Goal: Transaction & Acquisition: Purchase product/service

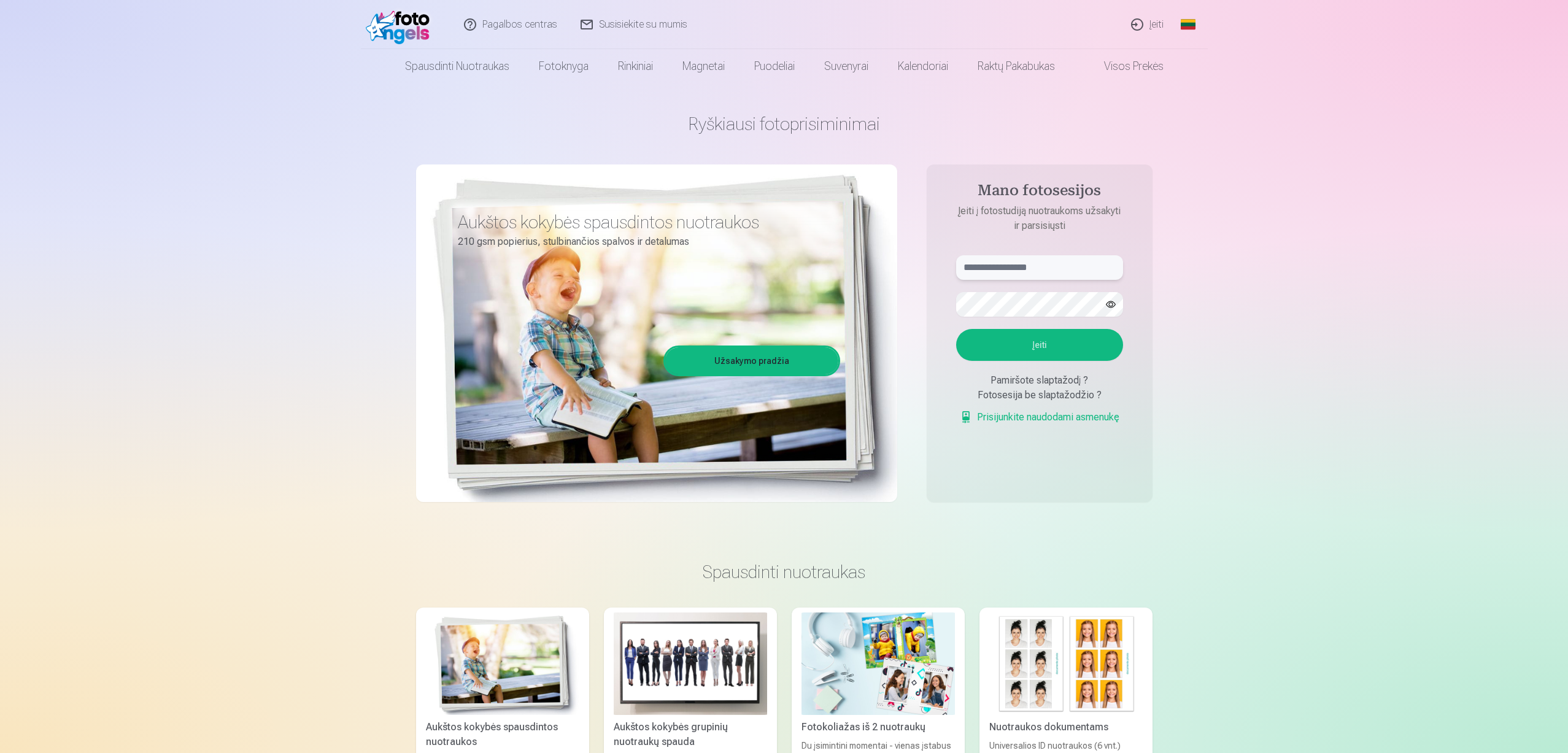
click at [1063, 272] on input "text" at bounding box center [1039, 267] width 167 height 24
drag, startPoint x: 1060, startPoint y: 273, endPoint x: 1041, endPoint y: 268, distance: 19.6
click at [1047, 273] on input "text" at bounding box center [1039, 267] width 167 height 24
click at [1041, 268] on input "text" at bounding box center [1039, 267] width 167 height 24
click at [1050, 268] on input "text" at bounding box center [1039, 267] width 167 height 24
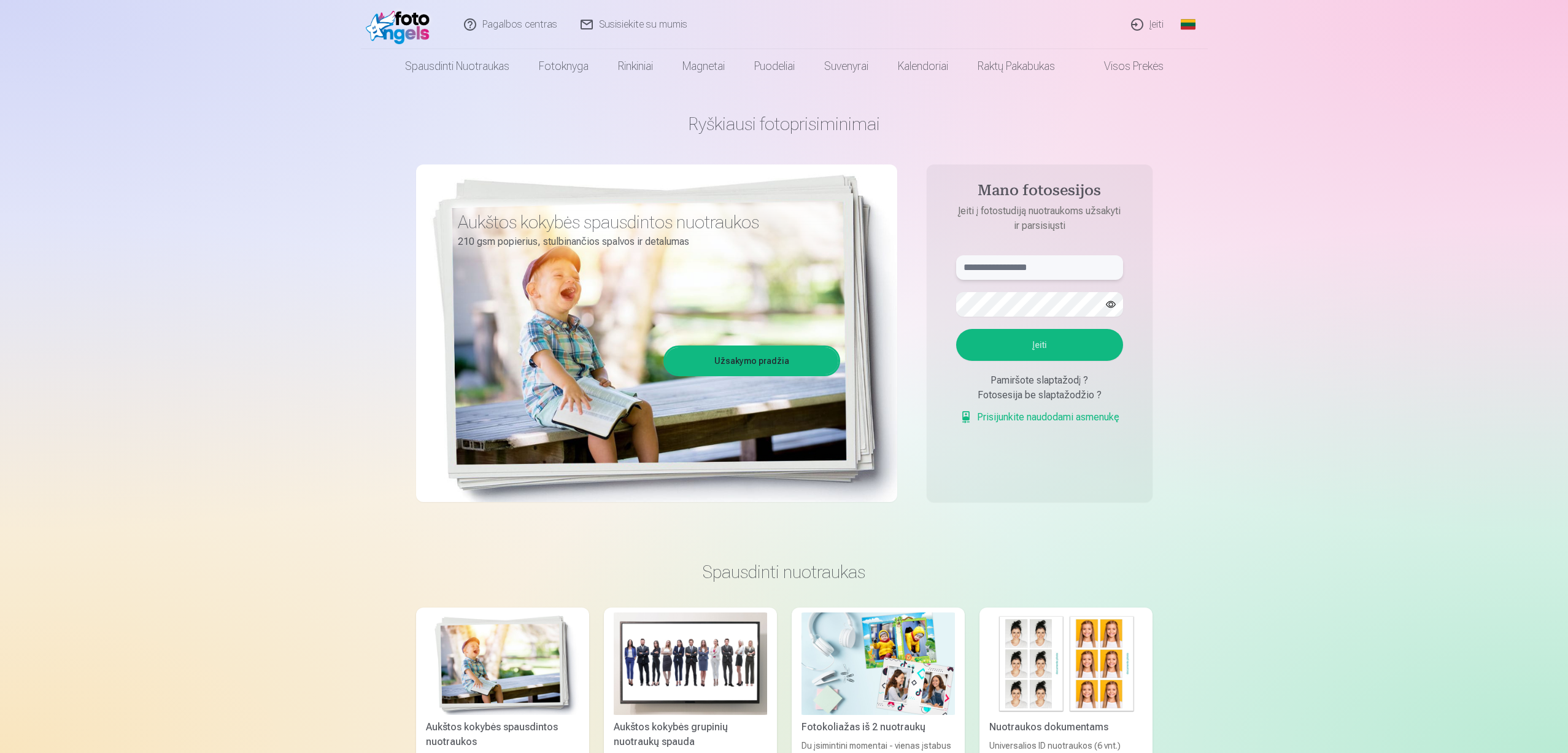
paste input "**********"
type input "**********"
click at [1053, 347] on button "Įeiti" at bounding box center [1039, 345] width 167 height 32
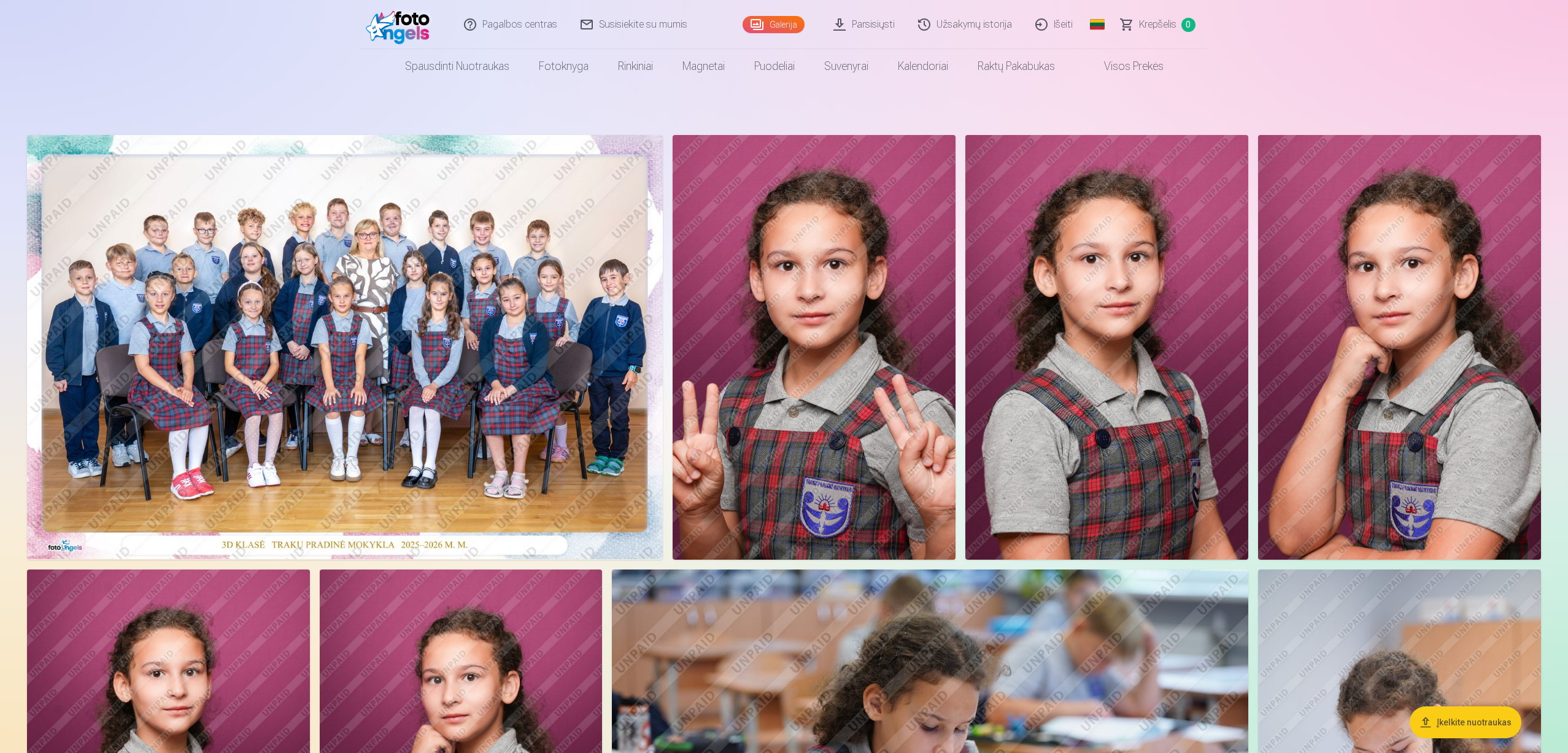
click at [215, 347] on img at bounding box center [345, 346] width 636 height 424
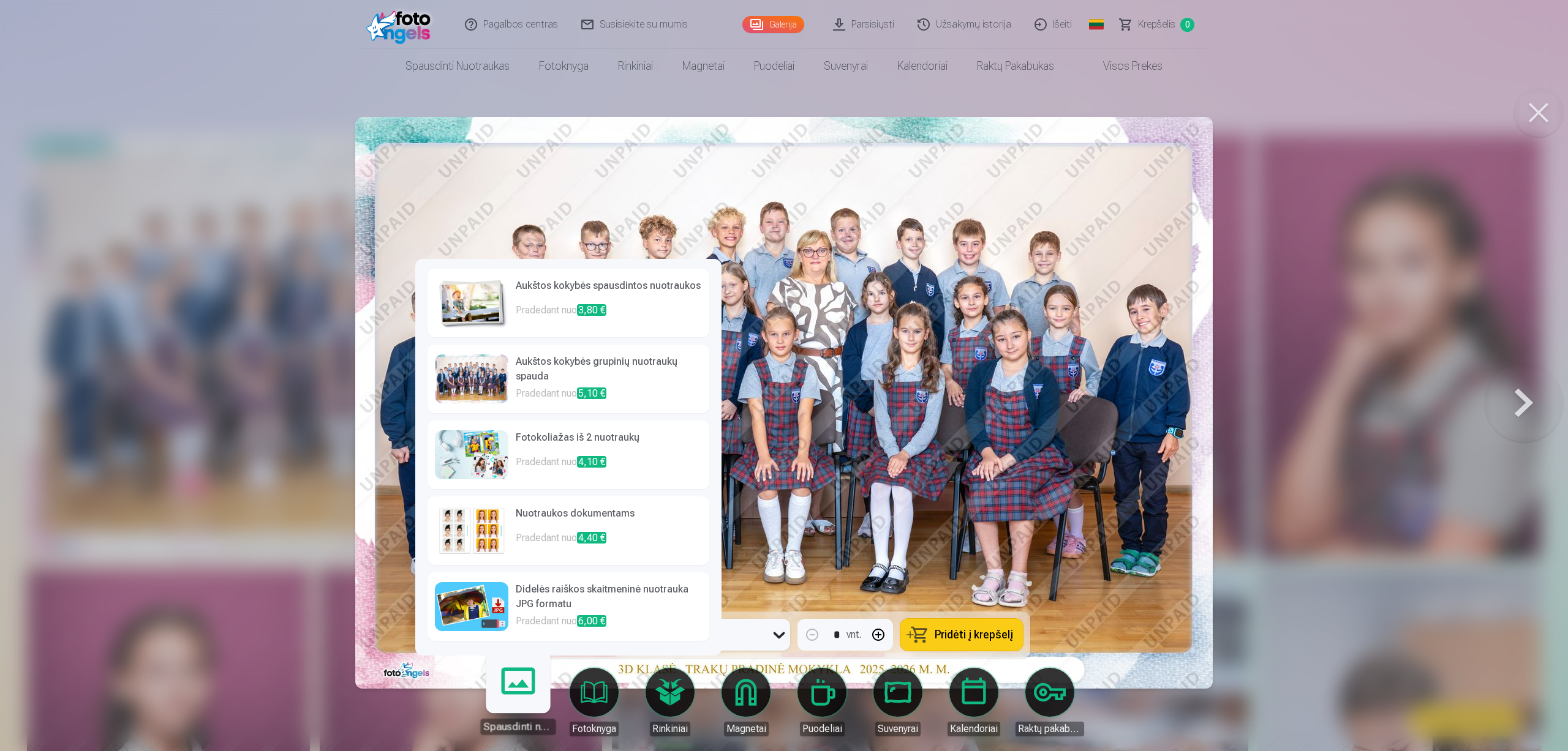
click at [648, 360] on h6 "Aukštos kokybės grupinių nuotraukų spauda" at bounding box center [609, 370] width 186 height 32
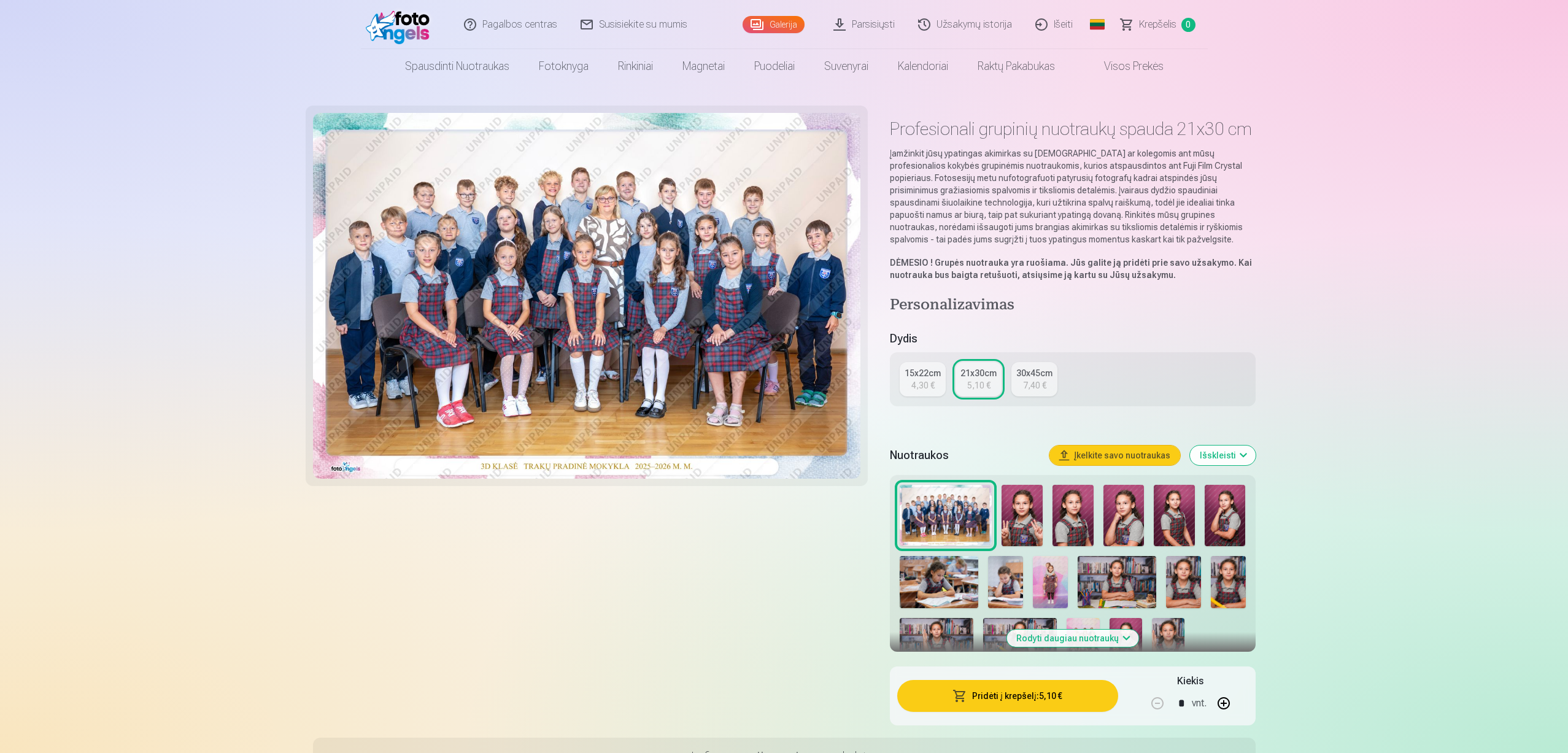
click at [919, 380] on div "4,30 €" at bounding box center [923, 386] width 23 height 13
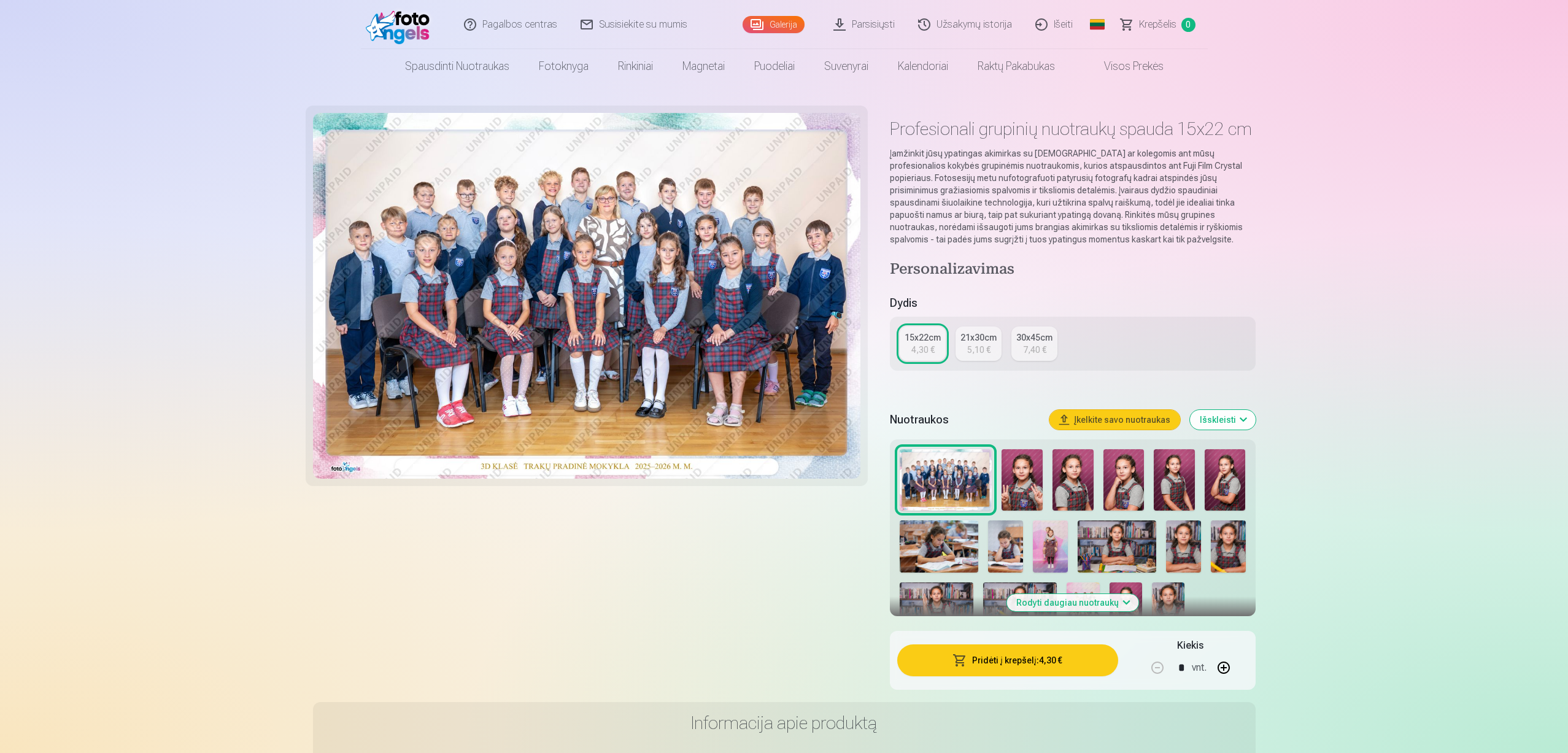
click at [990, 355] on link "21x30cm 5,10 €" at bounding box center [978, 344] width 46 height 34
click at [792, 23] on link "Galerija" at bounding box center [773, 24] width 62 height 17
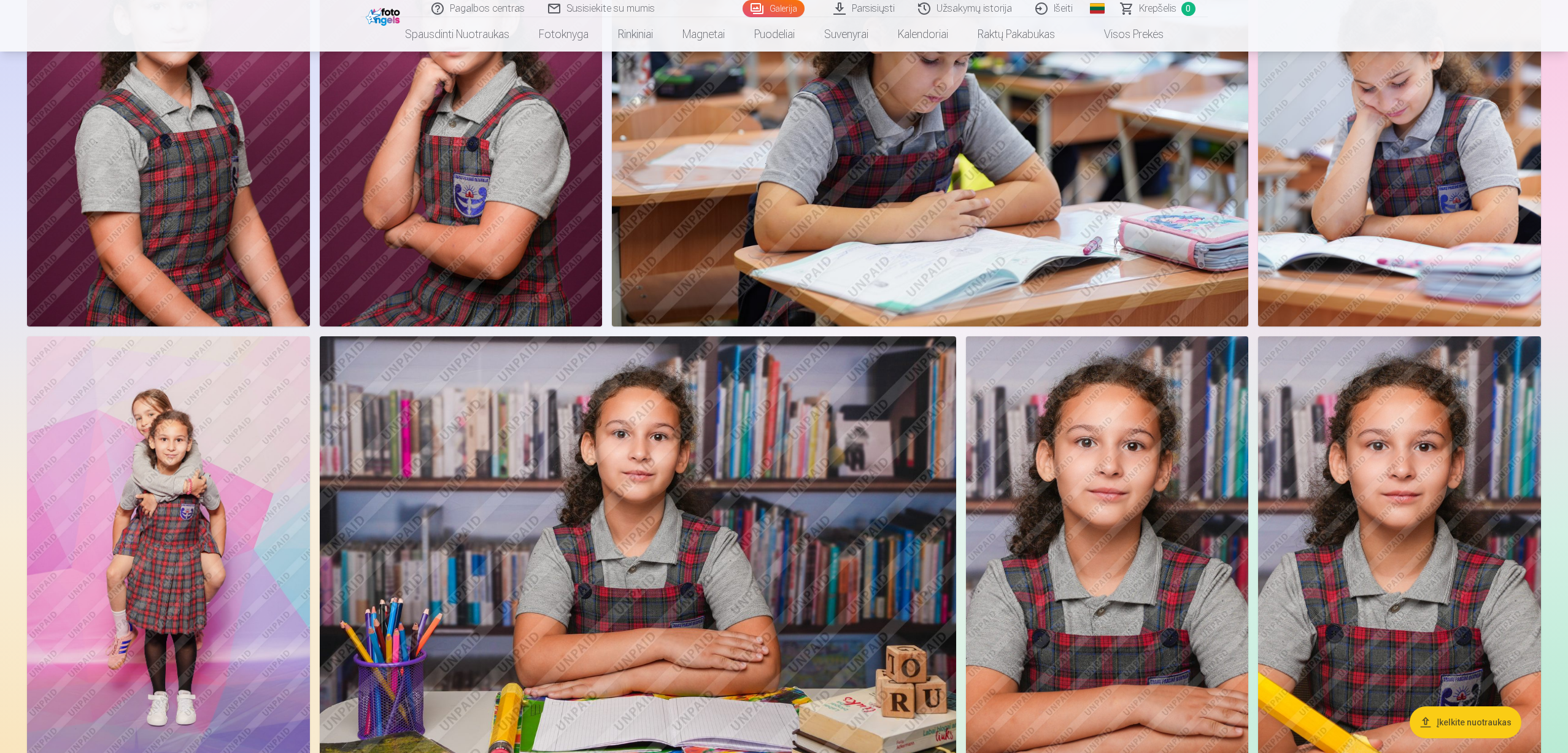
scroll to position [675, 0]
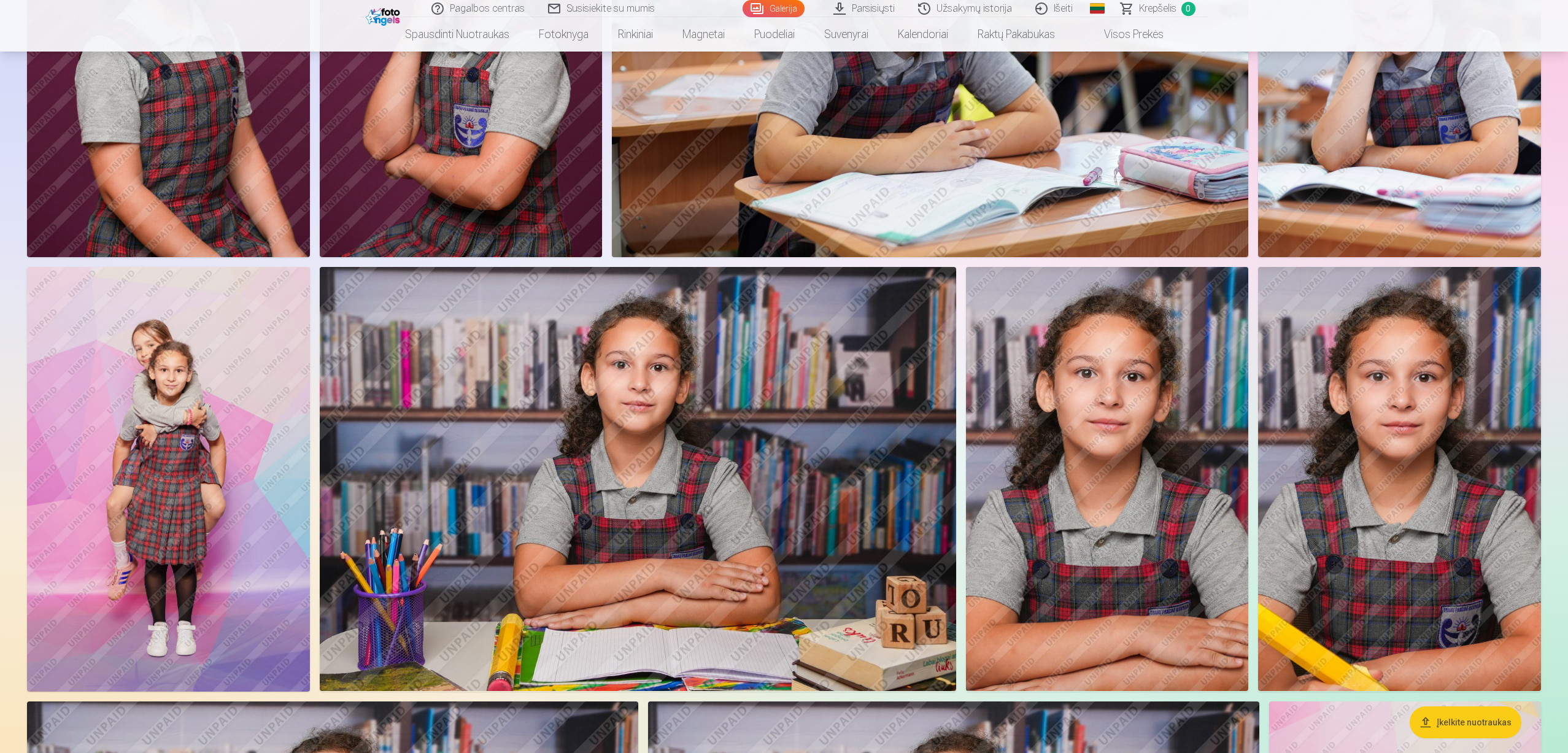
click at [225, 507] on img at bounding box center [168, 480] width 283 height 425
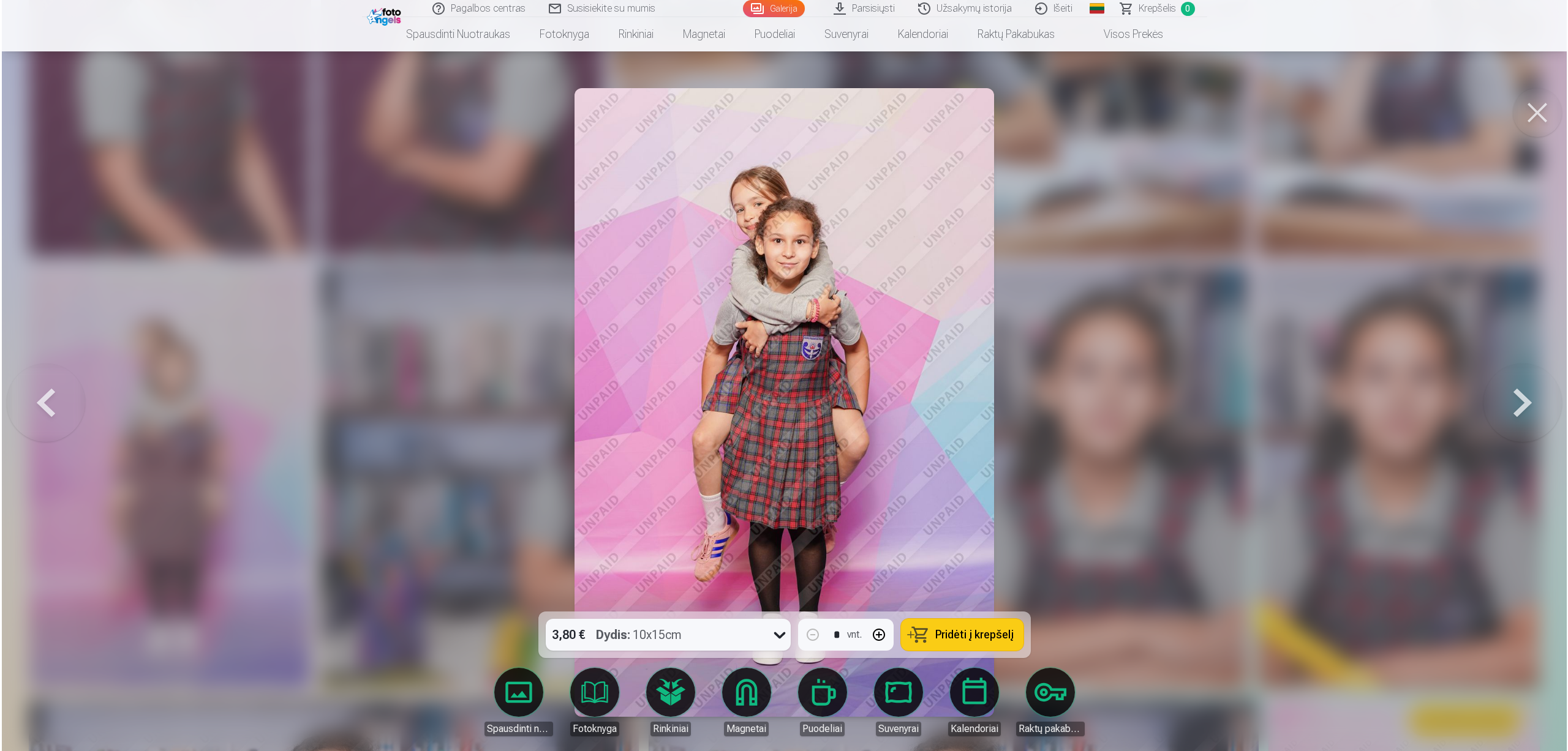
scroll to position [735, 0]
click at [530, 692] on link "Spausdinti nuotraukas" at bounding box center [518, 703] width 69 height 69
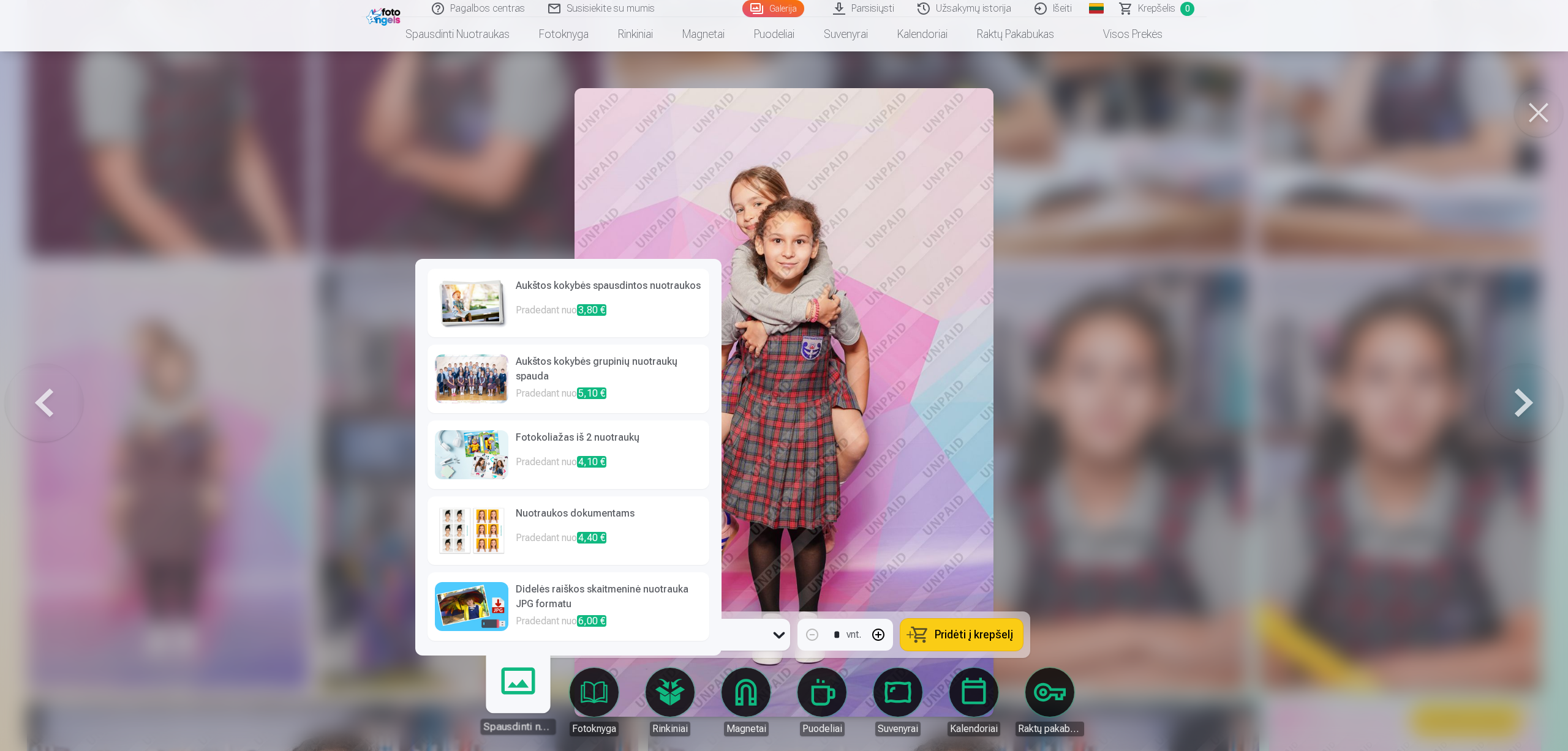
click at [536, 304] on p "Pradedant nuo 3,80 €" at bounding box center [609, 315] width 186 height 24
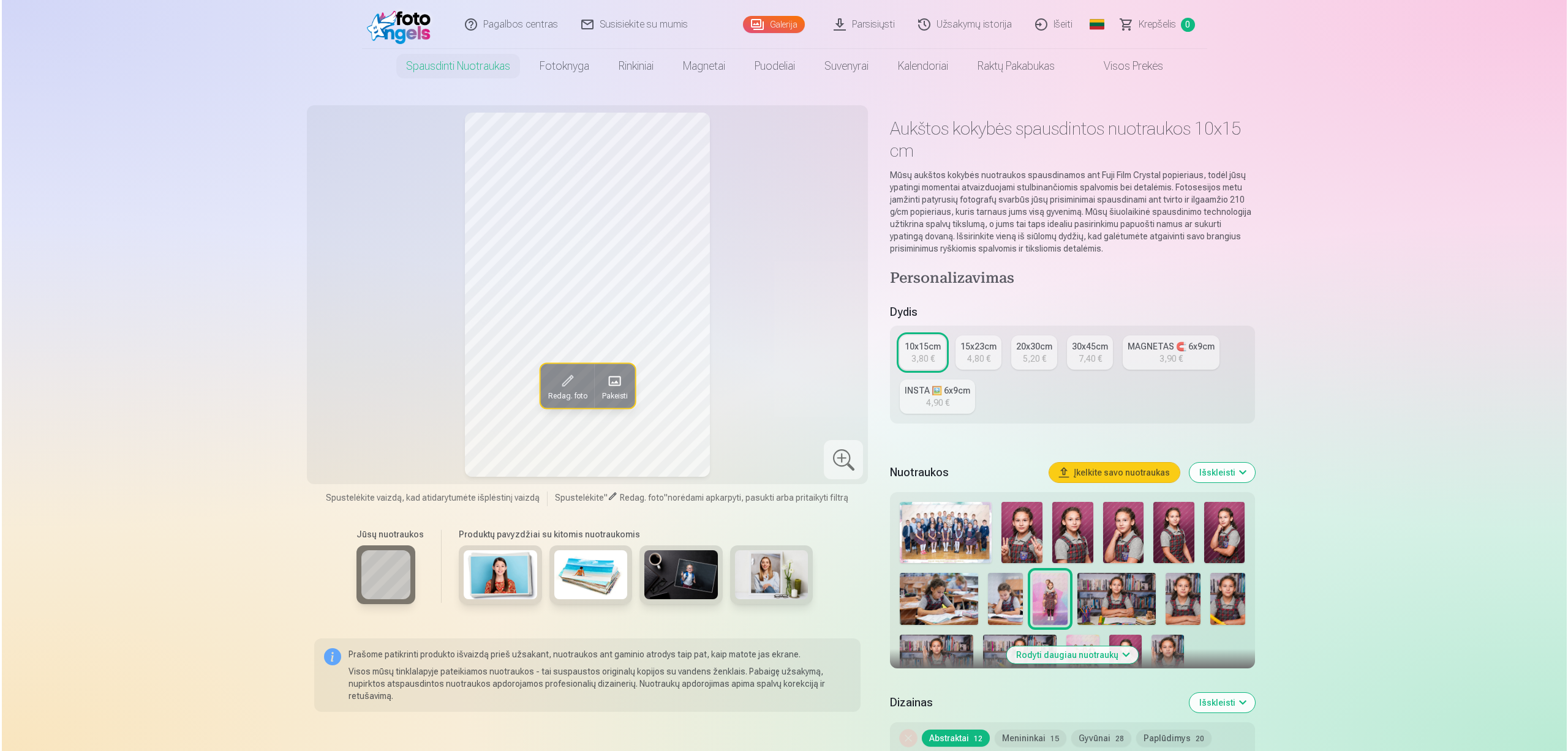
scroll to position [735, 0]
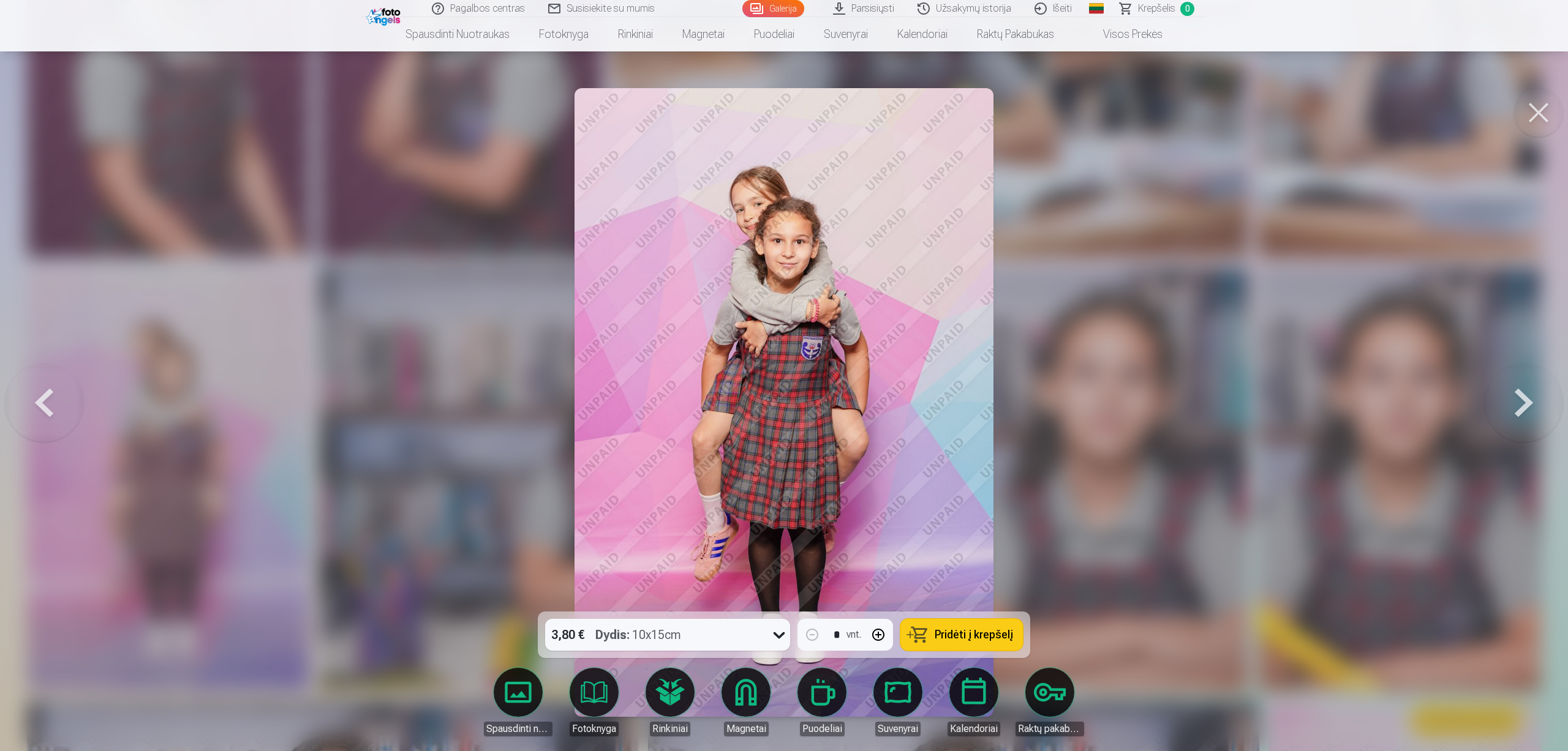
click at [1541, 116] on button at bounding box center [1538, 113] width 49 height 49
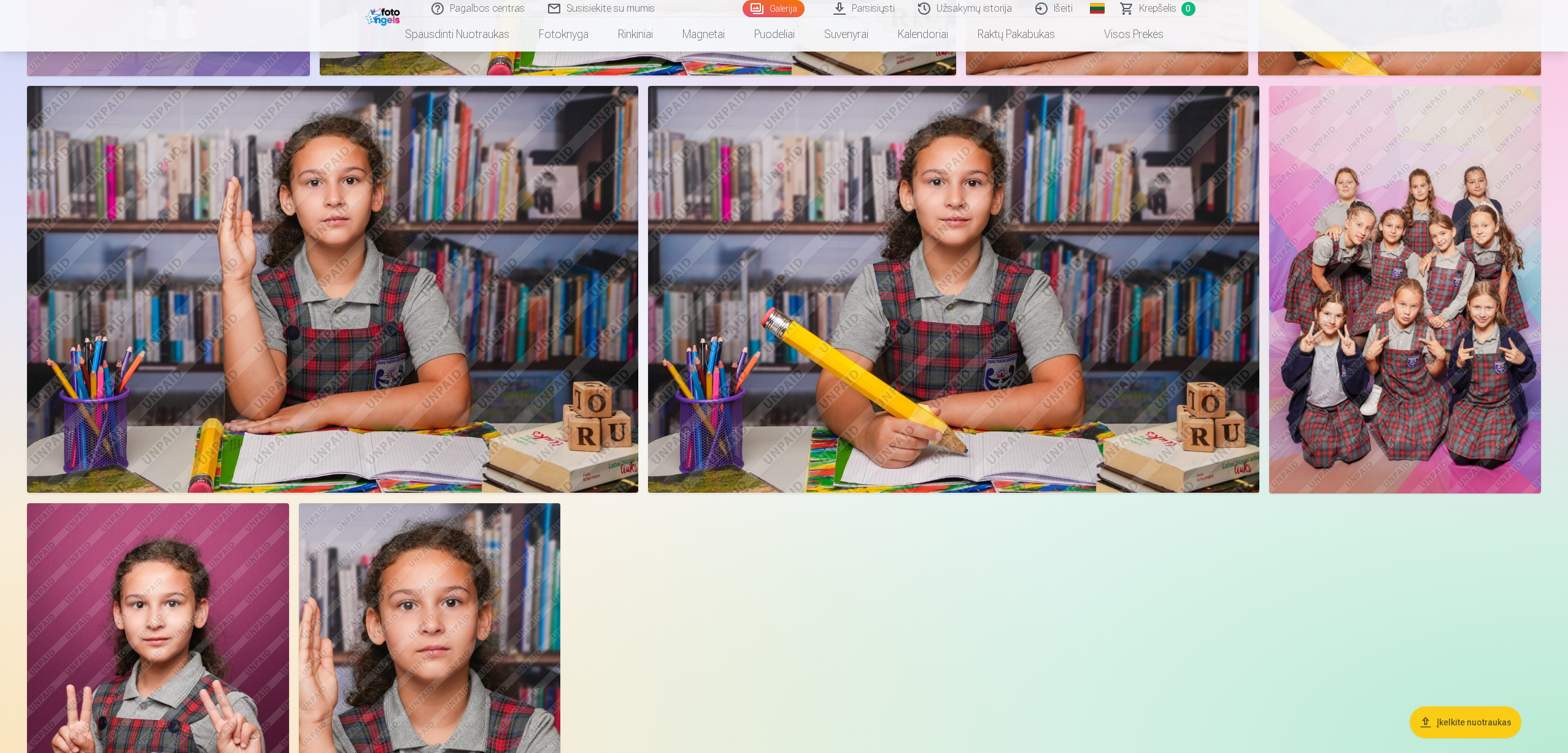
scroll to position [1351, 0]
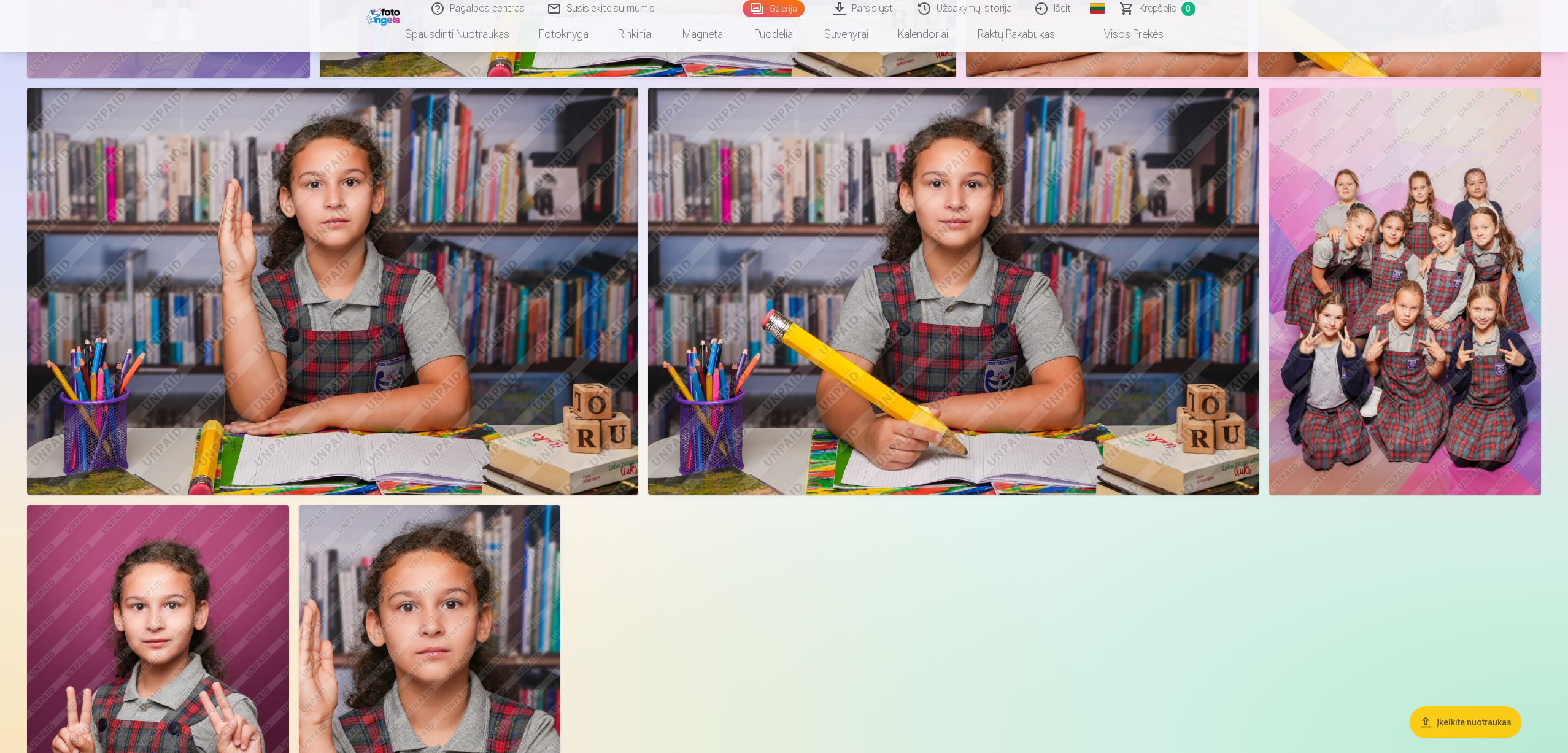
click at [1399, 288] on img at bounding box center [1404, 291] width 272 height 407
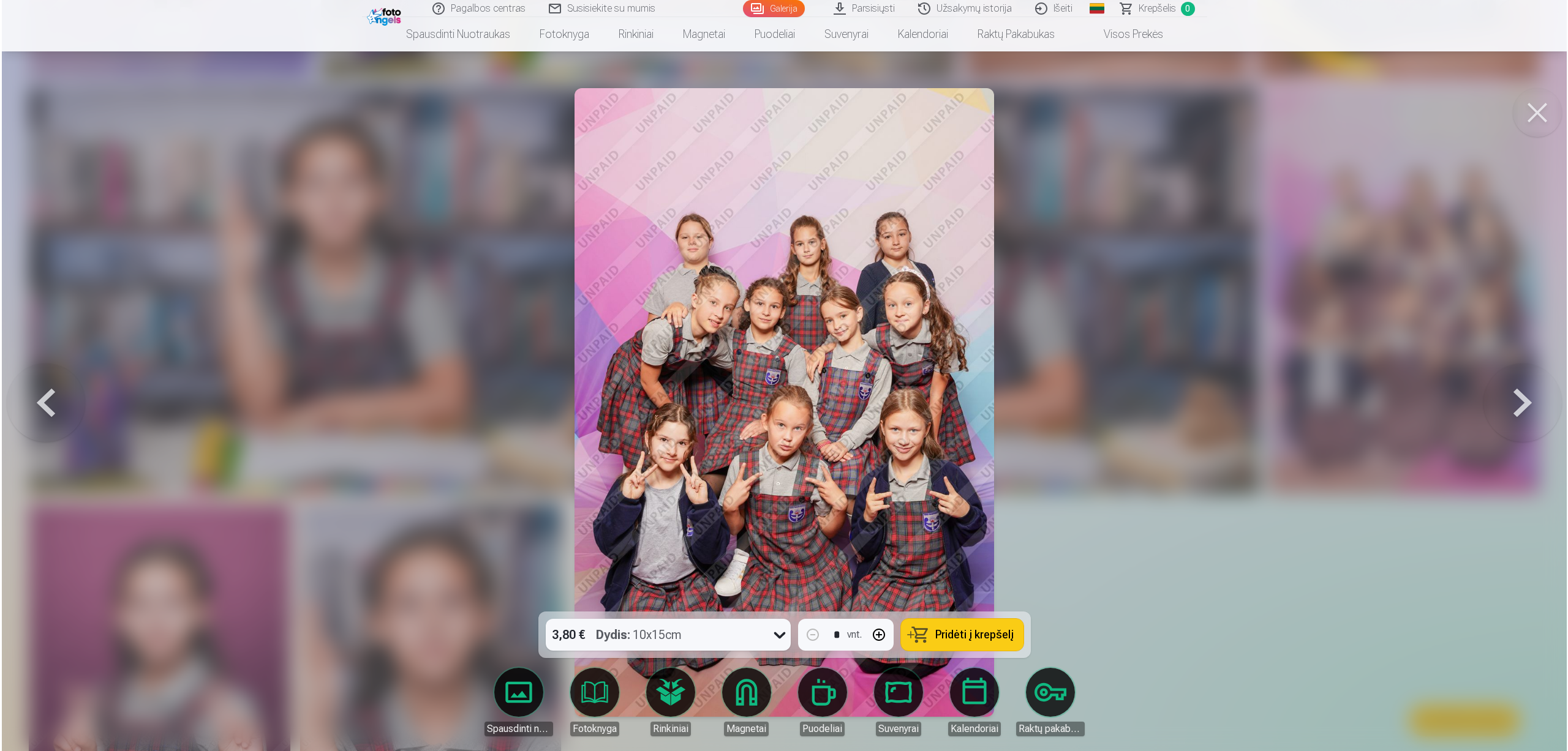
scroll to position [1349, 0]
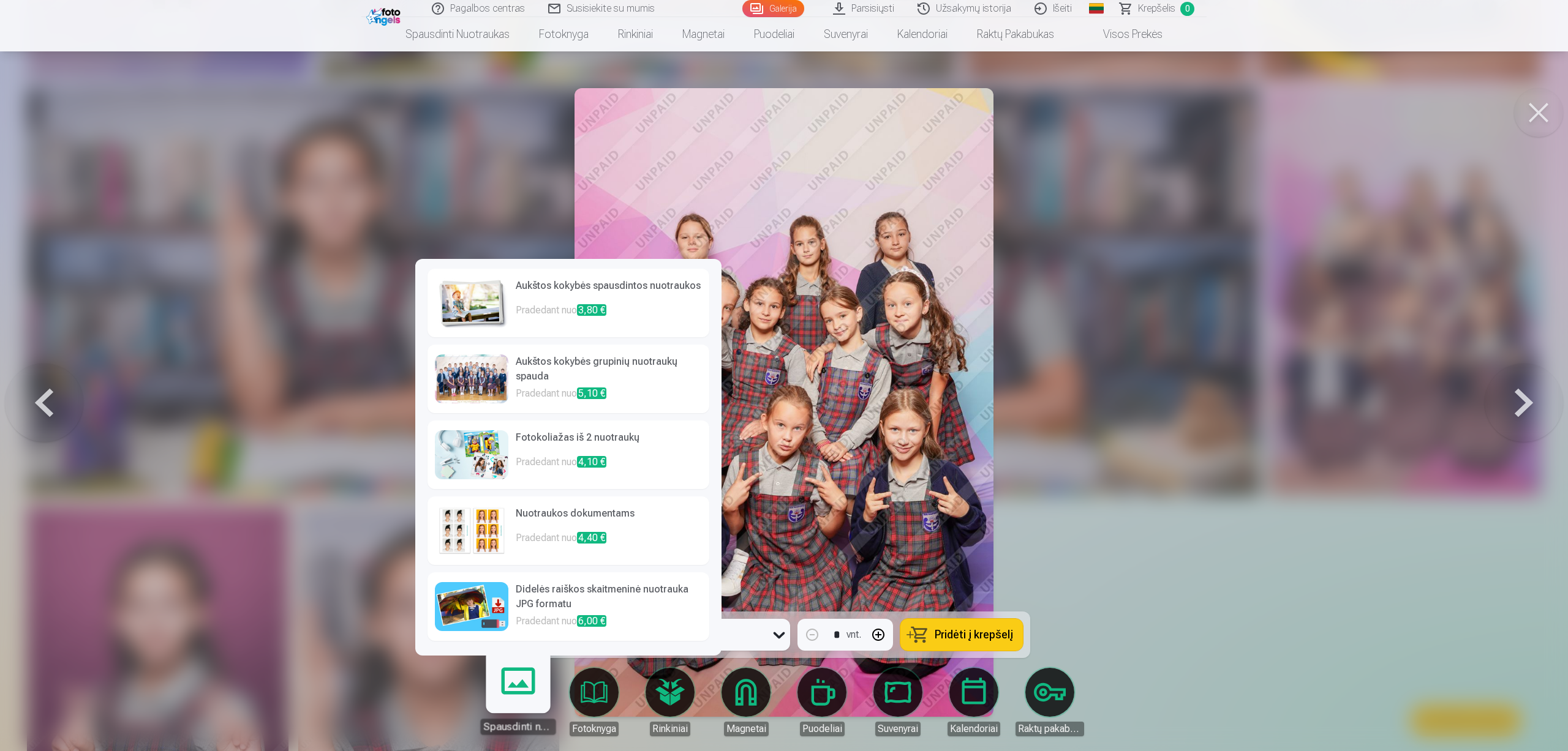
click at [632, 327] on p "Pradedant nuo 3,80 €" at bounding box center [609, 315] width 186 height 24
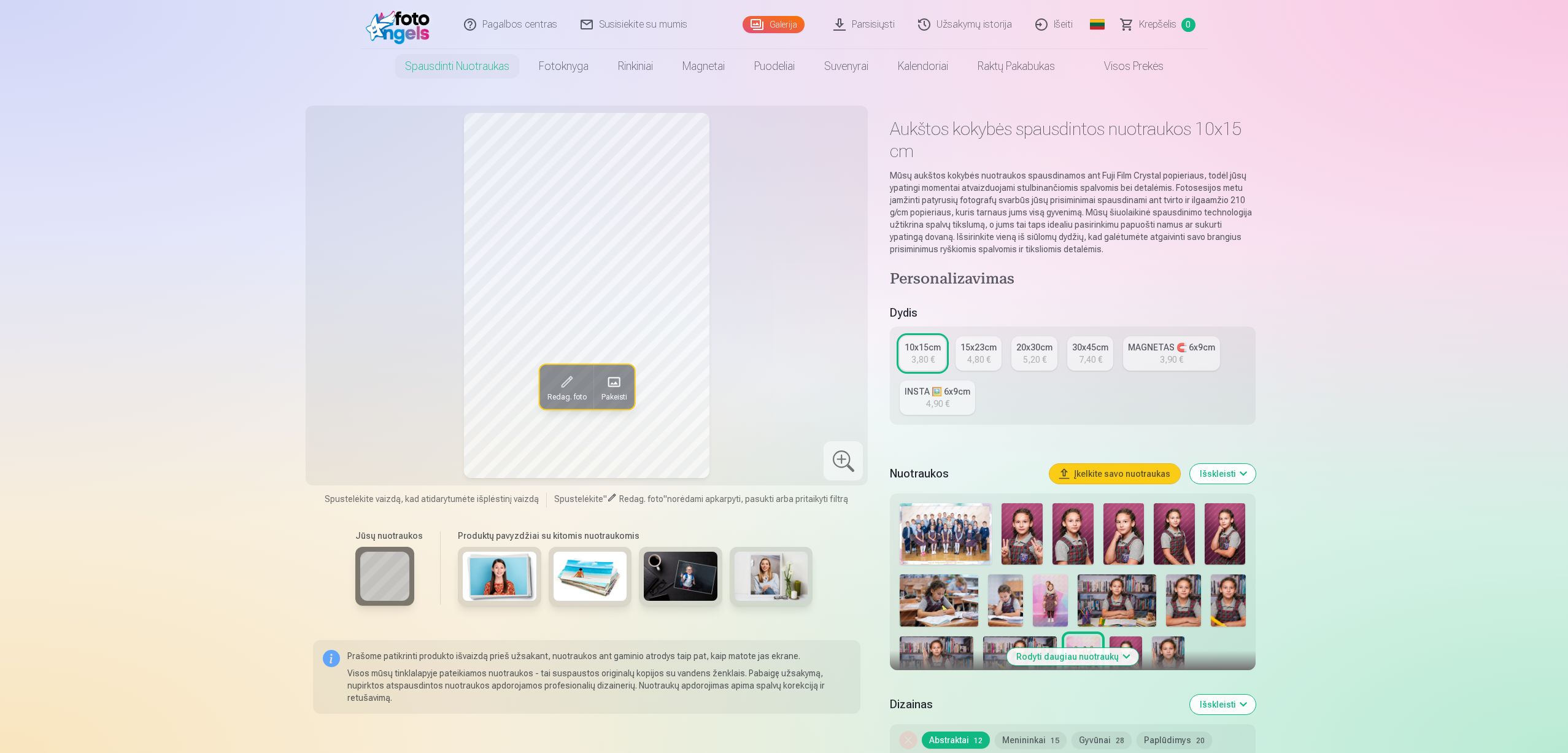
click at [934, 351] on div "10x15cm" at bounding box center [923, 348] width 36 height 13
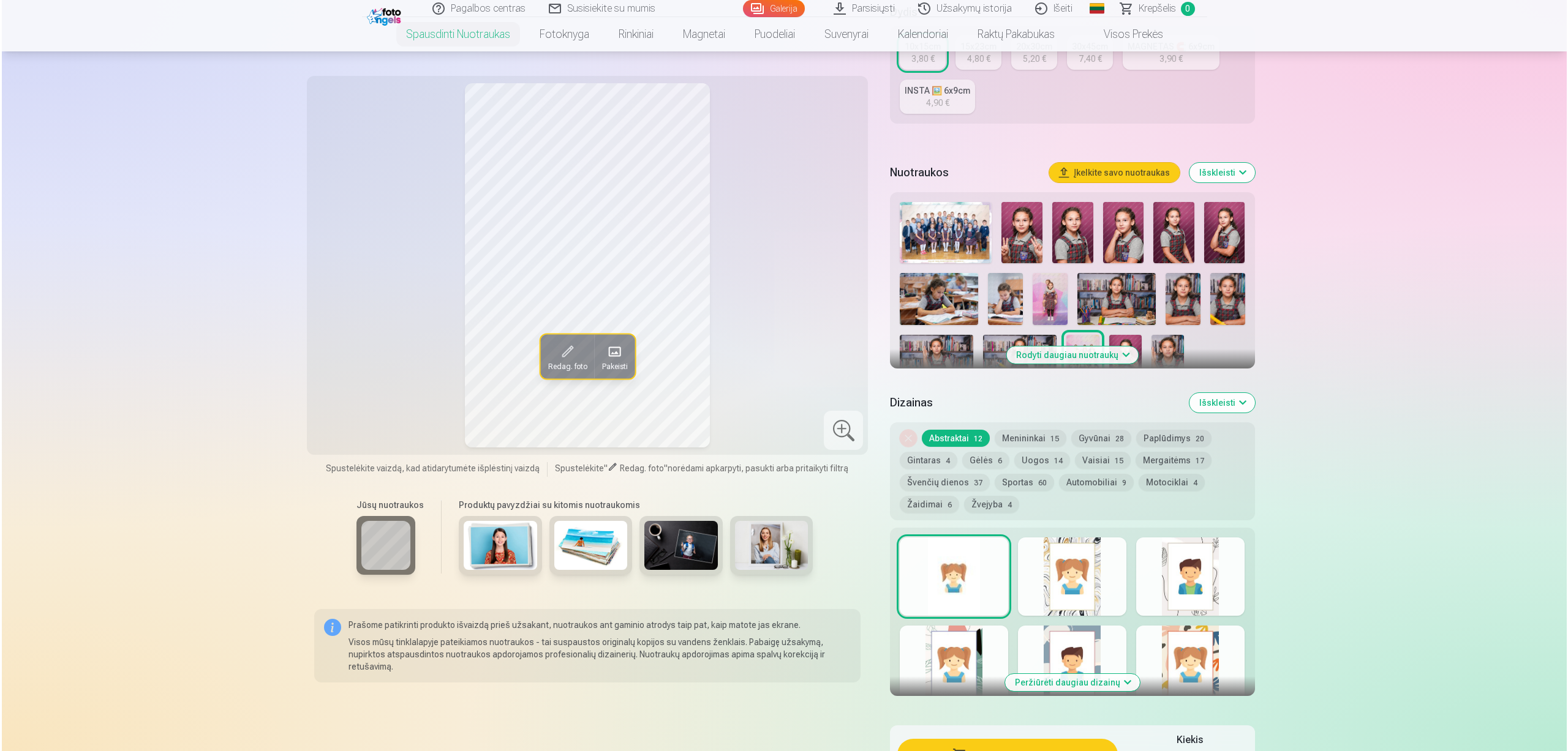
scroll to position [551, 0]
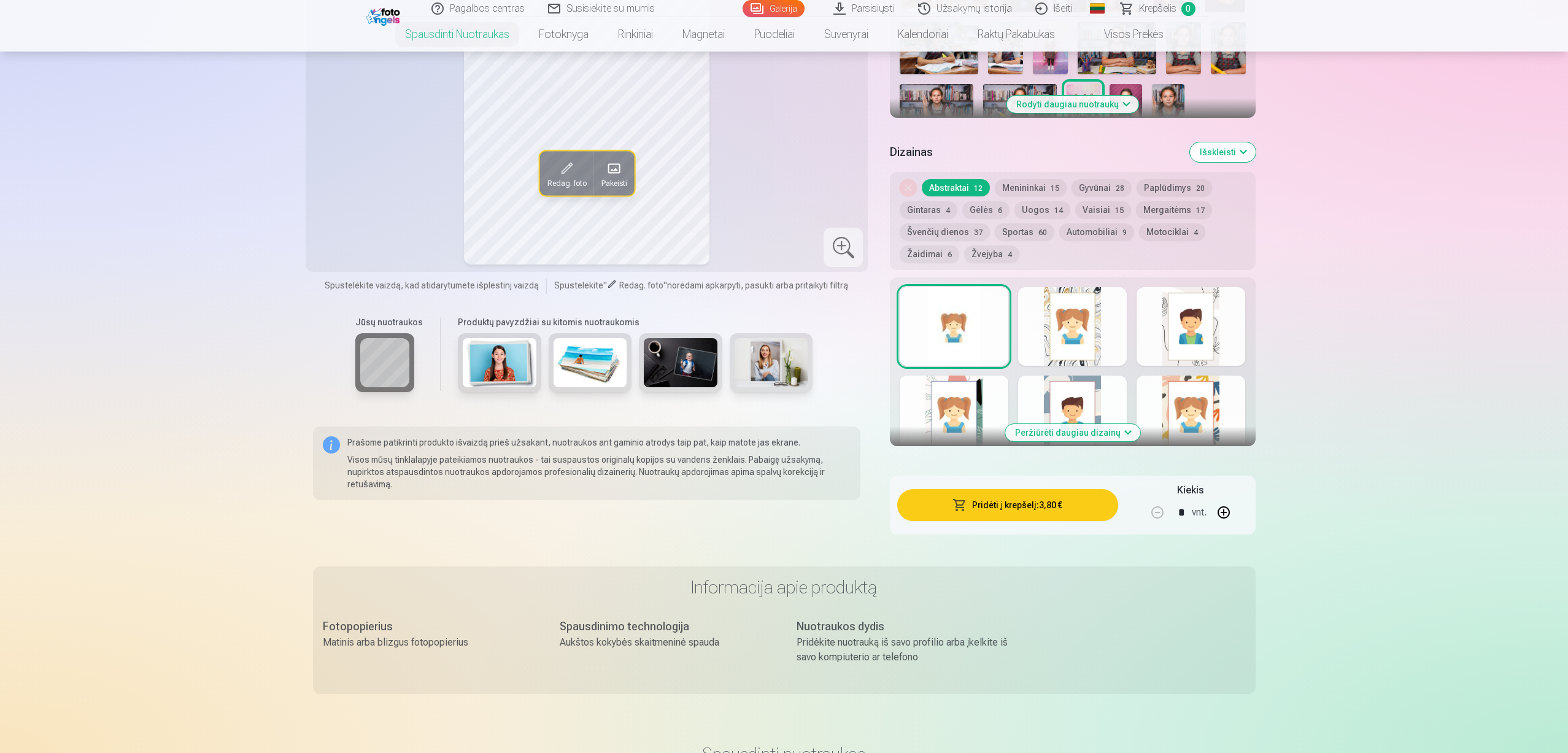
click at [1020, 500] on button "Pridėti į krepšelį : 3,80 €" at bounding box center [1006, 505] width 220 height 32
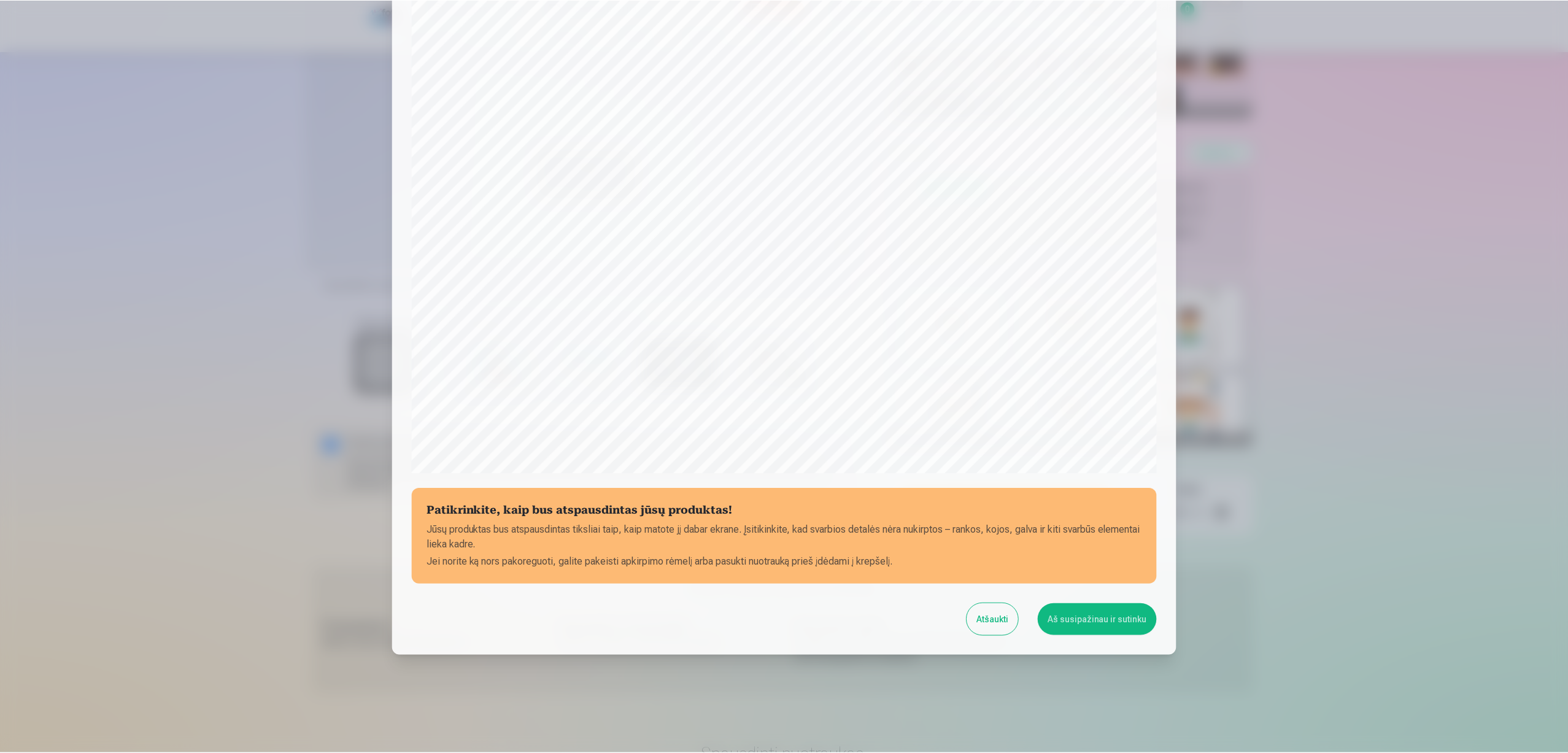
scroll to position [131, 0]
click at [1099, 618] on button "Aš susipažinau ir sutinku" at bounding box center [1099, 619] width 119 height 32
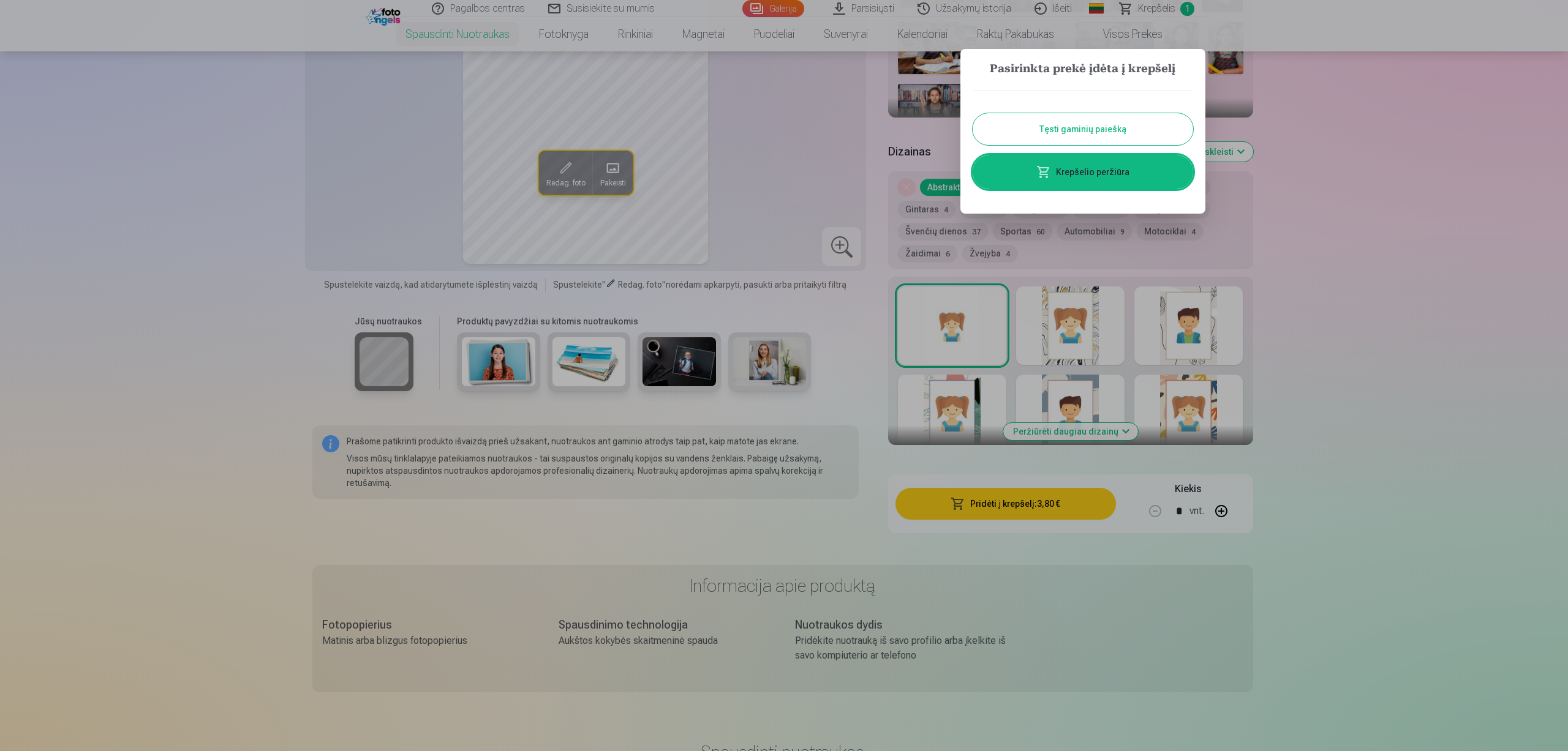
click at [1074, 129] on button "Tęsti gaminių paiešką" at bounding box center [1083, 129] width 220 height 32
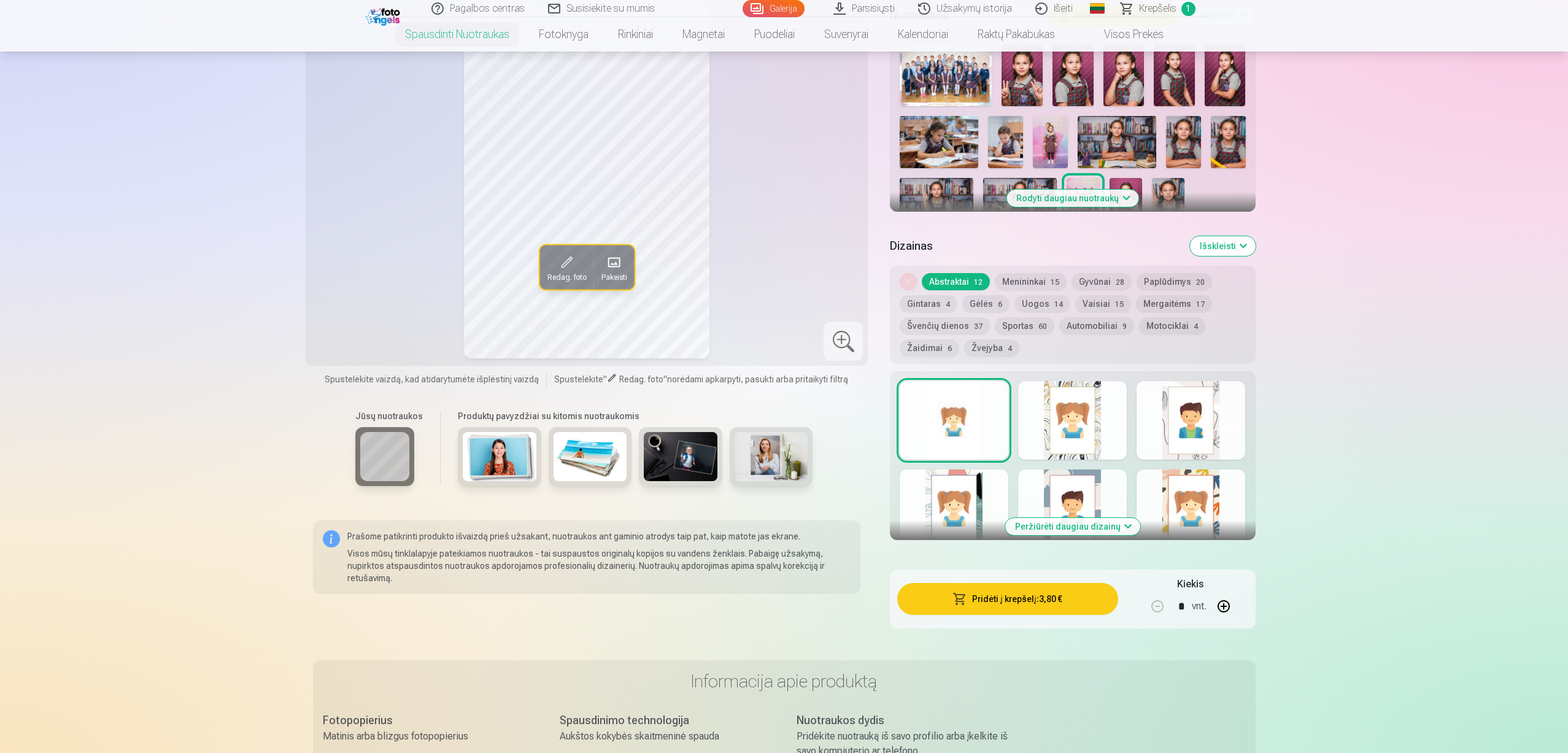
scroll to position [245, 0]
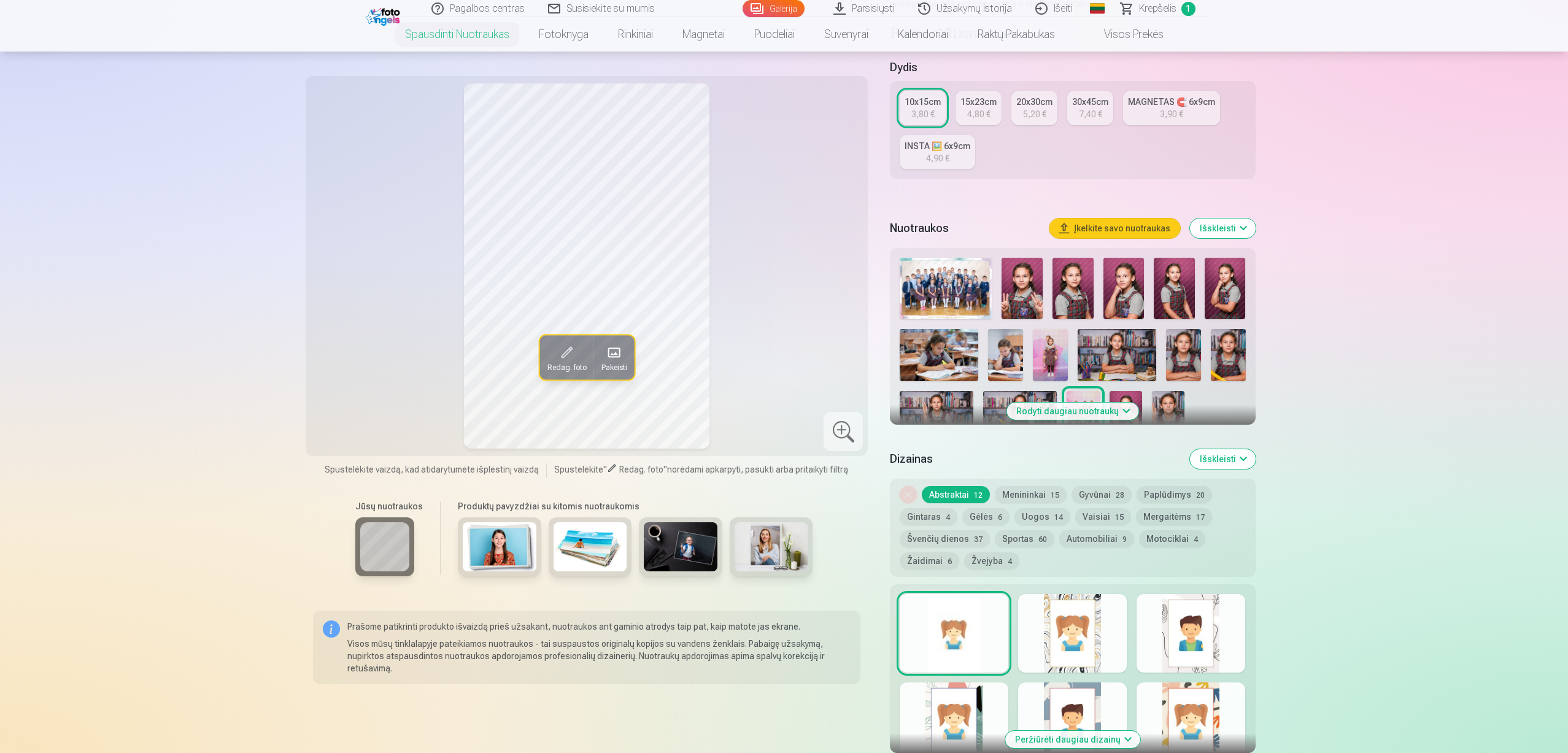
click at [777, 6] on link "Galerija" at bounding box center [773, 9] width 62 height 17
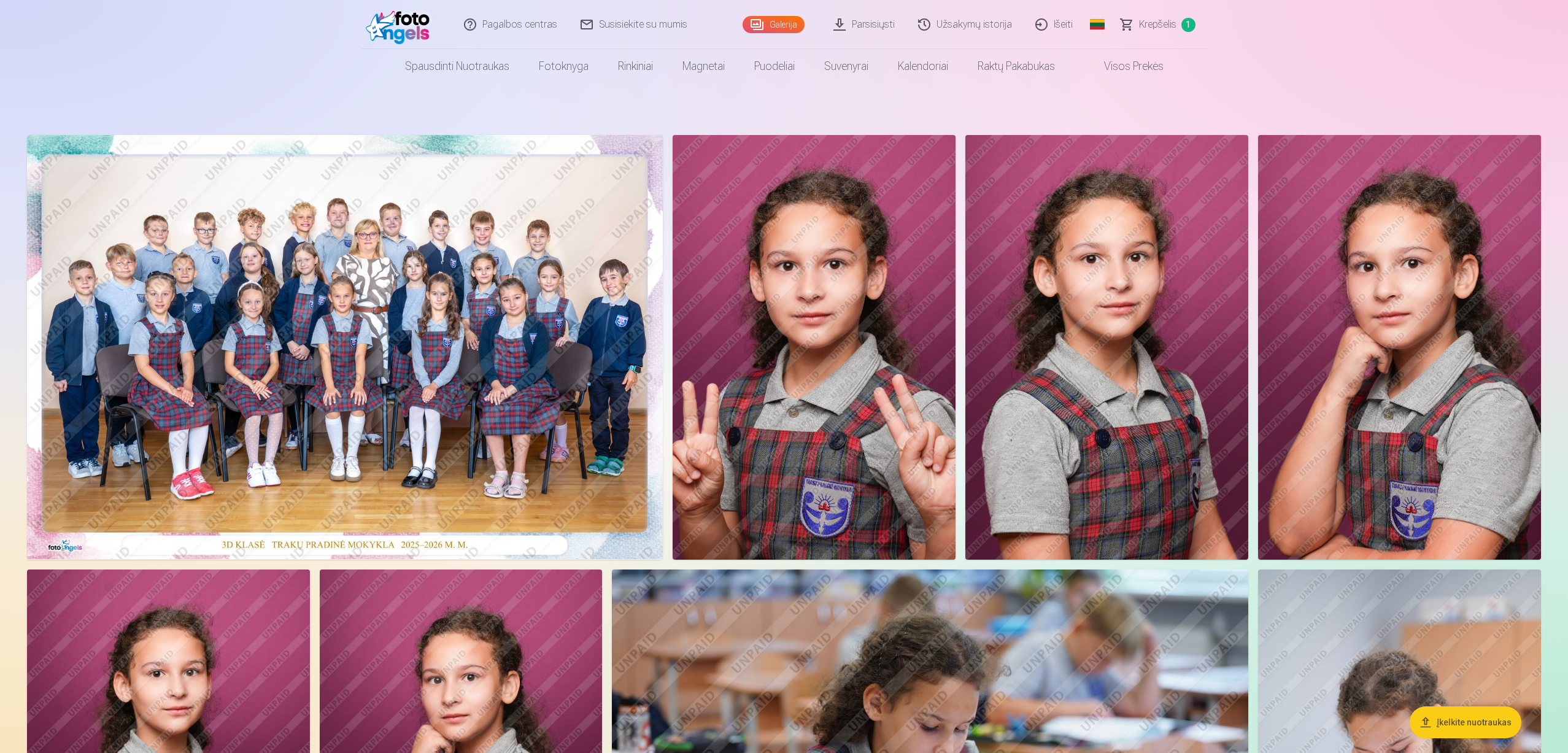
click at [154, 283] on img at bounding box center [345, 346] width 636 height 424
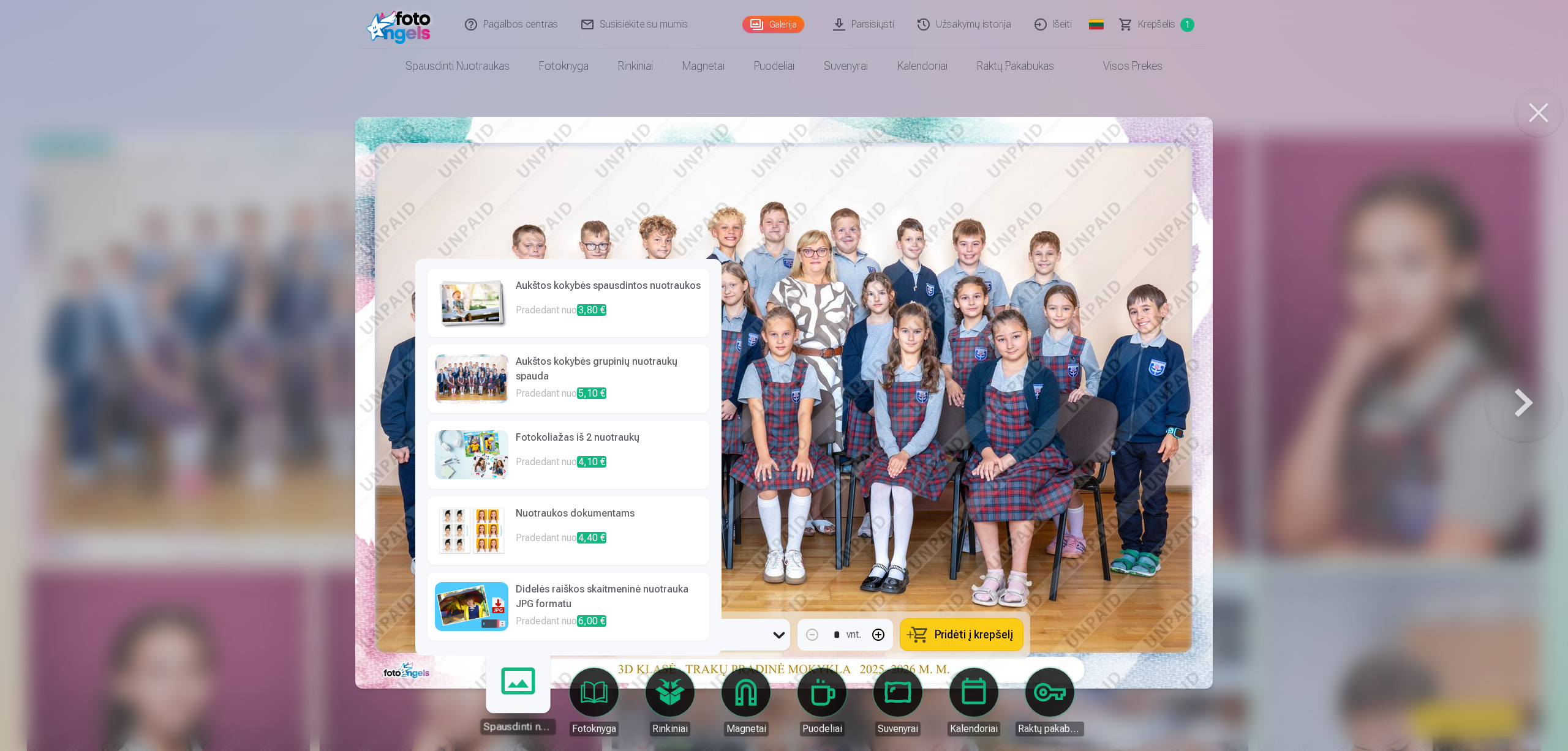
click at [519, 697] on link "Spausdinti nuotraukas" at bounding box center [517, 697] width 75 height 75
click at [627, 373] on h6 "Aukštos kokybės grupinių nuotraukų spauda" at bounding box center [609, 370] width 186 height 32
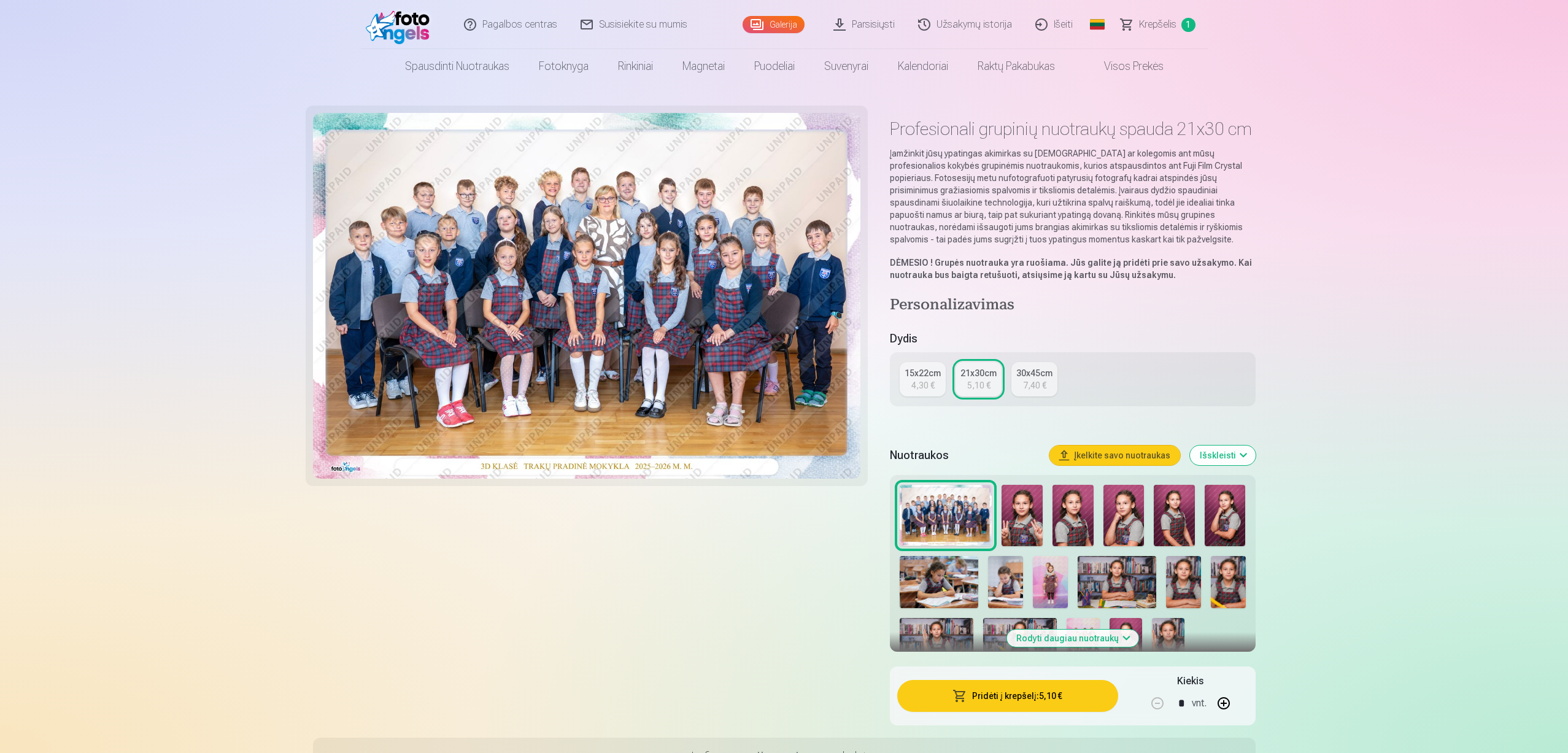
click at [909, 382] on link "15x22cm 4,30 €" at bounding box center [923, 379] width 46 height 34
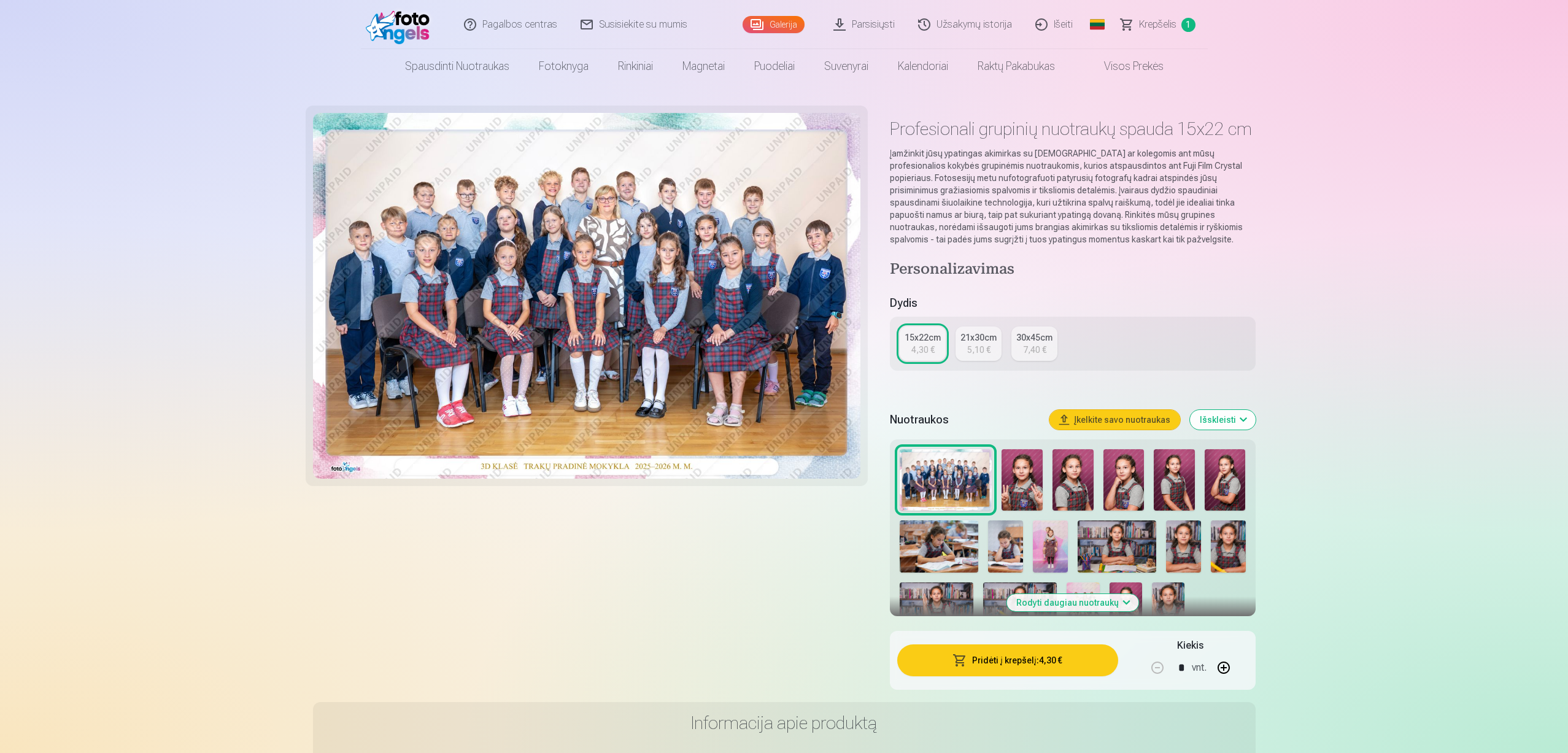
click at [972, 326] on div "15x22cm 4,30 € 21x30cm 5,10 € 30x45cm 7,40 €" at bounding box center [1072, 343] width 365 height 54
click at [977, 342] on div "21x30cm" at bounding box center [978, 338] width 36 height 13
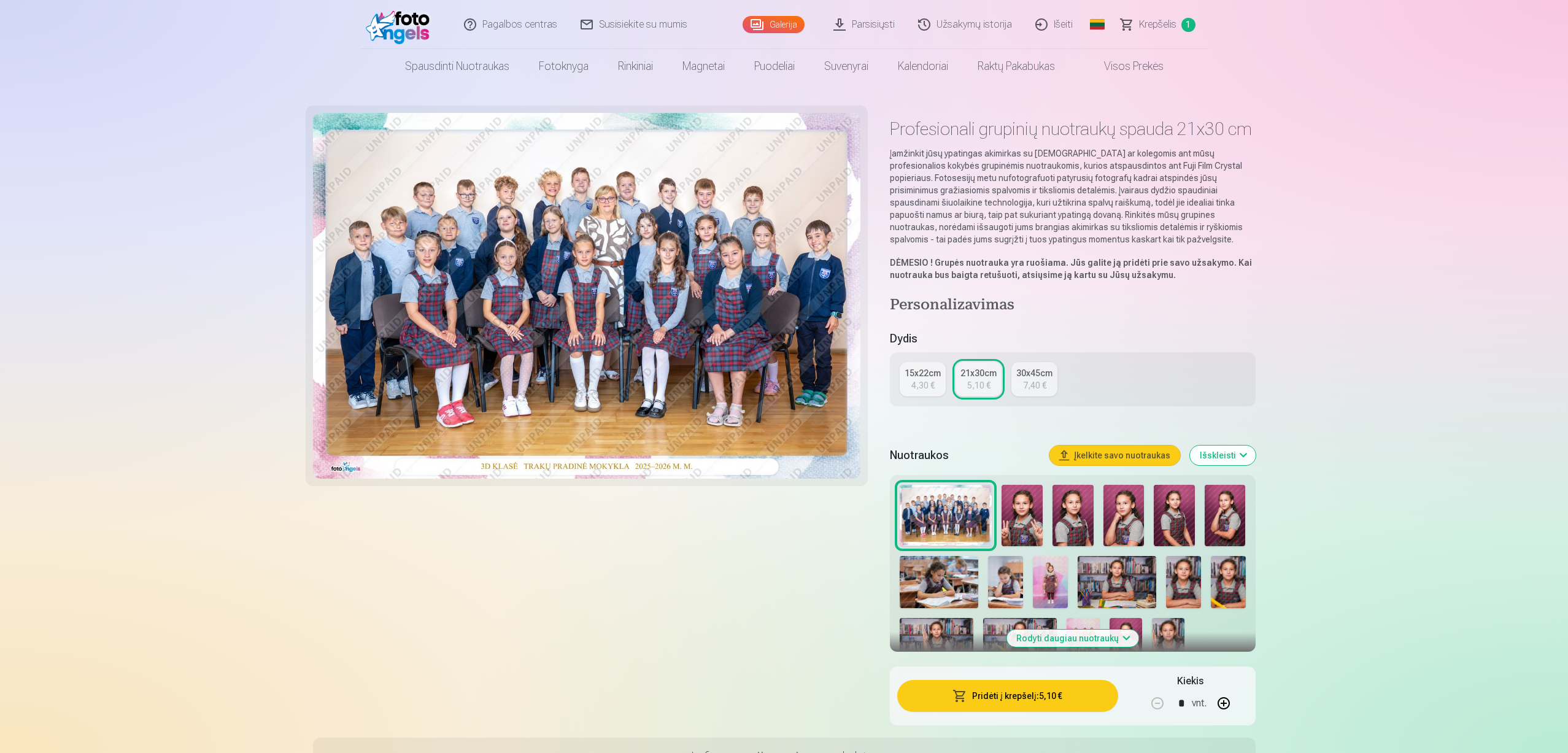
click at [918, 382] on div "4,30 €" at bounding box center [923, 386] width 23 height 13
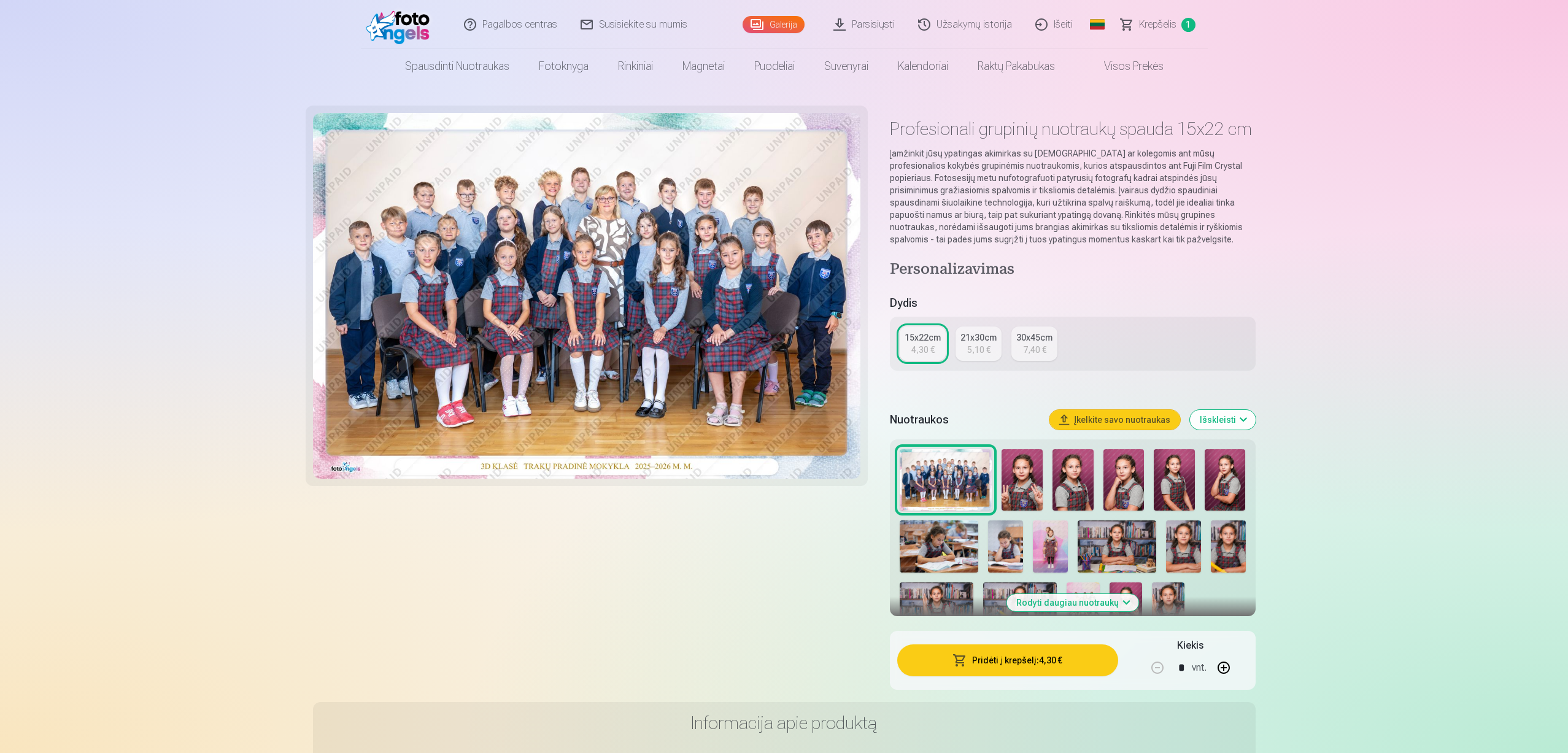
click at [1030, 661] on button "Pridėti į krepšelį : 4,30 €" at bounding box center [1006, 661] width 220 height 32
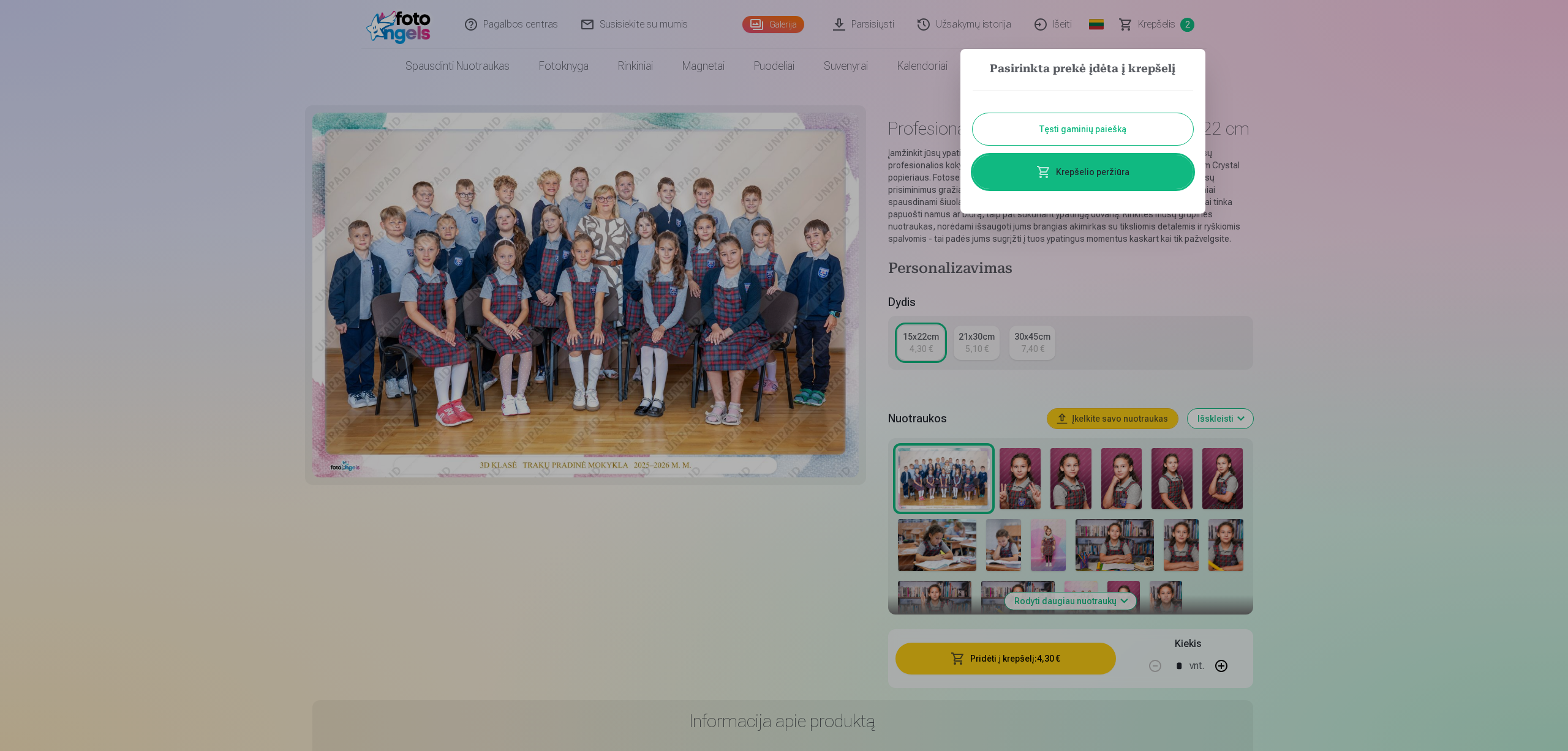
click at [1090, 123] on button "Tęsti gaminių paiešką" at bounding box center [1083, 129] width 220 height 32
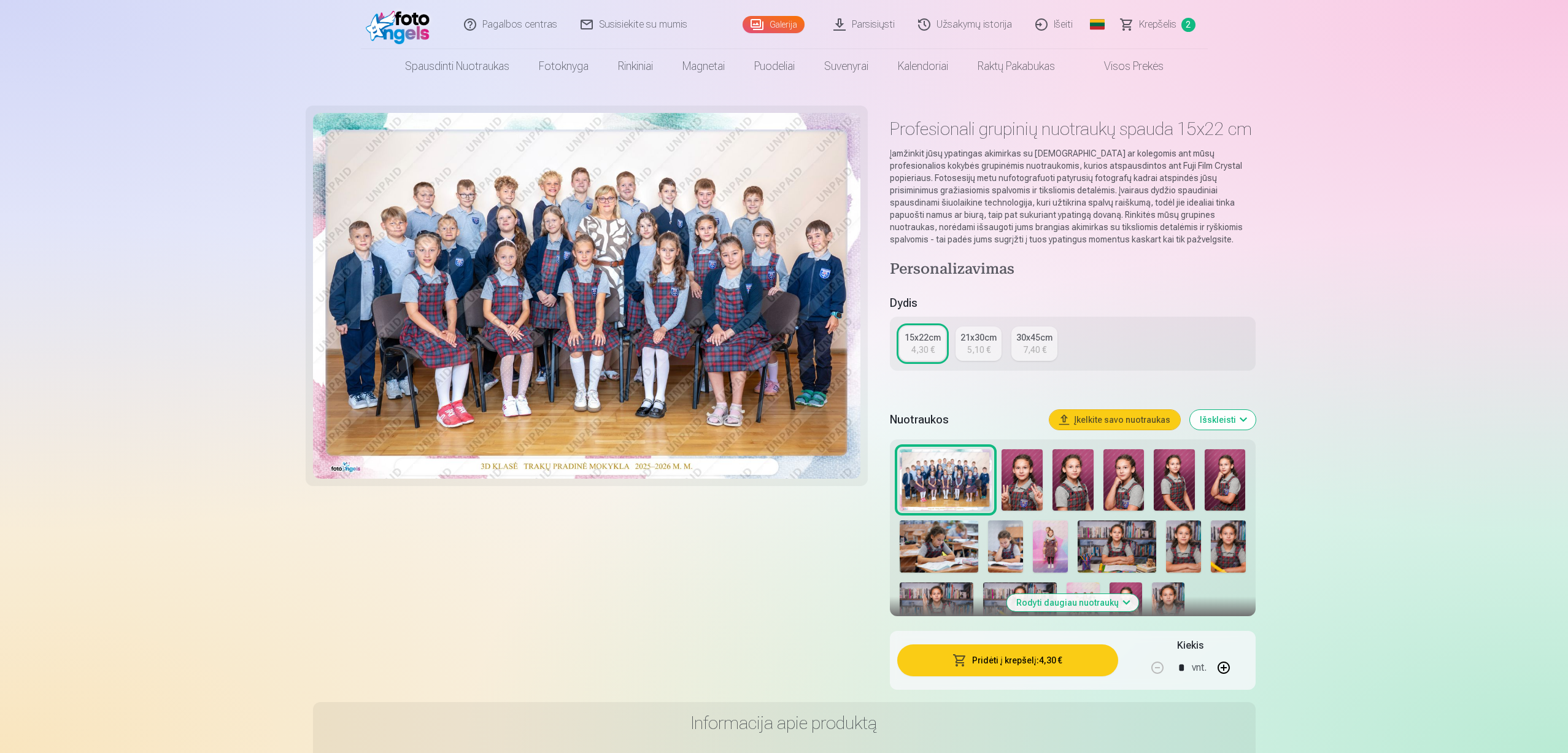
click at [1169, 27] on span "Krepšelis" at bounding box center [1158, 24] width 38 height 15
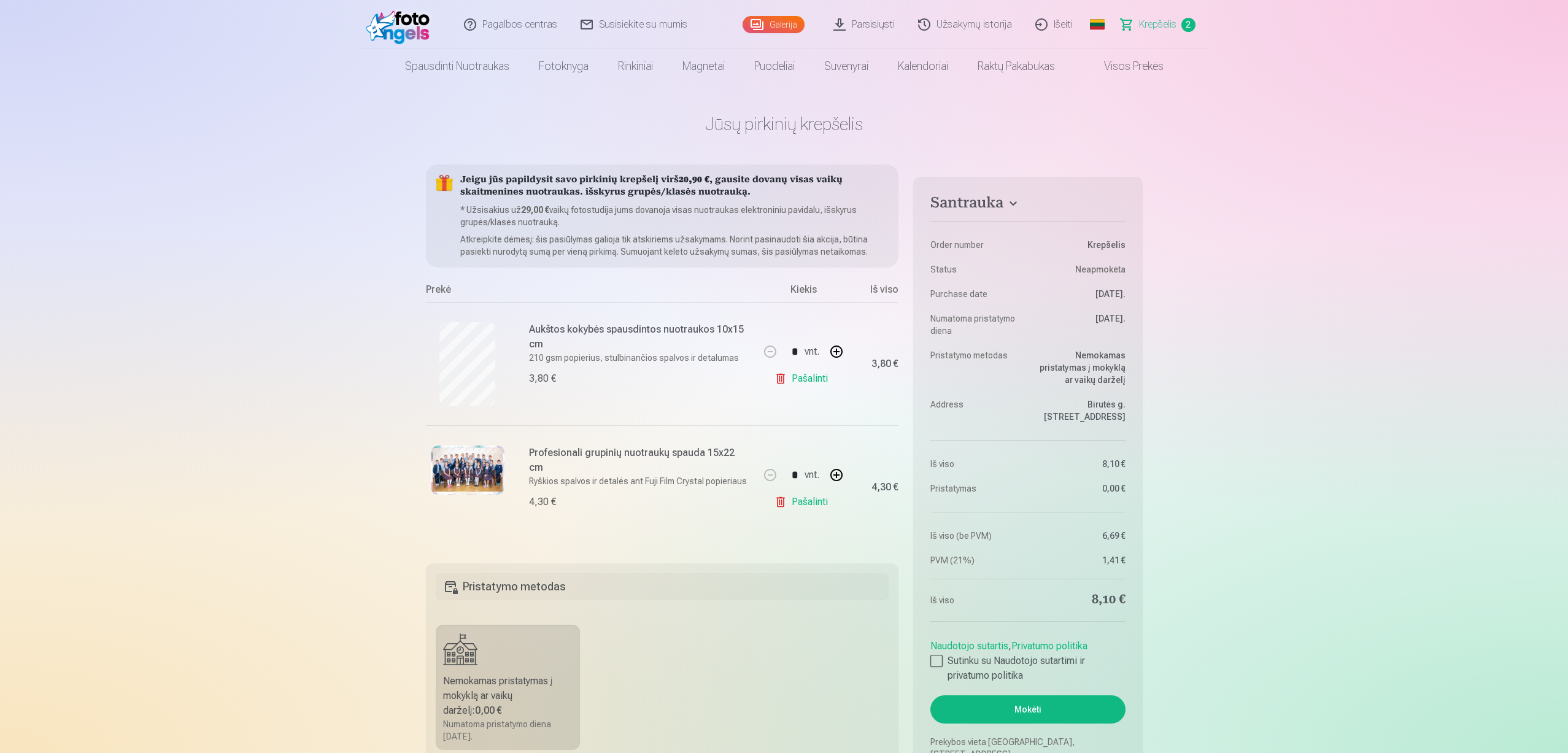
click at [839, 480] on button "button" at bounding box center [836, 476] width 30 height 30
type input "*"
click at [799, 505] on link "Pašalinti" at bounding box center [804, 501] width 58 height 24
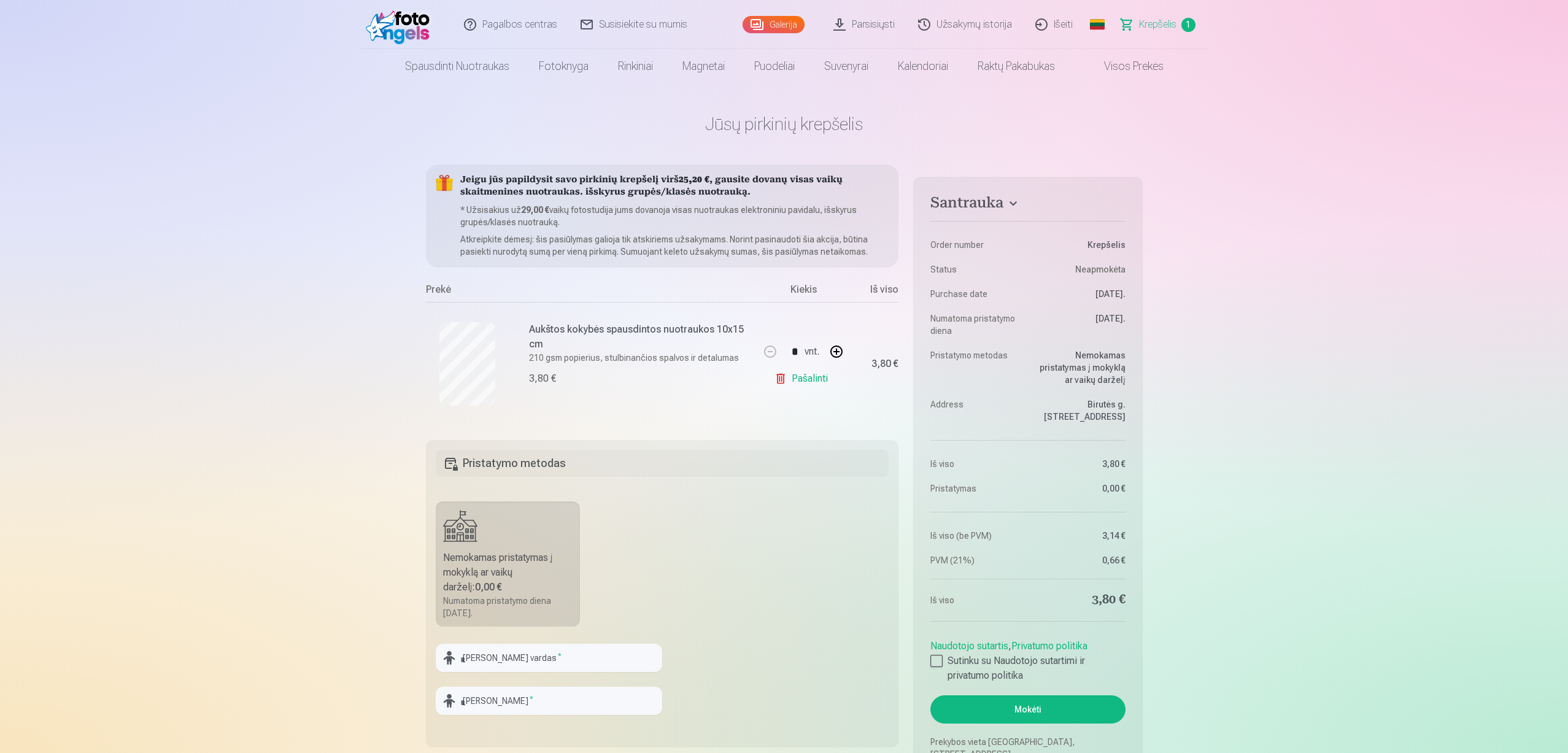
click at [786, 24] on link "Galerija" at bounding box center [773, 24] width 62 height 17
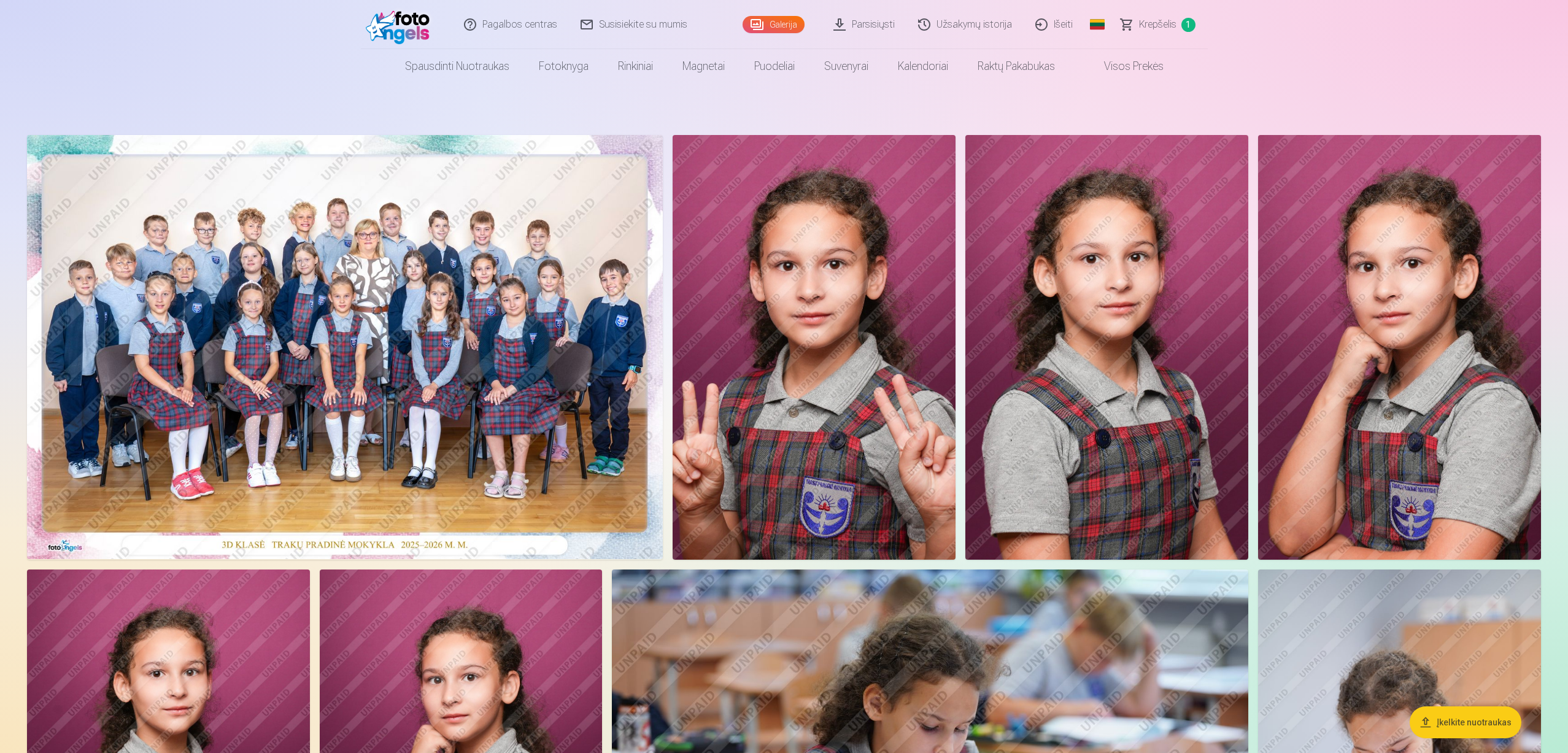
click at [502, 363] on img at bounding box center [345, 346] width 636 height 424
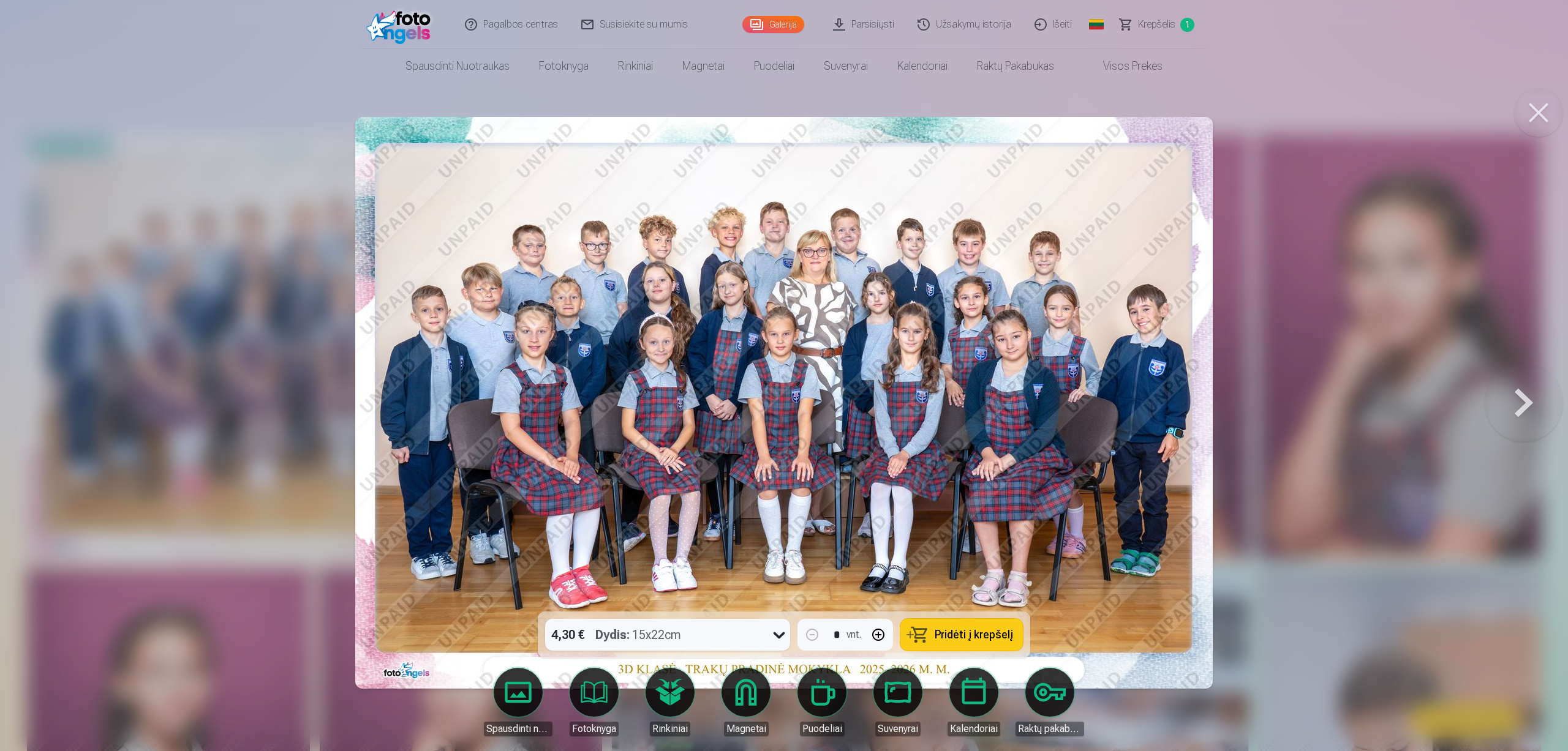
click at [526, 703] on link "Spausdinti nuotraukas" at bounding box center [518, 703] width 69 height 69
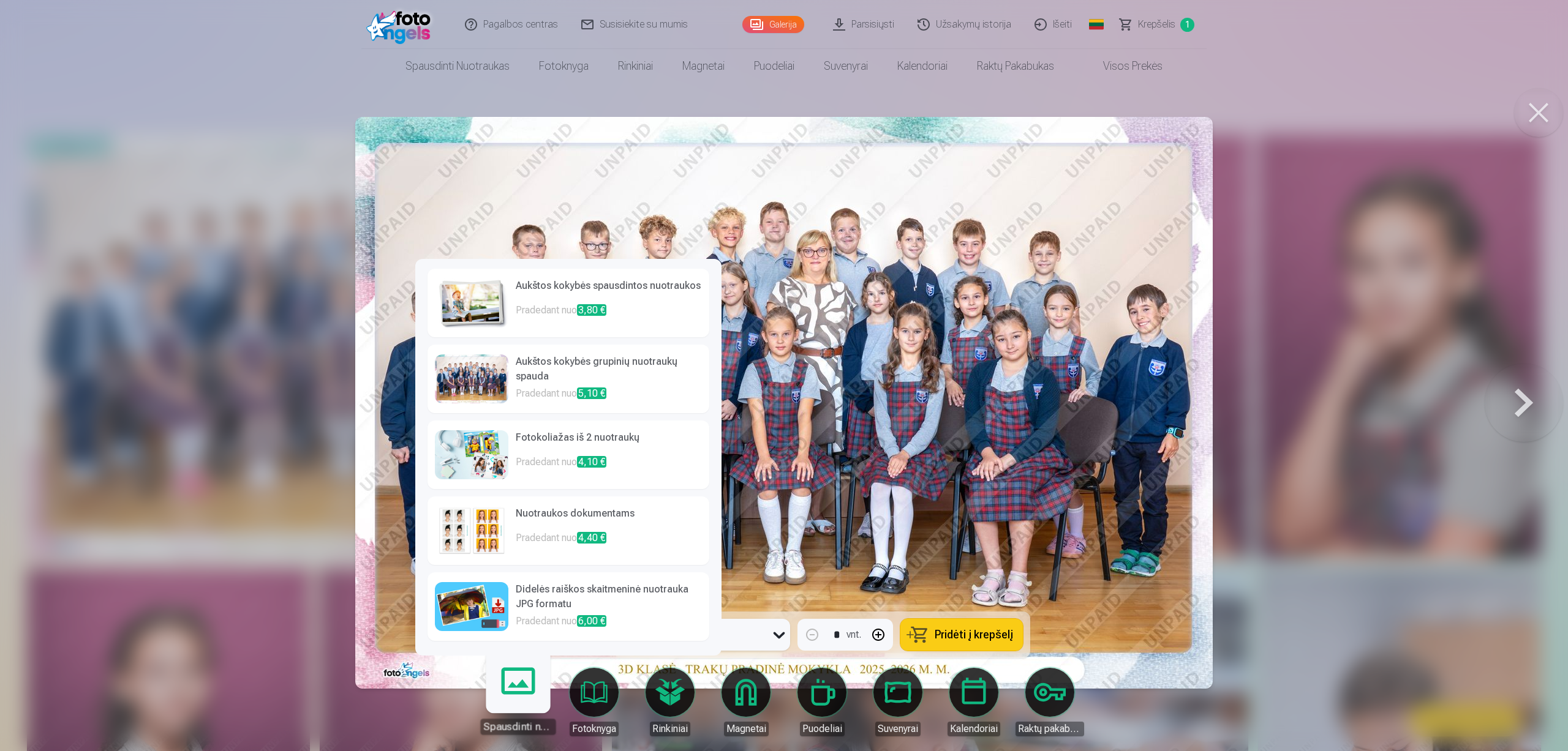
click at [573, 367] on h6 "Aukštos kokybės grupinių nuotraukų spauda" at bounding box center [609, 370] width 186 height 32
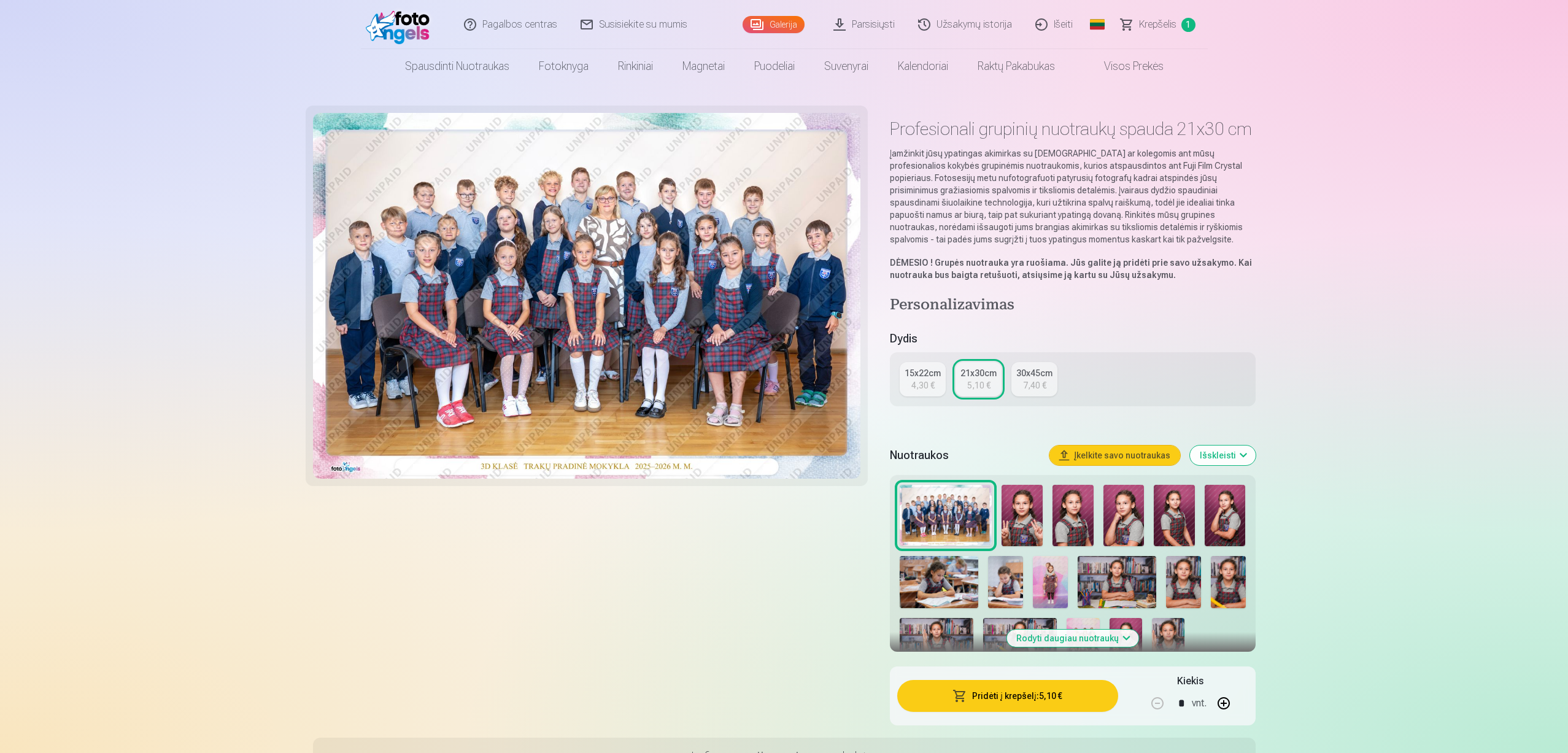
click at [990, 696] on button "Pridėti į krepšelį : 5,10 €" at bounding box center [1006, 696] width 220 height 32
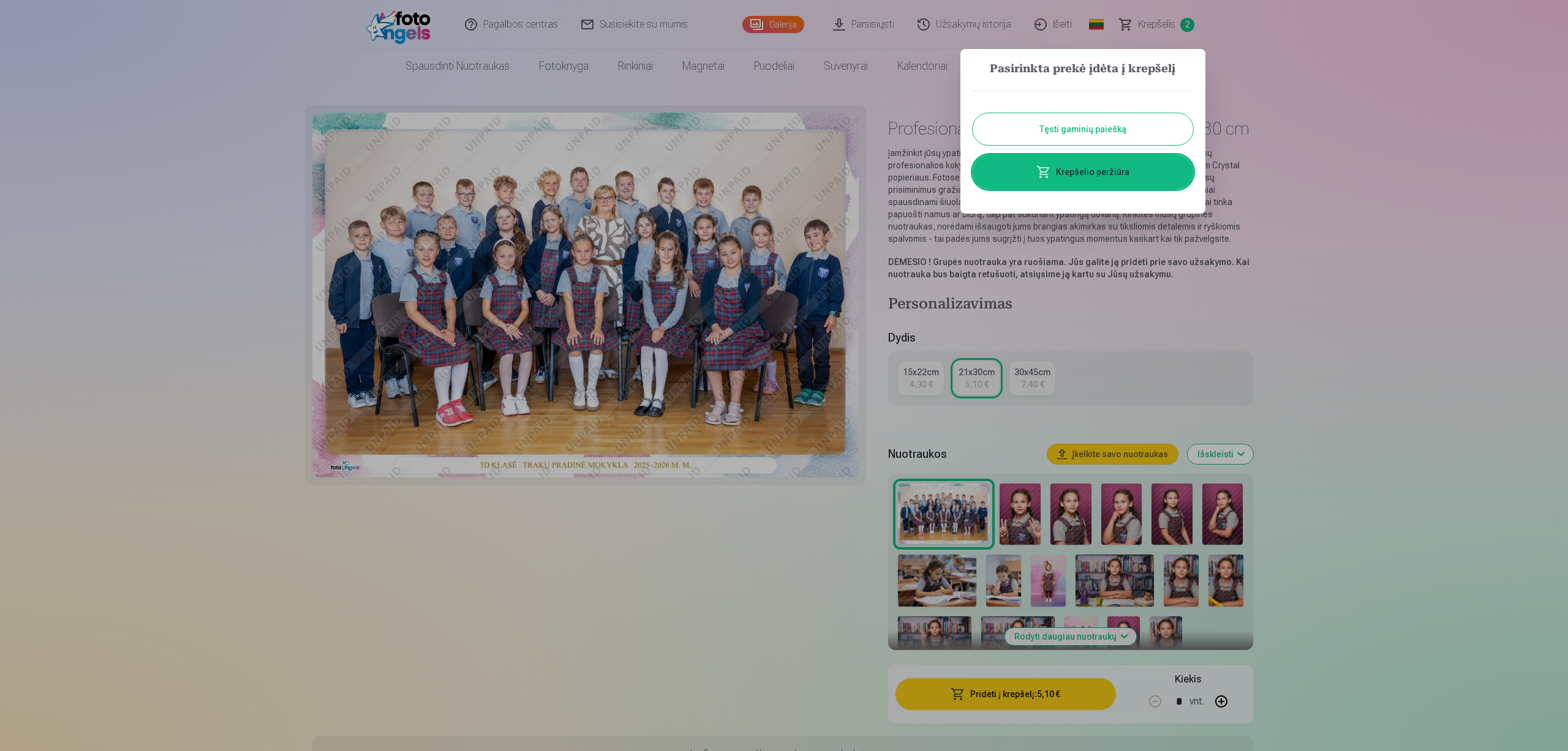
click at [1079, 126] on button "Tęsti gaminių paiešką" at bounding box center [1083, 129] width 220 height 32
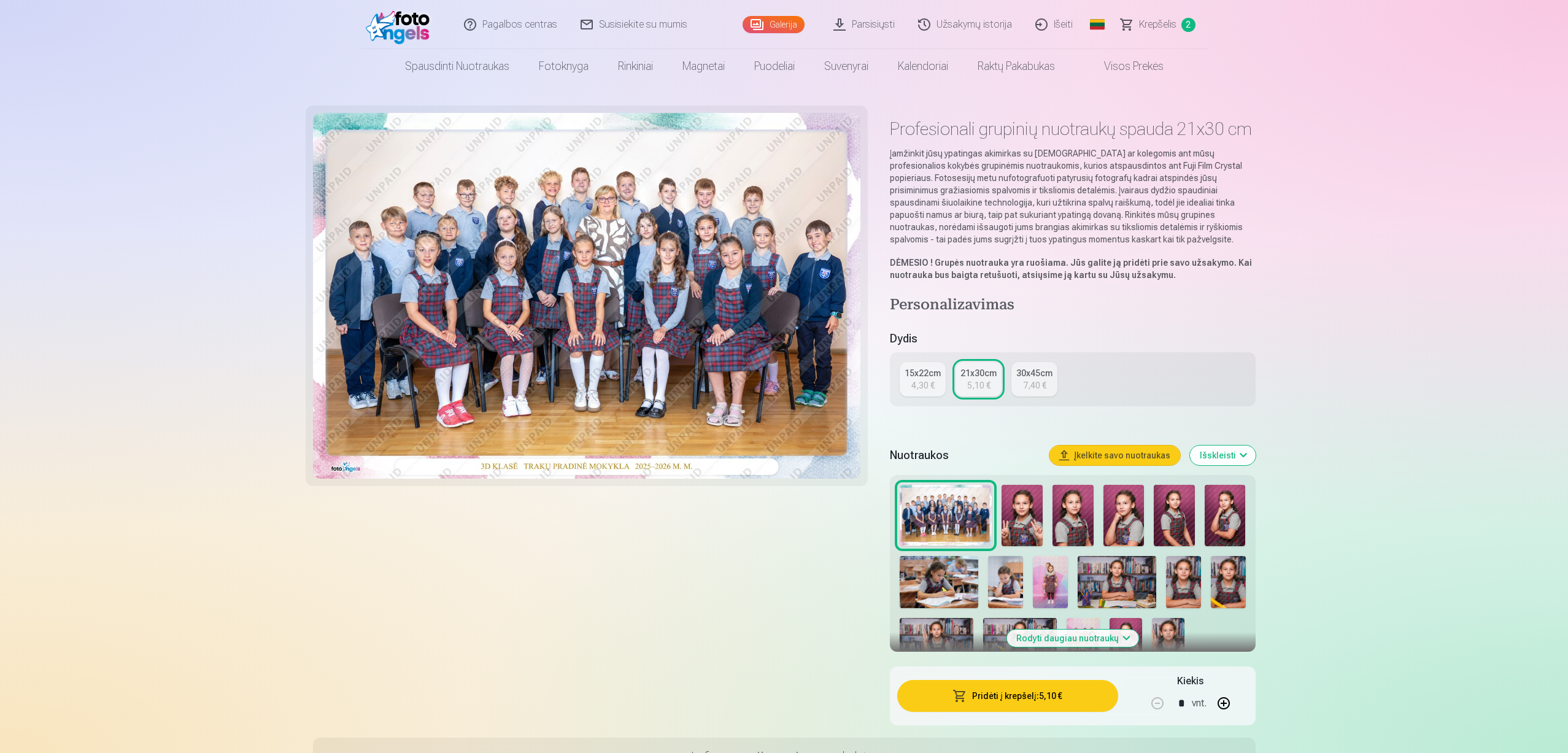
click at [786, 24] on link "Galerija" at bounding box center [773, 24] width 62 height 17
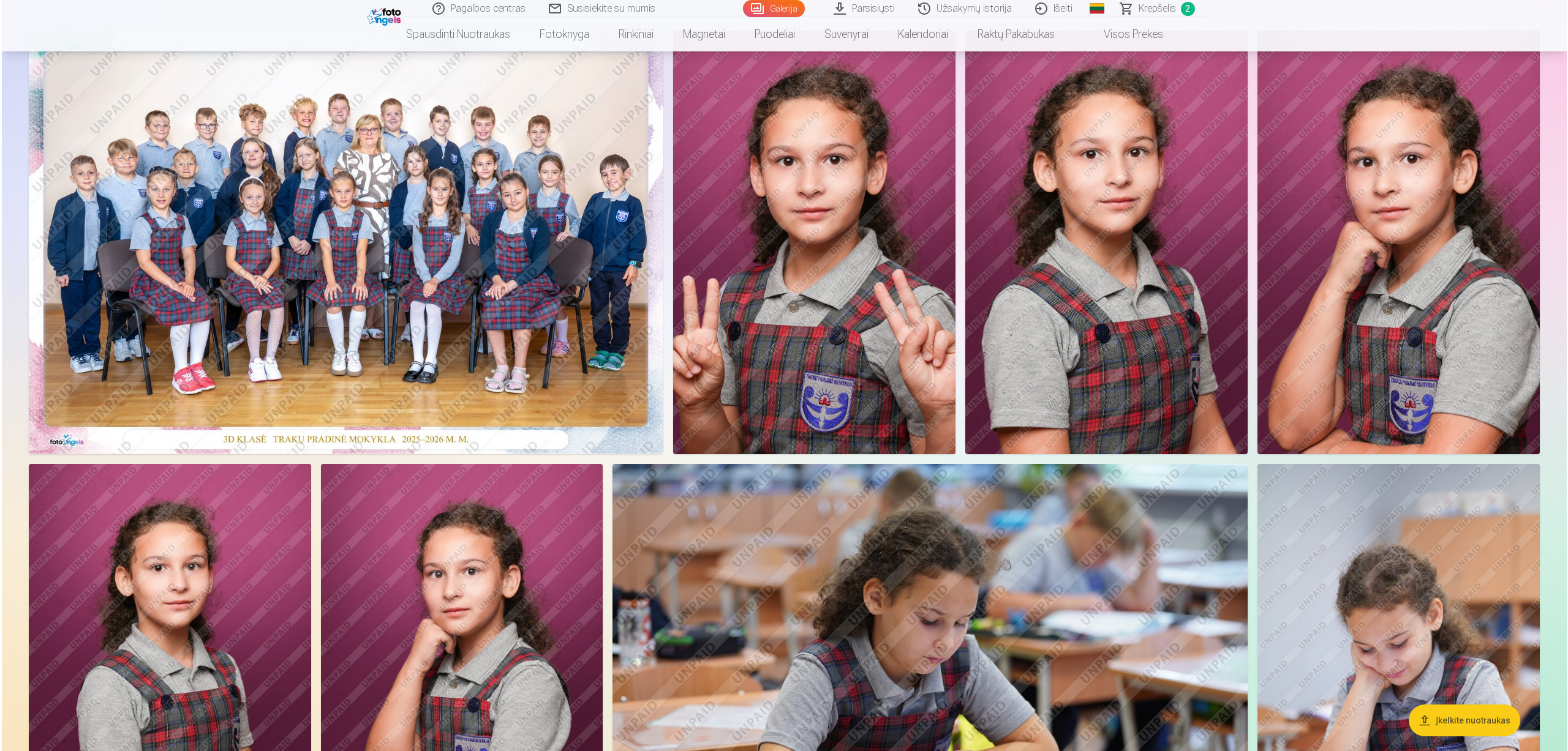
scroll to position [123, 0]
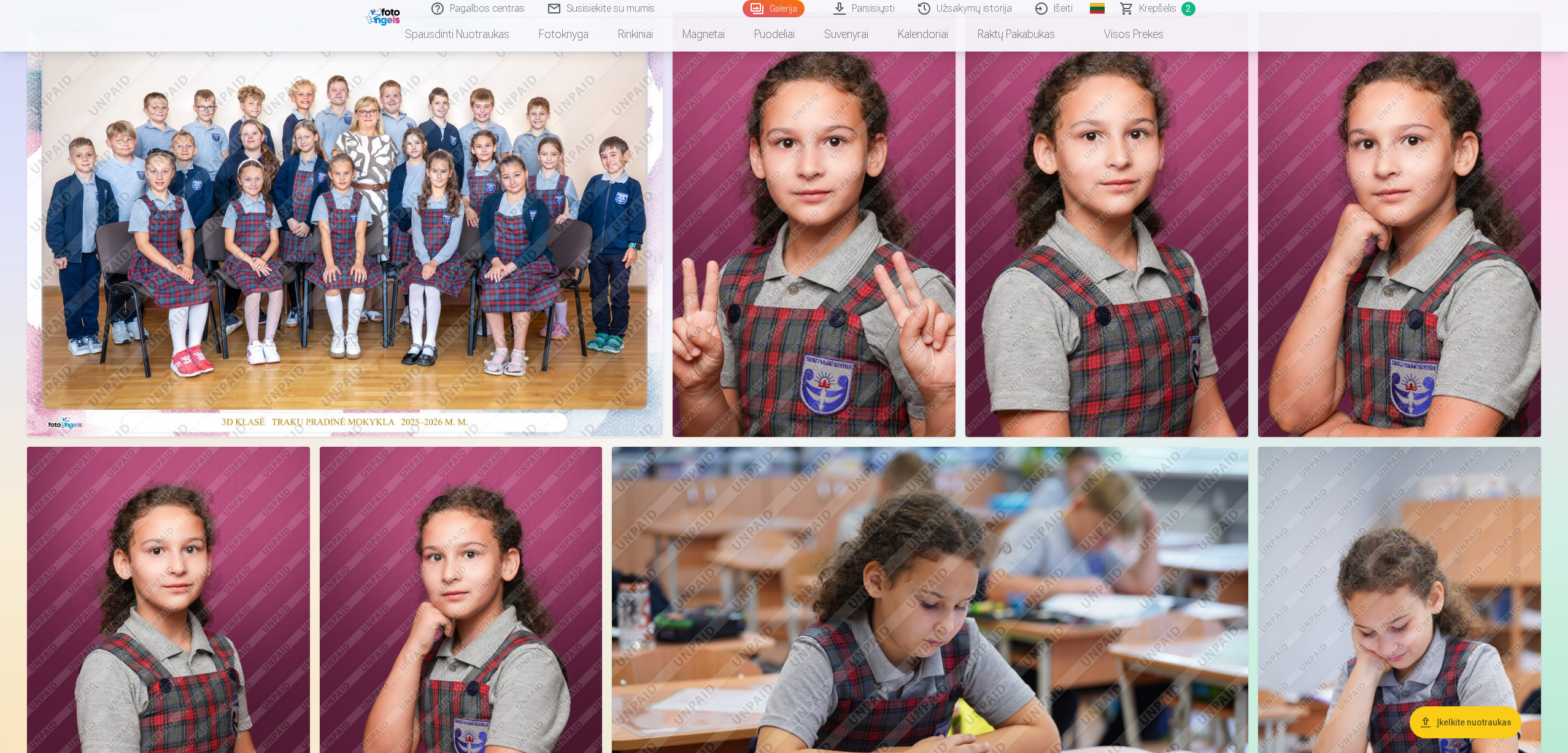
click at [1066, 260] on img at bounding box center [1106, 225] width 283 height 425
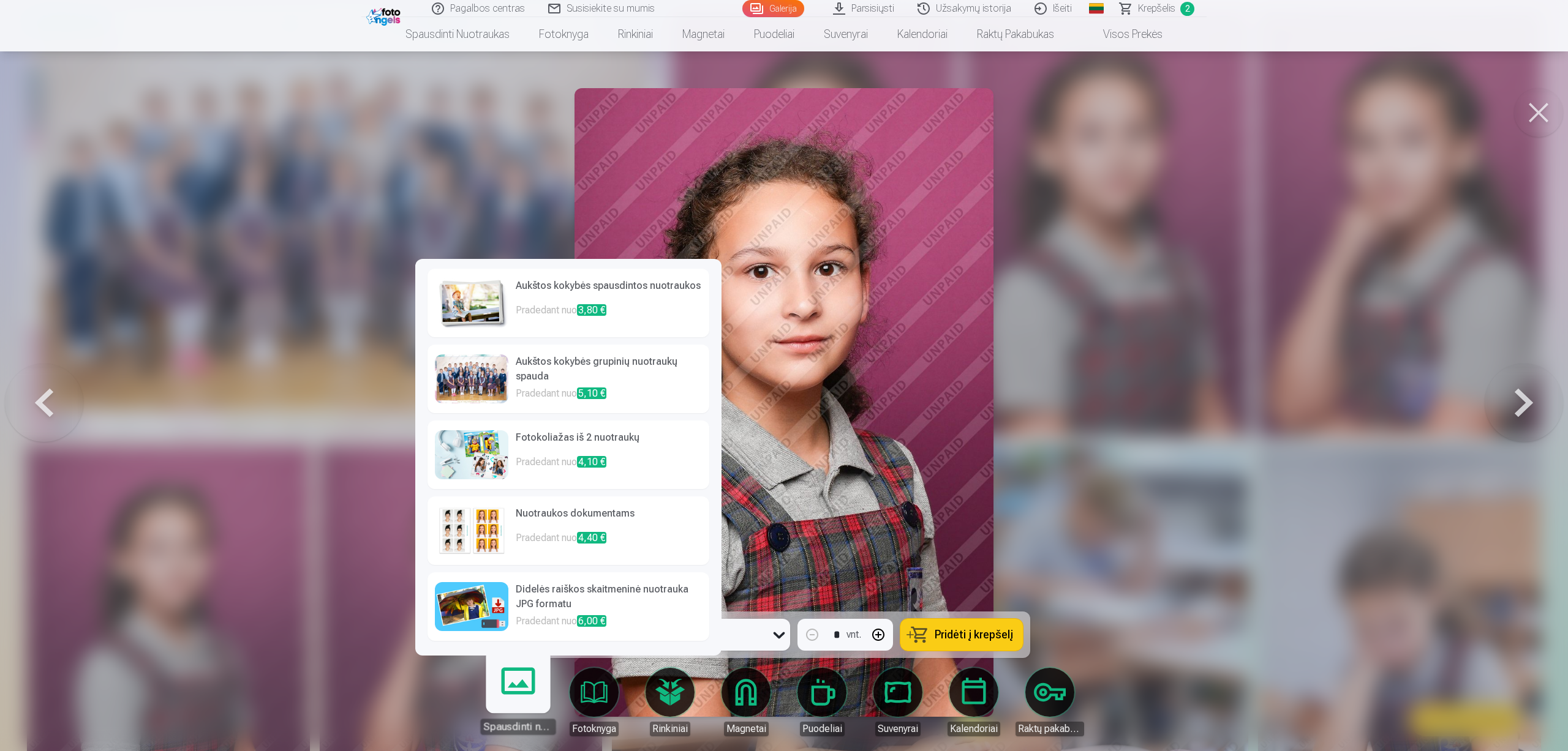
click at [668, 302] on h6 "Aukštos kokybės spausdintos nuotraukos" at bounding box center [609, 290] width 186 height 24
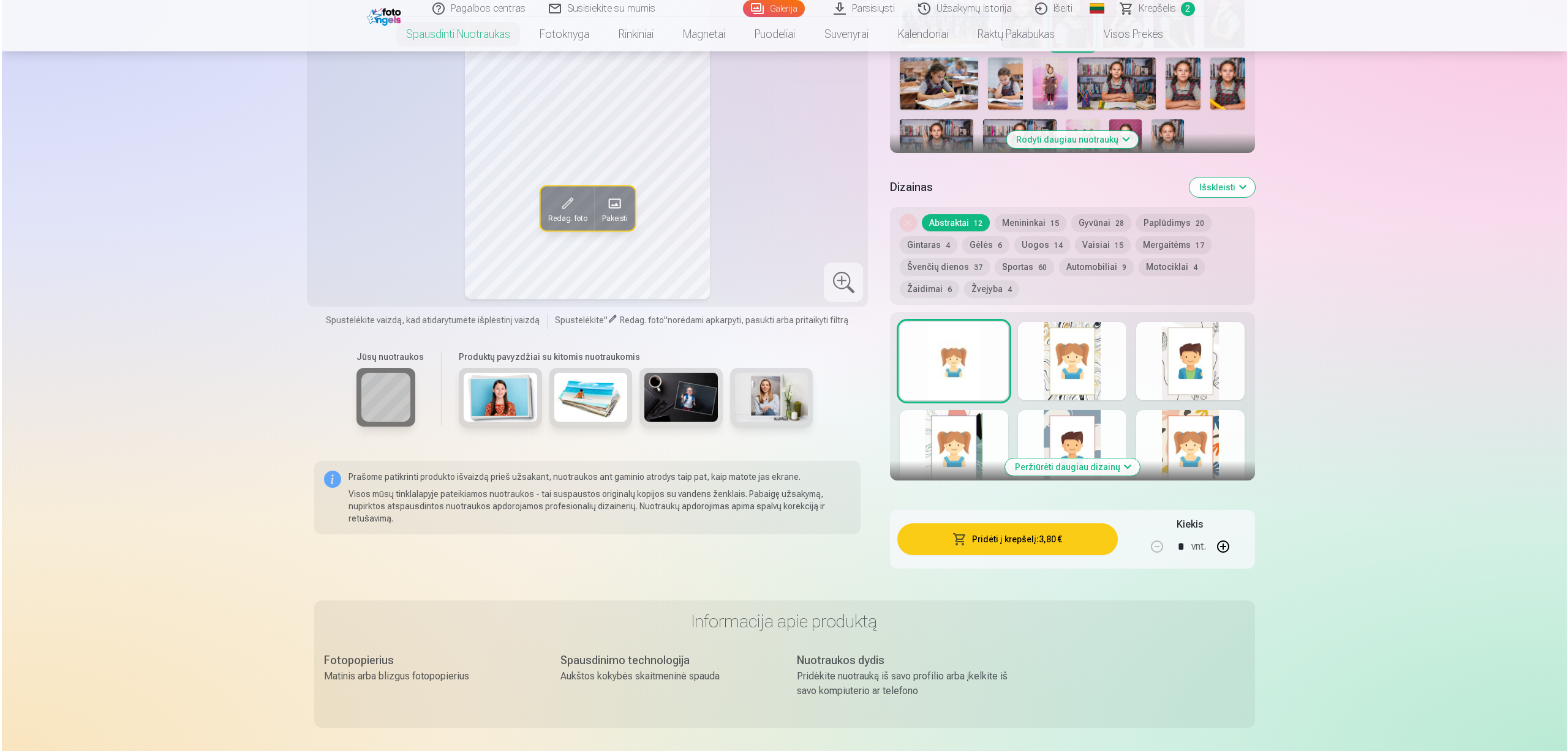
scroll to position [551, 0]
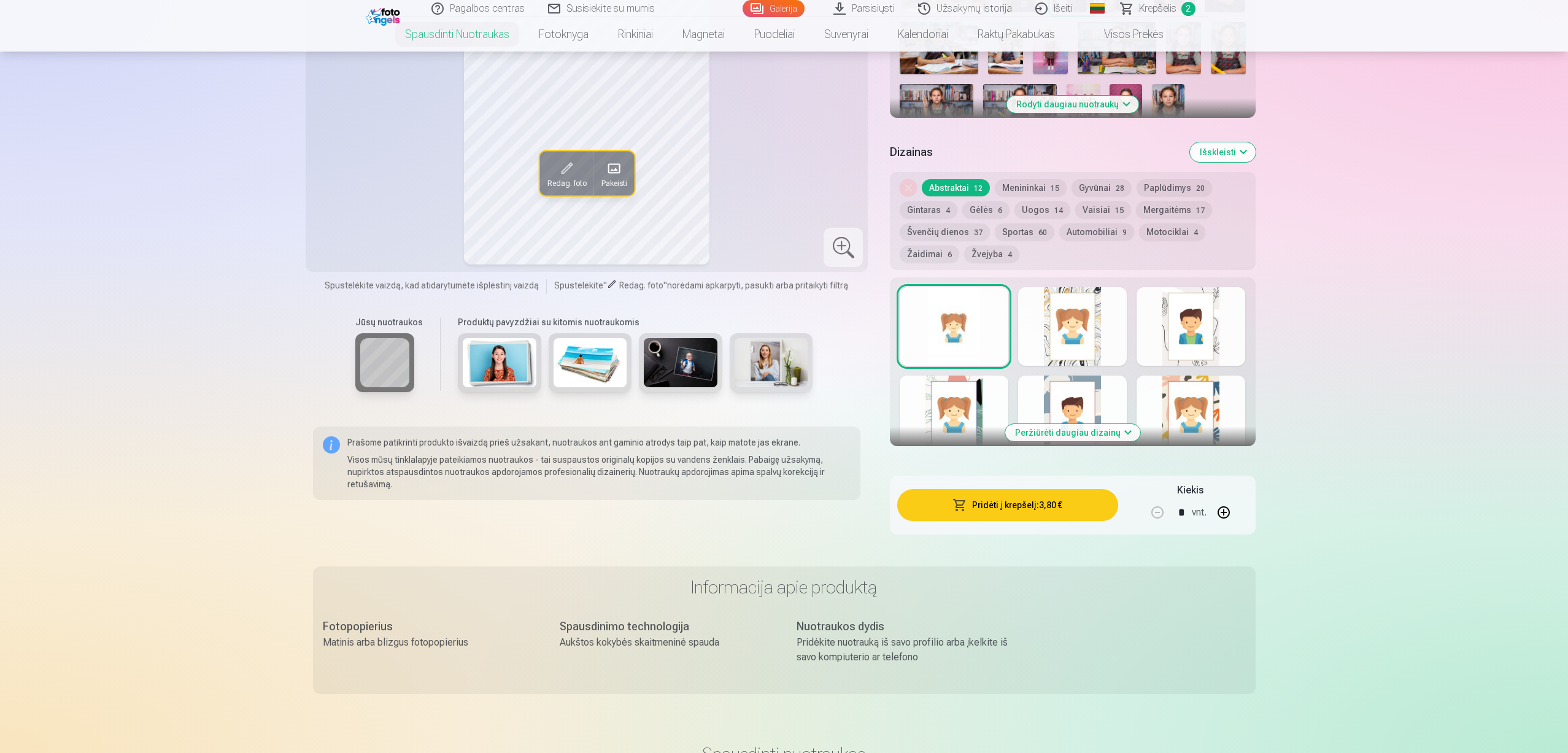
click at [1009, 503] on button "Pridėti į krepšelį : 3,80 €" at bounding box center [1006, 505] width 220 height 32
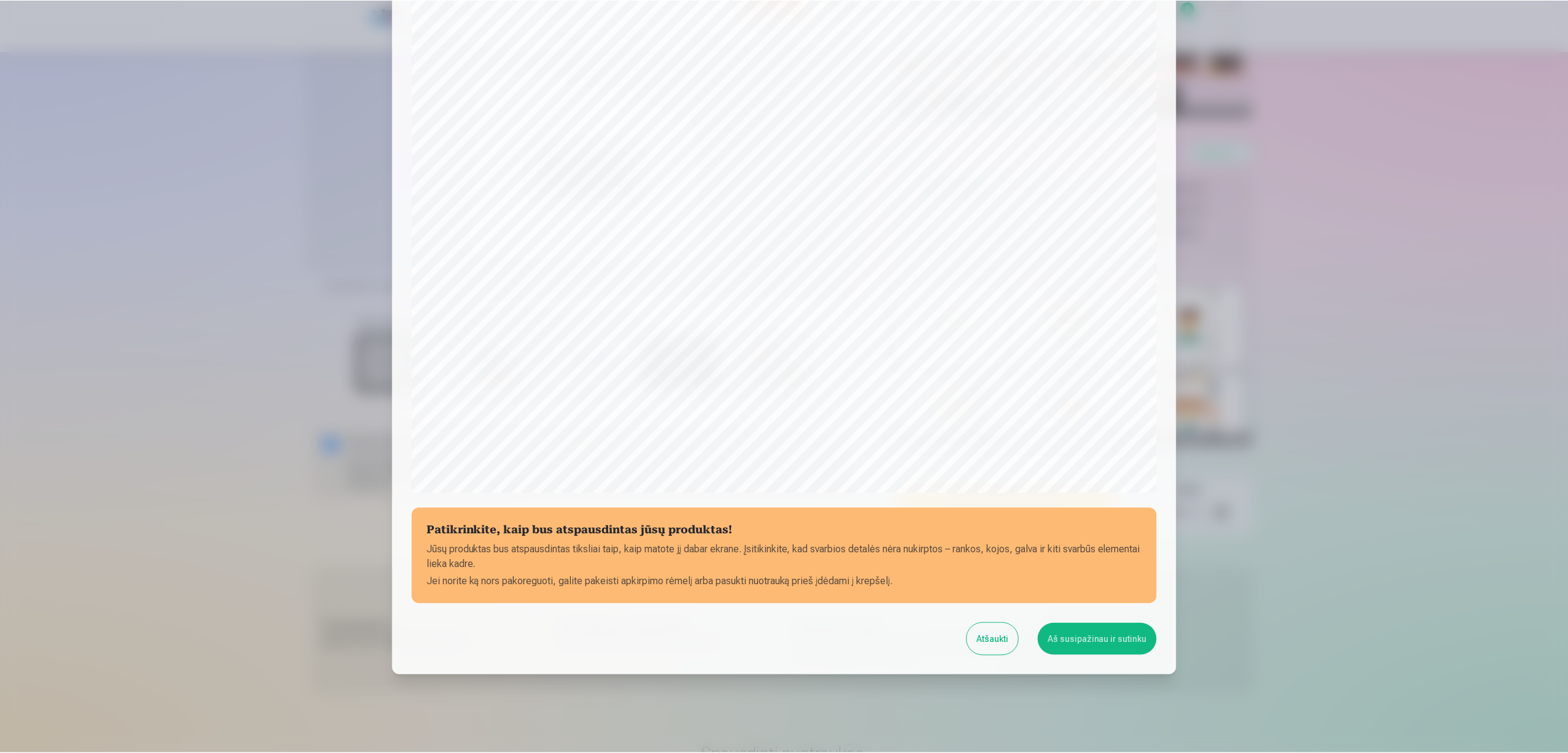
scroll to position [131, 0]
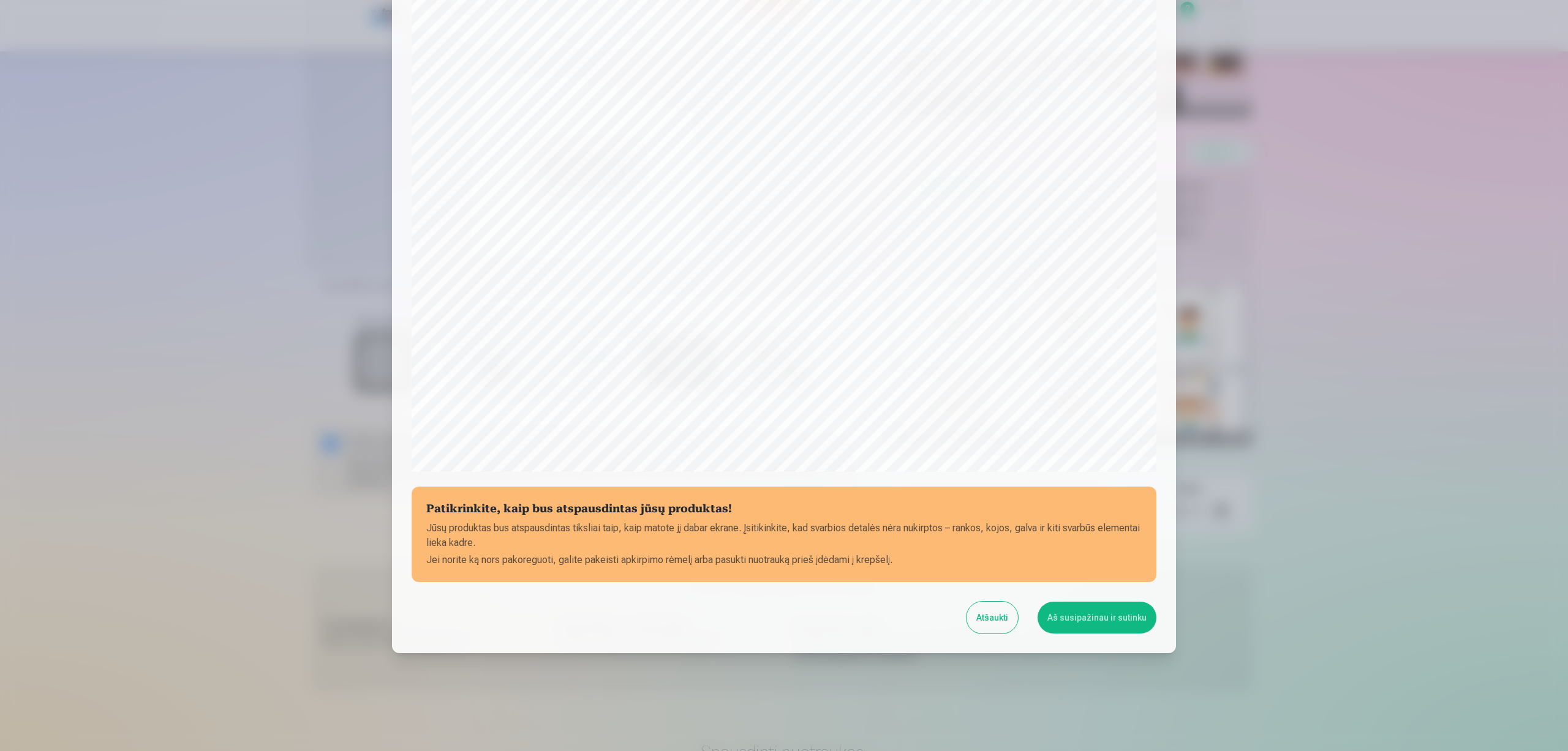
click at [1082, 617] on button "Aš susipažinau ir sutinku" at bounding box center [1097, 617] width 119 height 32
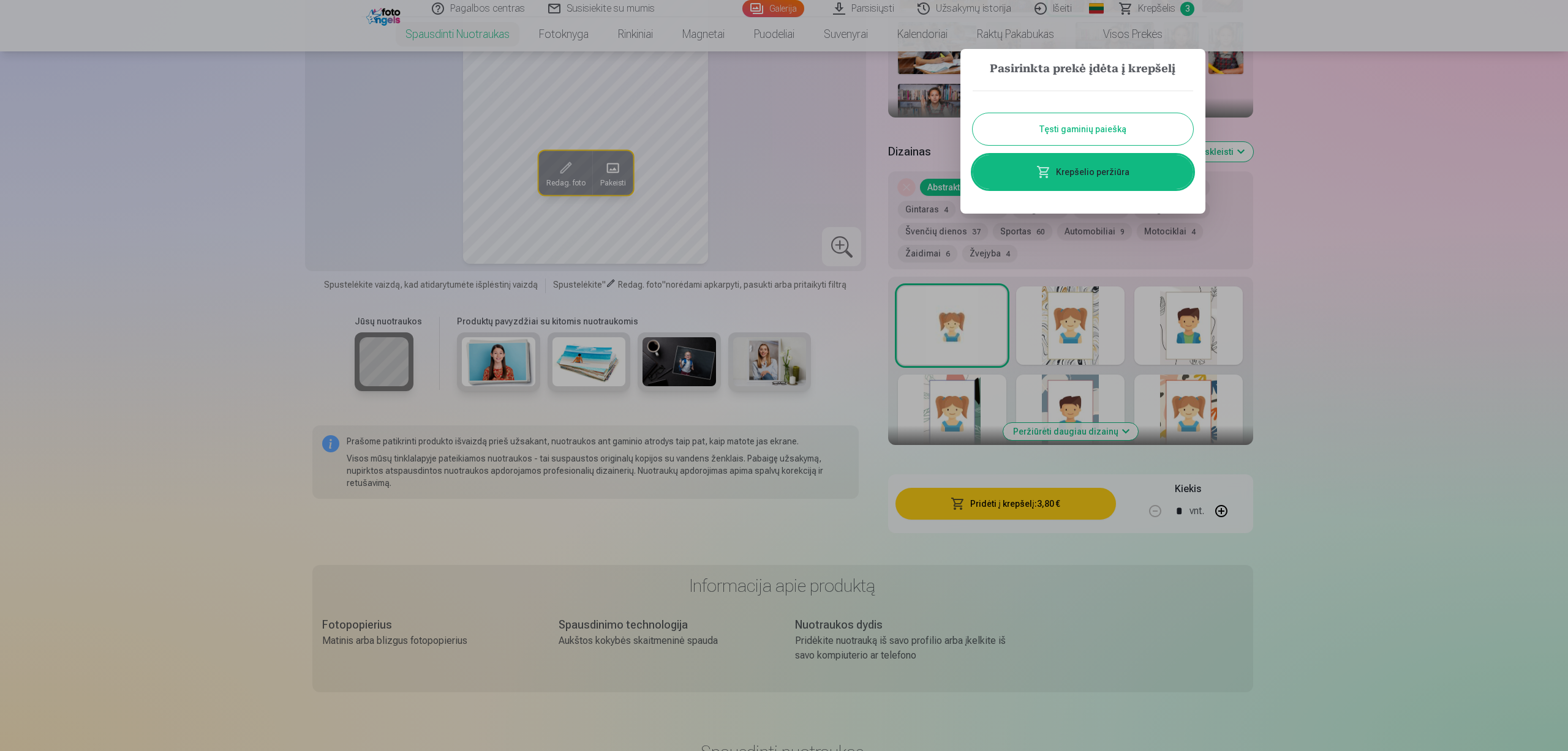
click at [1070, 135] on button "Tęsti gaminių paiešką" at bounding box center [1083, 129] width 220 height 32
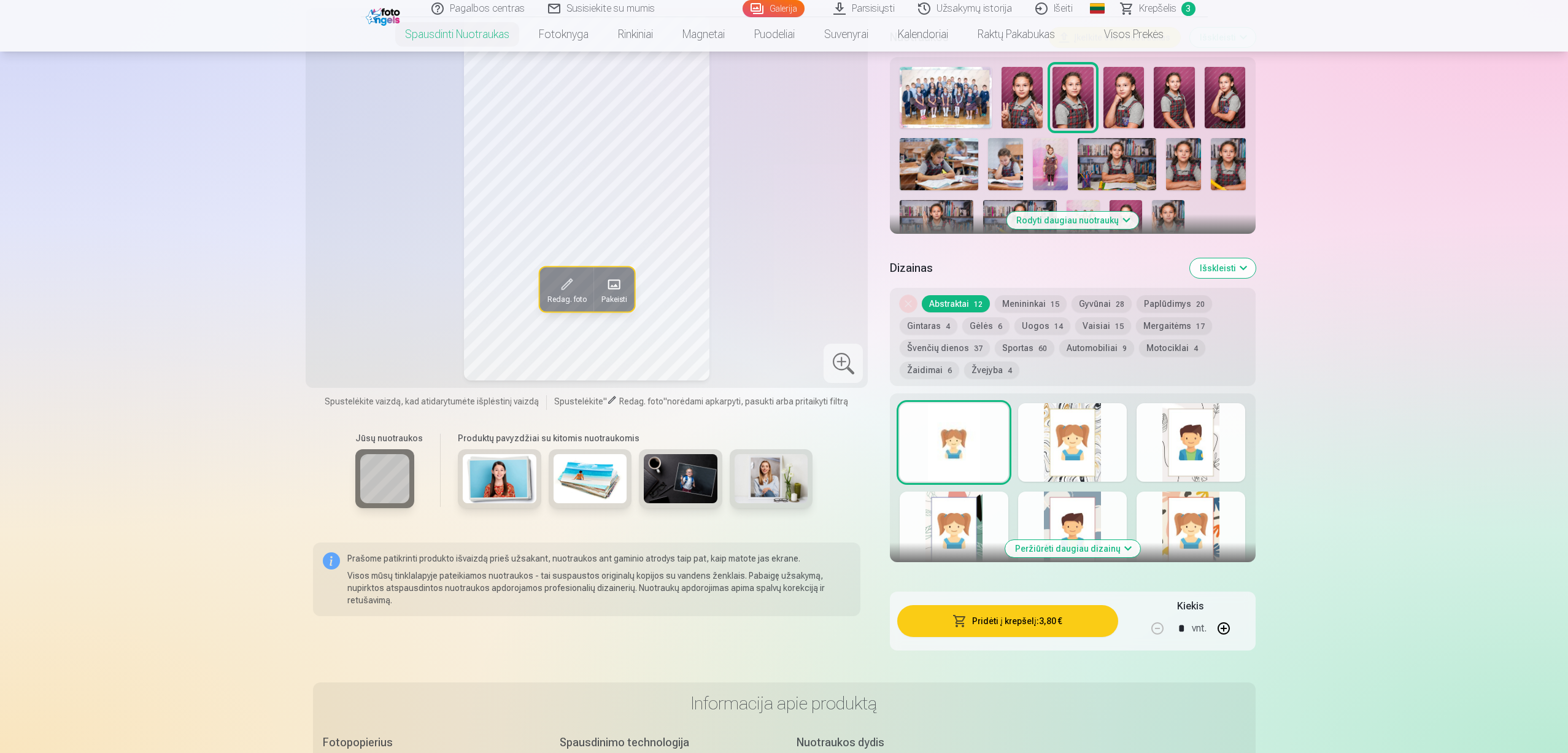
scroll to position [307, 0]
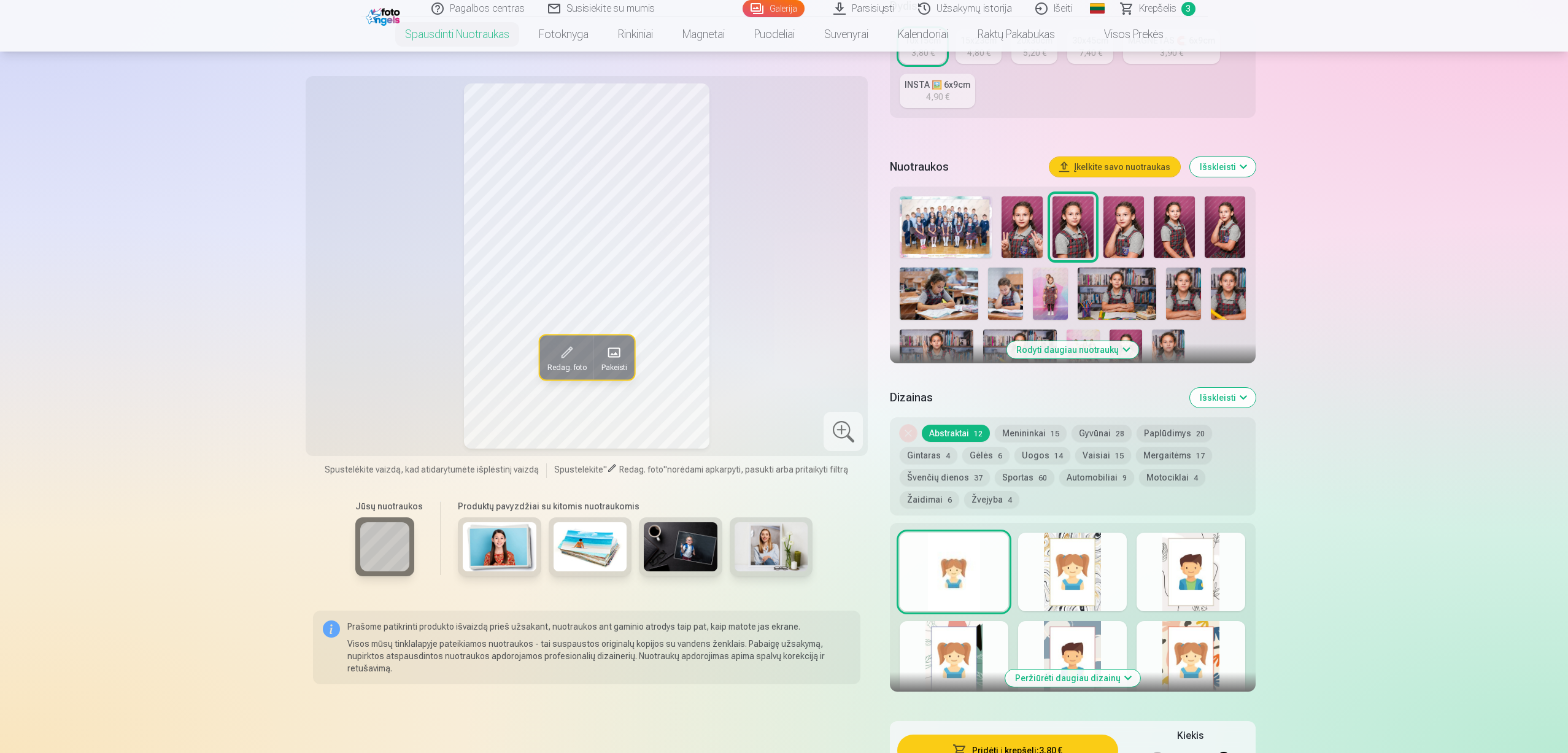
click at [774, 6] on link "Galerija" at bounding box center [773, 9] width 62 height 17
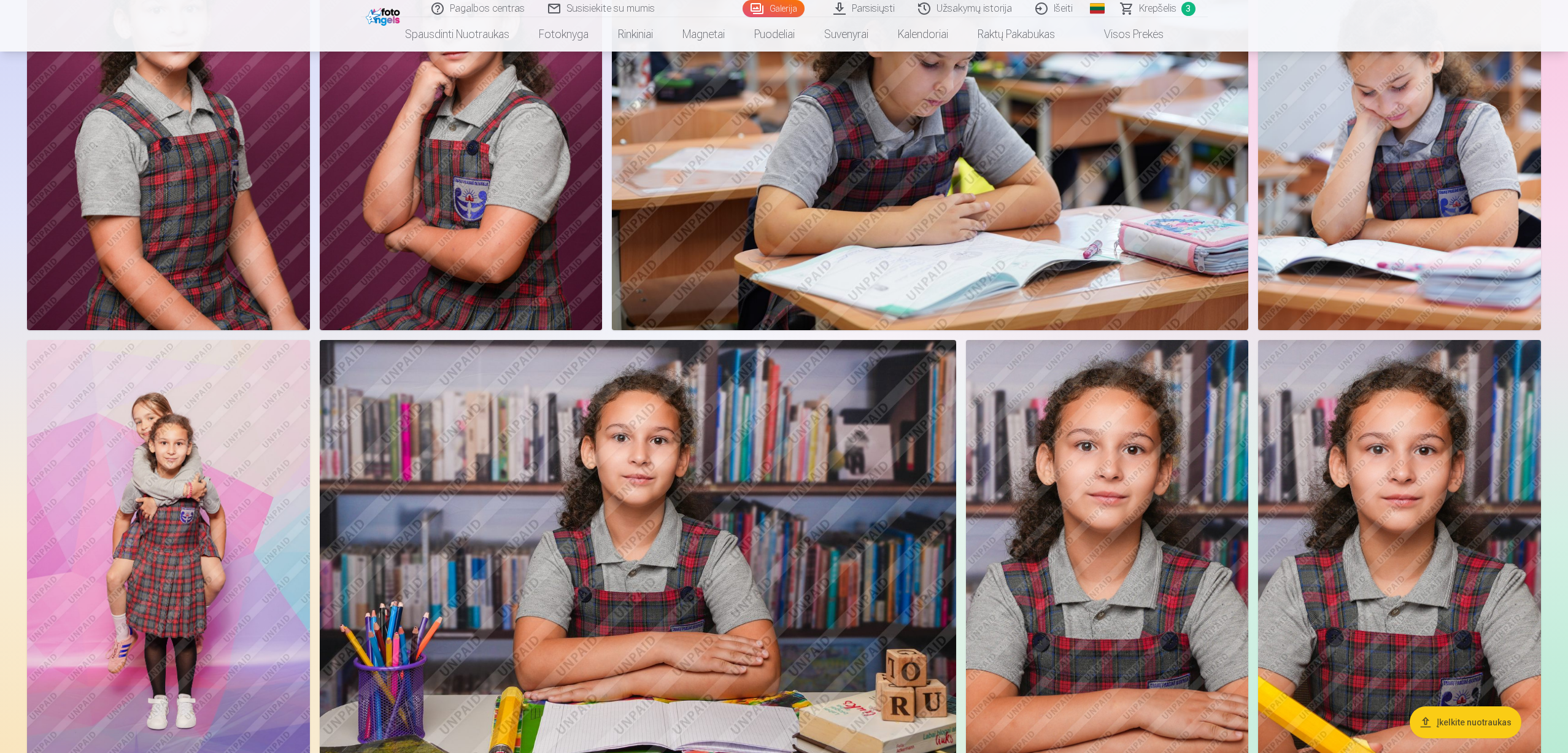
scroll to position [860, 0]
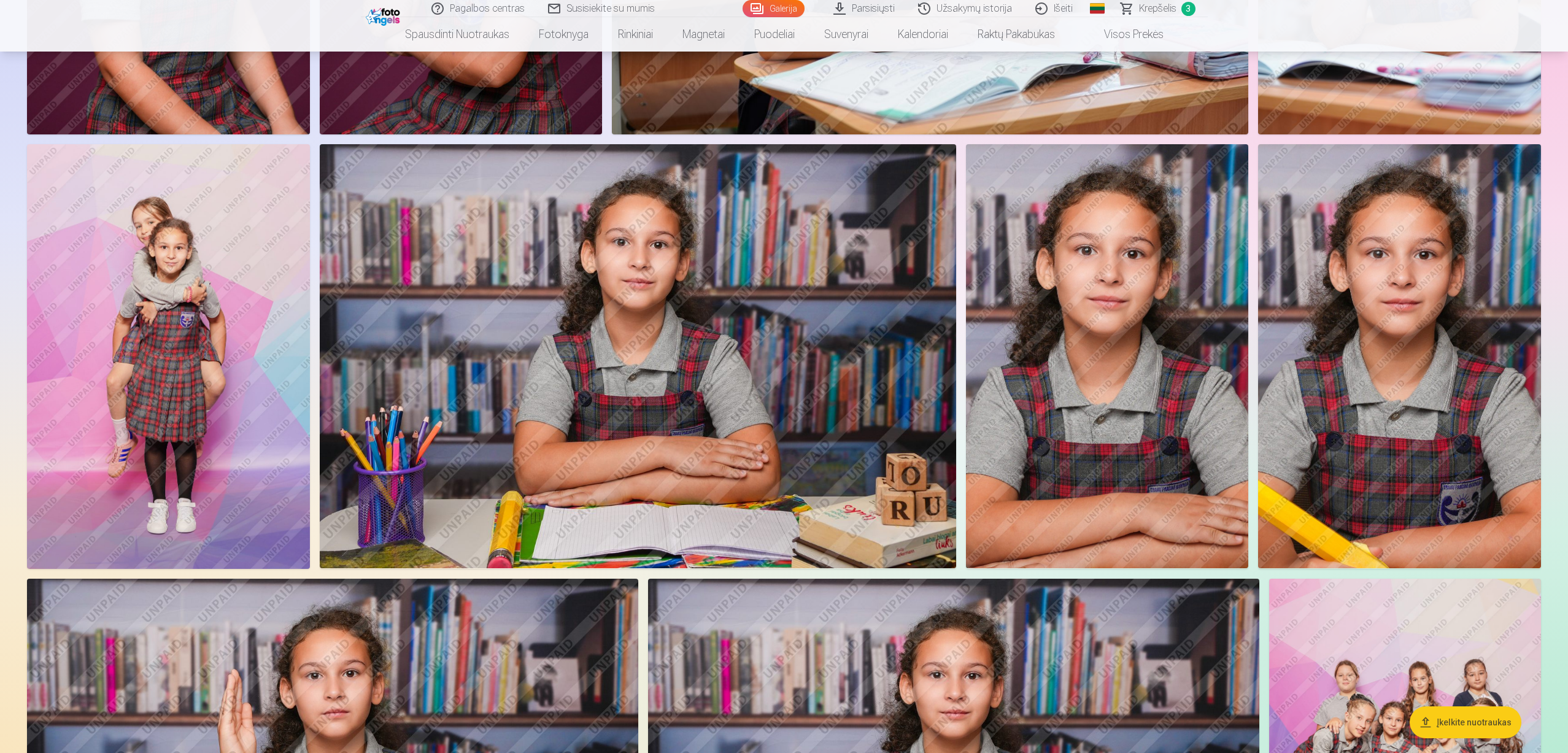
click at [1162, 10] on span "Krepšelis" at bounding box center [1158, 9] width 38 height 15
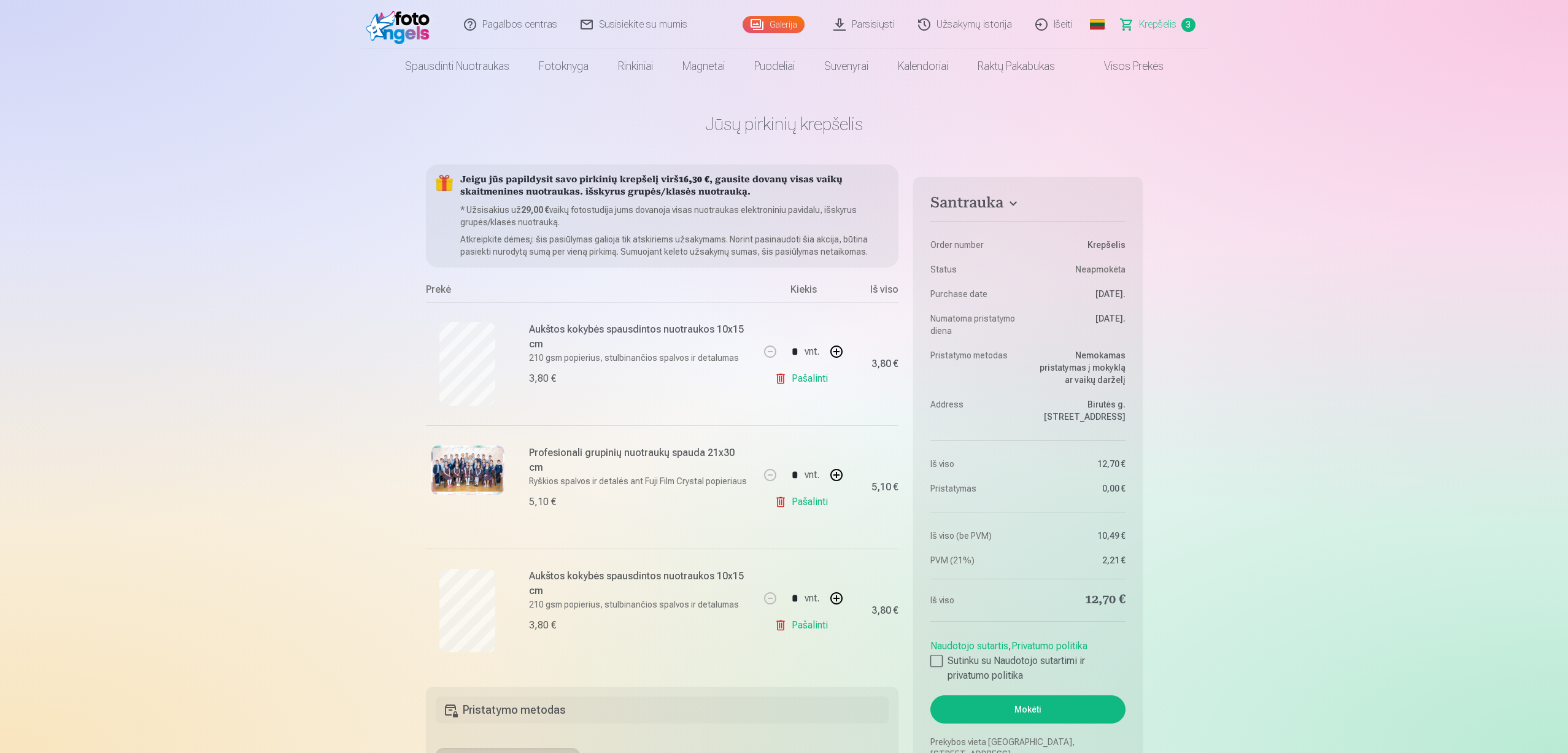
click at [783, 31] on link "Galerija" at bounding box center [773, 24] width 62 height 17
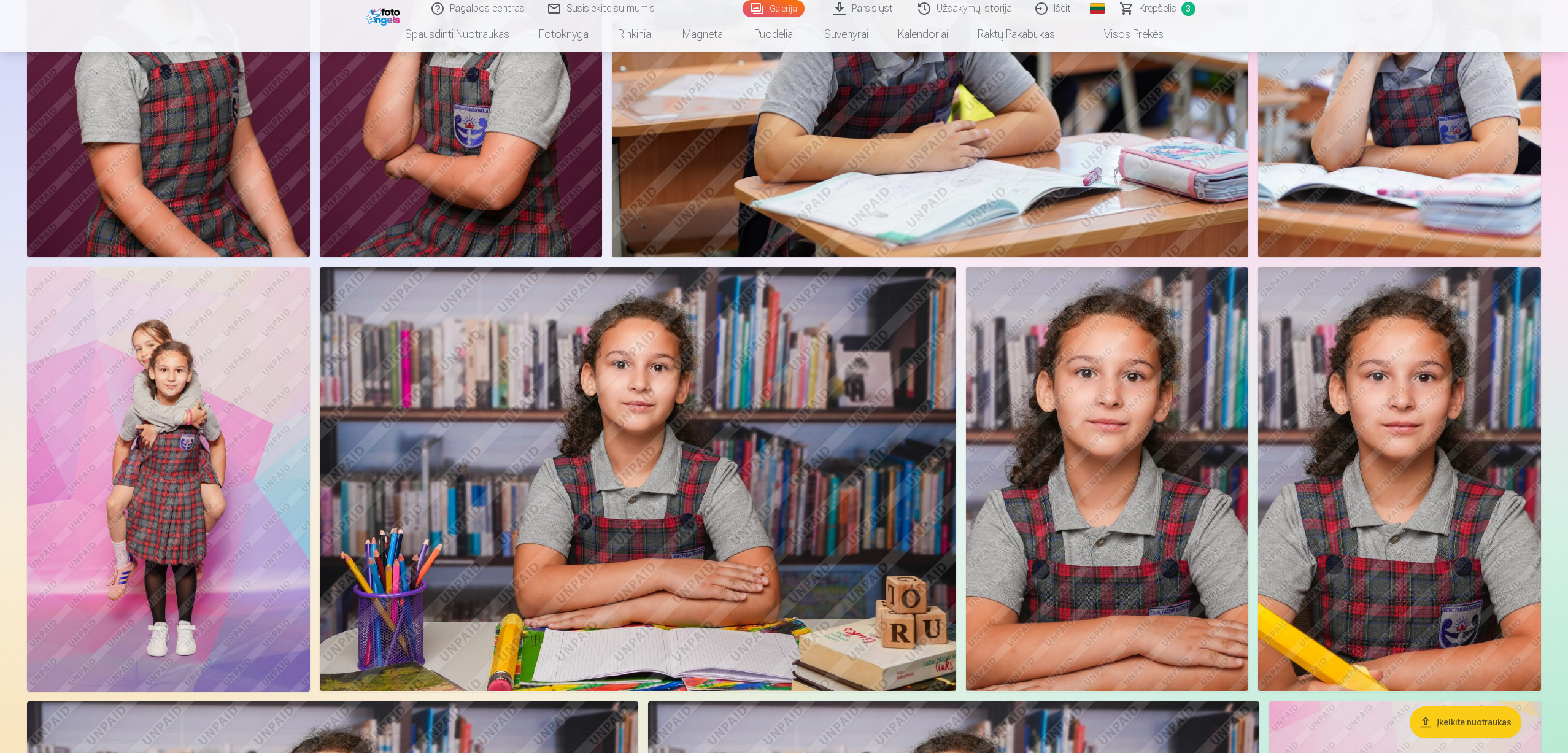
click at [219, 588] on img at bounding box center [168, 480] width 283 height 425
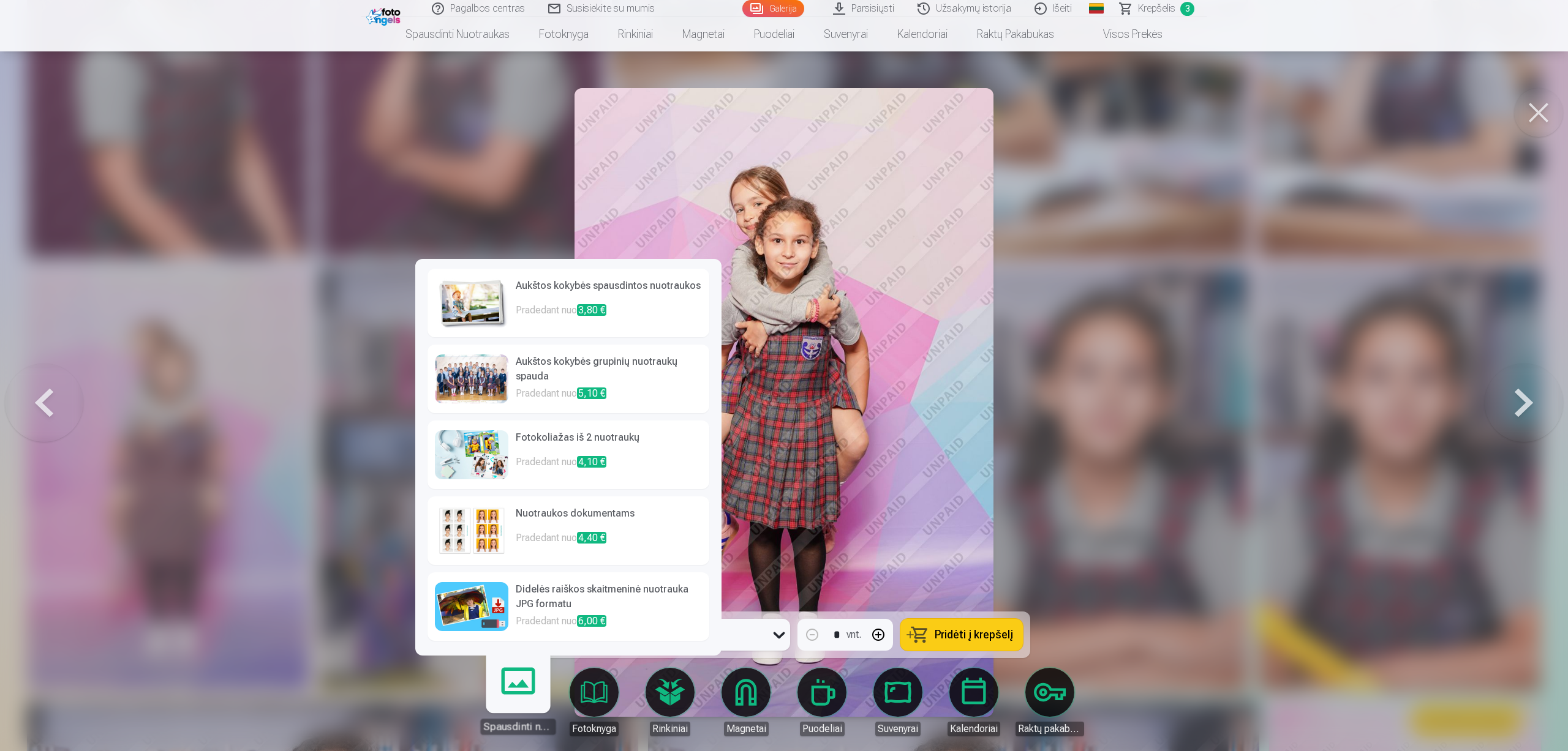
click at [521, 304] on p "Pradedant nuo 3,80 €" at bounding box center [609, 315] width 186 height 24
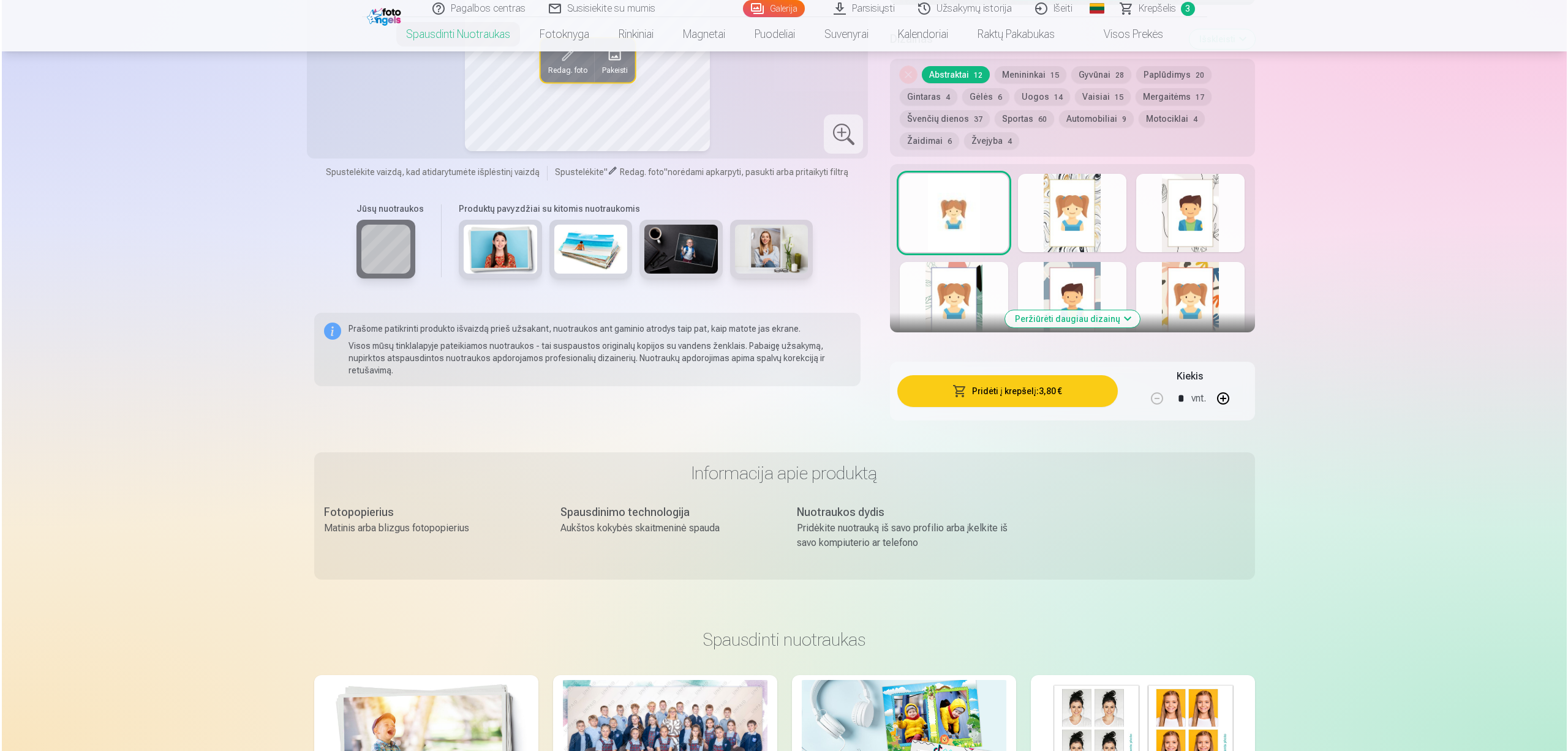
scroll to position [674, 0]
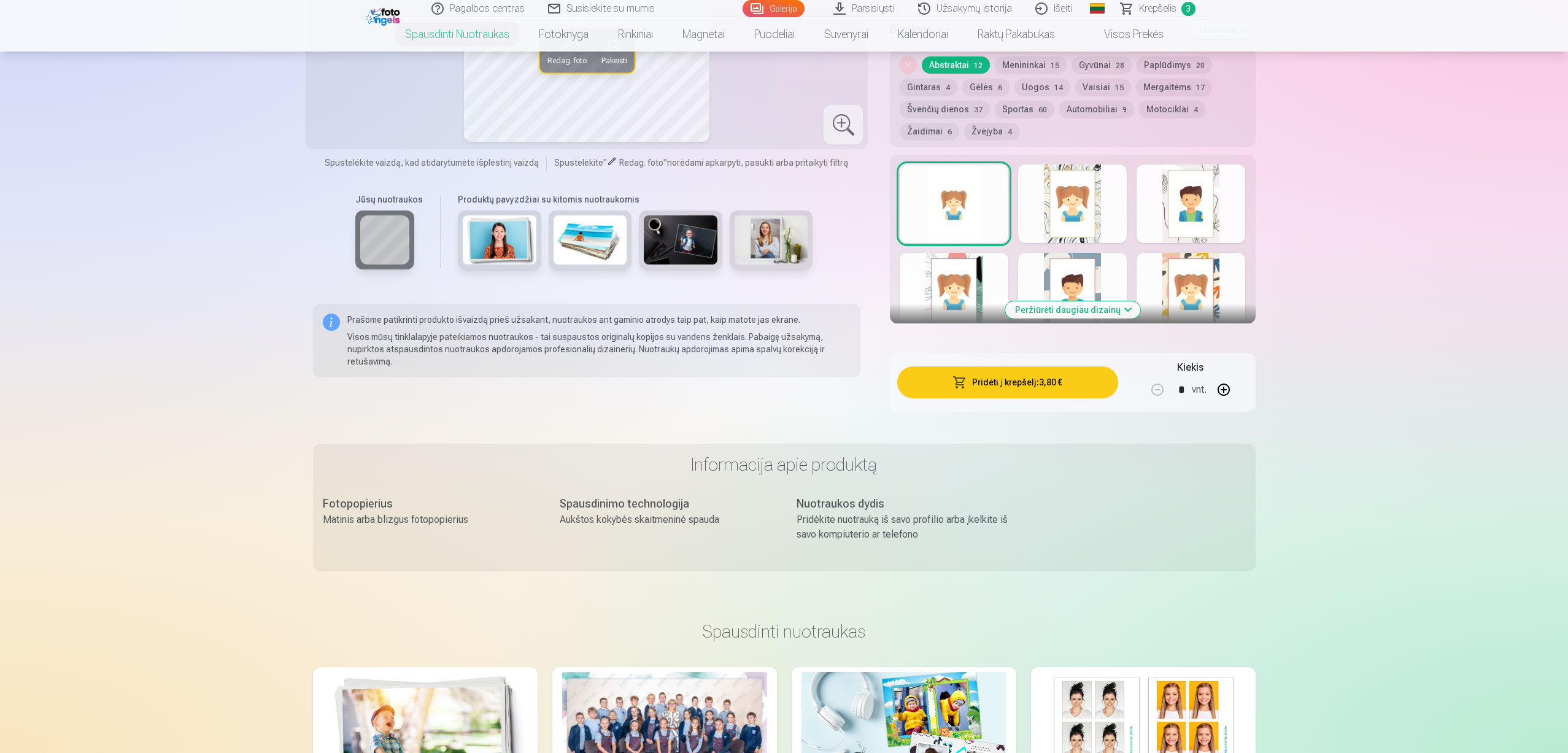
click at [1042, 390] on button "Pridėti į krepšelį : 3,80 €" at bounding box center [1006, 382] width 220 height 32
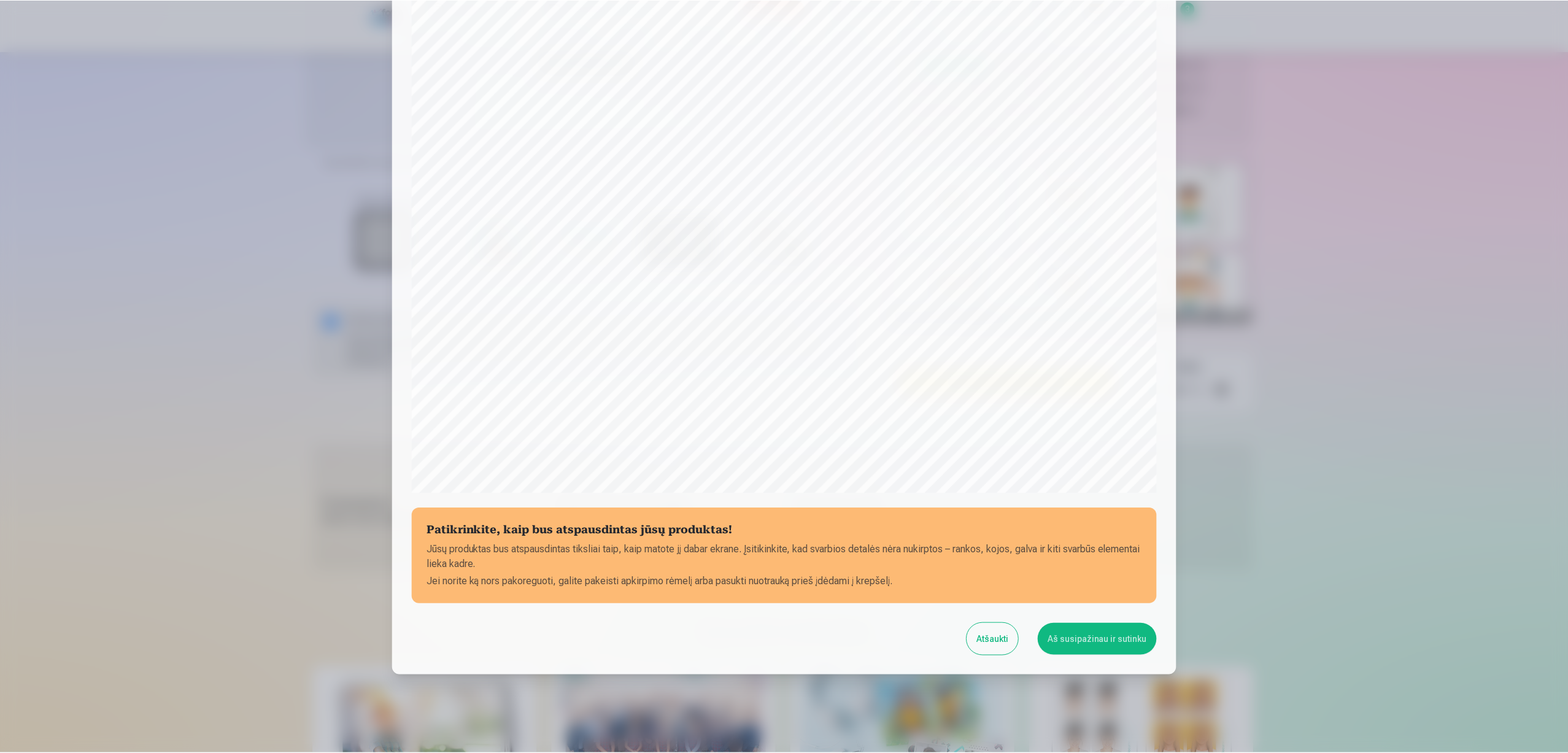
scroll to position [131, 0]
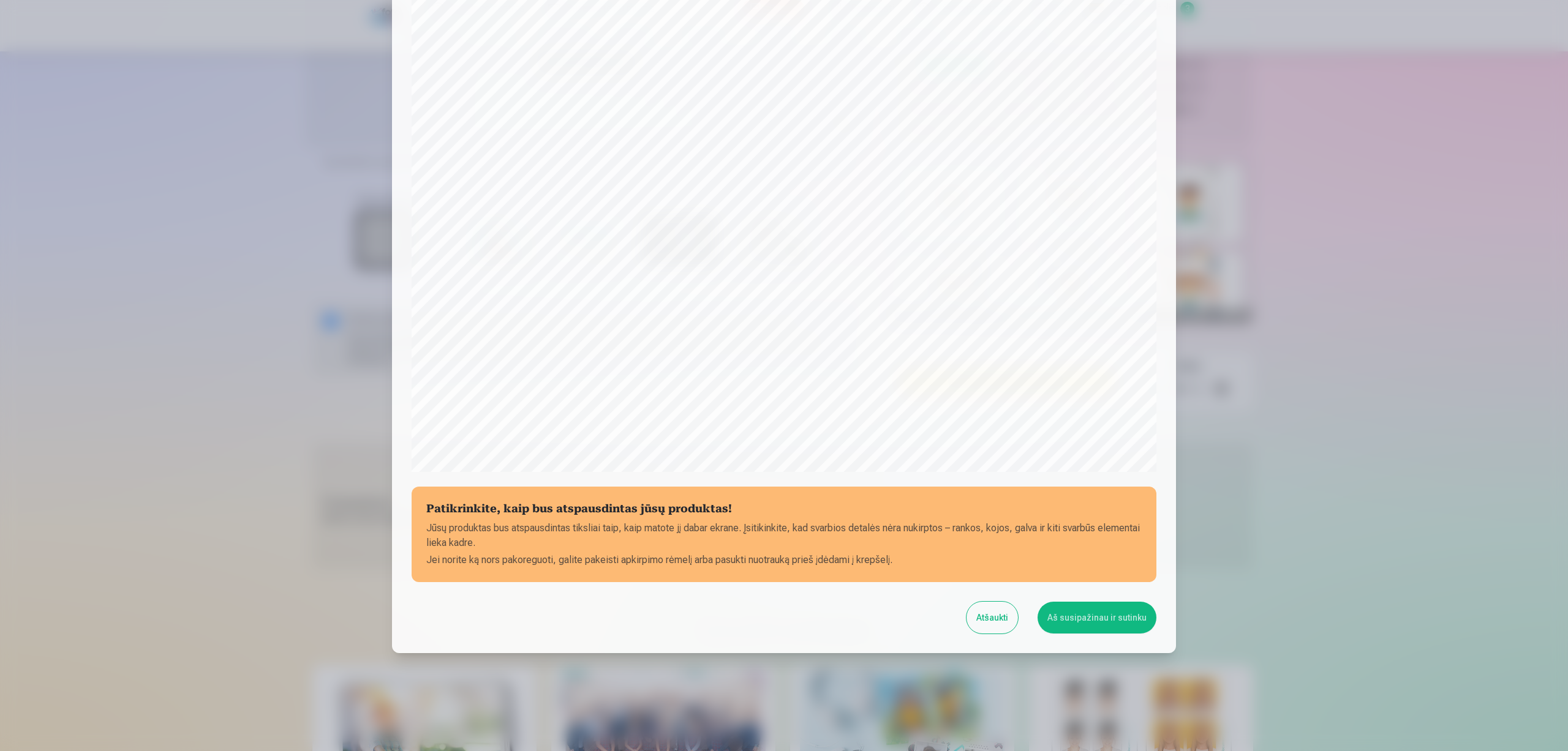
click at [1108, 624] on button "Aš susipažinau ir sutinku" at bounding box center [1097, 617] width 119 height 32
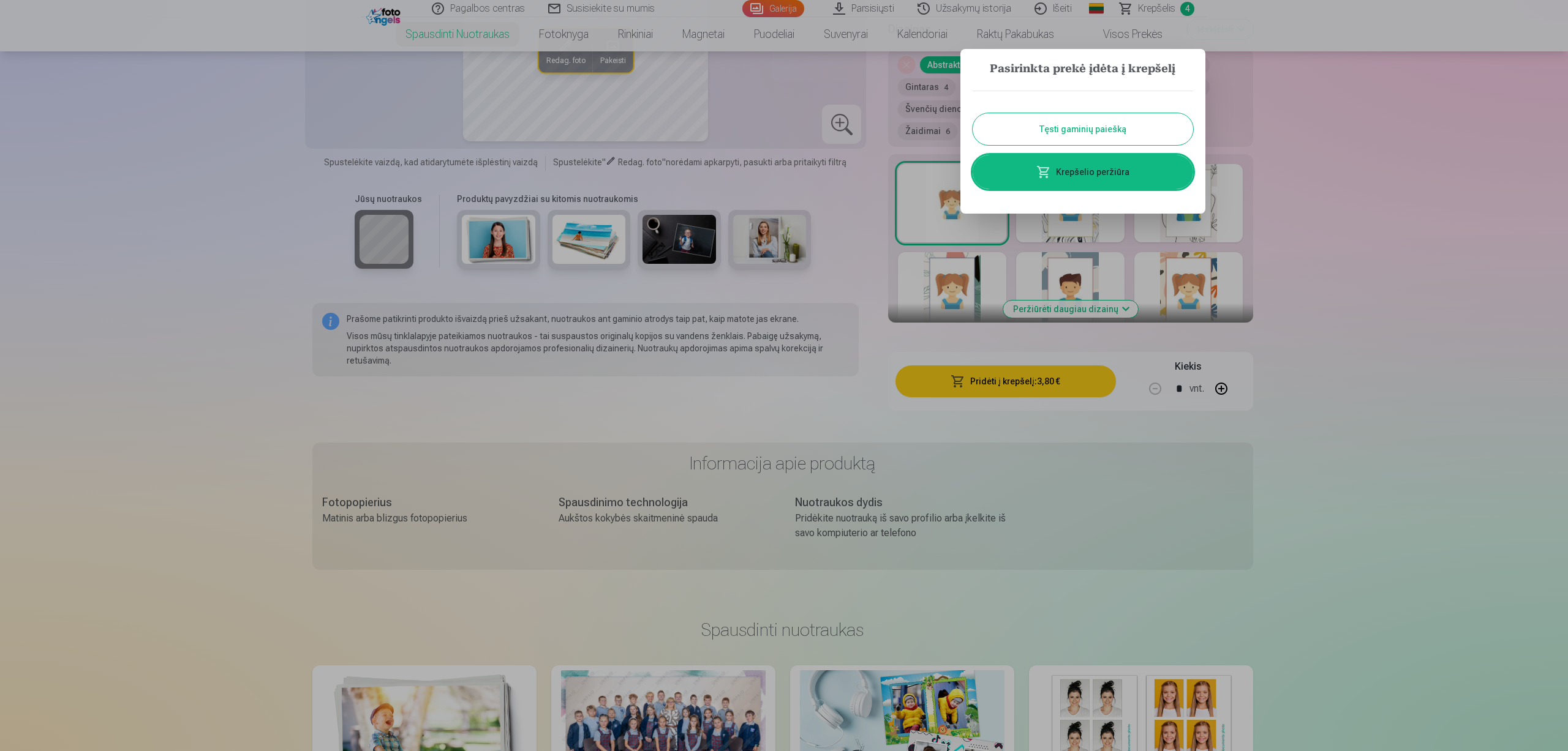
click at [1147, 124] on button "Tęsti gaminių paiešką" at bounding box center [1083, 129] width 220 height 32
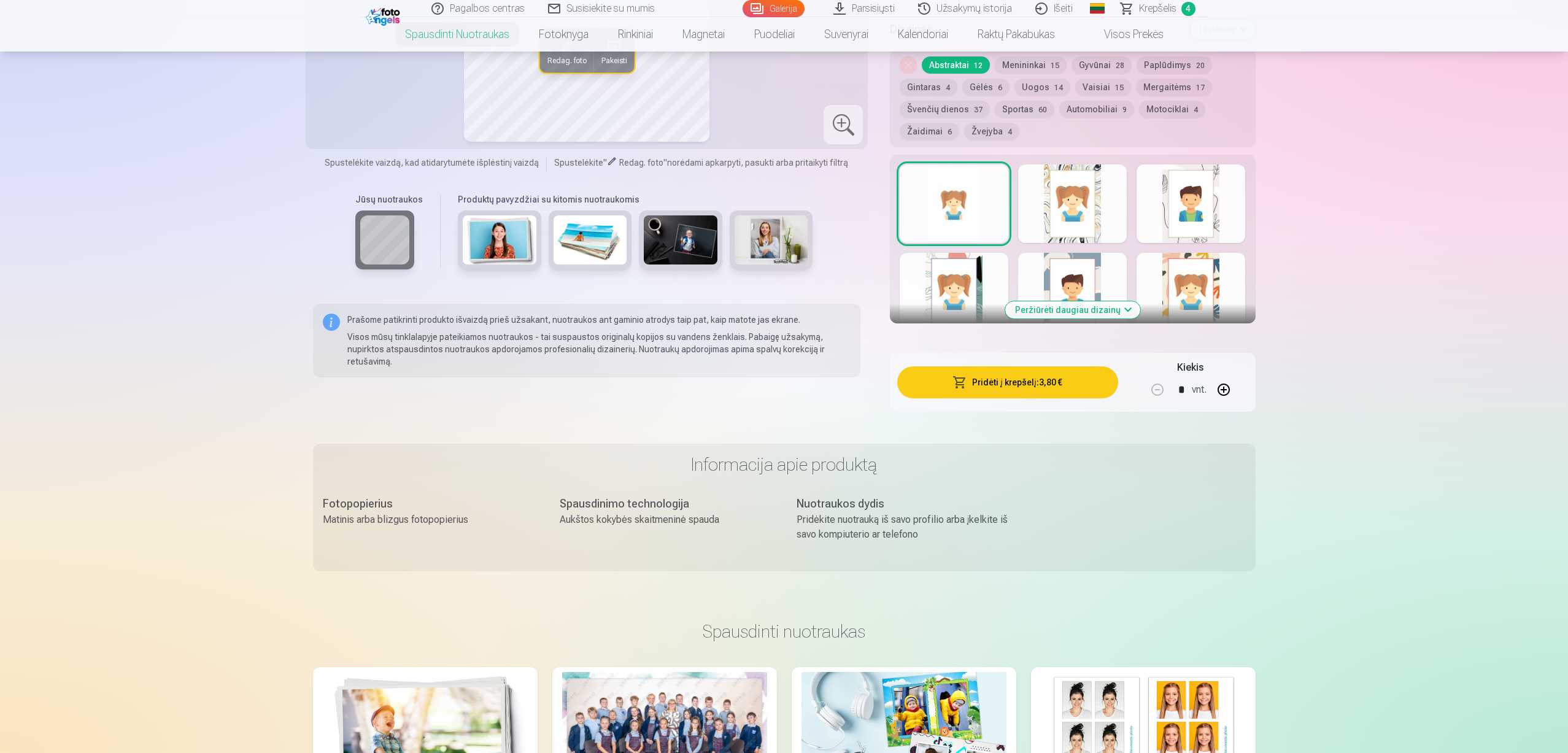
click at [781, 10] on link "Galerija" at bounding box center [773, 9] width 62 height 17
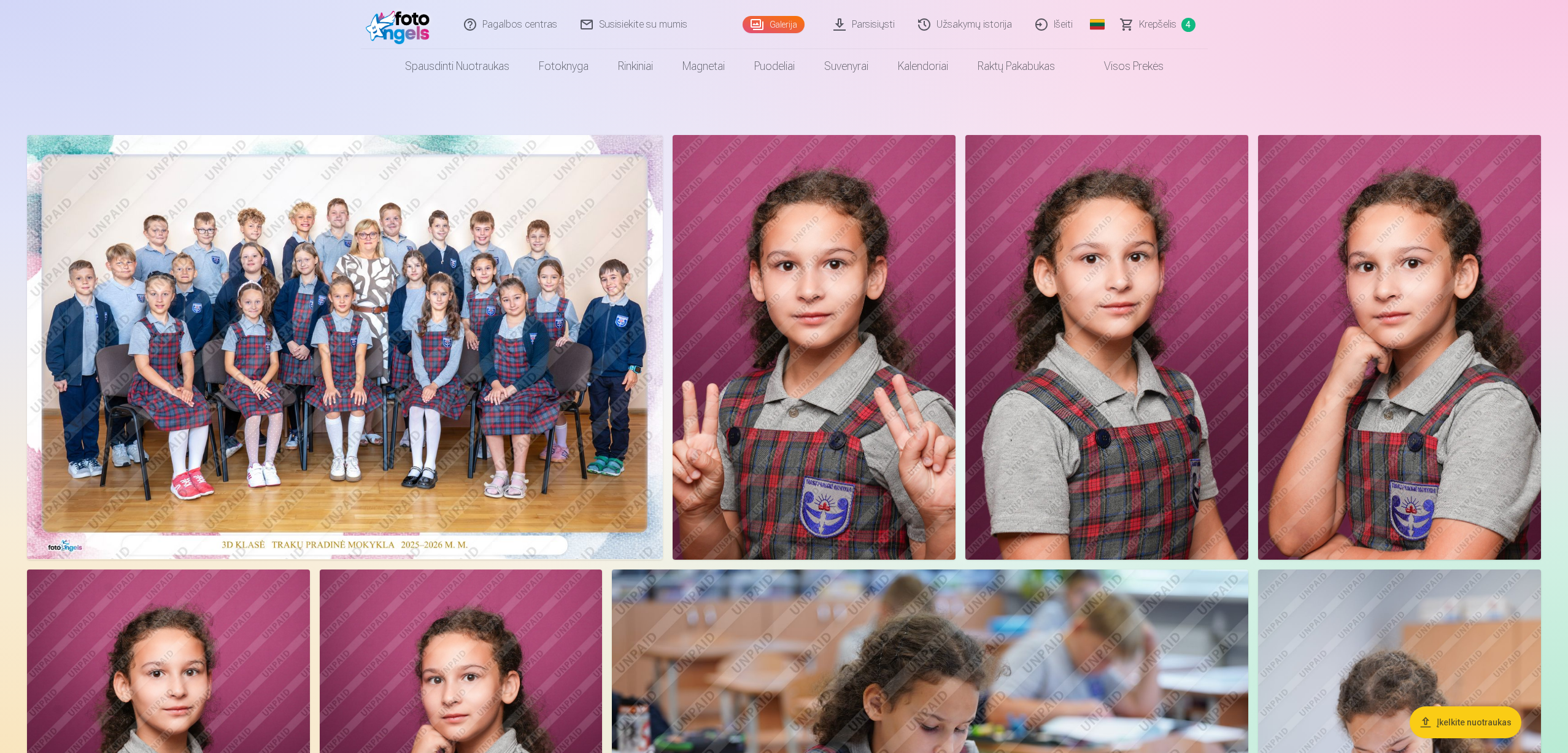
click at [786, 391] on img at bounding box center [814, 347] width 283 height 425
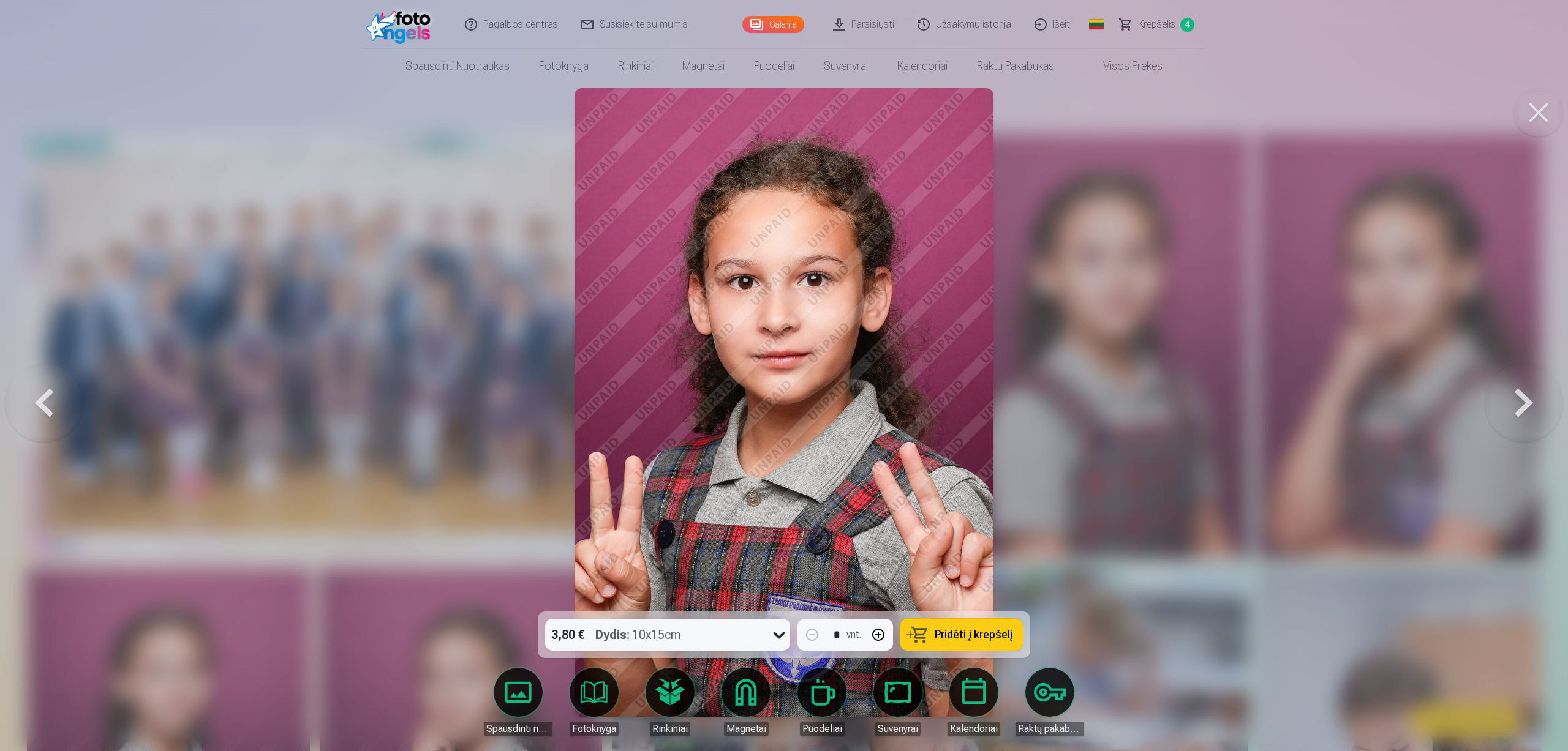
click at [1520, 409] on button at bounding box center [1523, 402] width 78 height 394
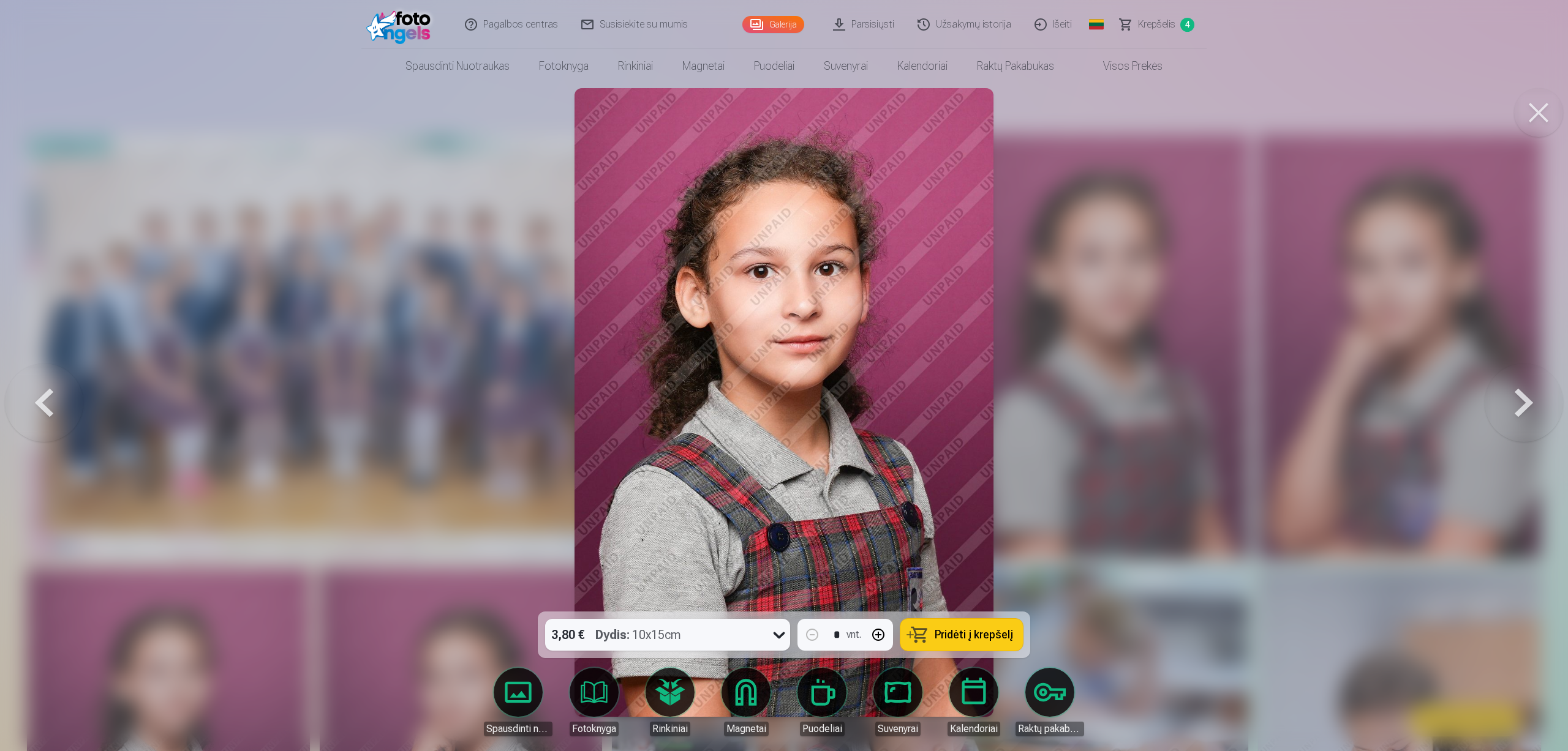
click at [1520, 409] on button at bounding box center [1523, 402] width 78 height 394
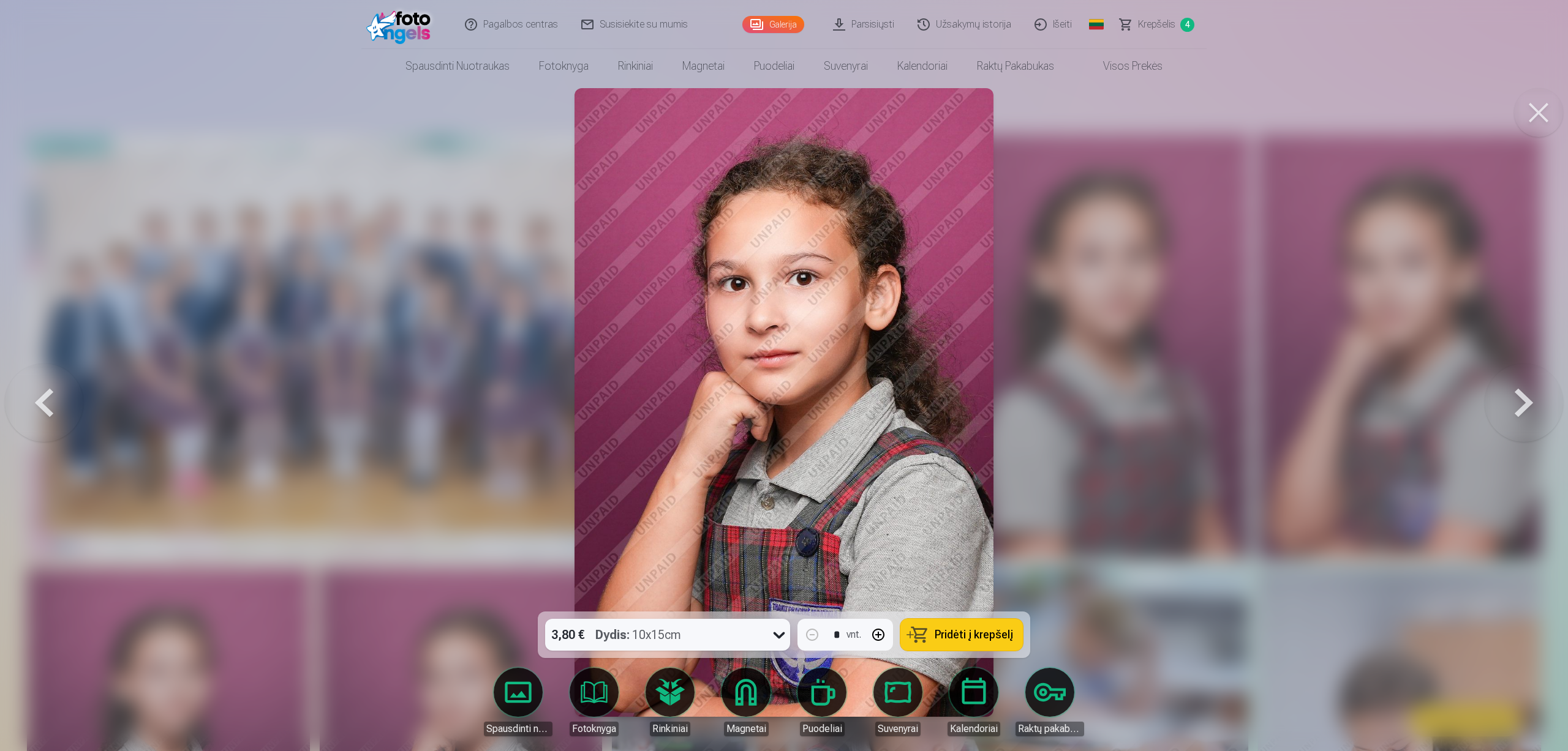
click at [1520, 409] on button at bounding box center [1523, 402] width 78 height 394
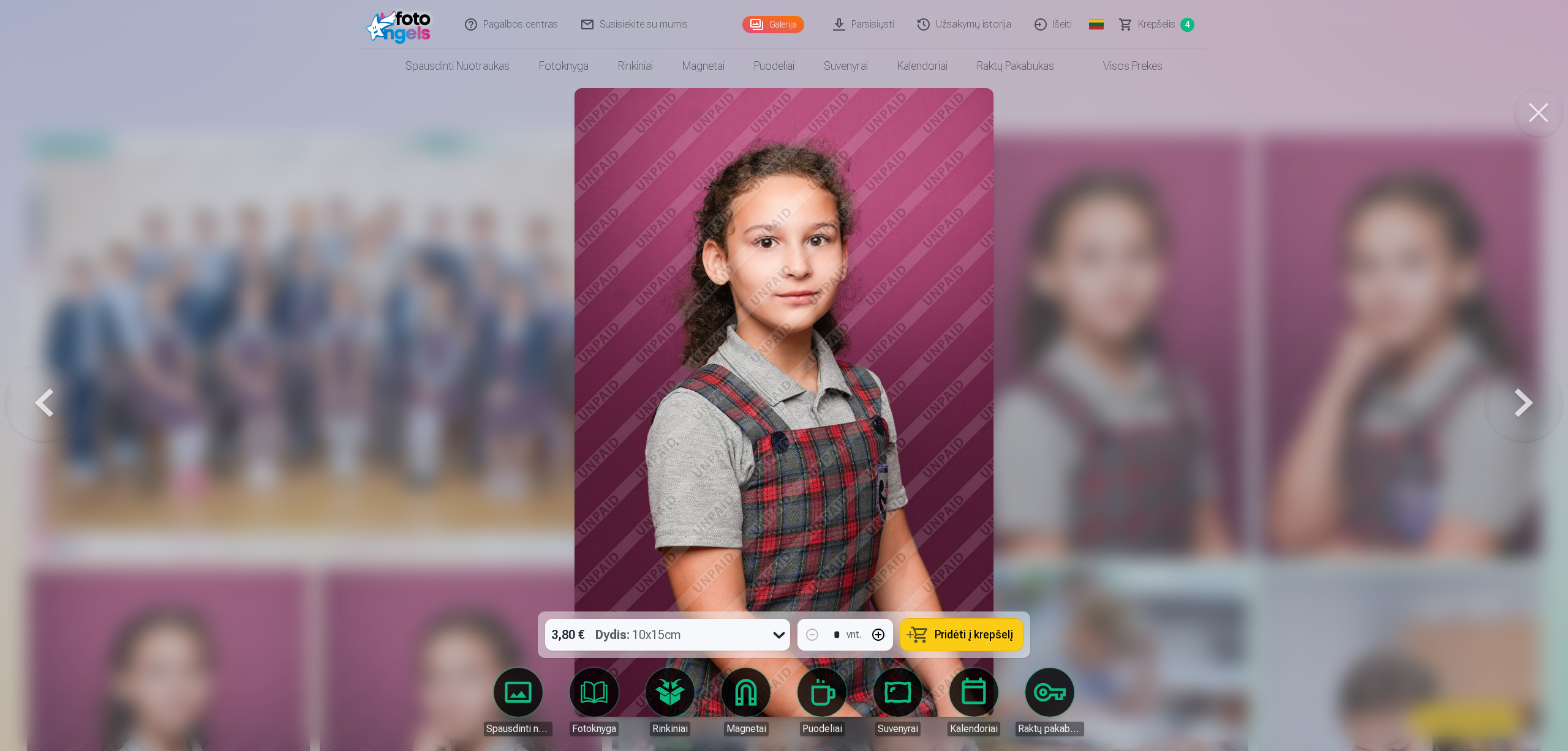
click at [1520, 409] on button at bounding box center [1523, 402] width 78 height 394
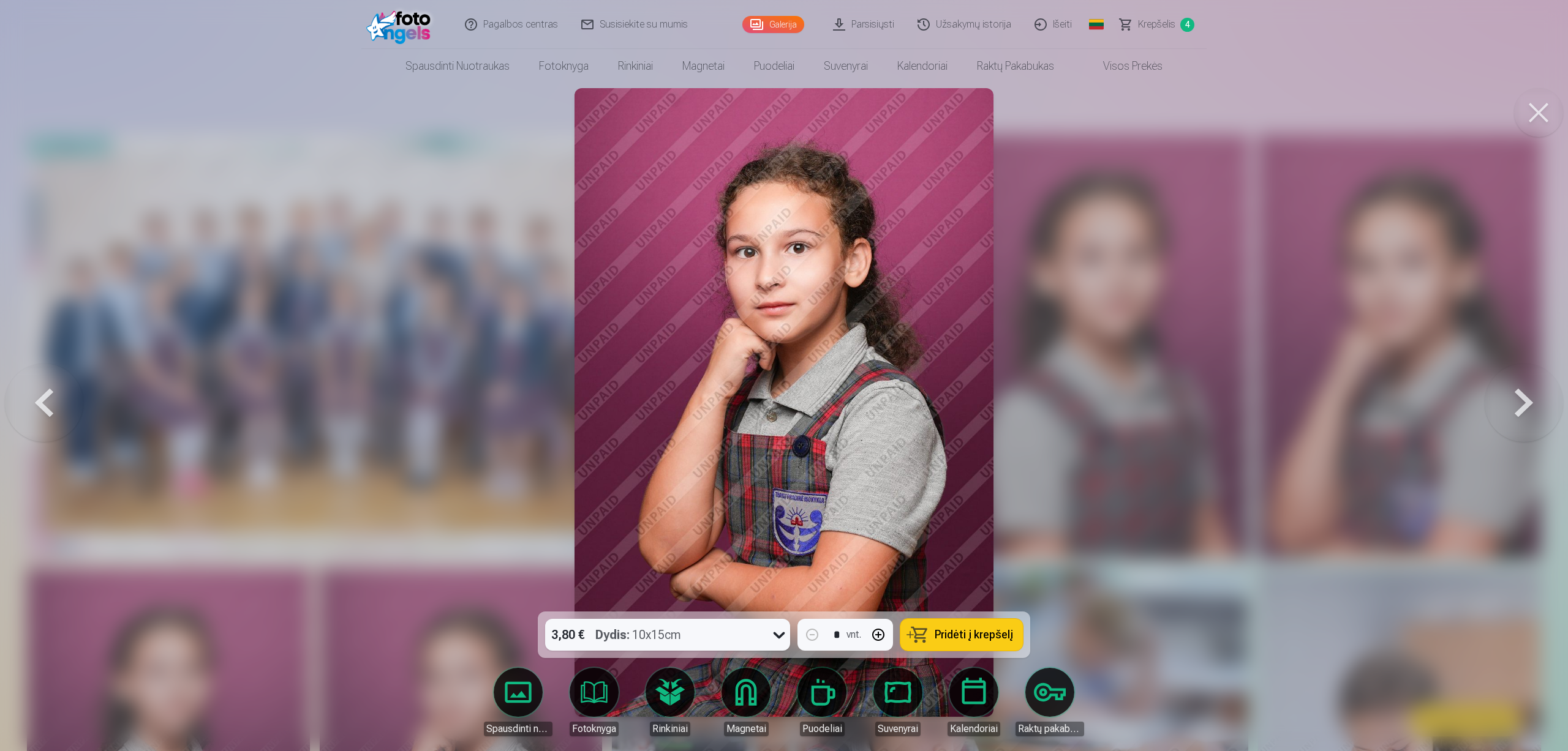
click at [1520, 409] on button at bounding box center [1523, 402] width 78 height 394
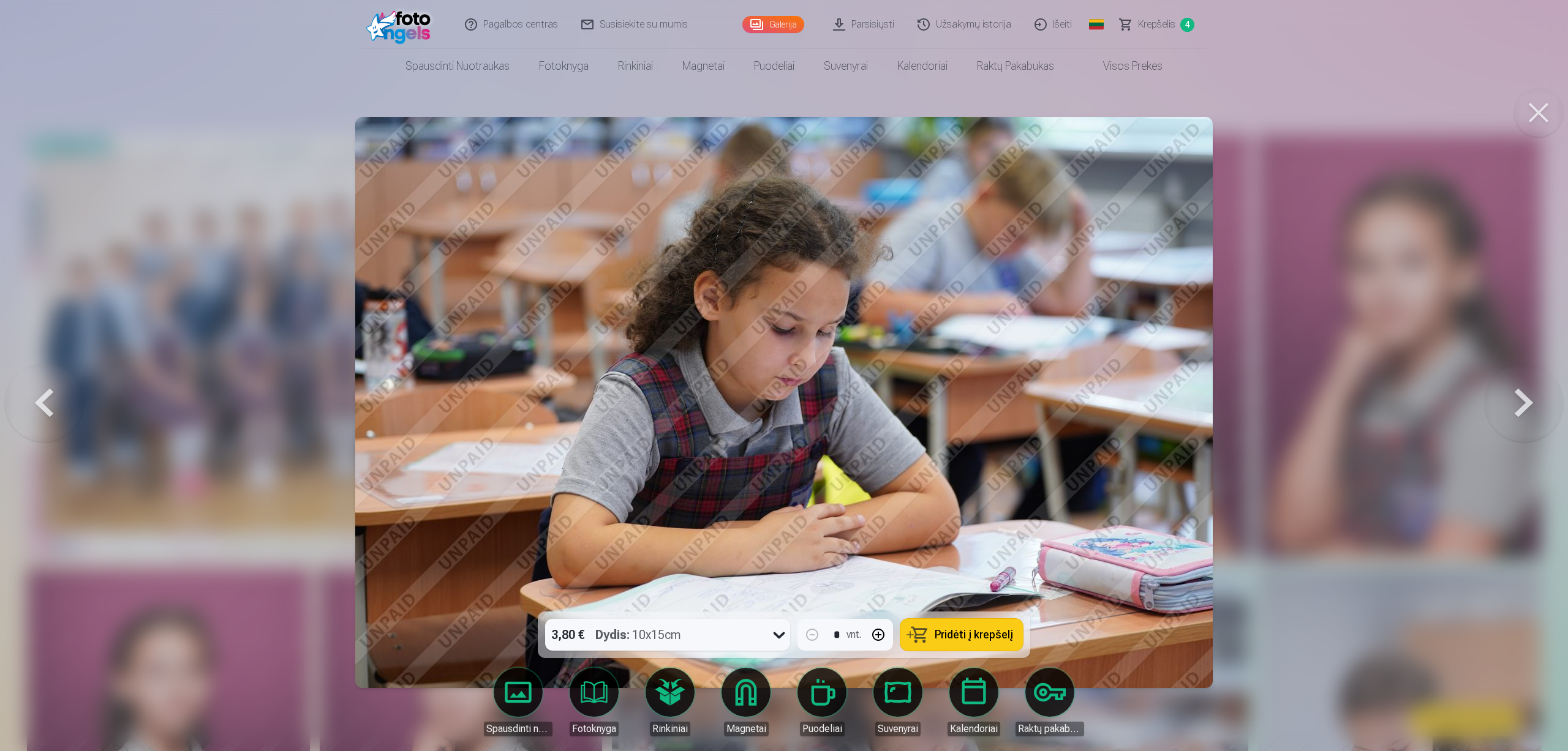
click at [1520, 409] on button at bounding box center [1523, 402] width 78 height 394
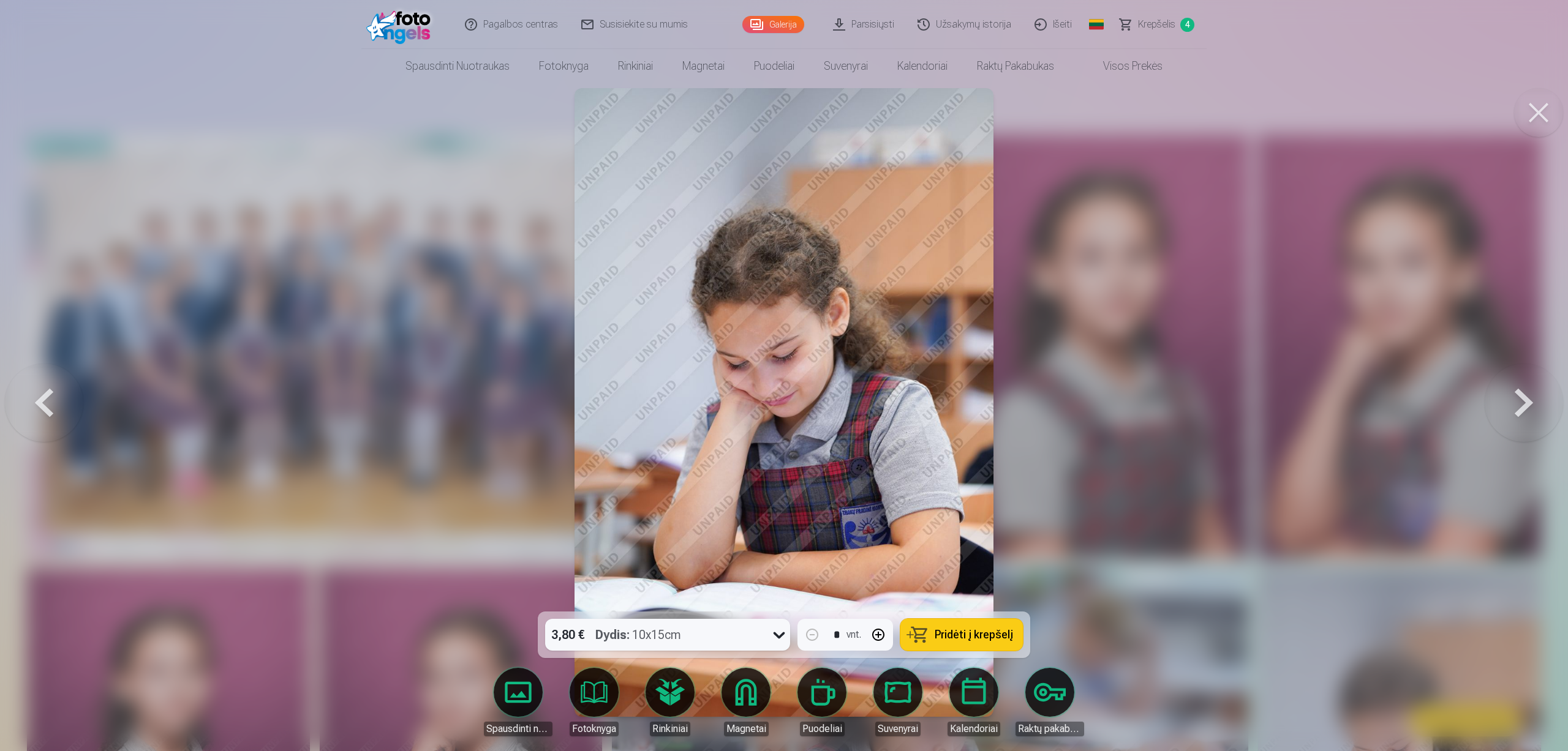
click at [1520, 409] on button at bounding box center [1523, 402] width 78 height 394
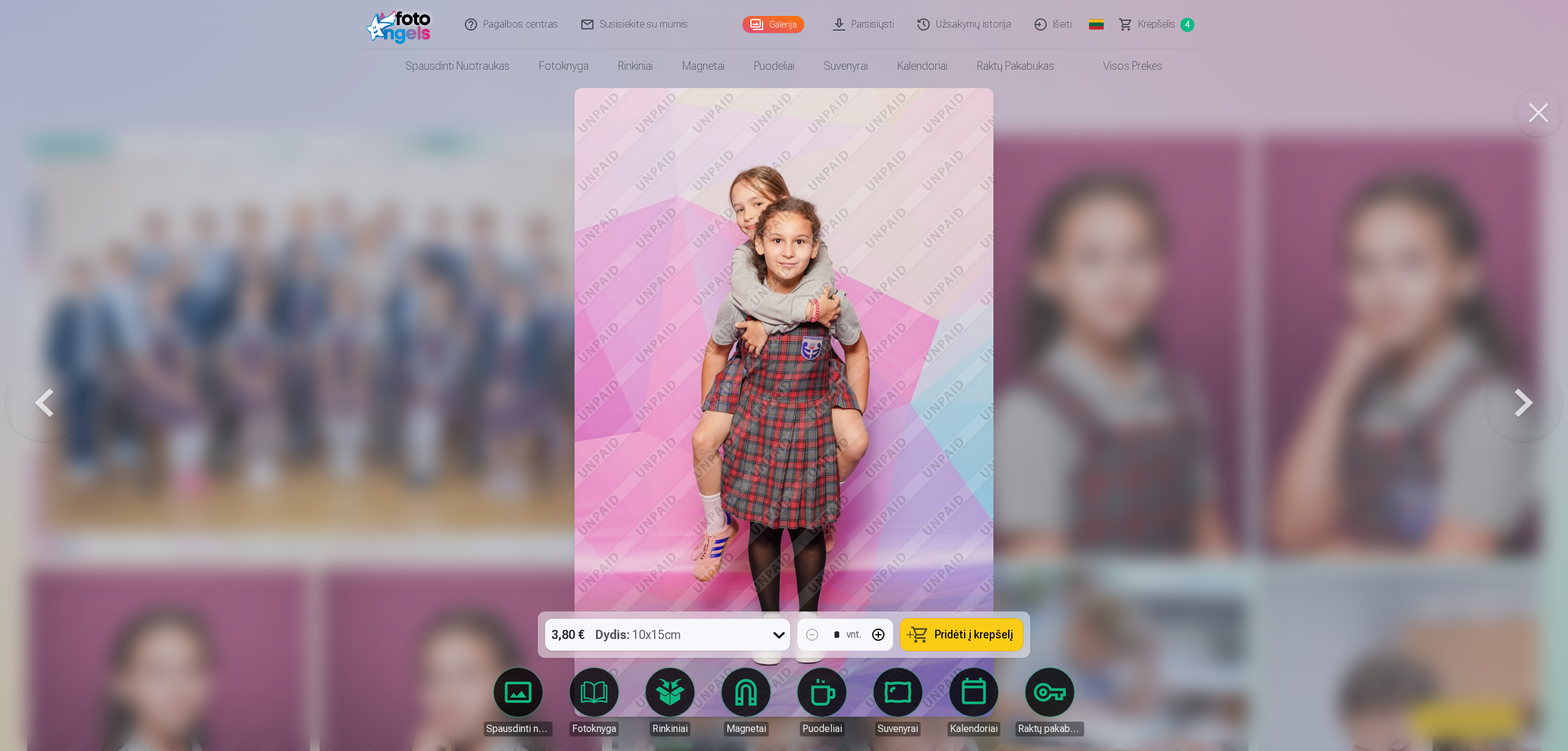
click at [1519, 409] on button at bounding box center [1523, 402] width 78 height 394
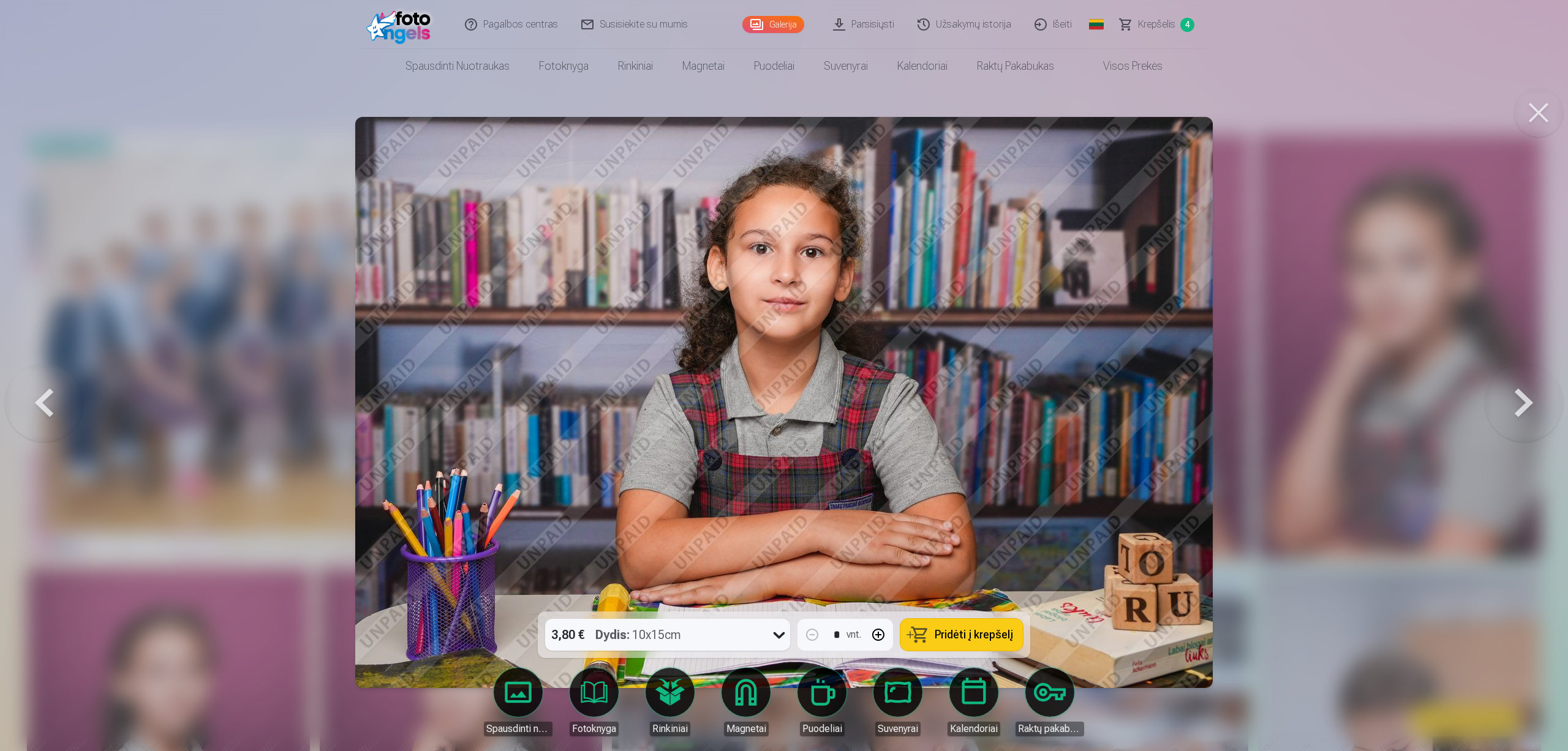
click at [1519, 409] on button at bounding box center [1523, 402] width 78 height 394
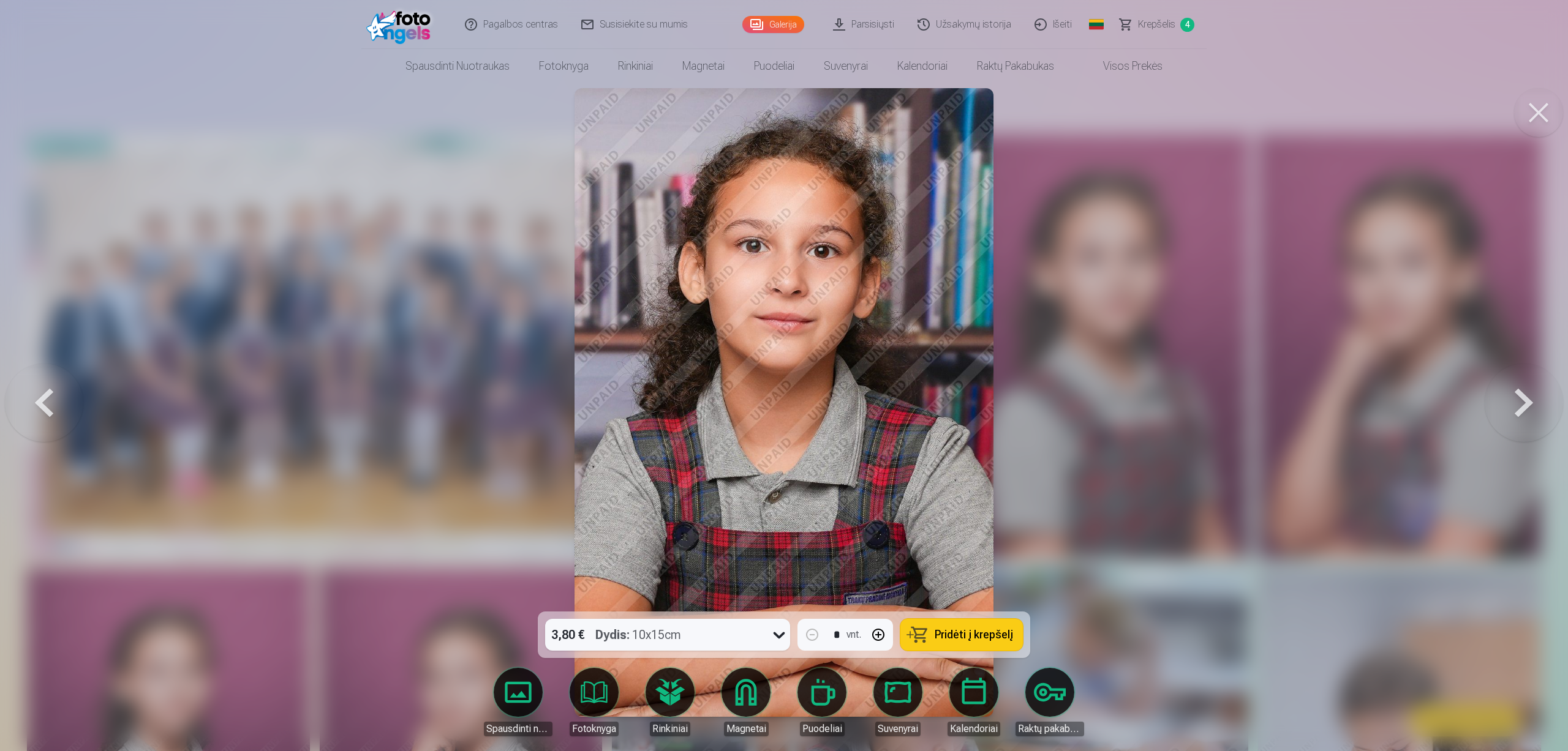
click at [1519, 409] on button at bounding box center [1523, 402] width 78 height 394
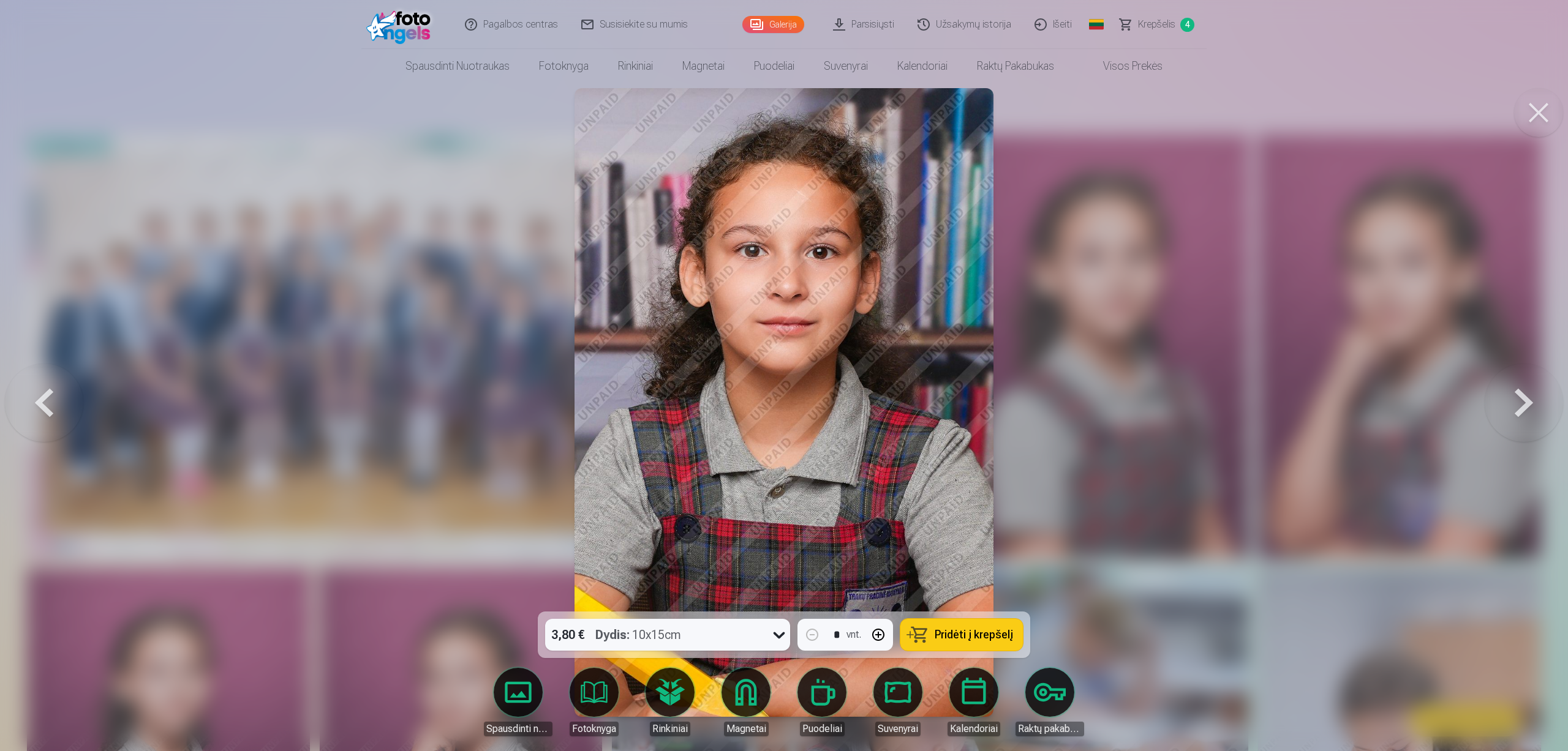
click at [52, 397] on button at bounding box center [44, 402] width 78 height 394
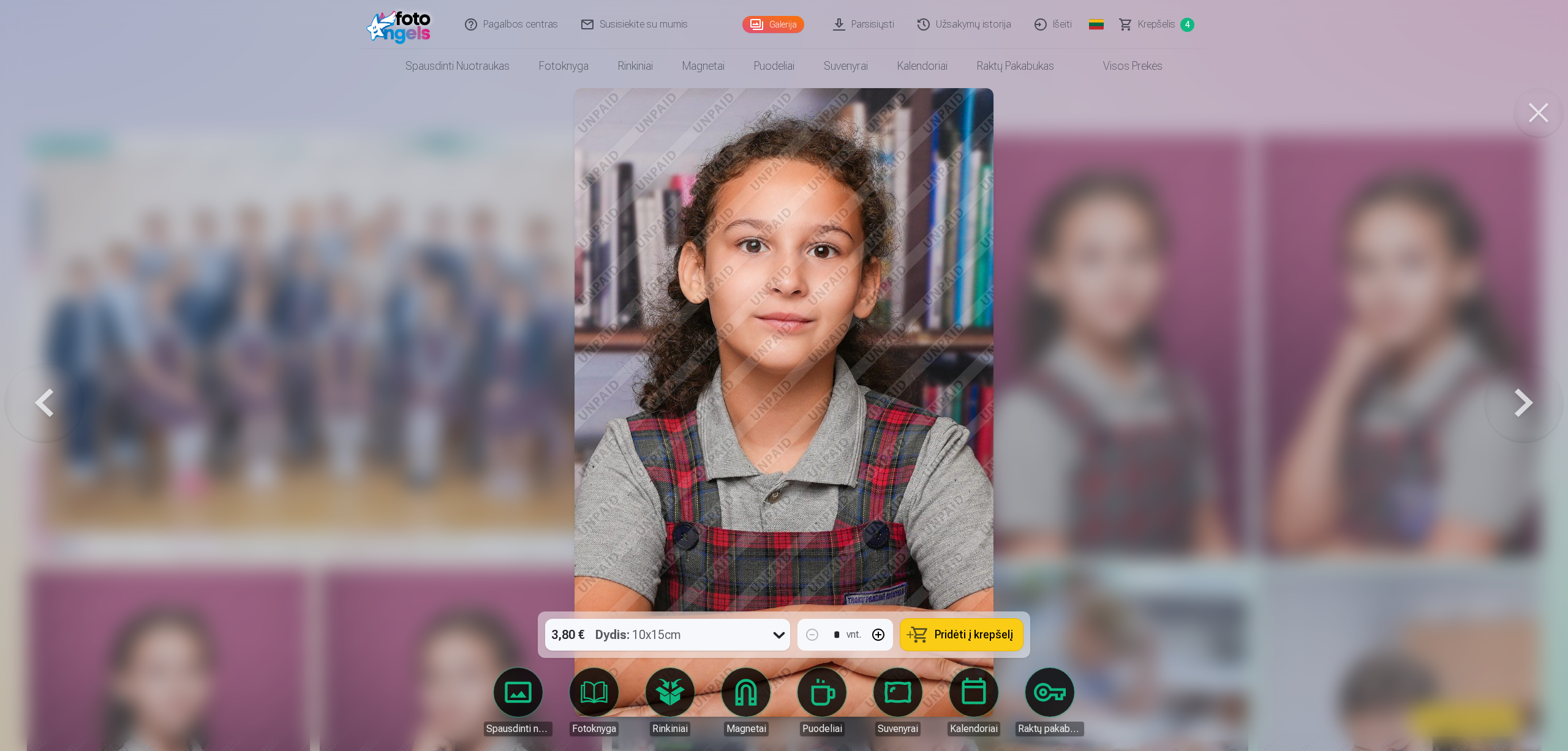
click at [41, 416] on button at bounding box center [44, 402] width 78 height 394
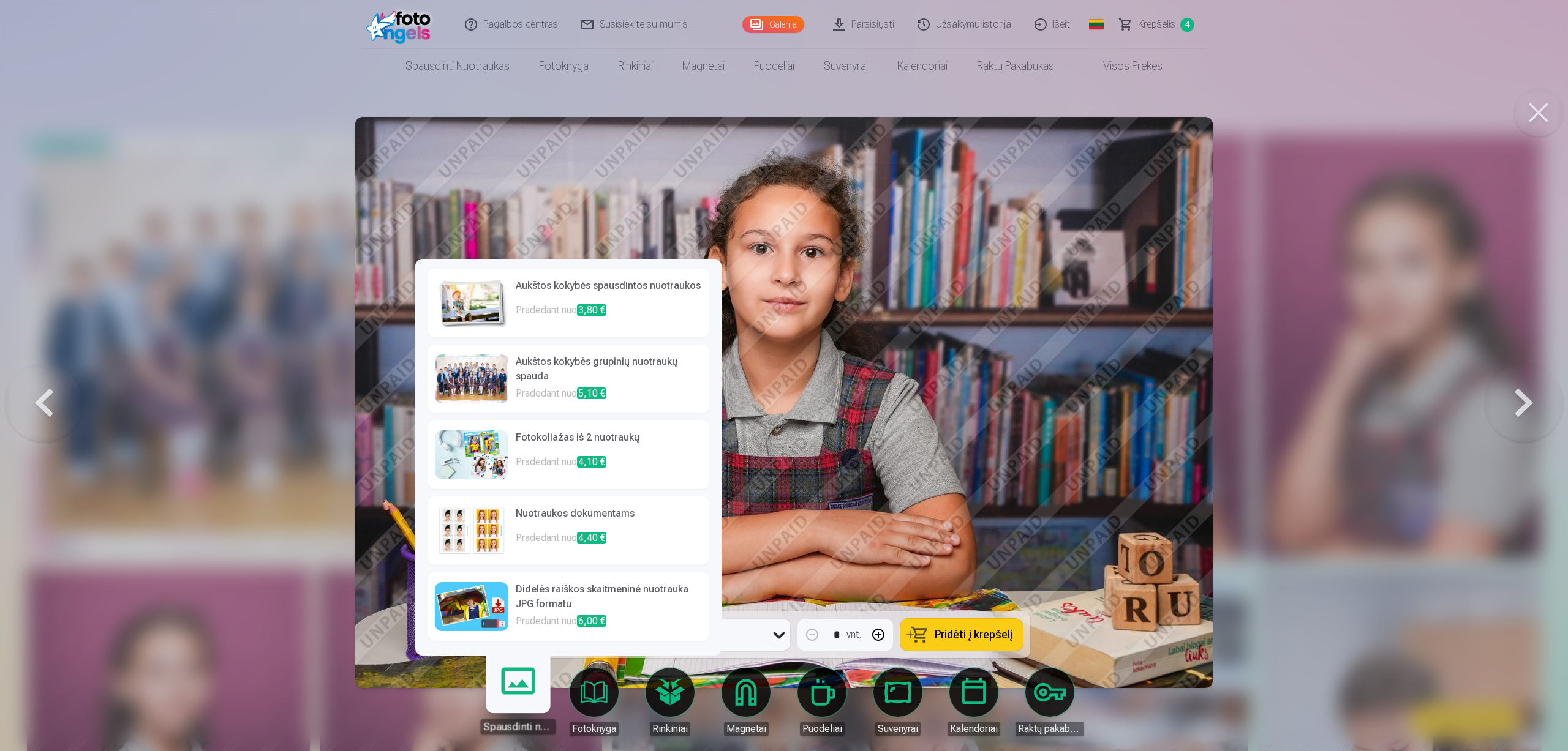
click at [535, 696] on link "Spausdinti nuotraukas" at bounding box center [517, 697] width 75 height 75
click at [564, 301] on h6 "Aukštos kokybės spausdintos nuotraukos" at bounding box center [609, 290] width 186 height 24
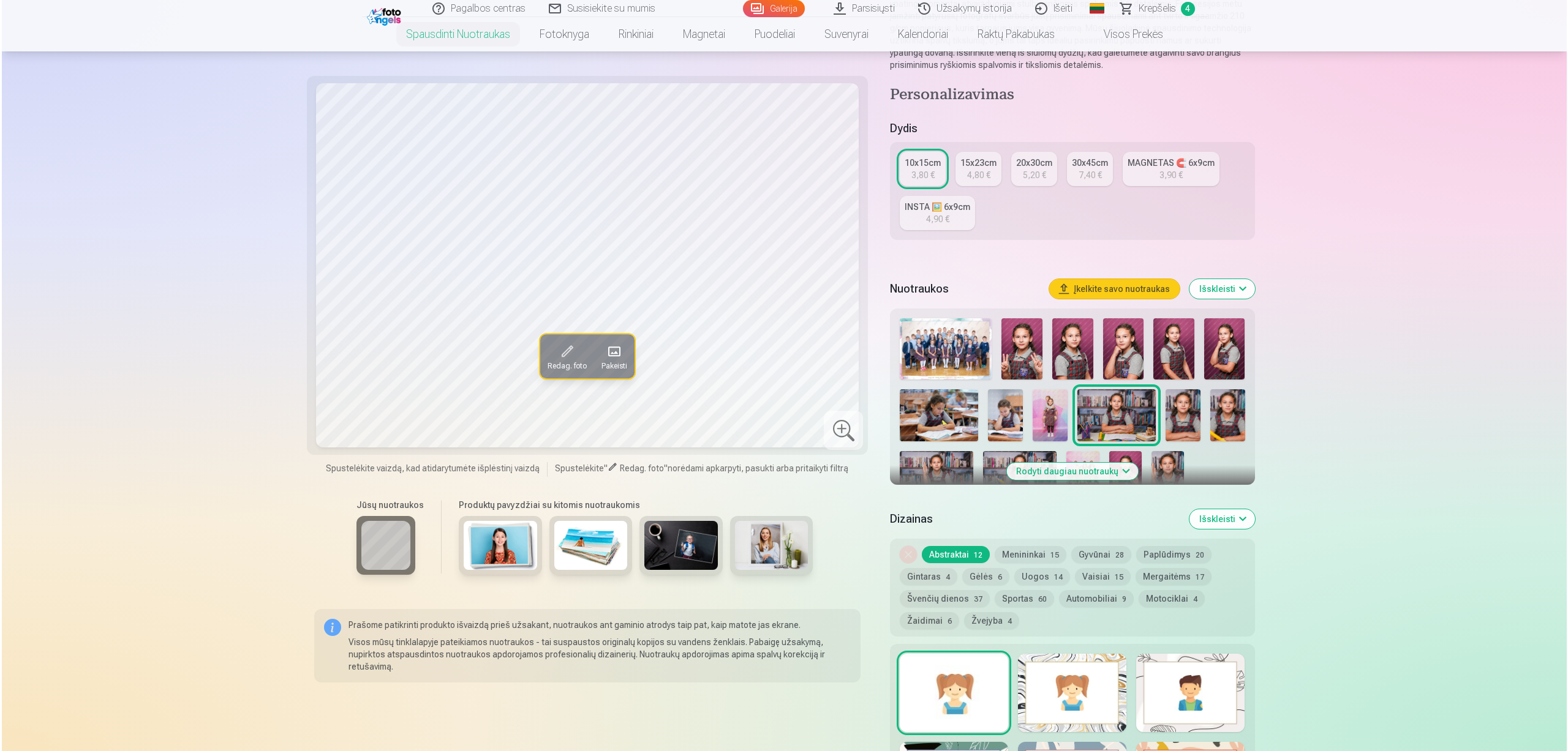
scroll to position [490, 0]
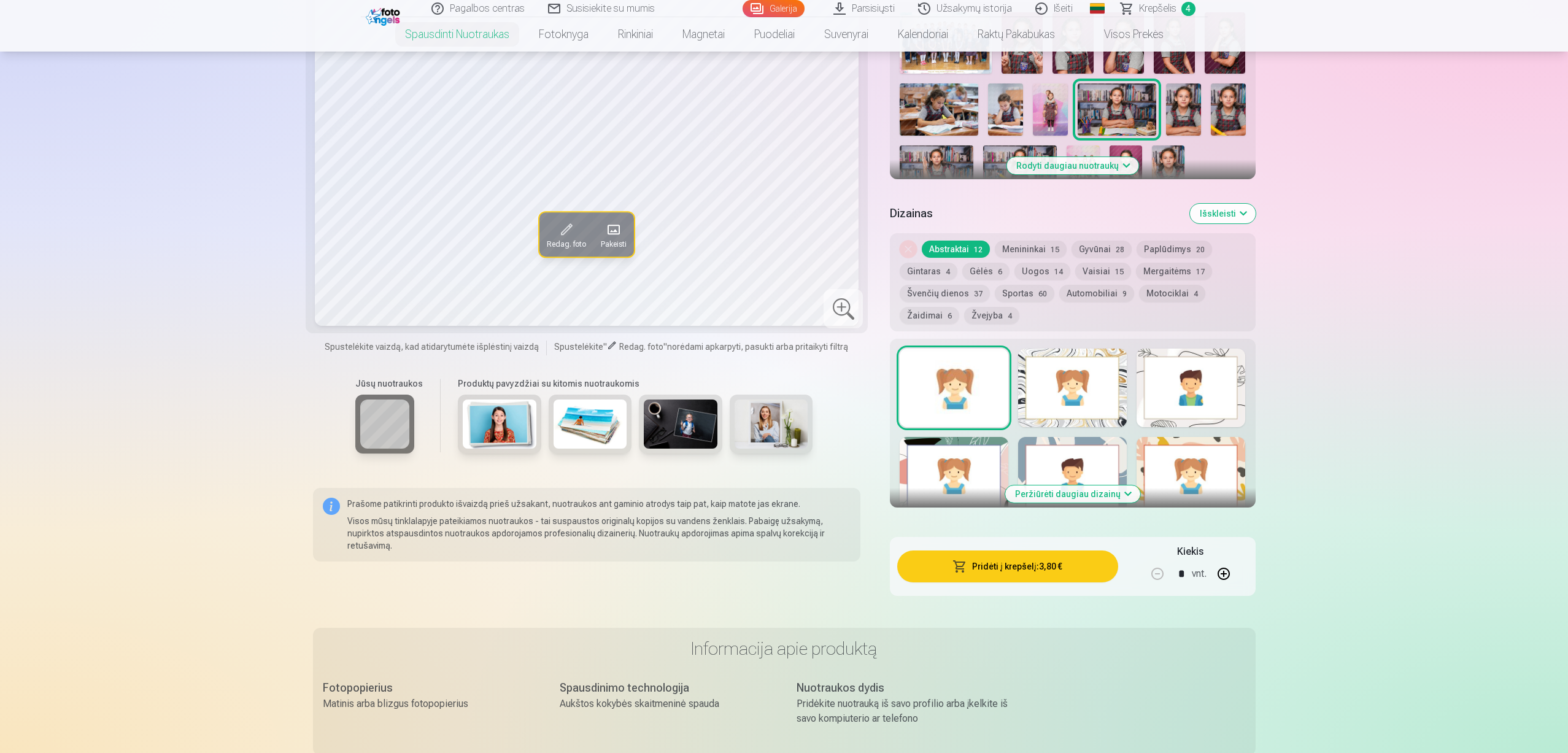
click at [1068, 574] on button "Pridėti į krepšelį : 3,80 €" at bounding box center [1006, 567] width 220 height 32
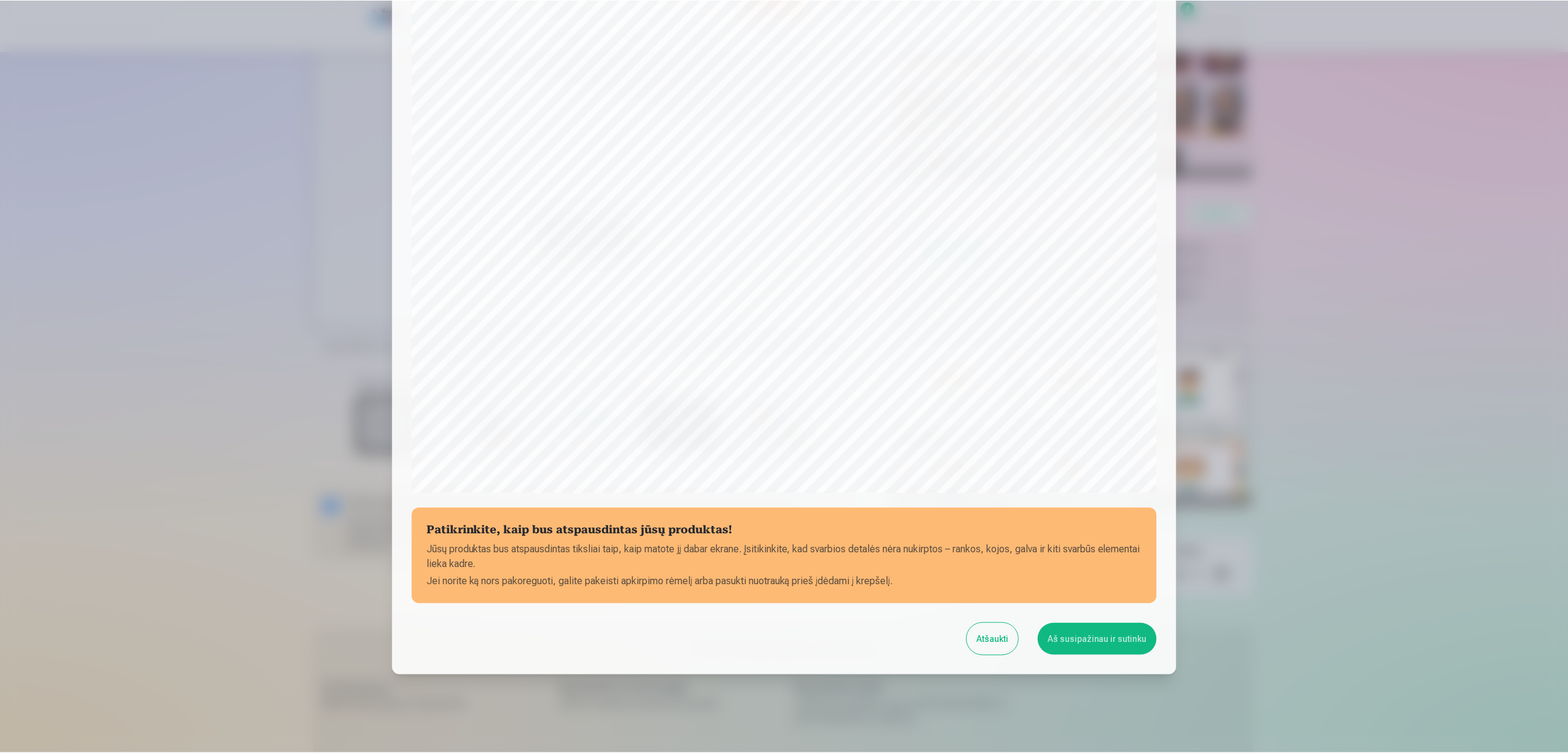
scroll to position [131, 0]
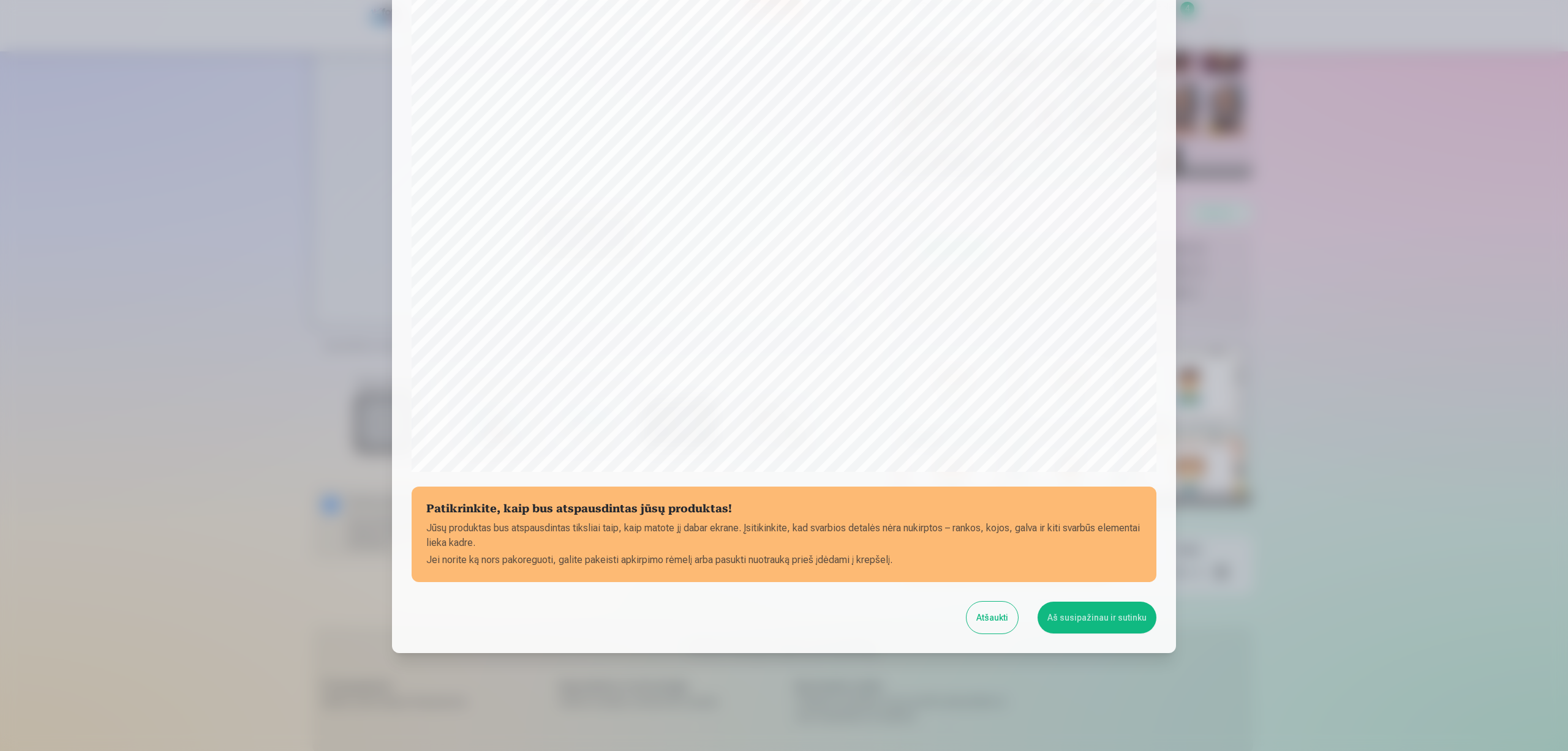
click at [1090, 629] on button "Aš susipažinau ir sutinku" at bounding box center [1097, 617] width 119 height 32
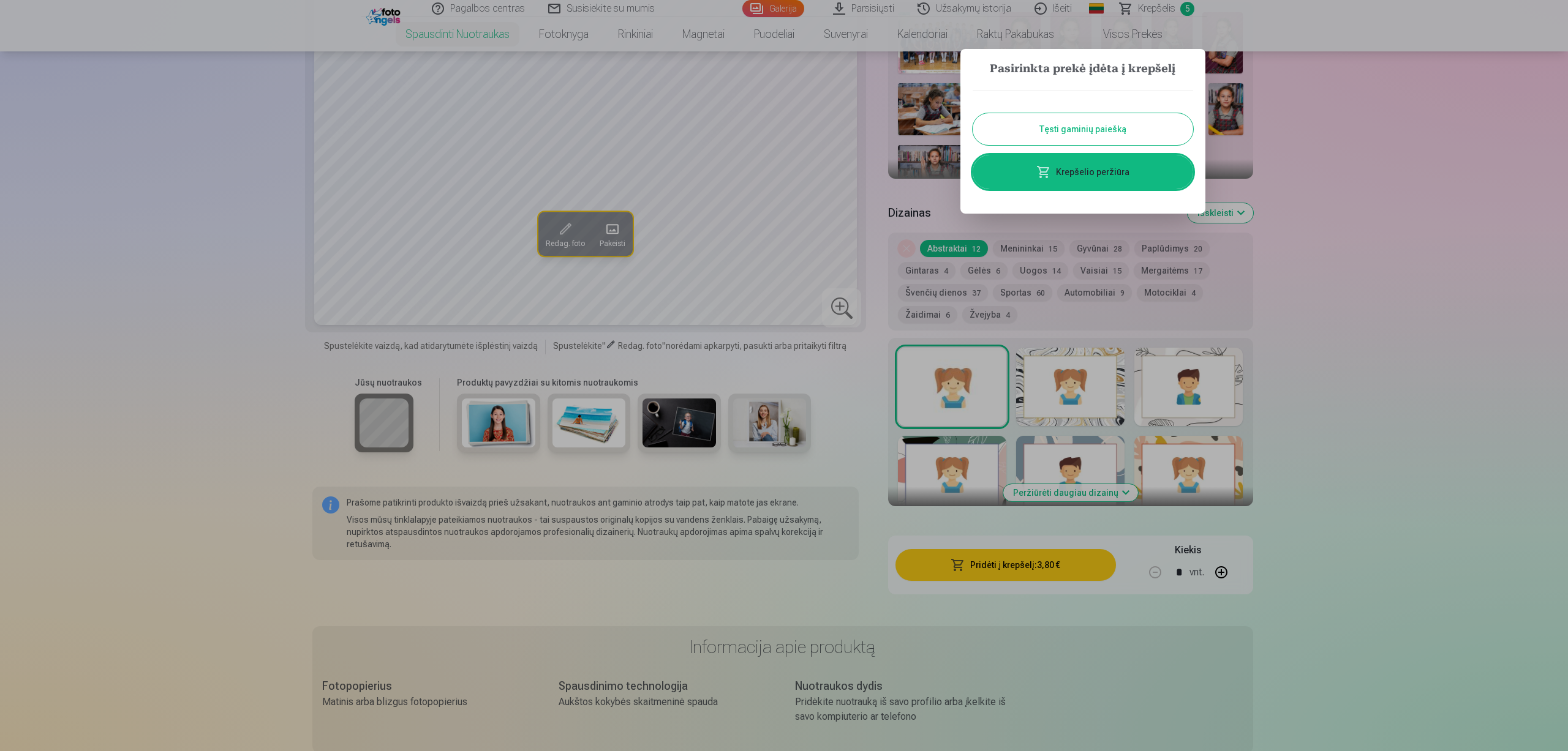
click at [1173, 123] on button "Tęsti gaminių paiešką" at bounding box center [1083, 129] width 220 height 32
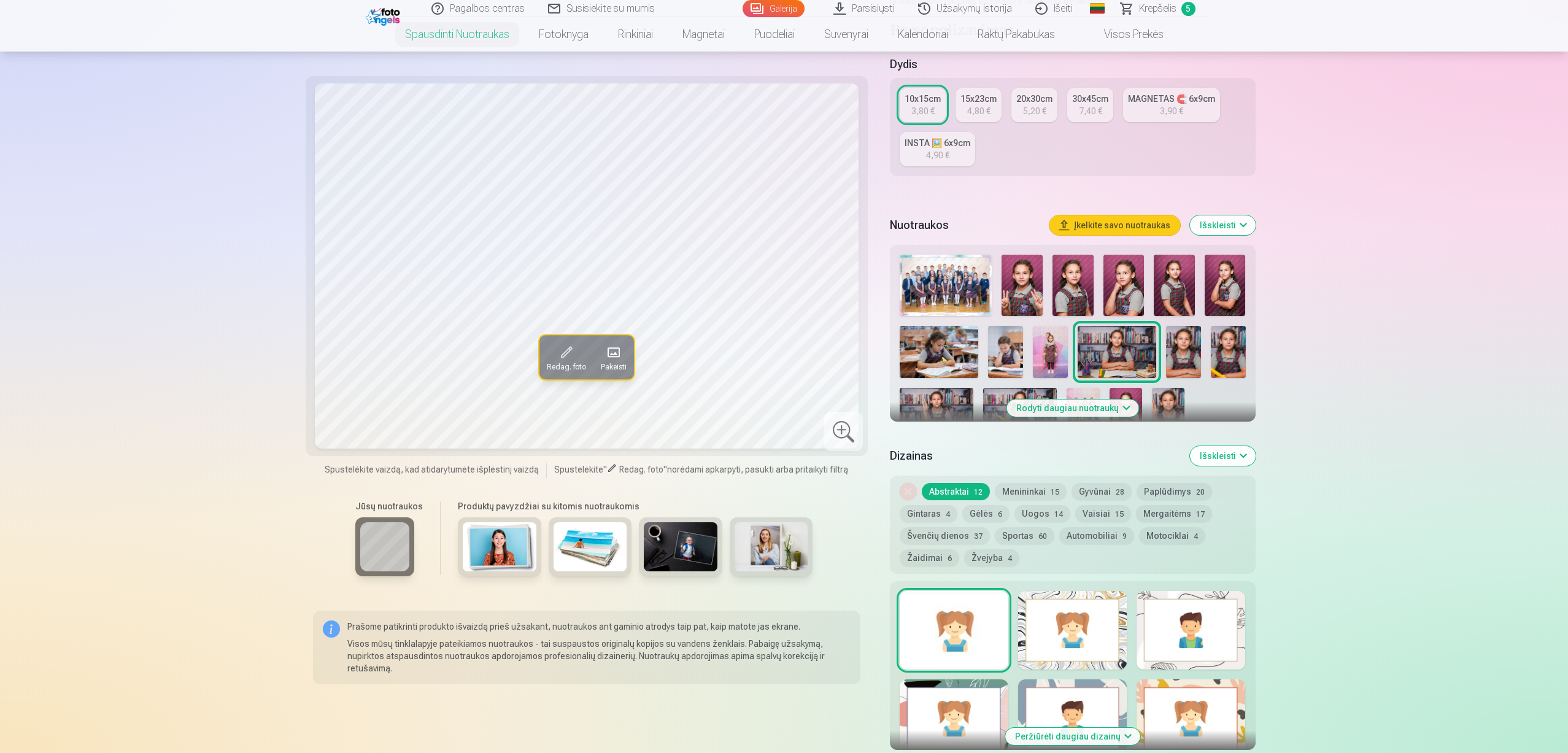
scroll to position [184, 0]
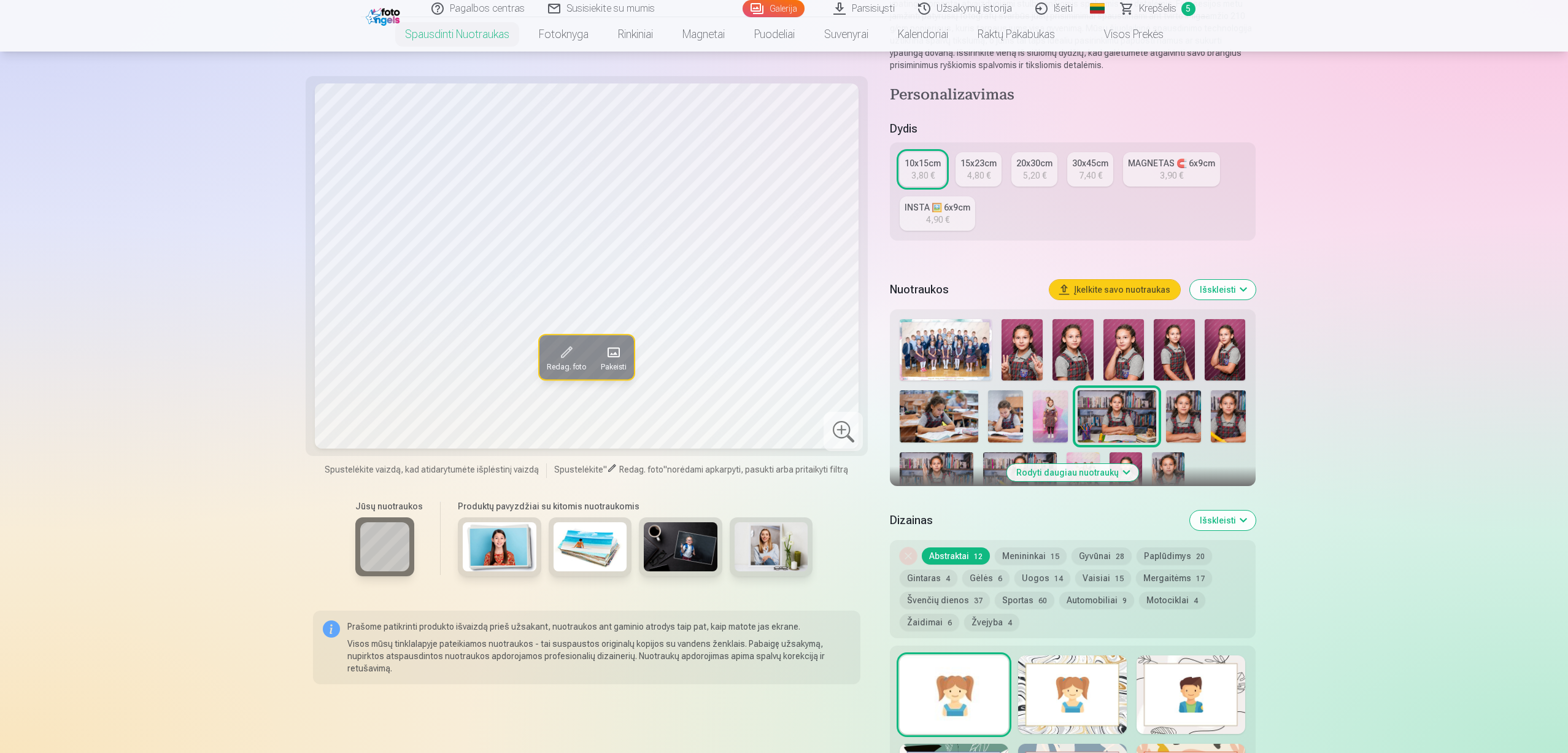
click at [787, 12] on link "Galerija" at bounding box center [773, 9] width 62 height 17
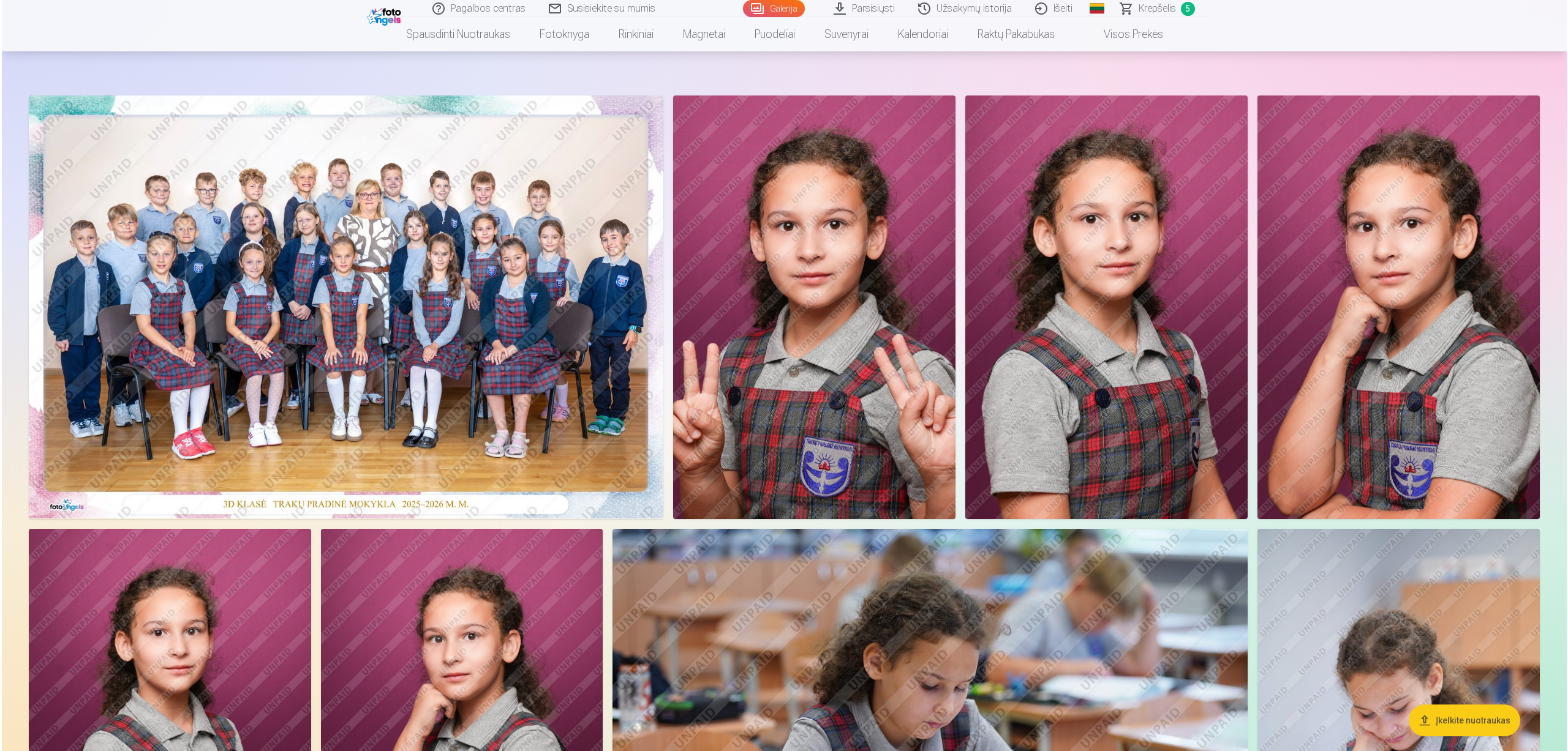
scroll to position [61, 0]
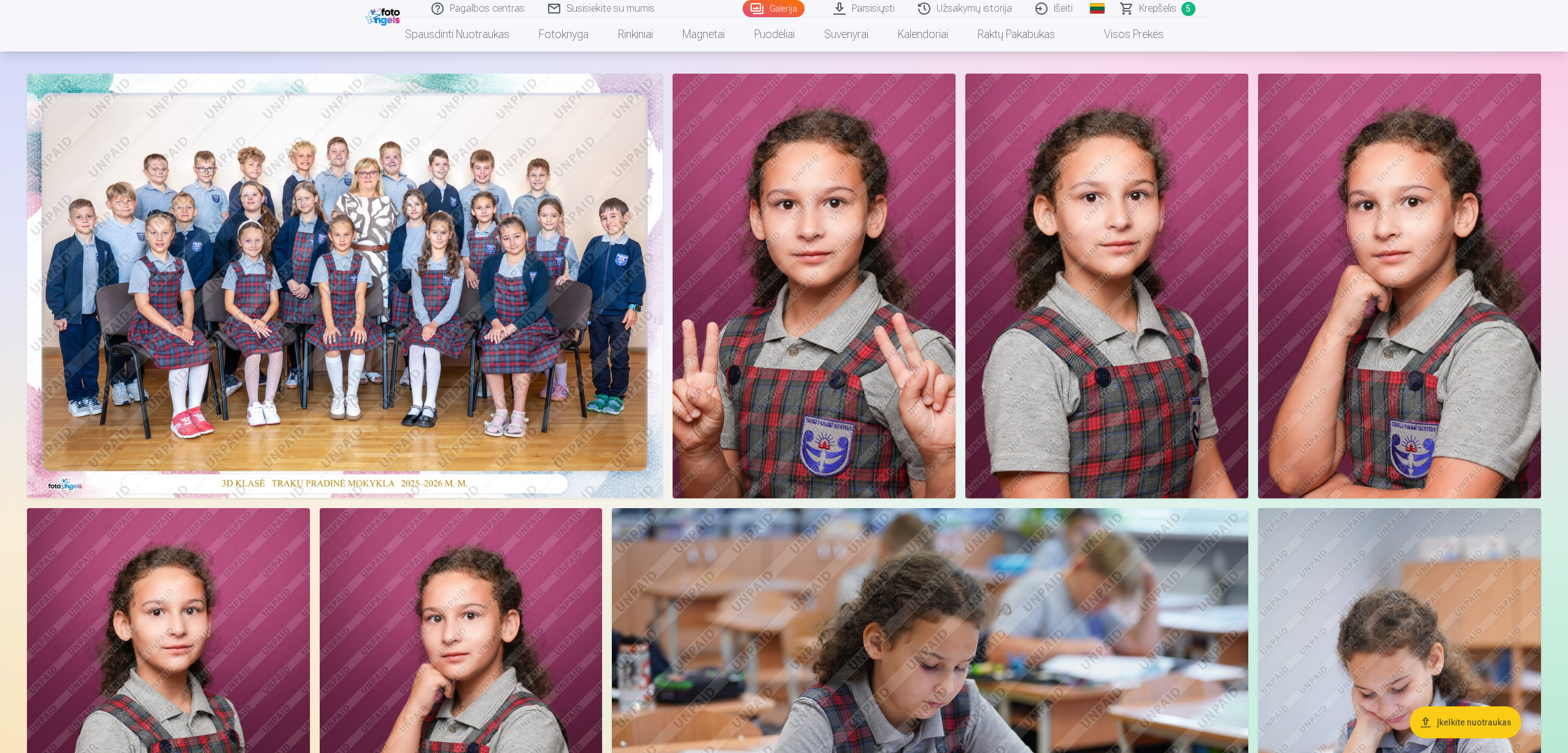
click at [803, 149] on img at bounding box center [814, 286] width 283 height 425
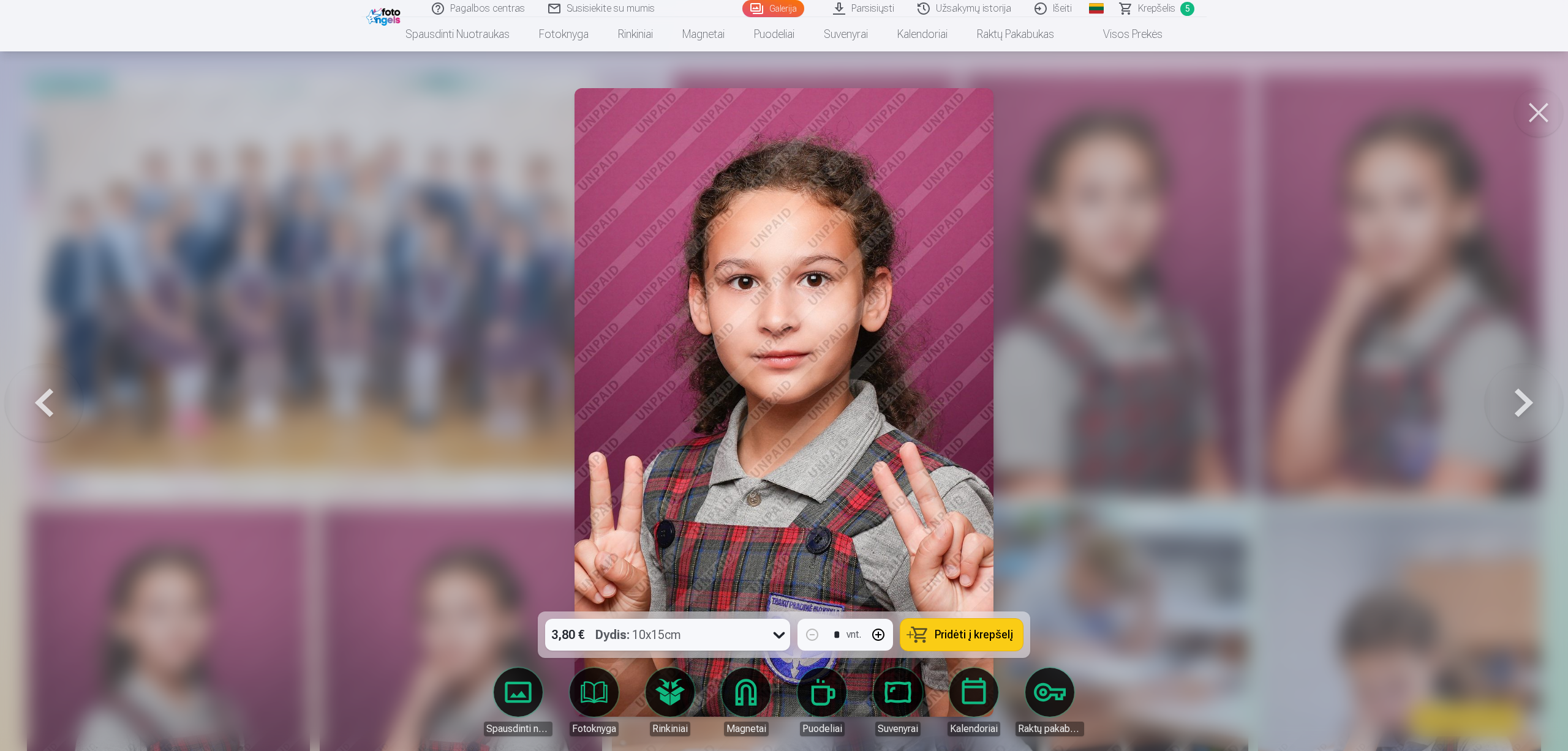
click at [1509, 406] on button at bounding box center [1523, 402] width 78 height 394
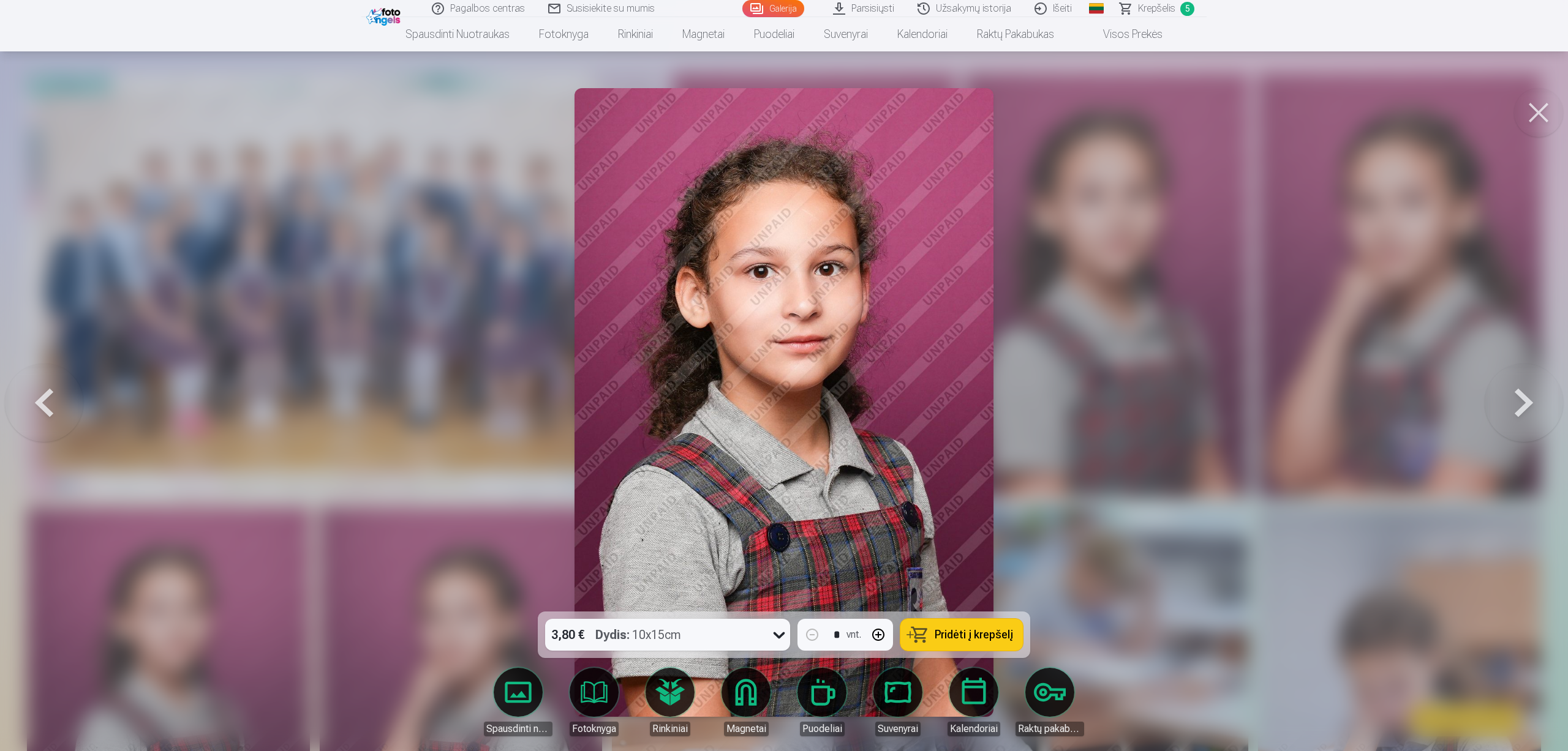
click at [1509, 406] on button at bounding box center [1523, 402] width 78 height 394
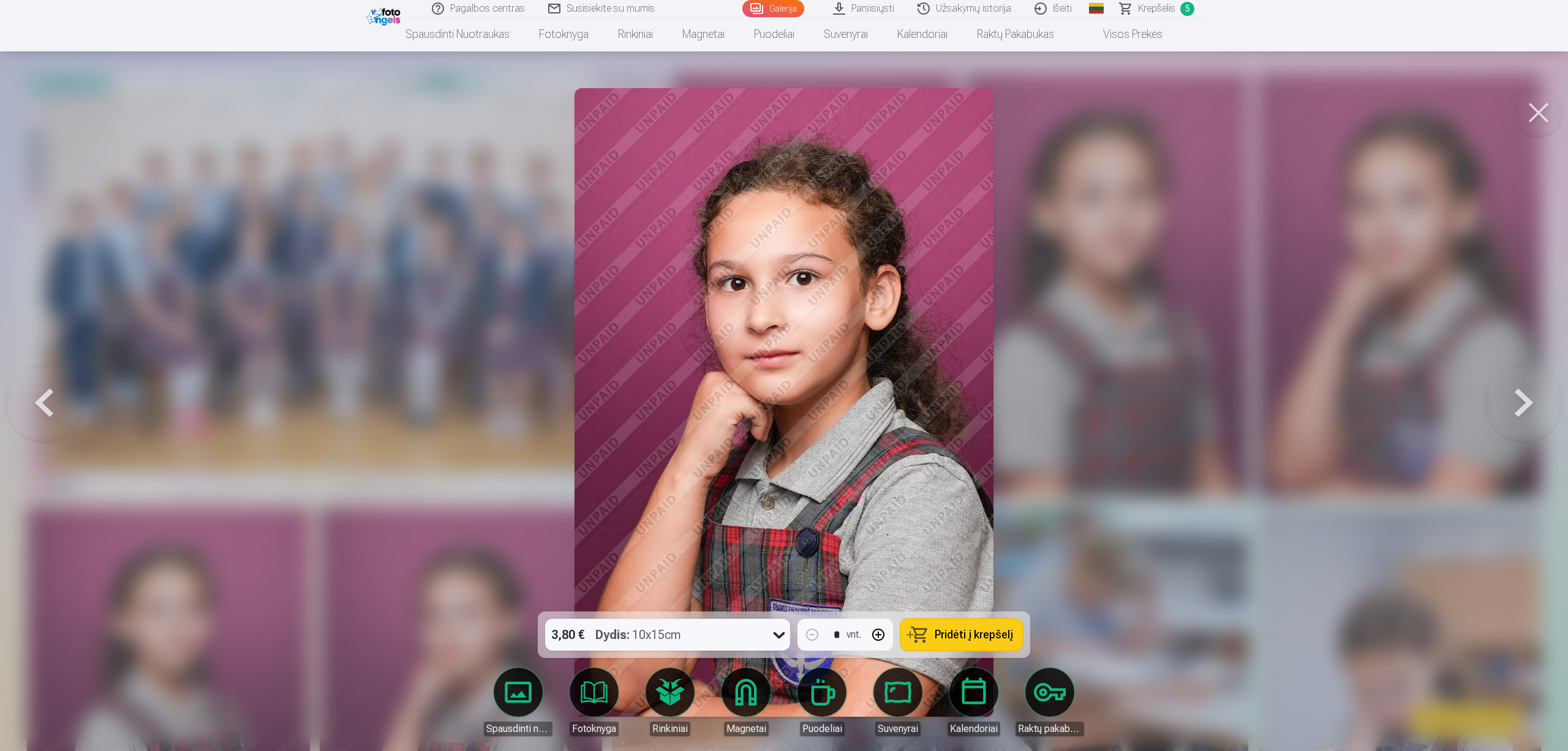
click at [1509, 406] on button at bounding box center [1523, 402] width 78 height 394
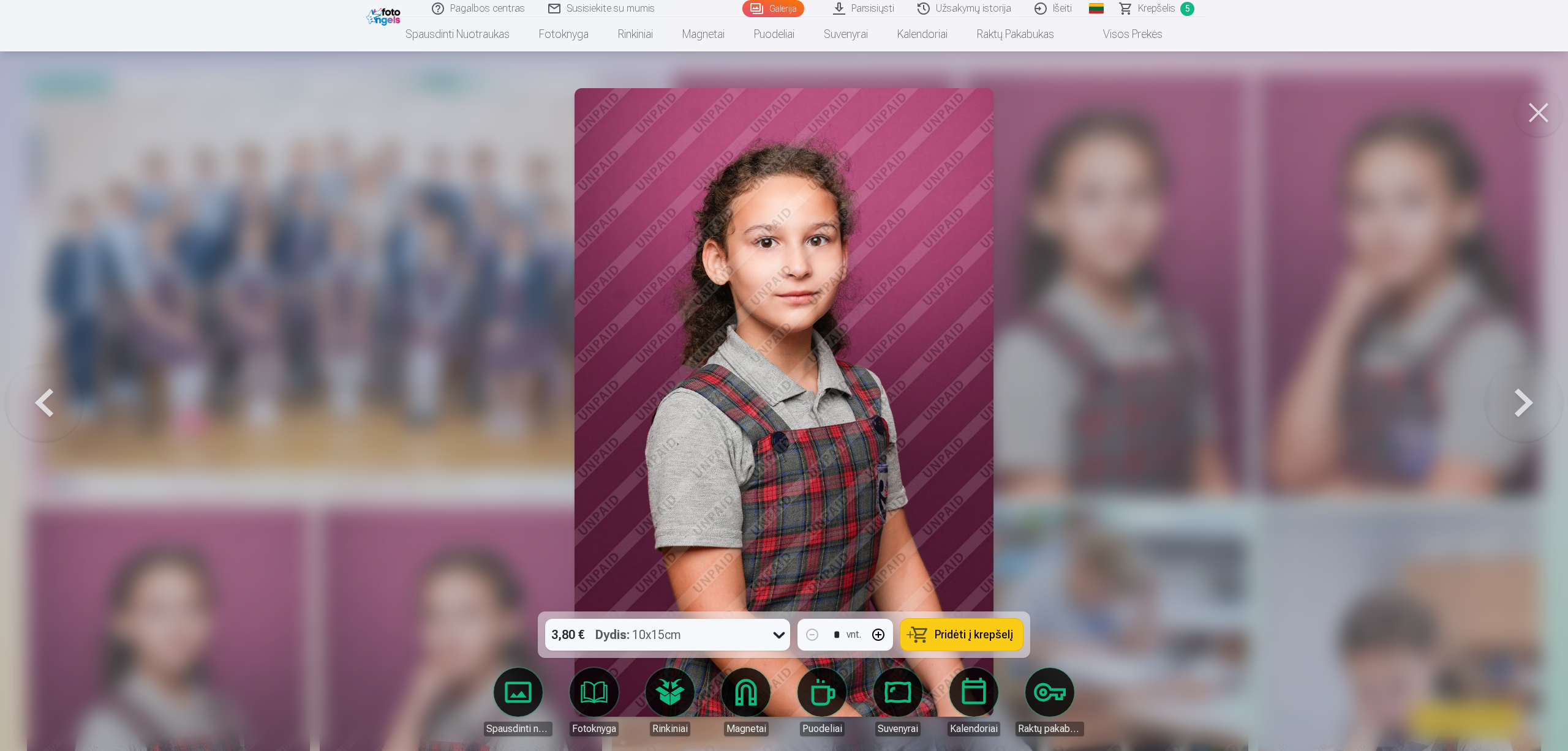
click at [1509, 406] on button at bounding box center [1523, 402] width 78 height 394
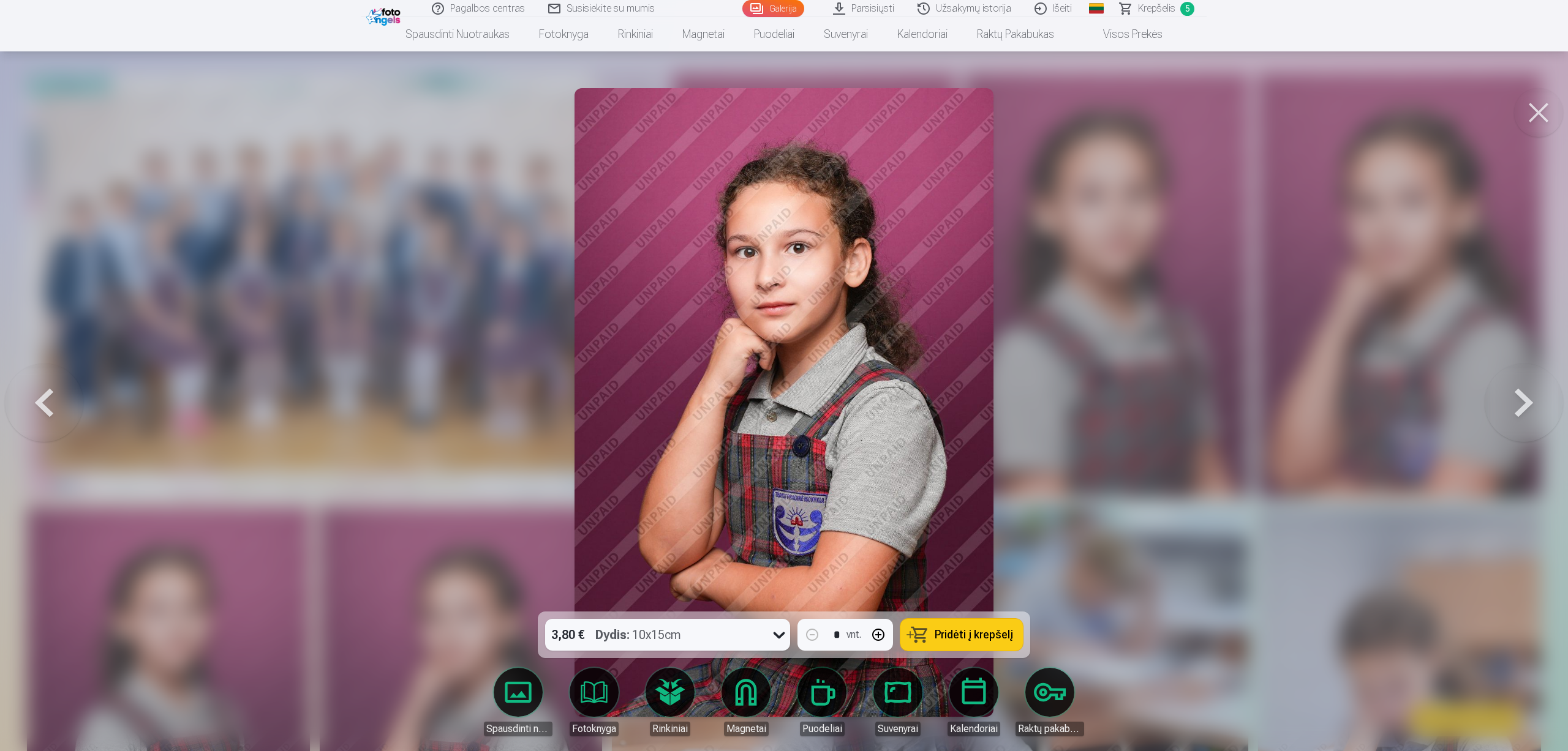
click at [1509, 407] on button at bounding box center [1523, 402] width 78 height 394
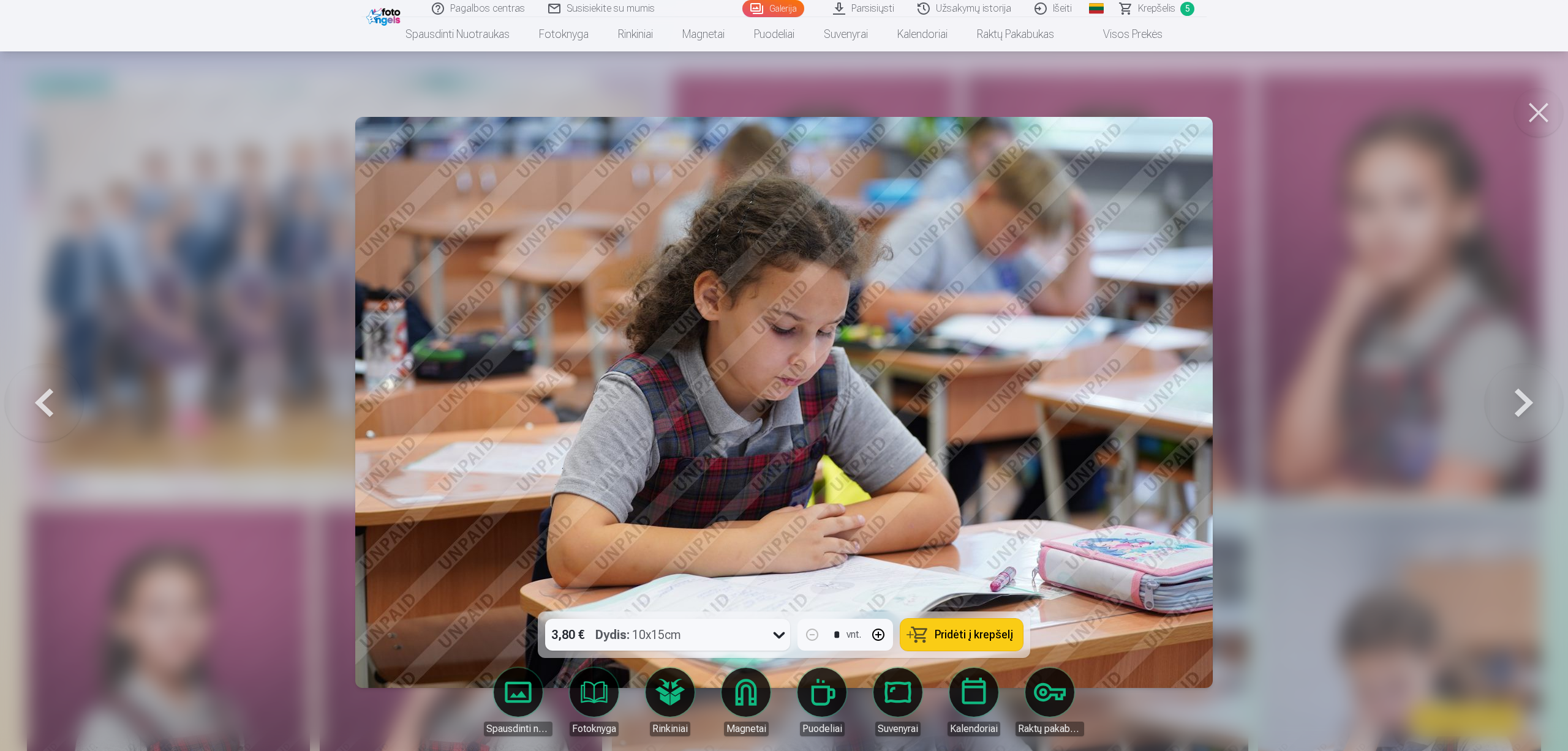
click at [1510, 408] on button at bounding box center [1523, 402] width 78 height 394
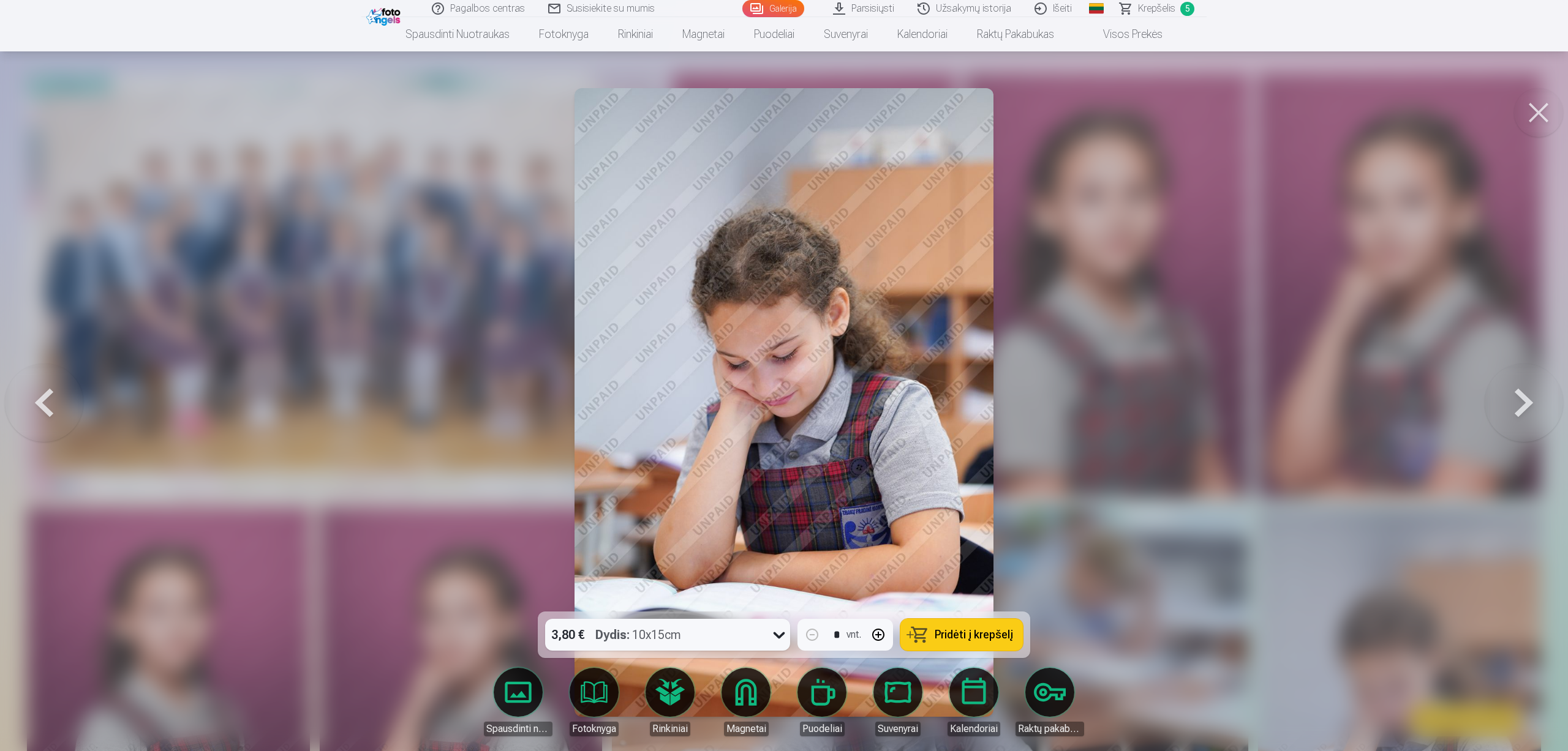
click at [1511, 409] on button at bounding box center [1523, 402] width 78 height 394
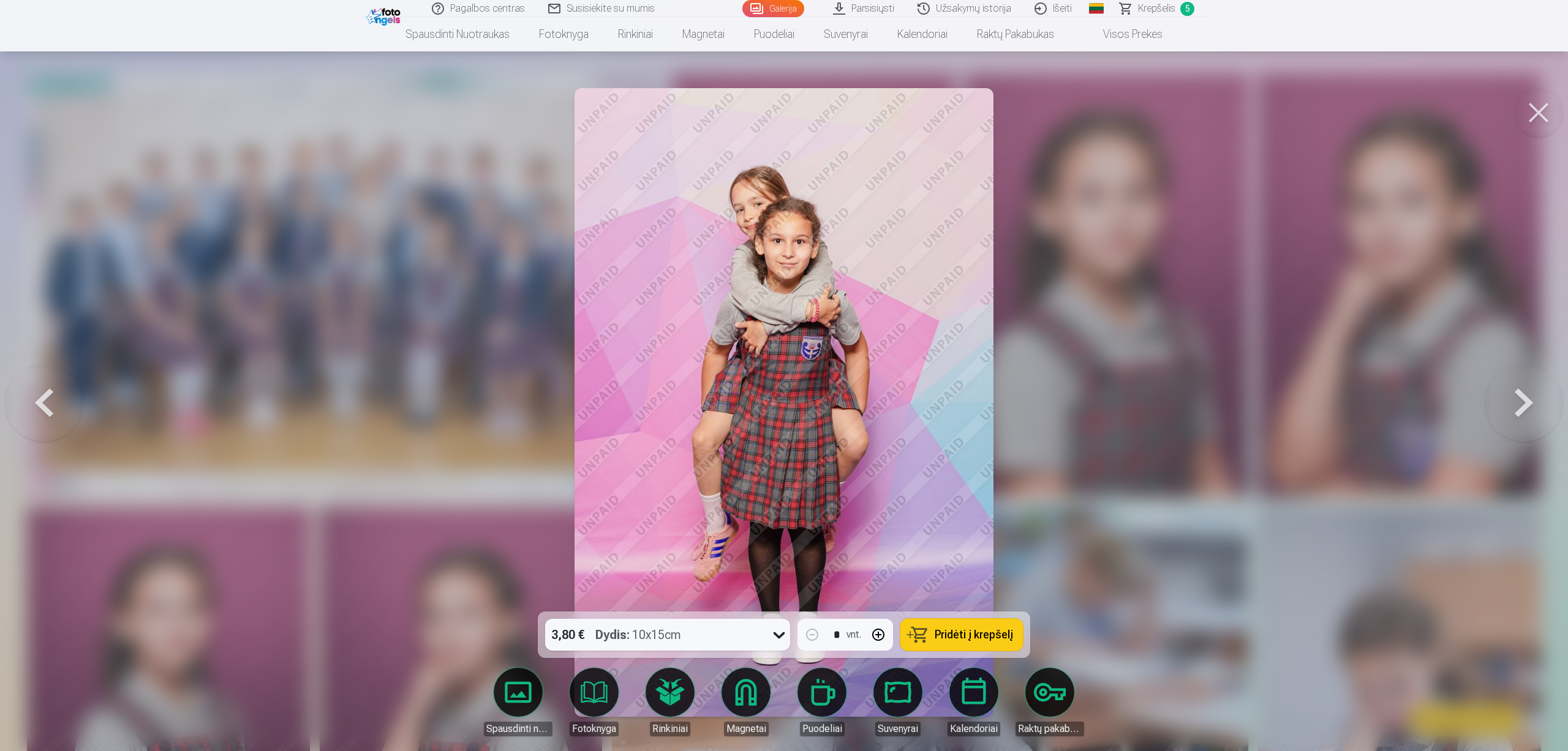
click at [1513, 421] on button at bounding box center [1523, 402] width 78 height 394
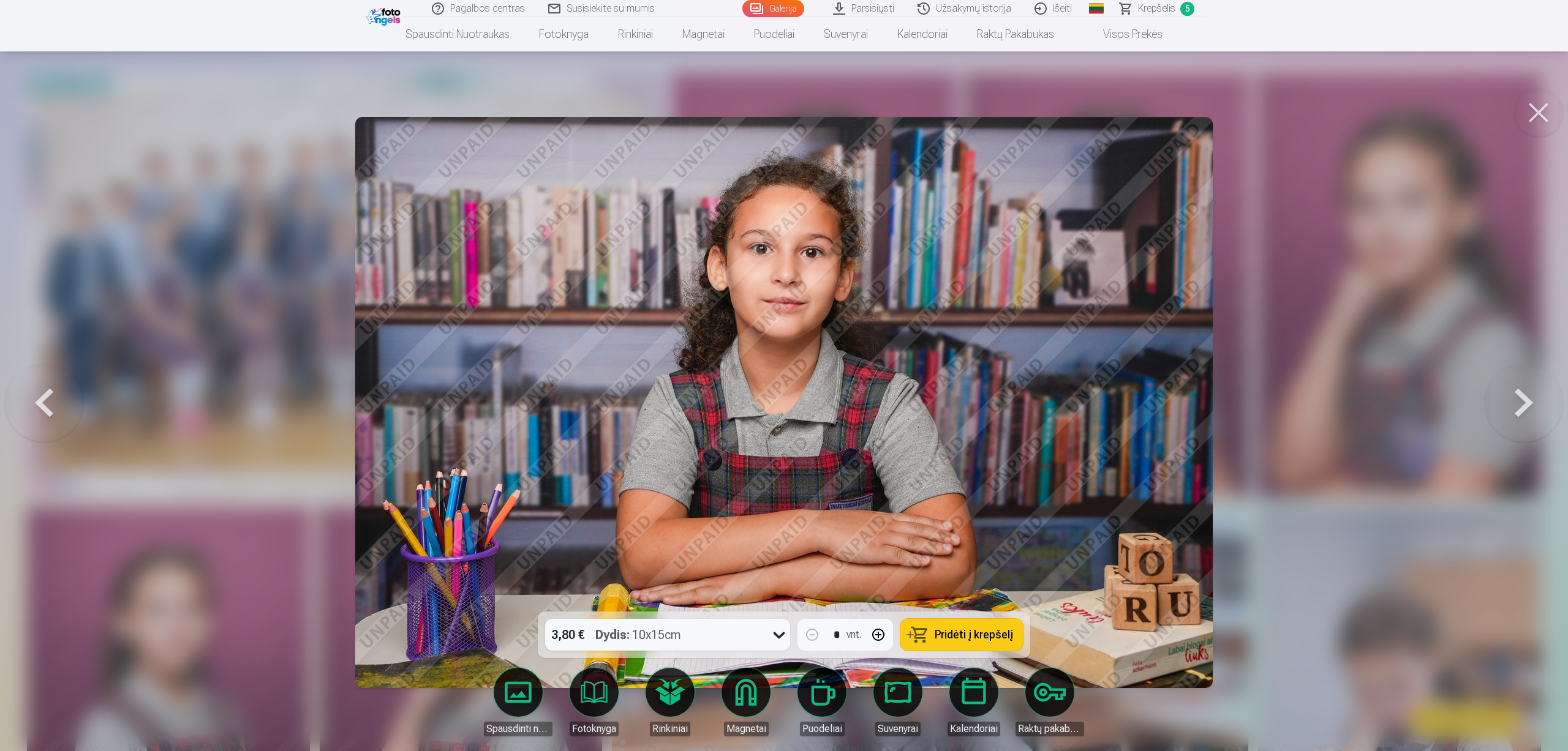
click at [1506, 420] on button at bounding box center [1523, 402] width 78 height 394
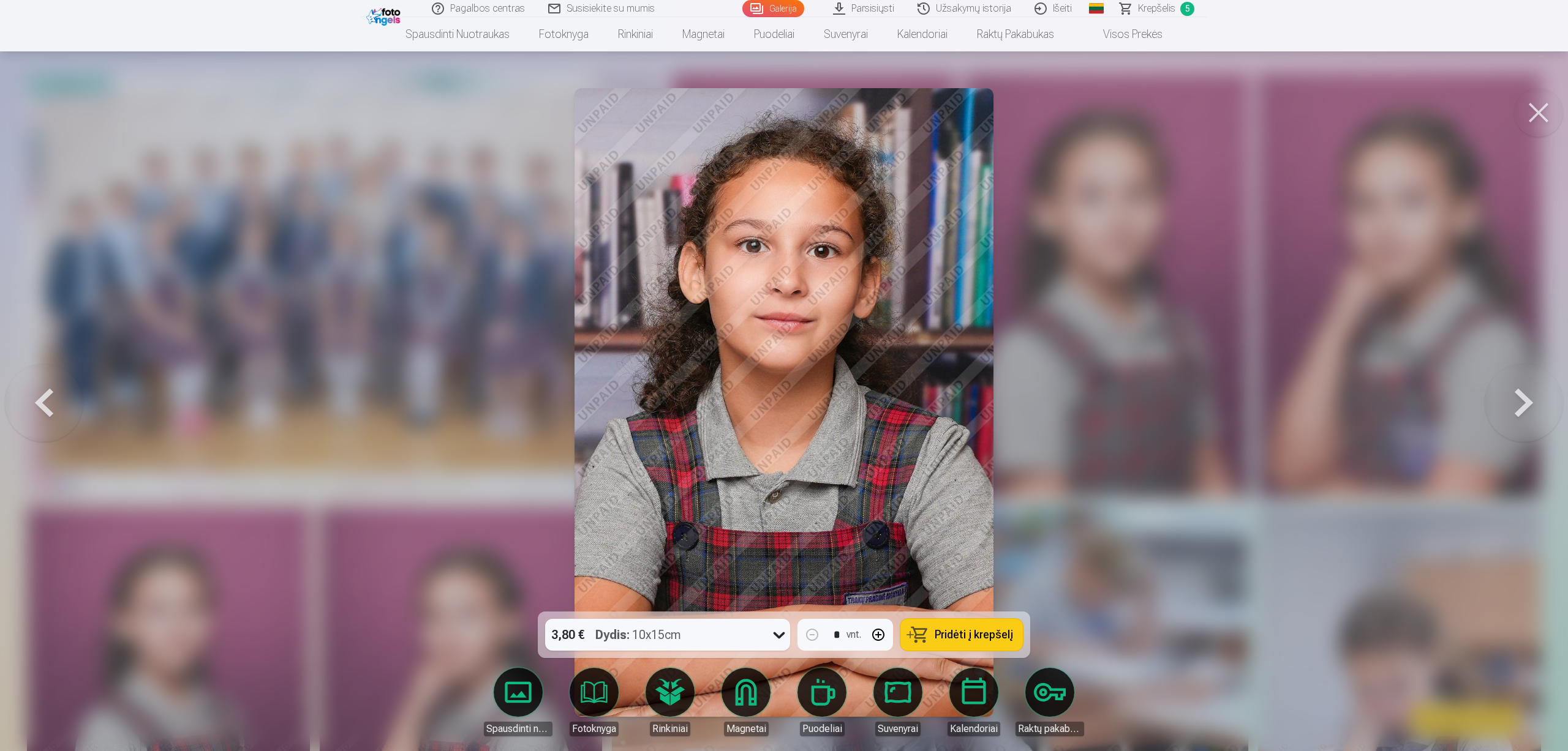
click at [1506, 420] on button at bounding box center [1523, 402] width 78 height 394
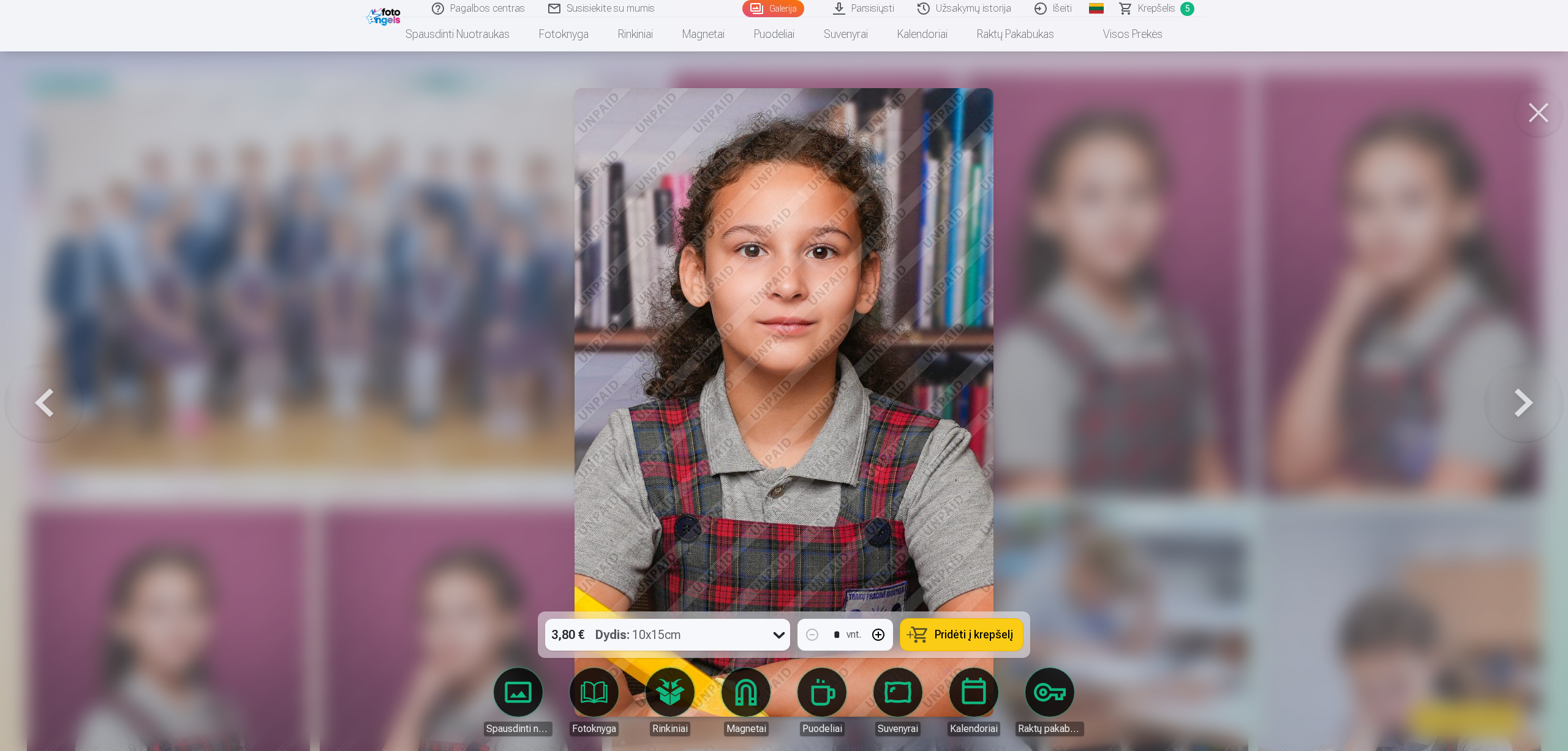
click at [1506, 420] on button at bounding box center [1523, 402] width 78 height 394
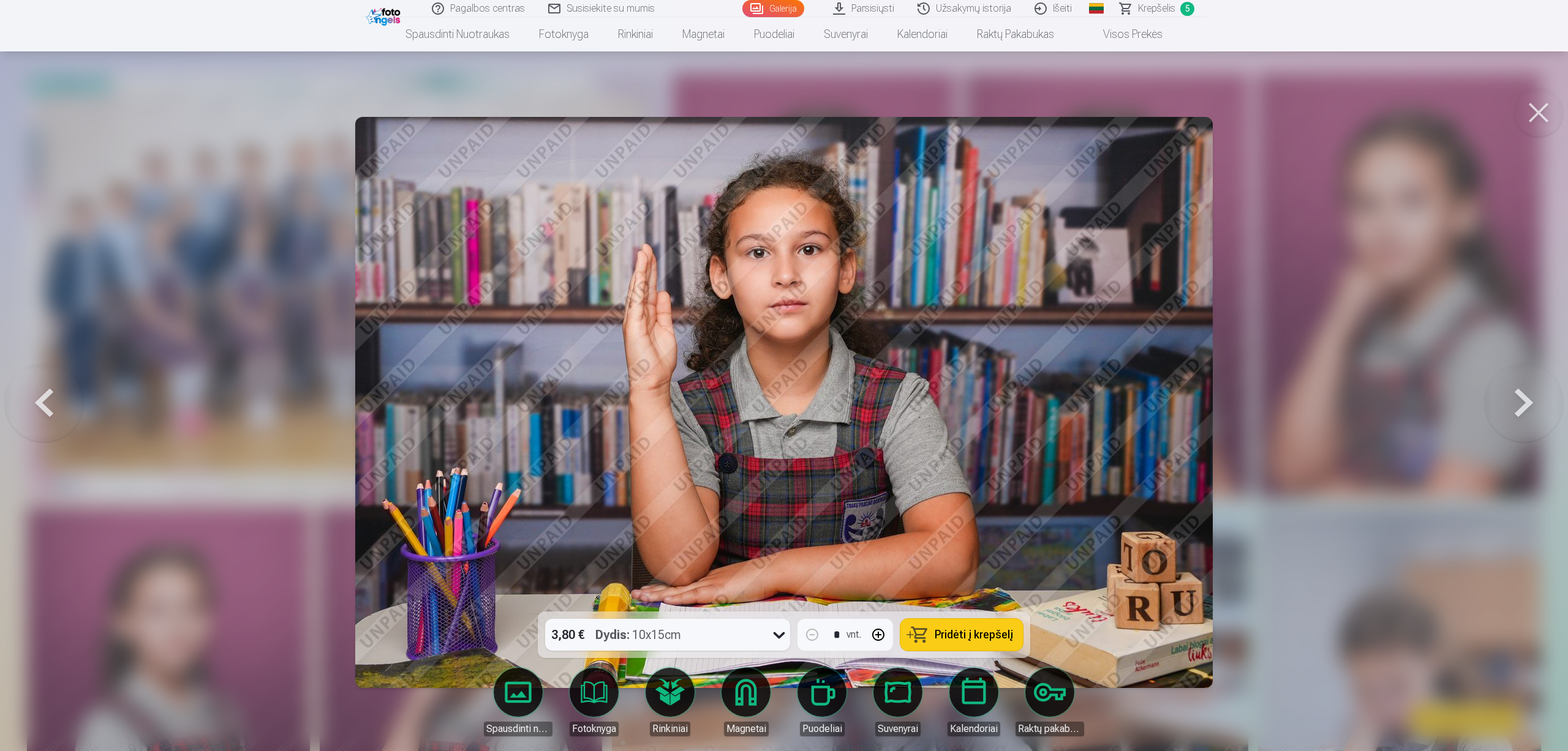
click at [1506, 420] on button at bounding box center [1523, 402] width 78 height 394
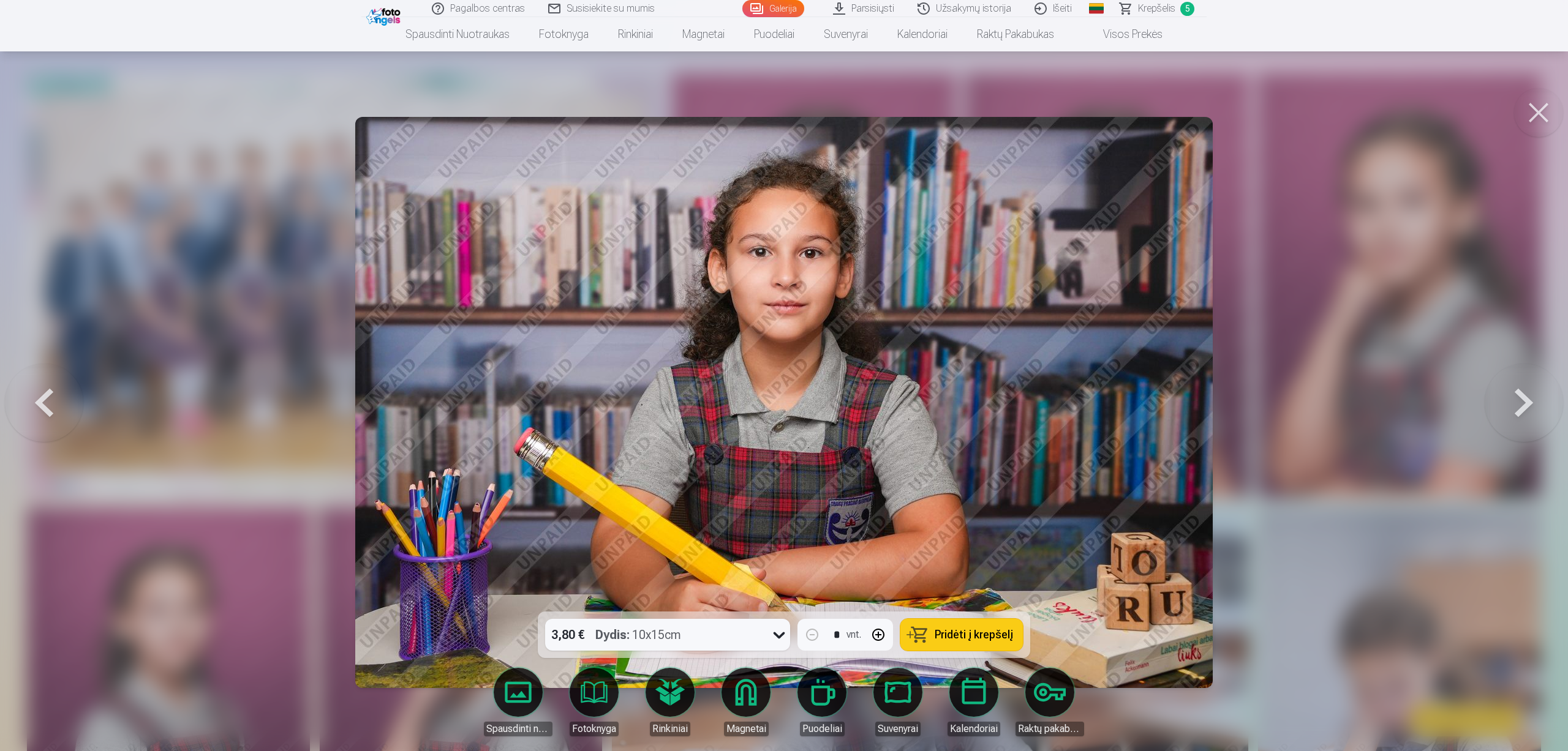
click at [1506, 420] on button at bounding box center [1523, 402] width 78 height 394
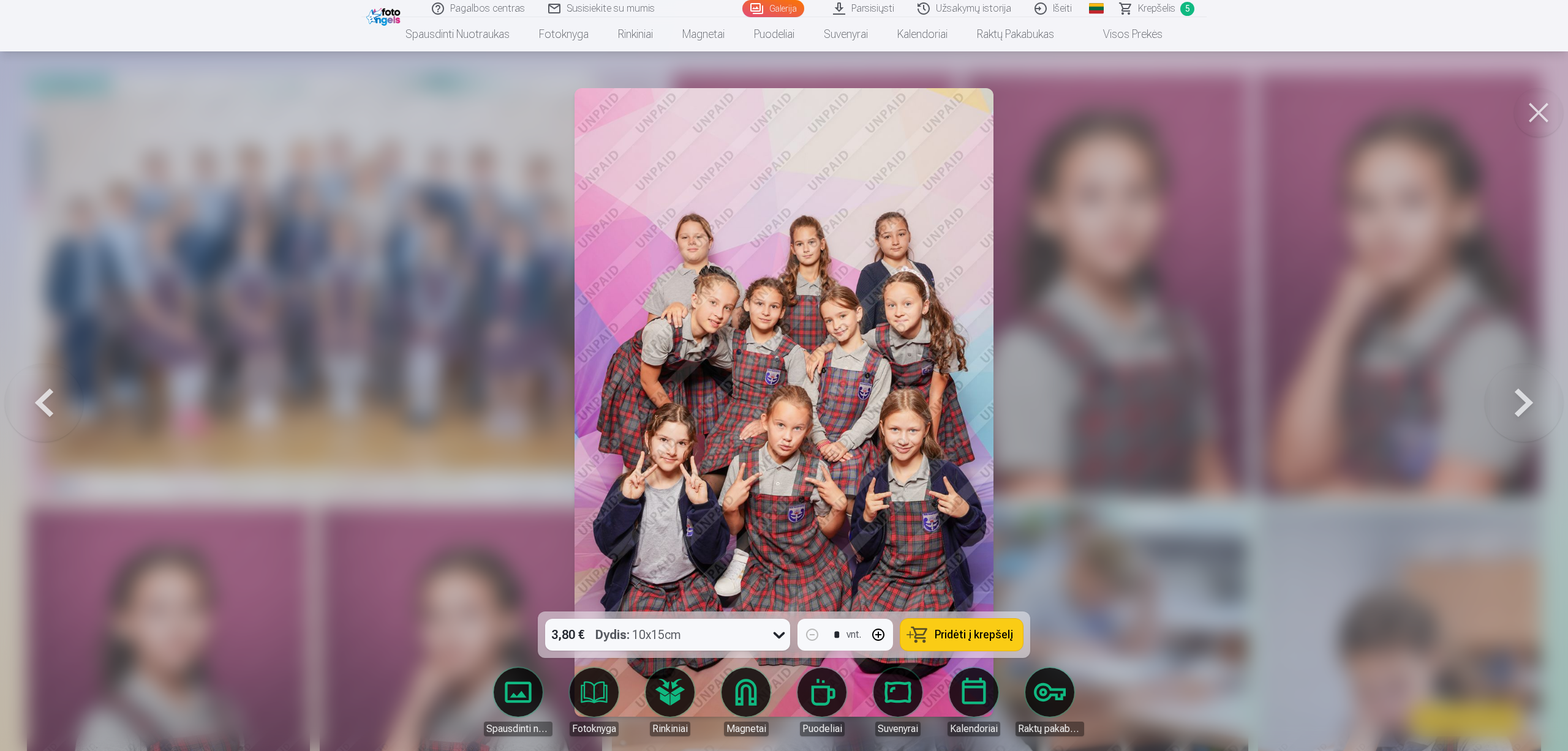
click at [1506, 420] on button at bounding box center [1523, 402] width 78 height 394
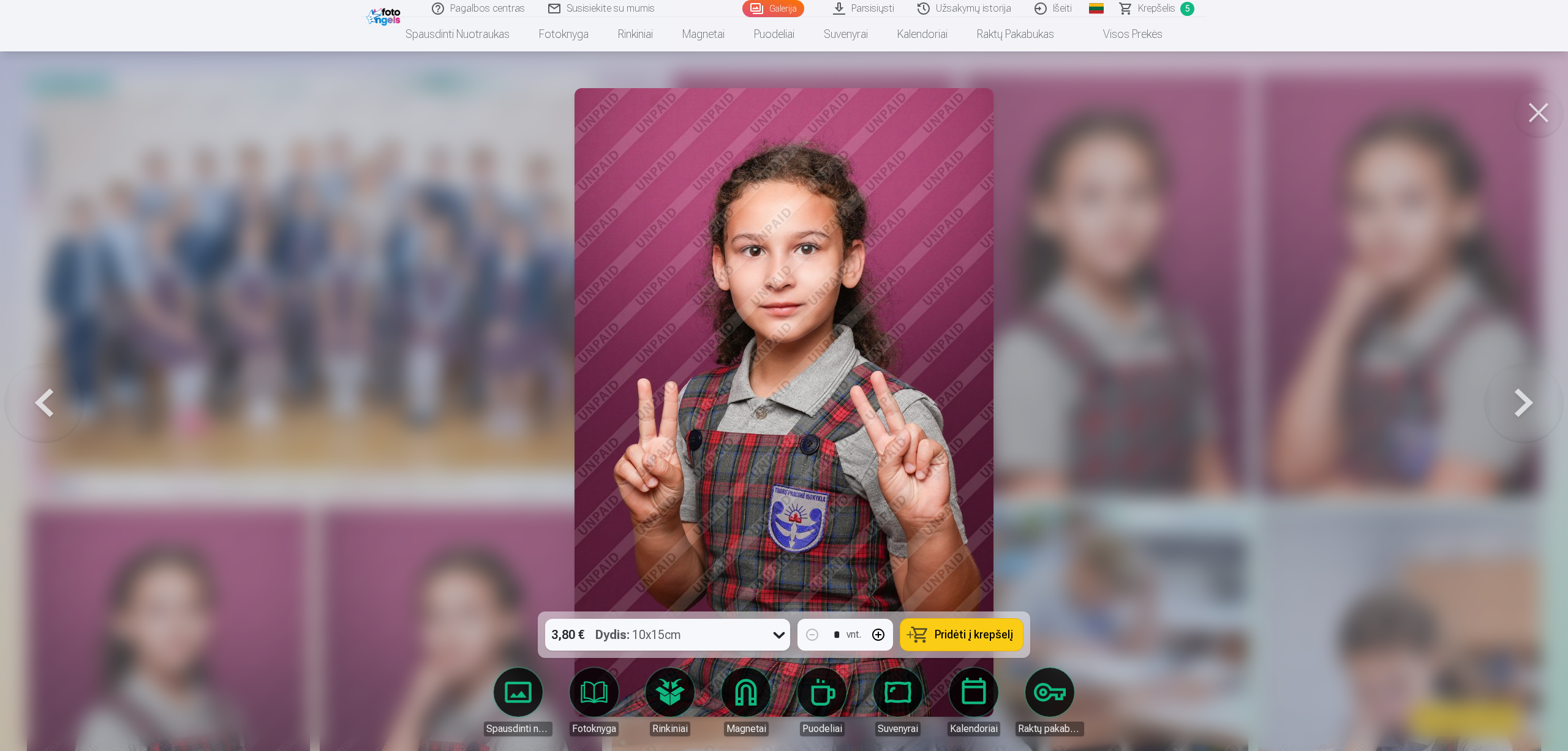
click at [1161, 7] on span "Krepšelis" at bounding box center [1157, 9] width 38 height 15
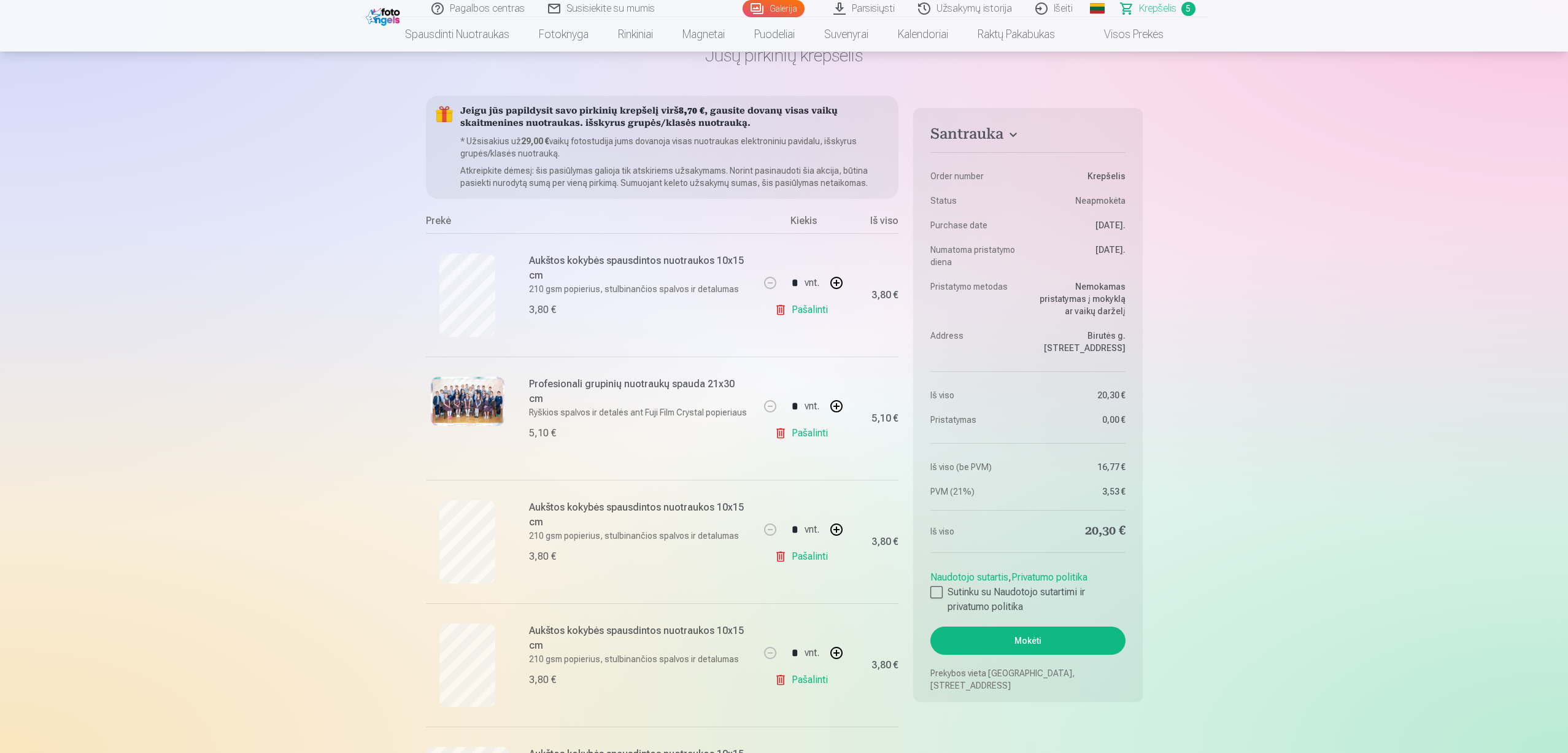
scroll to position [184, 0]
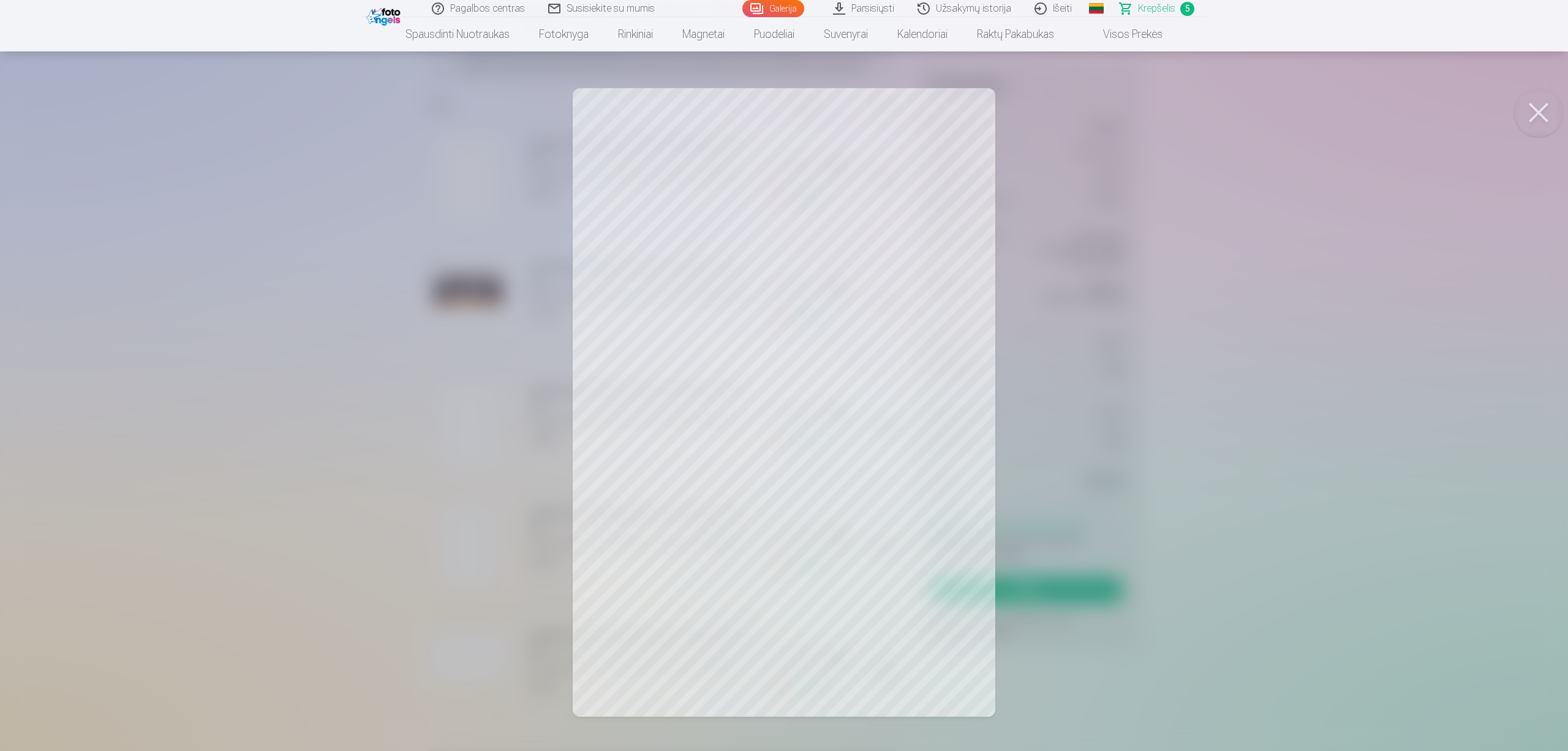
click at [1531, 113] on button at bounding box center [1538, 113] width 49 height 49
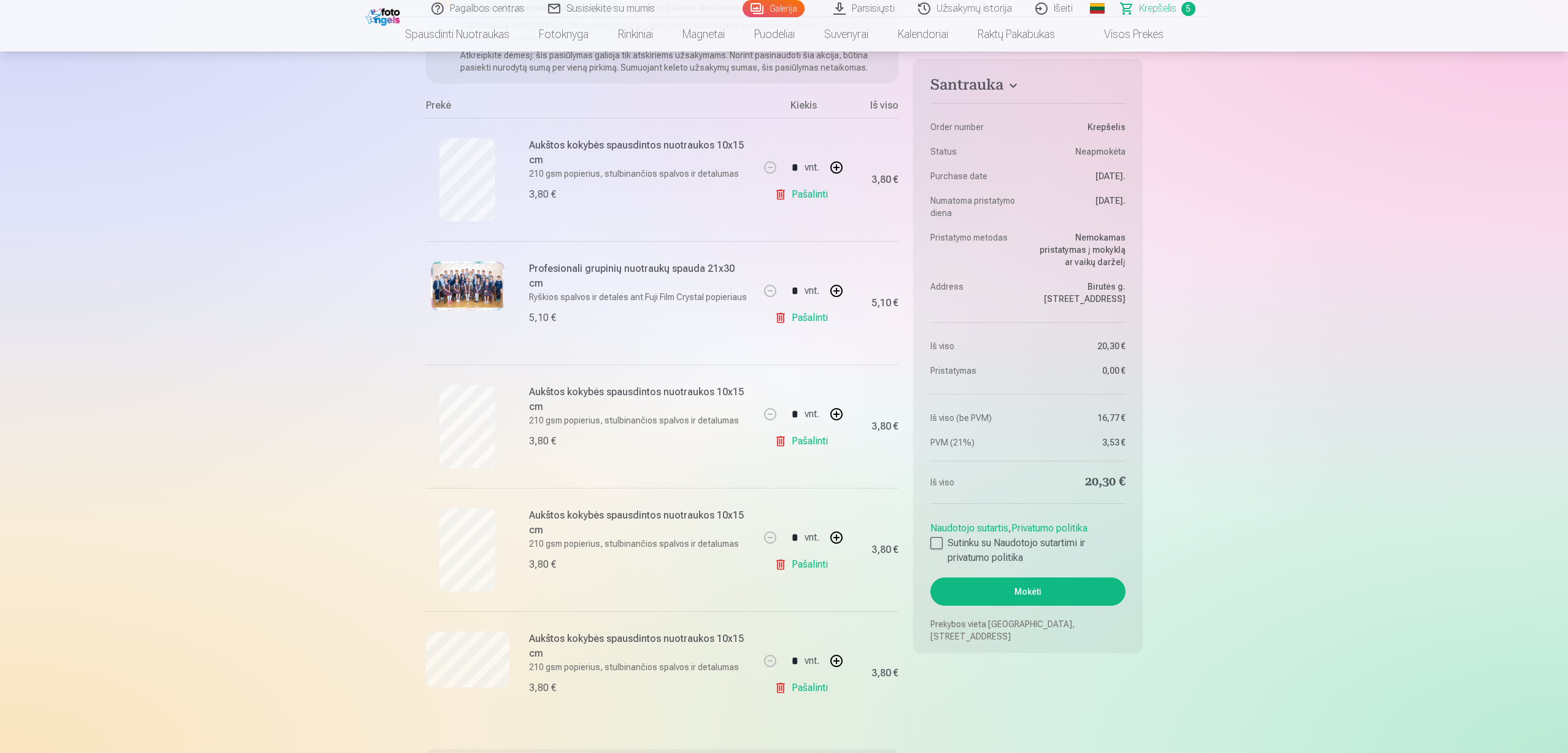
click at [794, 9] on link "Galerija" at bounding box center [773, 9] width 62 height 17
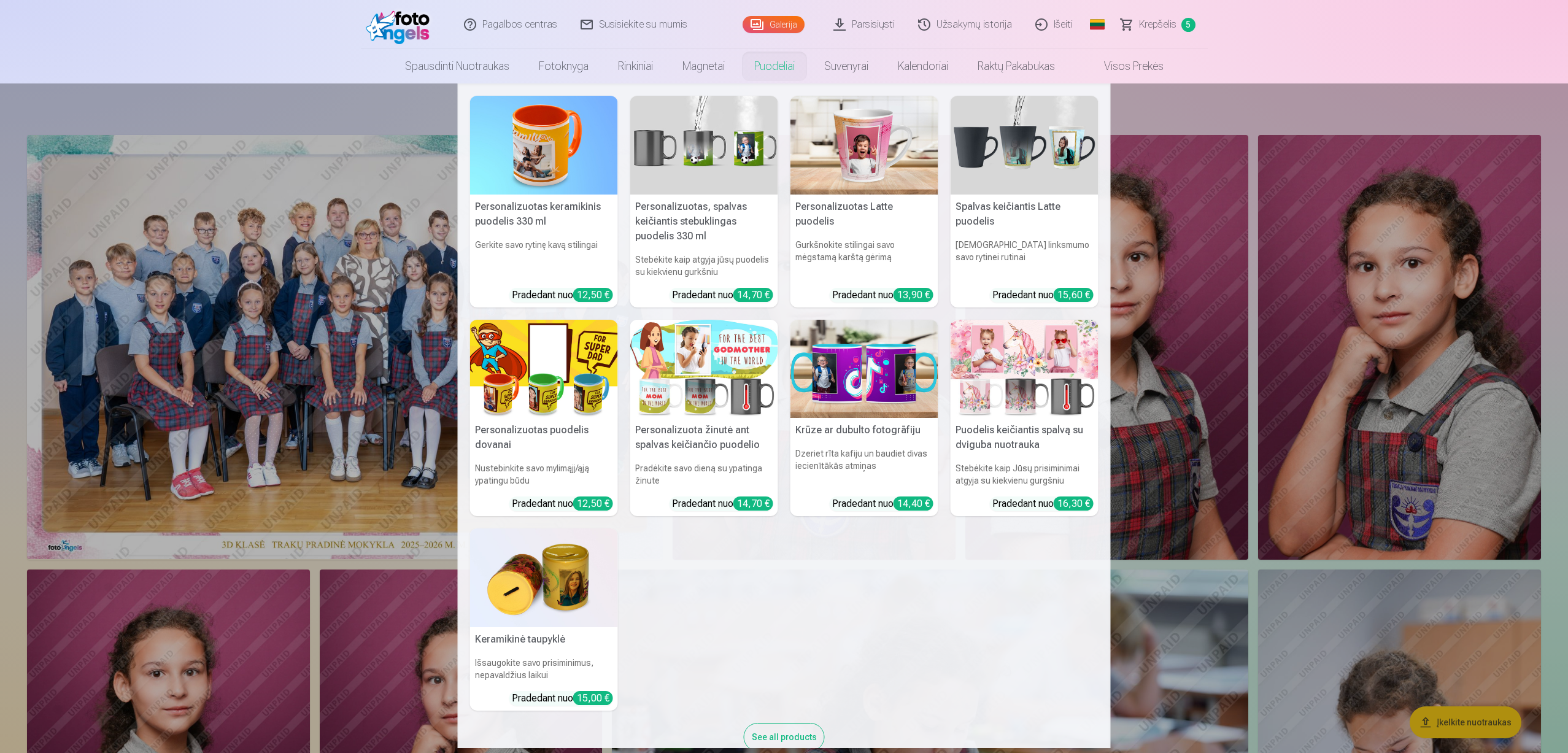
click at [1405, 373] on nav "Personalizuotas keramikinis puodelis 330 ml Gerkite savo rytinę kavą stilingai …" at bounding box center [784, 416] width 1568 height 664
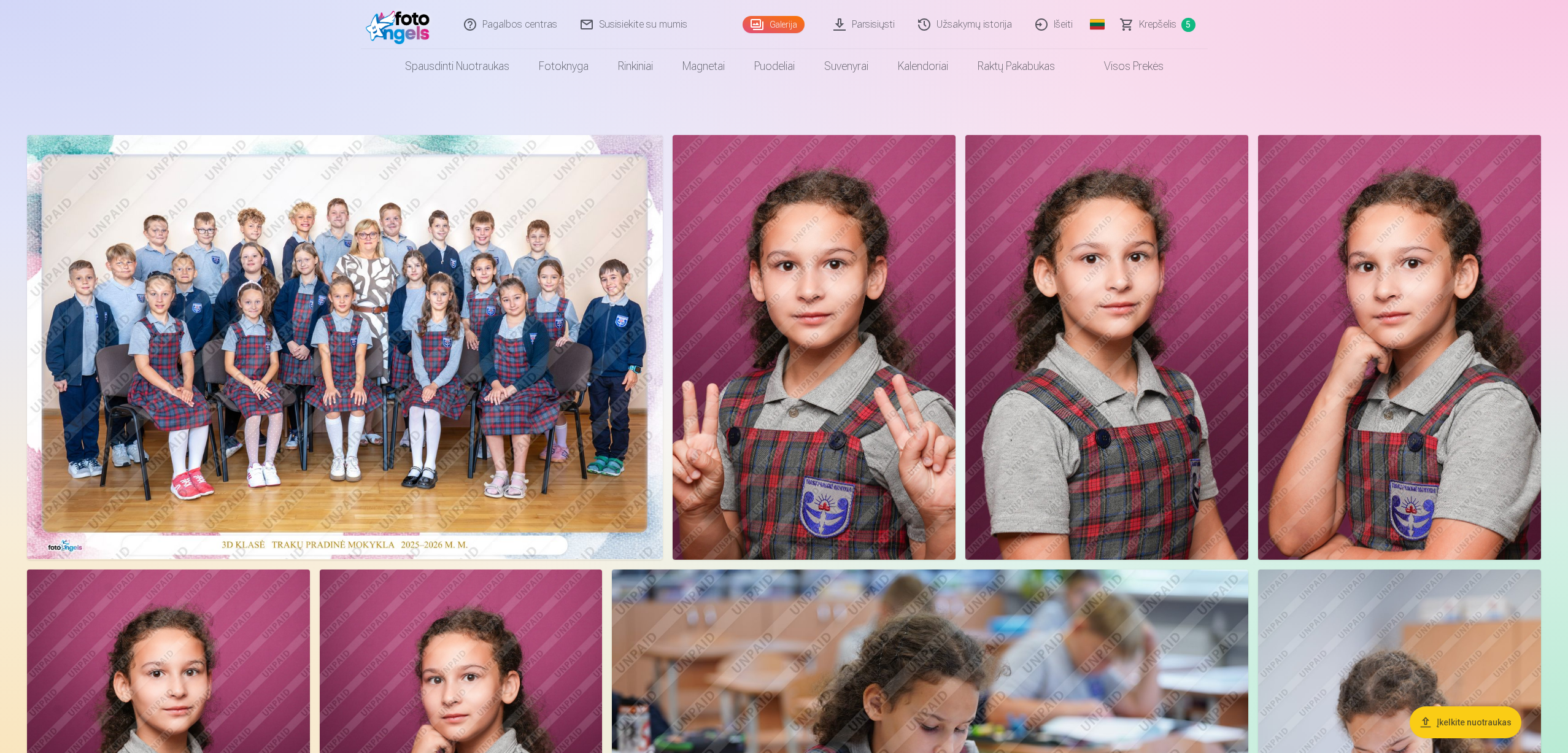
click at [1411, 342] on img at bounding box center [1399, 347] width 283 height 425
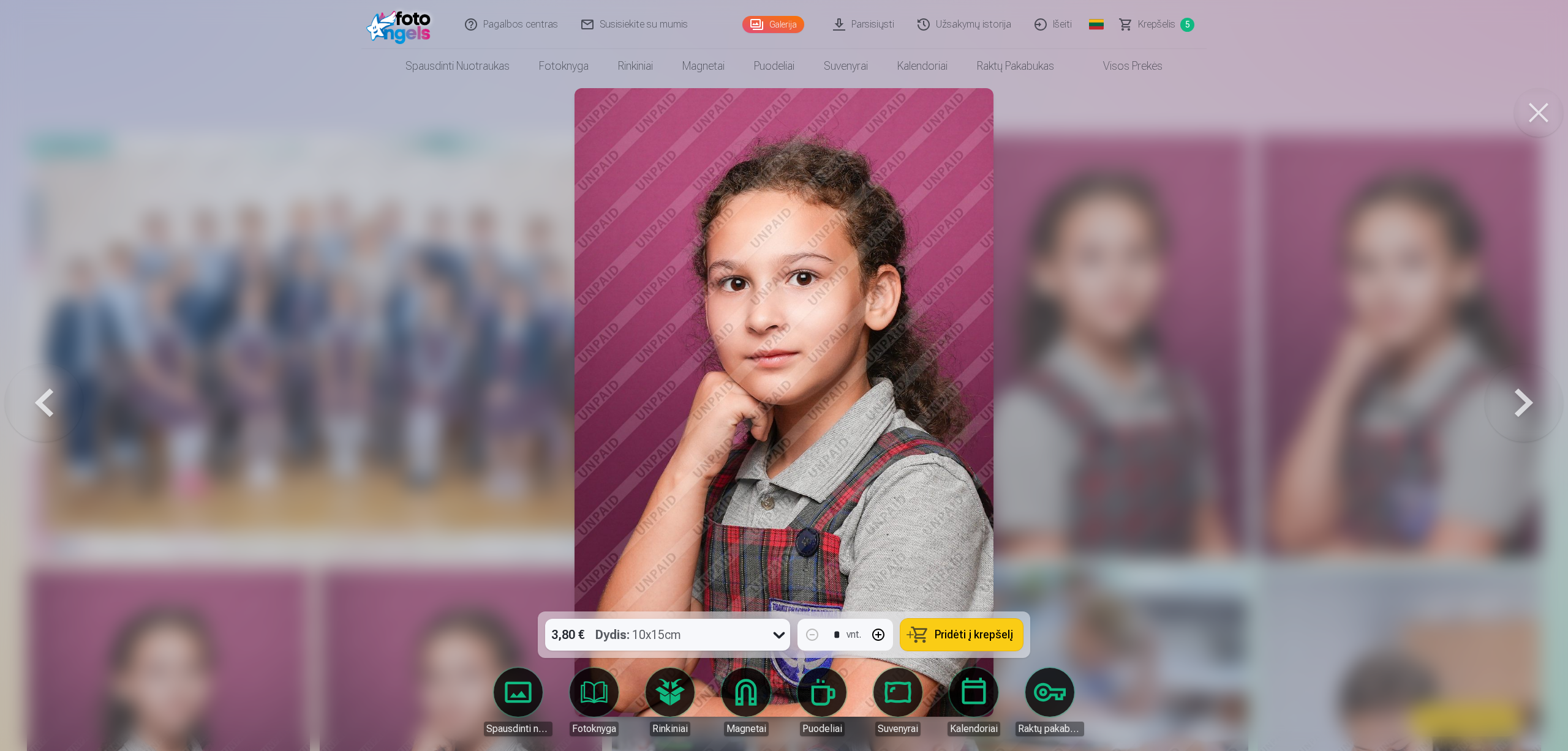
click at [1476, 395] on div at bounding box center [784, 375] width 1568 height 751
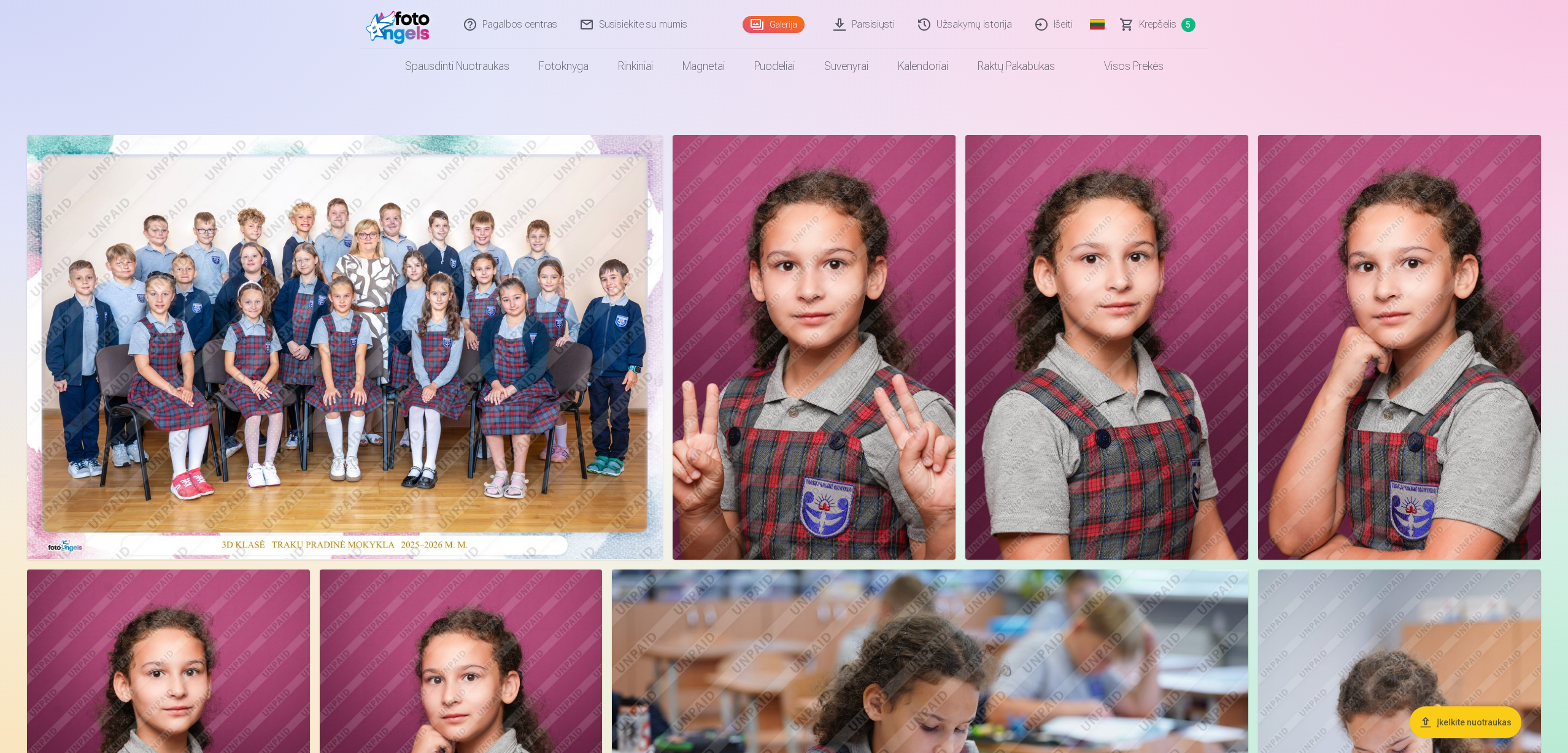
click at [1479, 396] on img at bounding box center [1399, 347] width 283 height 425
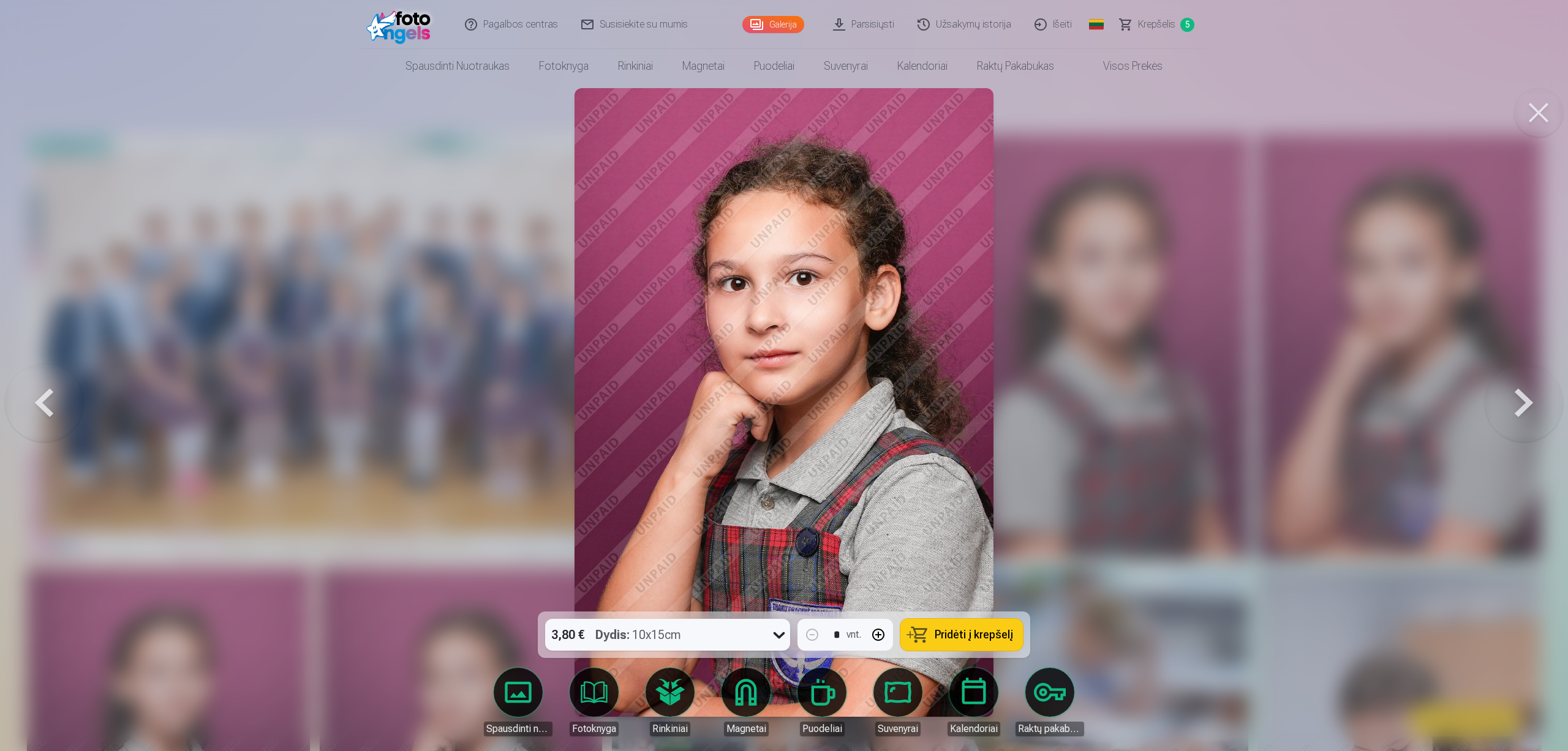
click at [1509, 404] on button at bounding box center [1523, 402] width 78 height 394
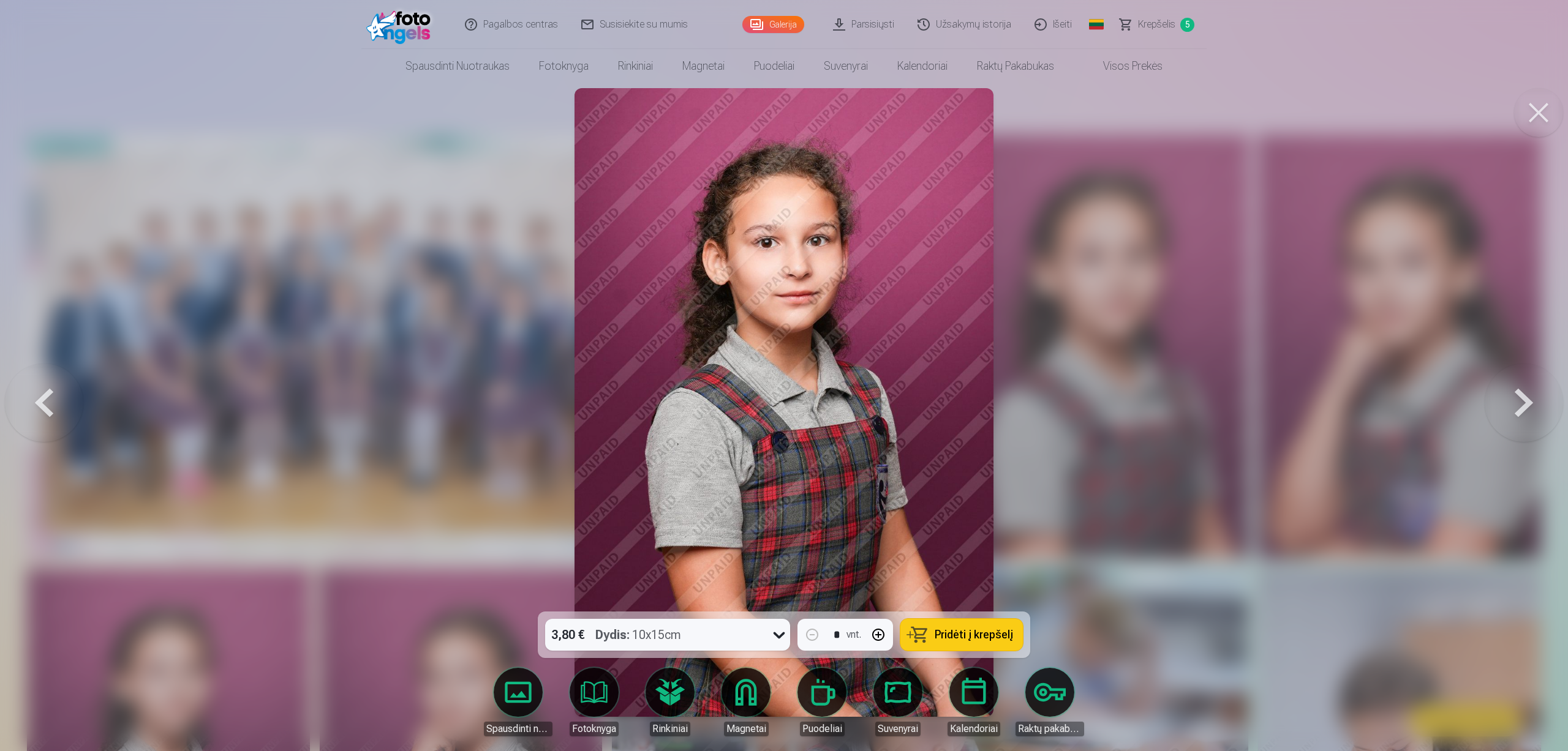
click at [1509, 404] on button at bounding box center [1523, 402] width 78 height 394
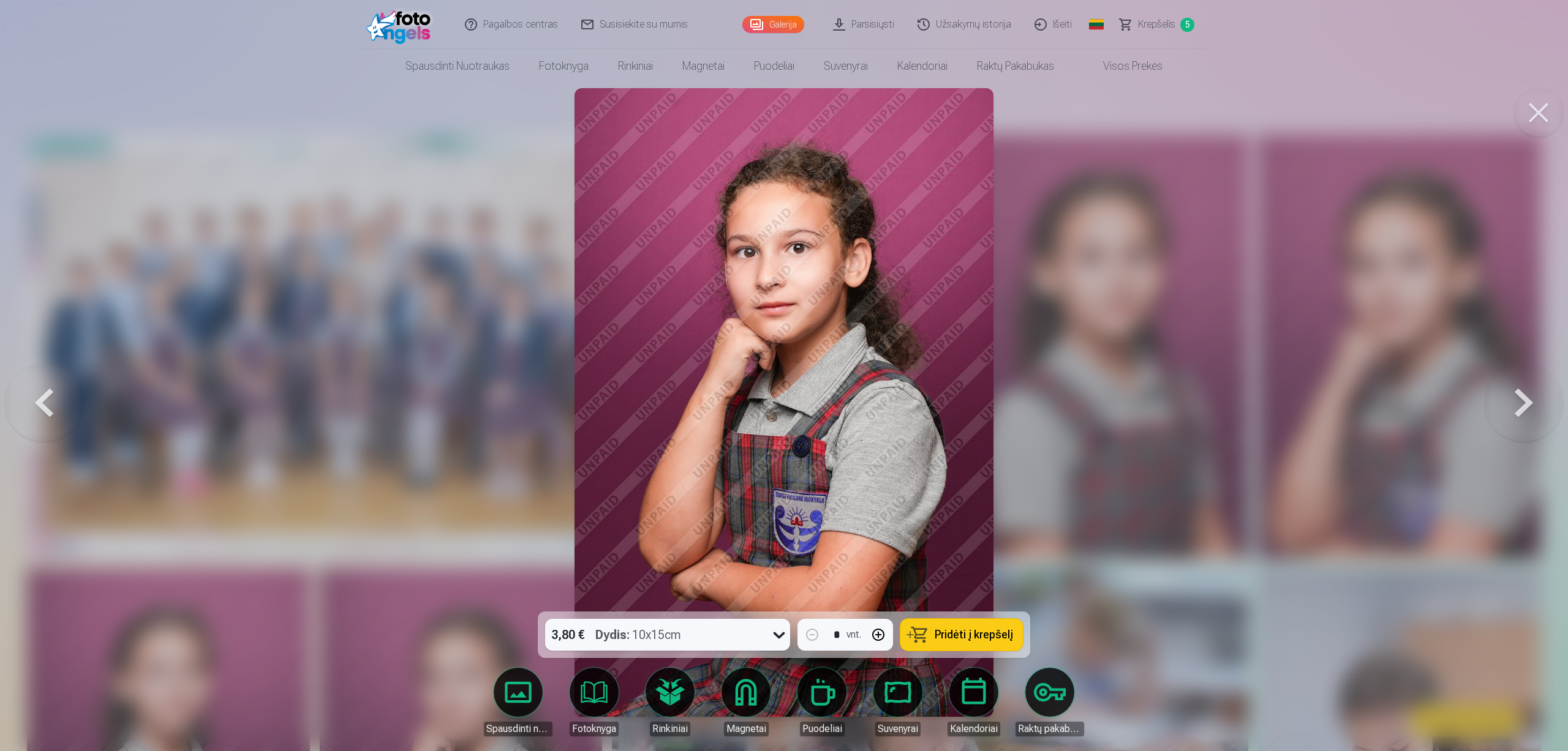
click at [1538, 395] on button at bounding box center [1523, 402] width 78 height 394
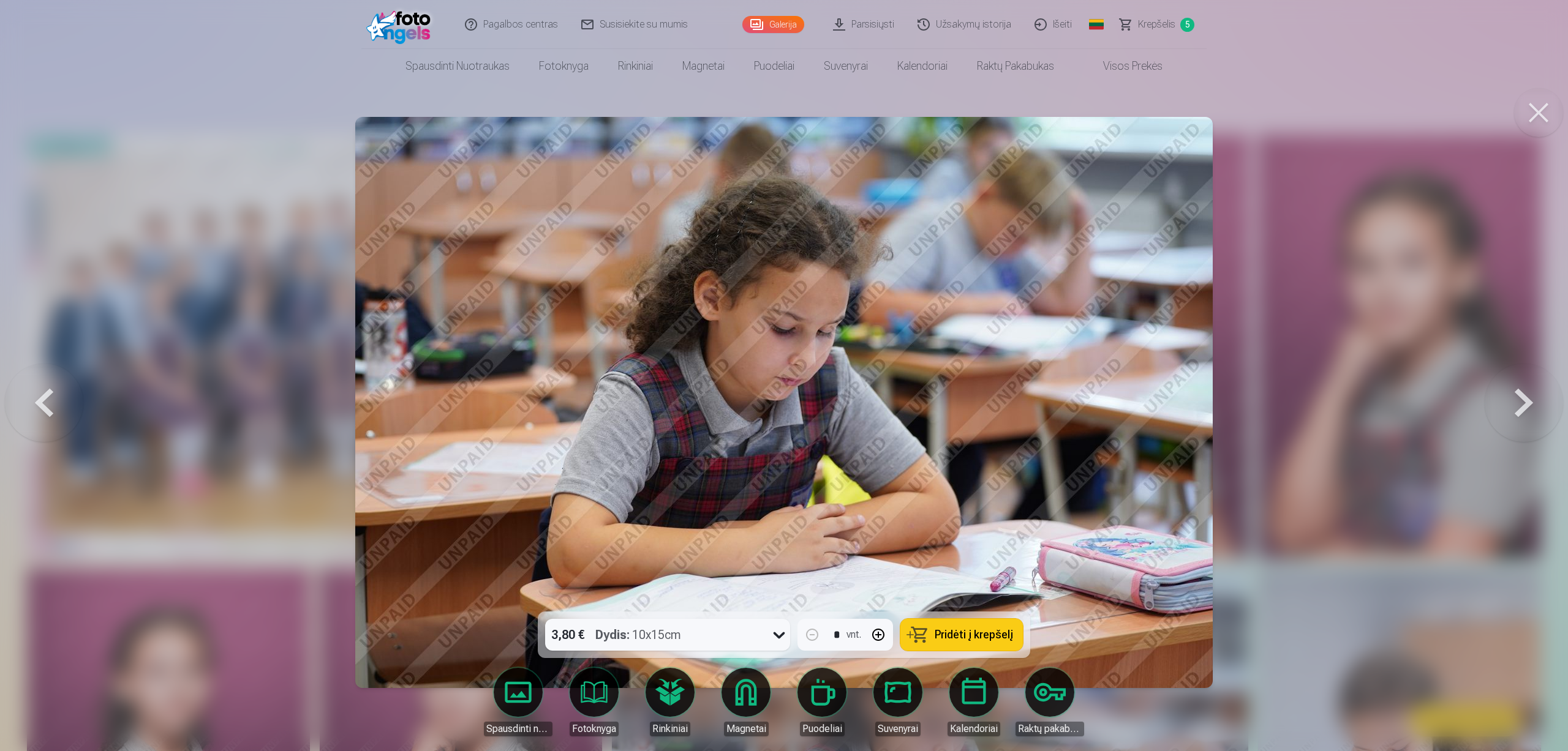
click at [1536, 405] on button at bounding box center [1523, 402] width 78 height 394
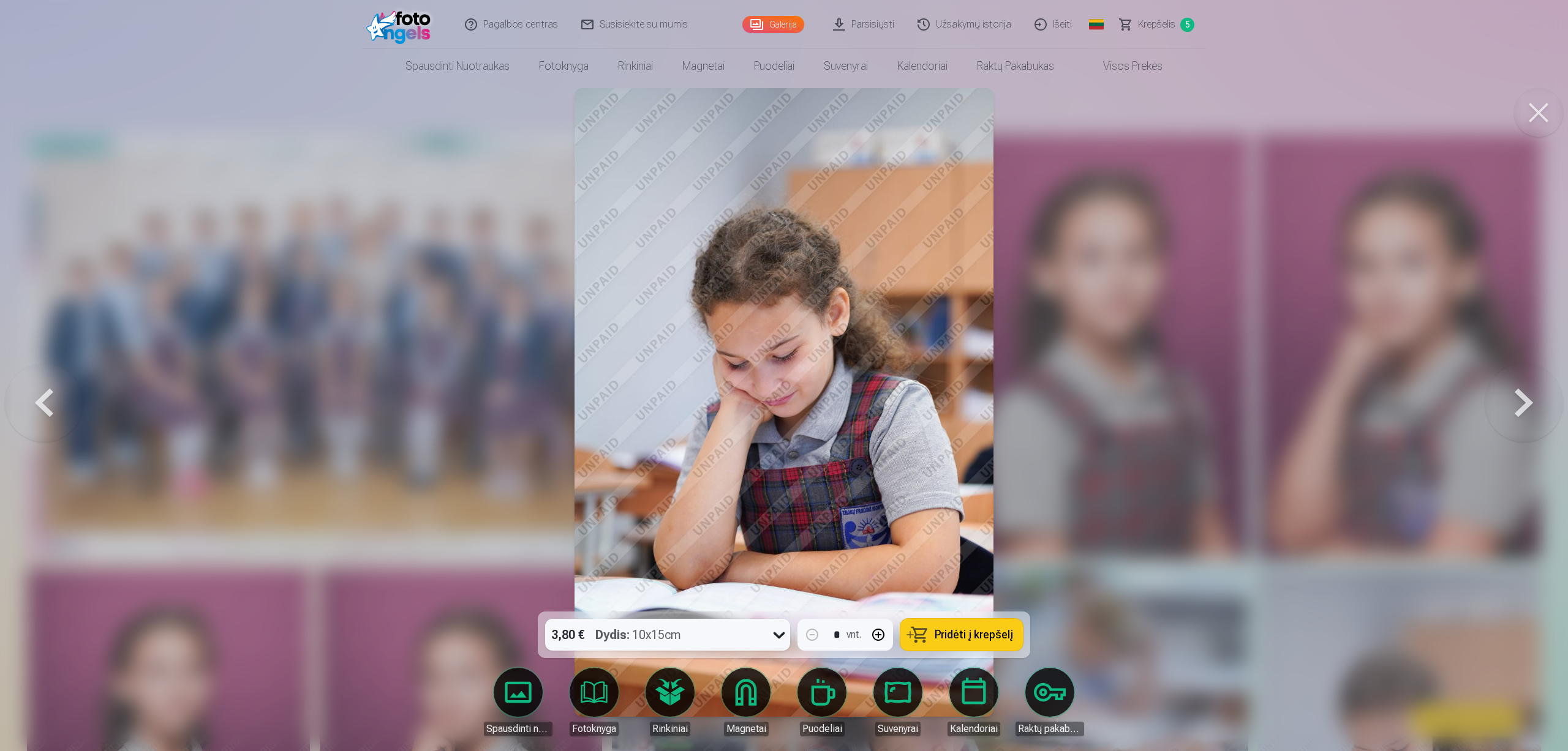
click at [1536, 405] on button at bounding box center [1523, 402] width 78 height 394
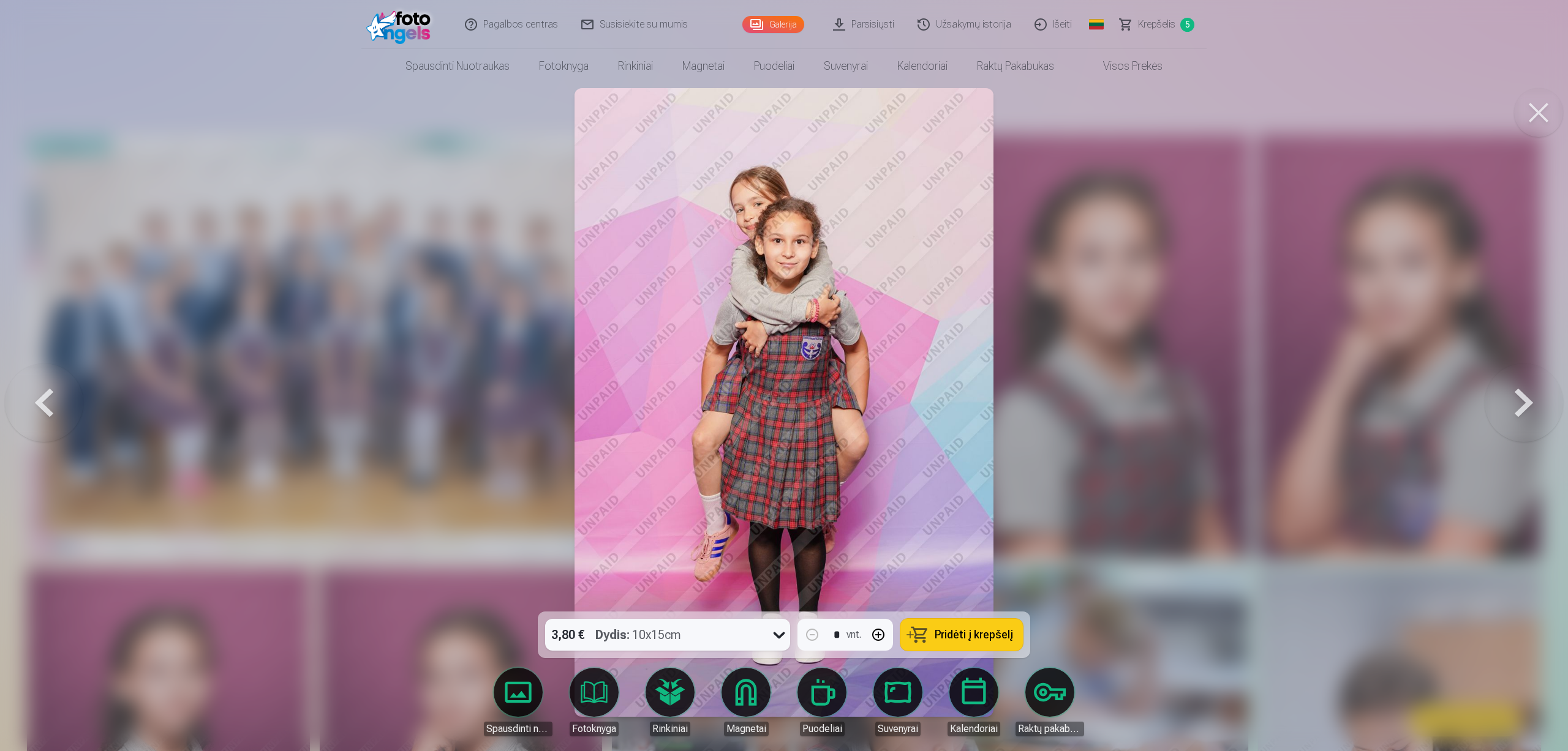
click at [1536, 402] on button at bounding box center [1523, 402] width 78 height 394
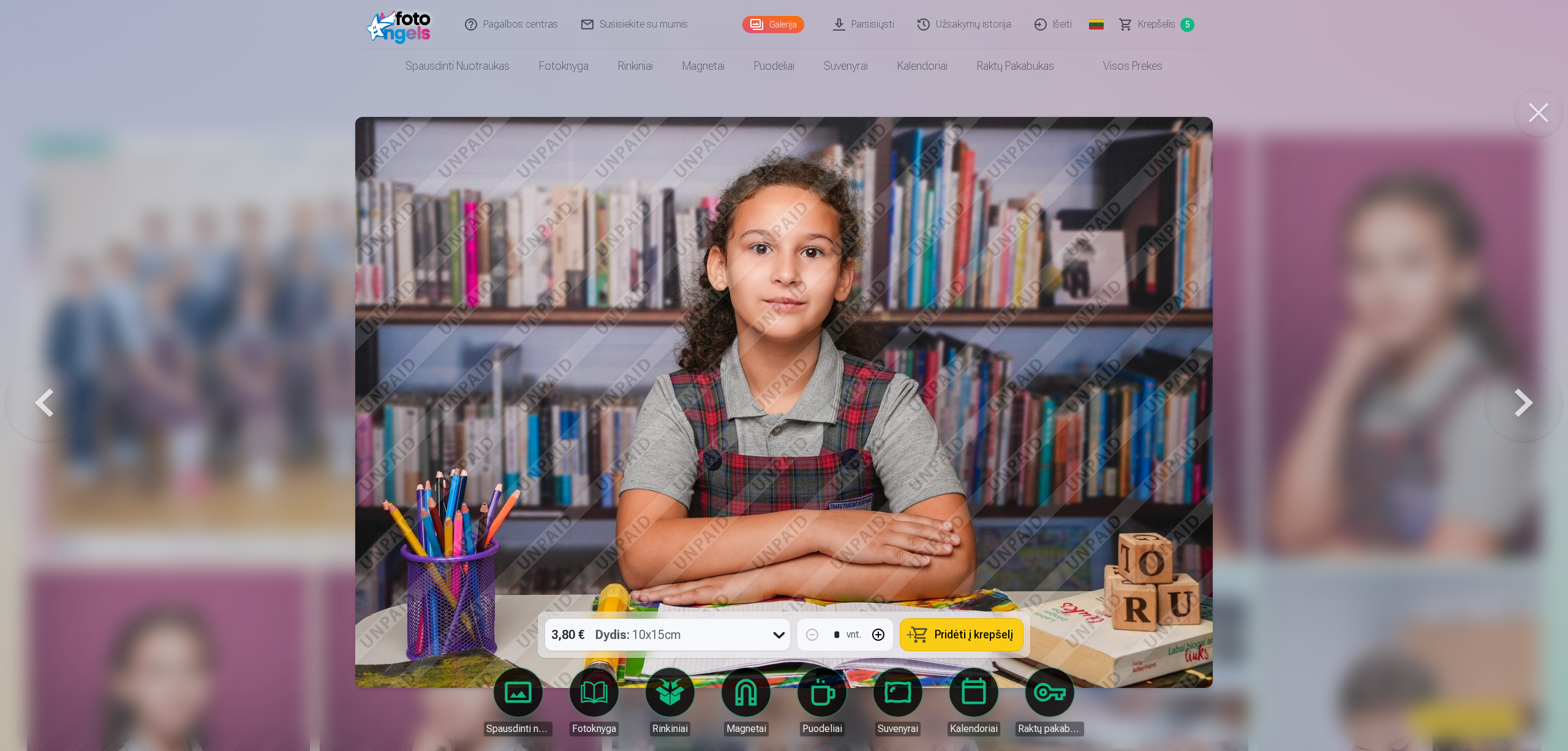
click at [1536, 402] on button at bounding box center [1523, 402] width 78 height 394
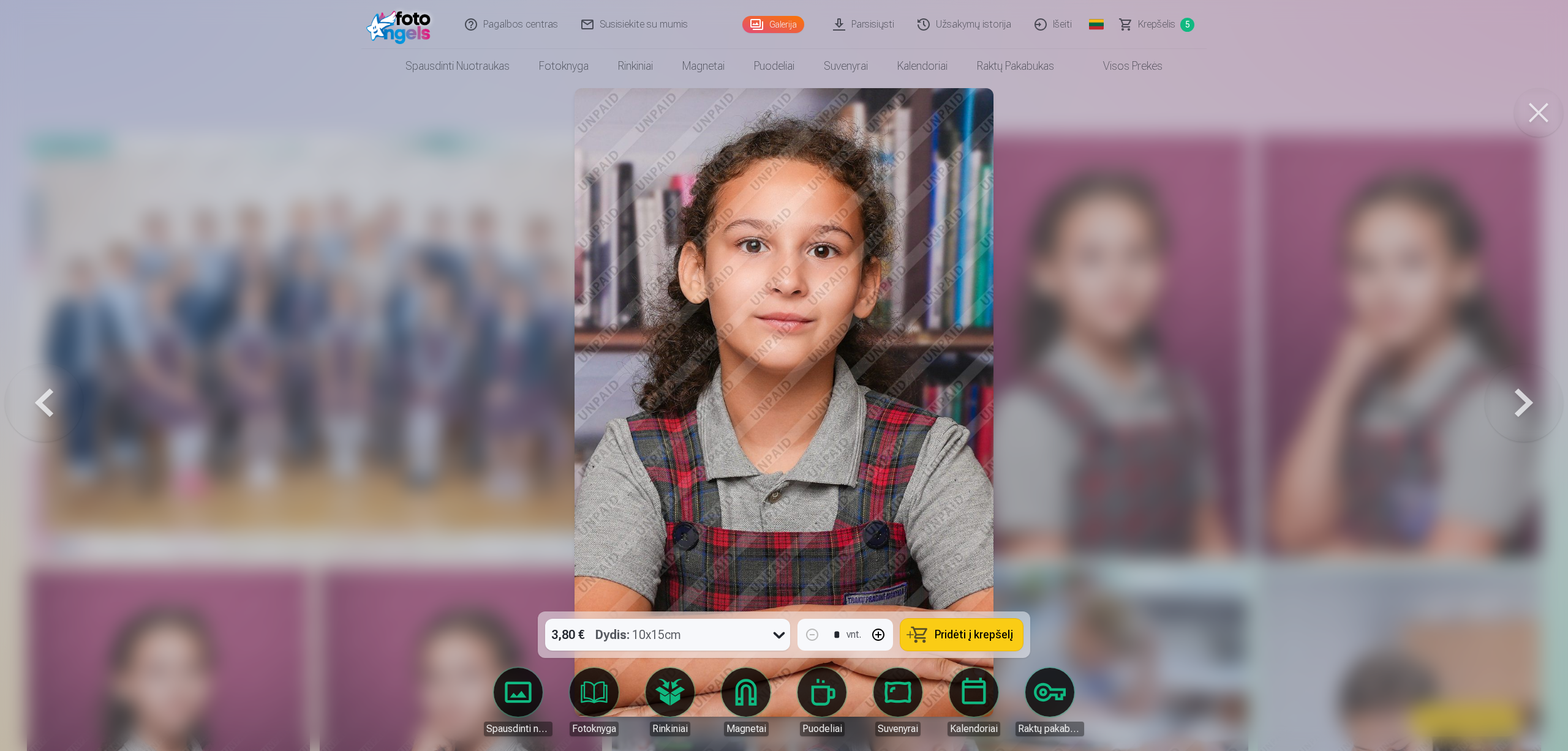
click at [1536, 402] on button at bounding box center [1523, 402] width 78 height 394
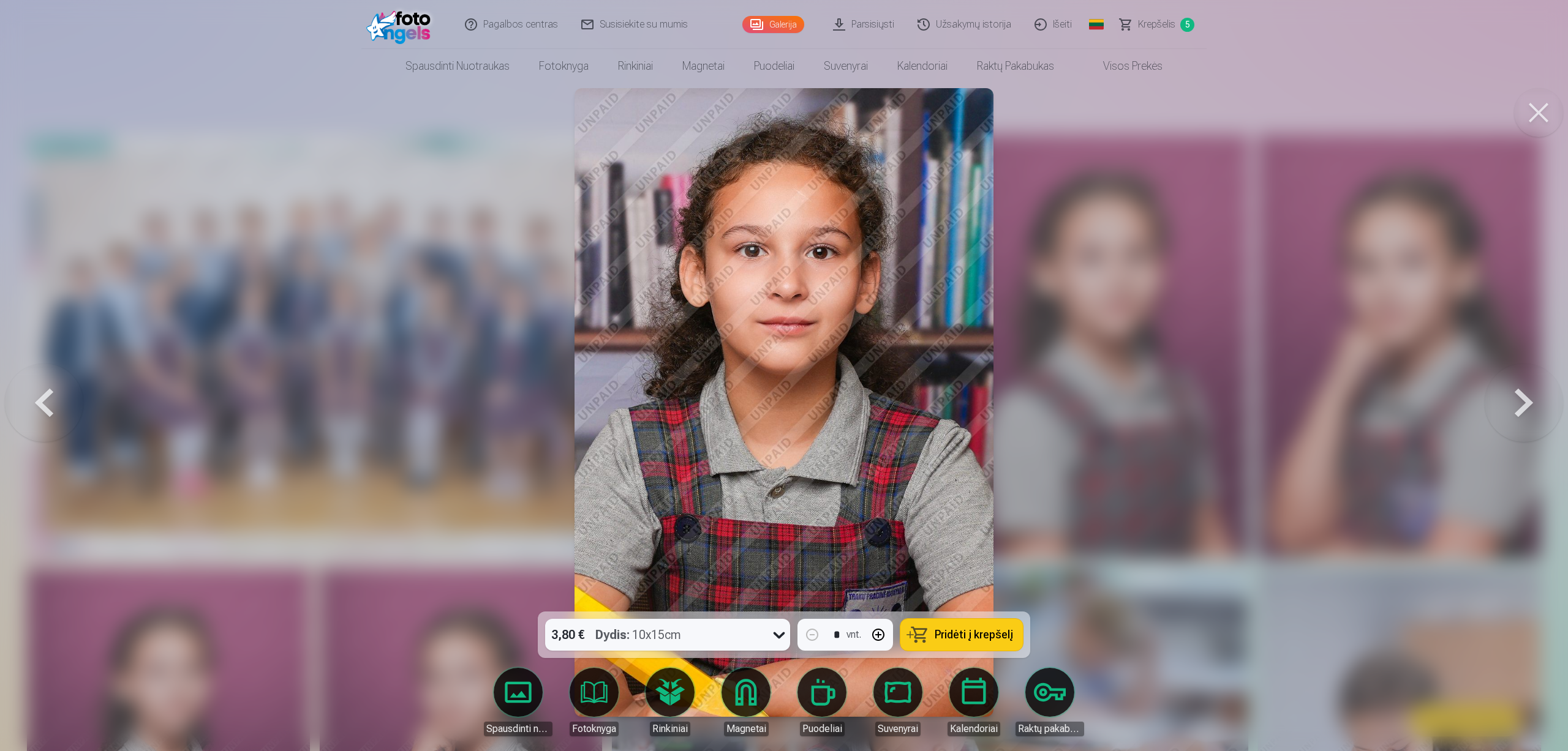
click at [1536, 402] on button at bounding box center [1523, 402] width 78 height 394
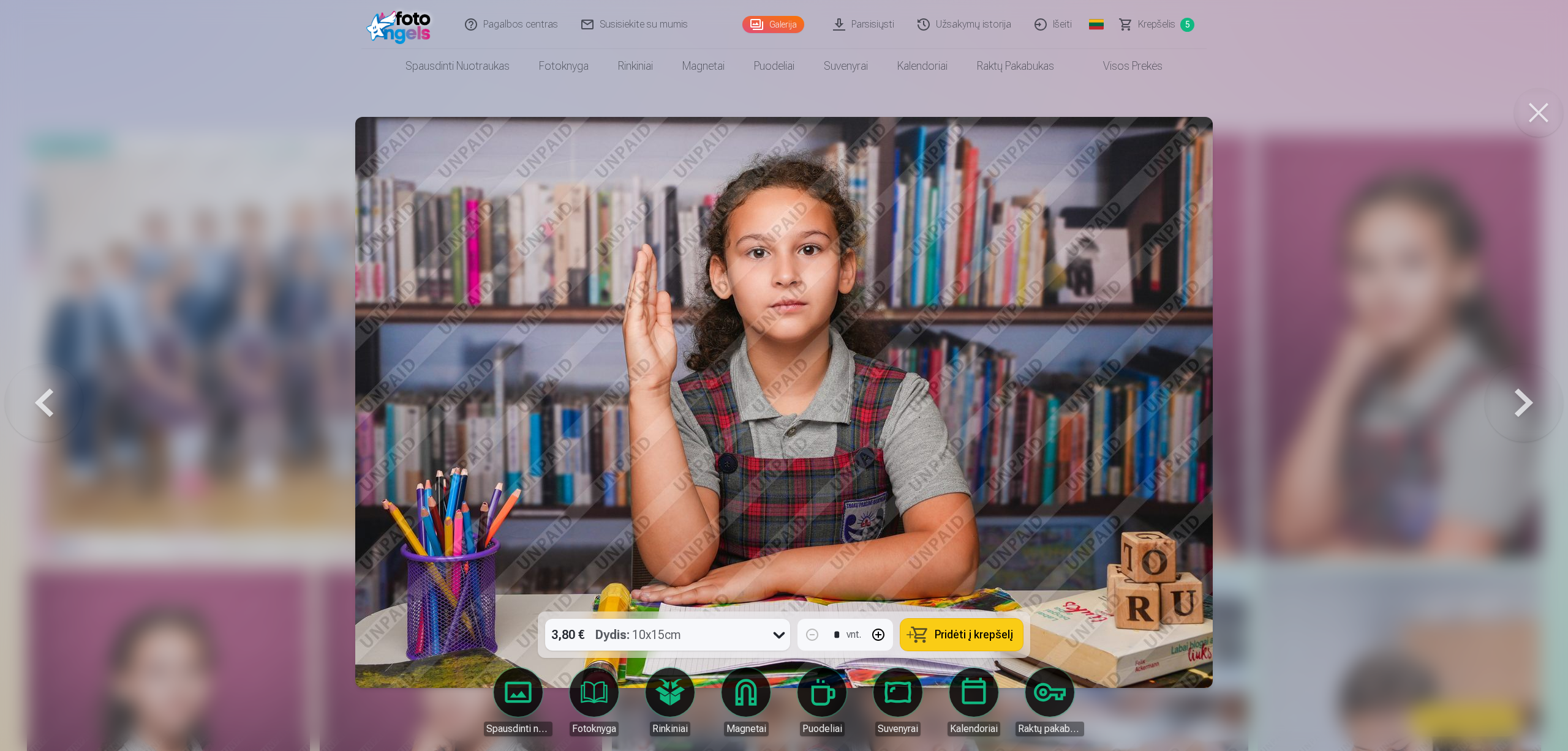
click at [1536, 402] on button at bounding box center [1523, 402] width 78 height 394
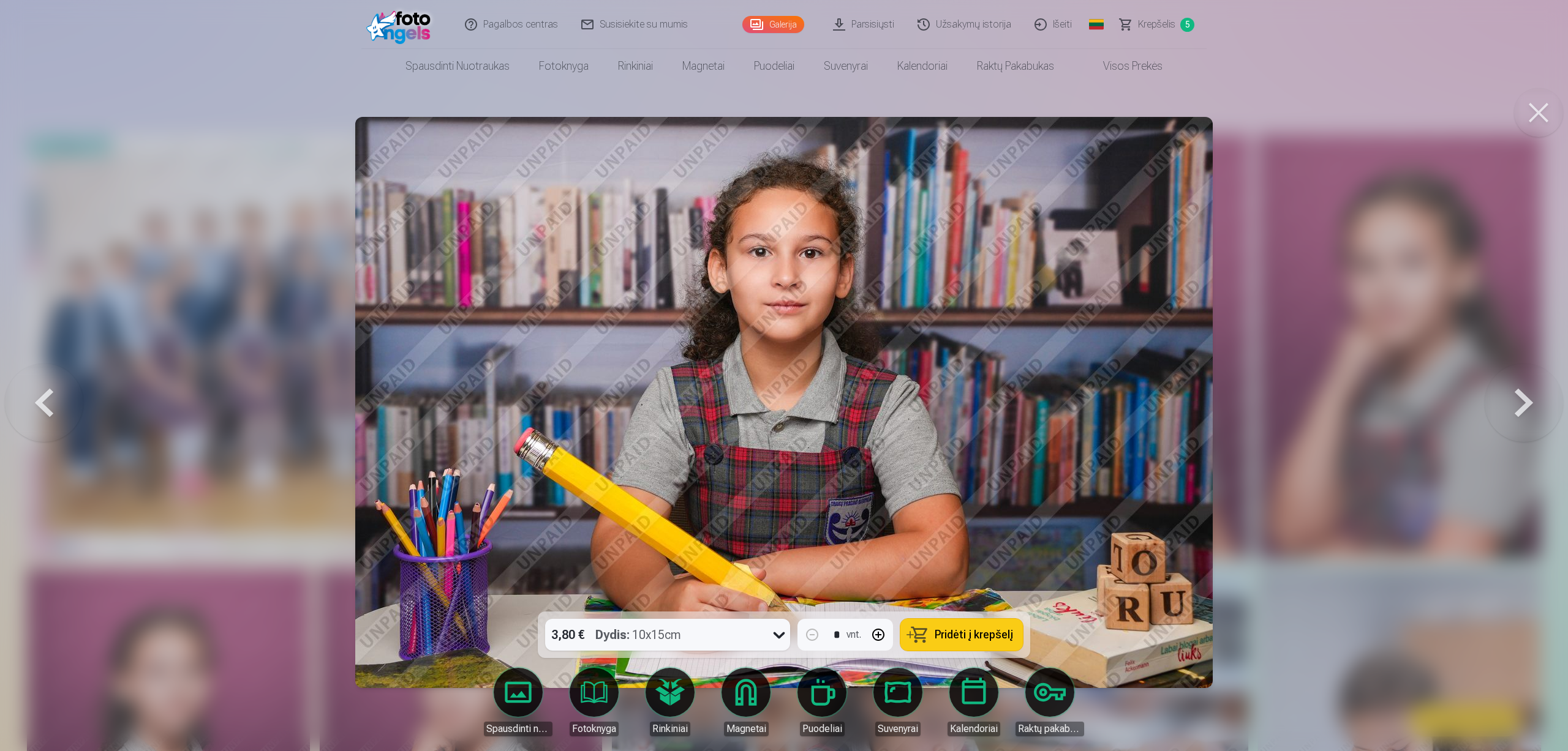
click at [1536, 402] on button at bounding box center [1523, 402] width 78 height 394
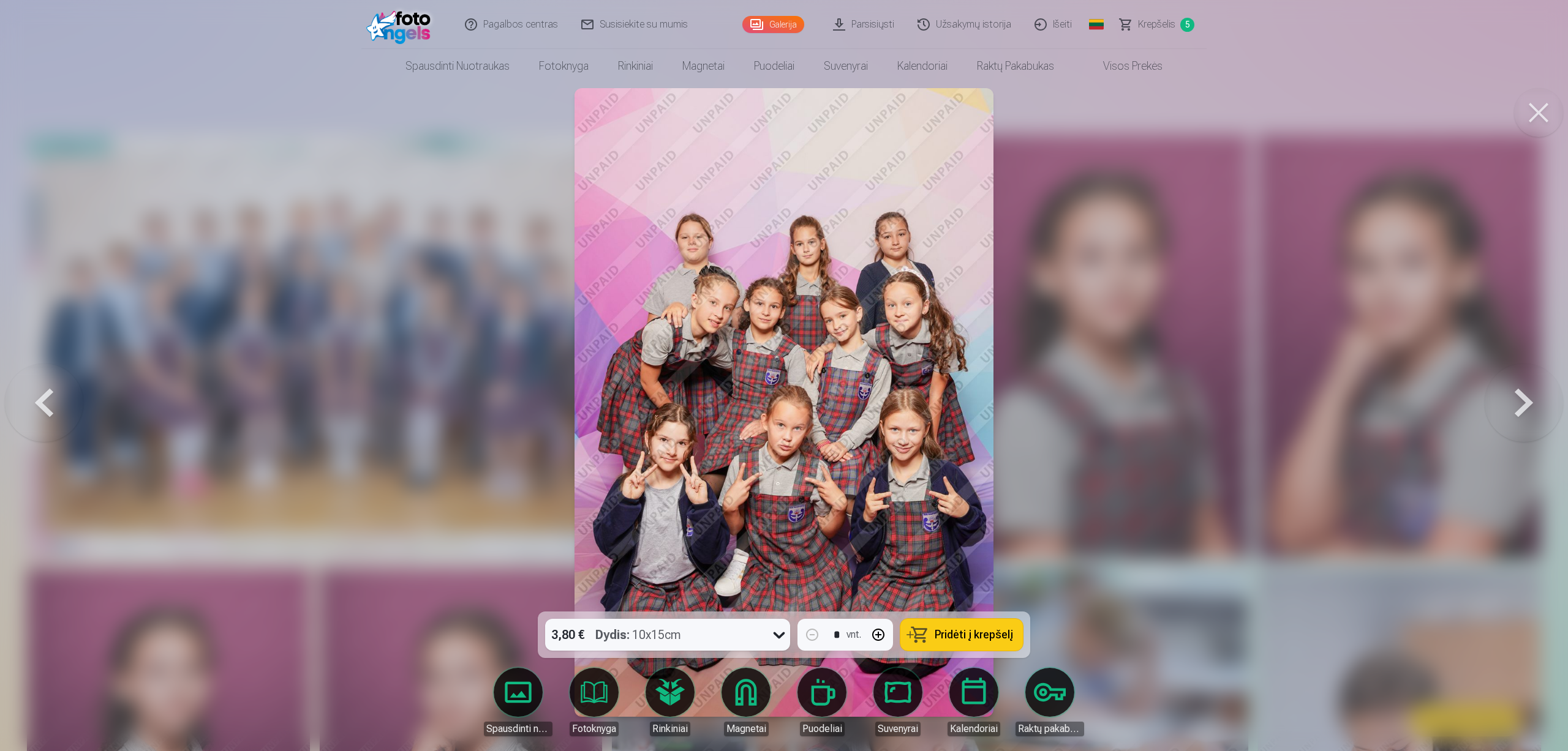
click at [1536, 402] on button at bounding box center [1523, 402] width 78 height 394
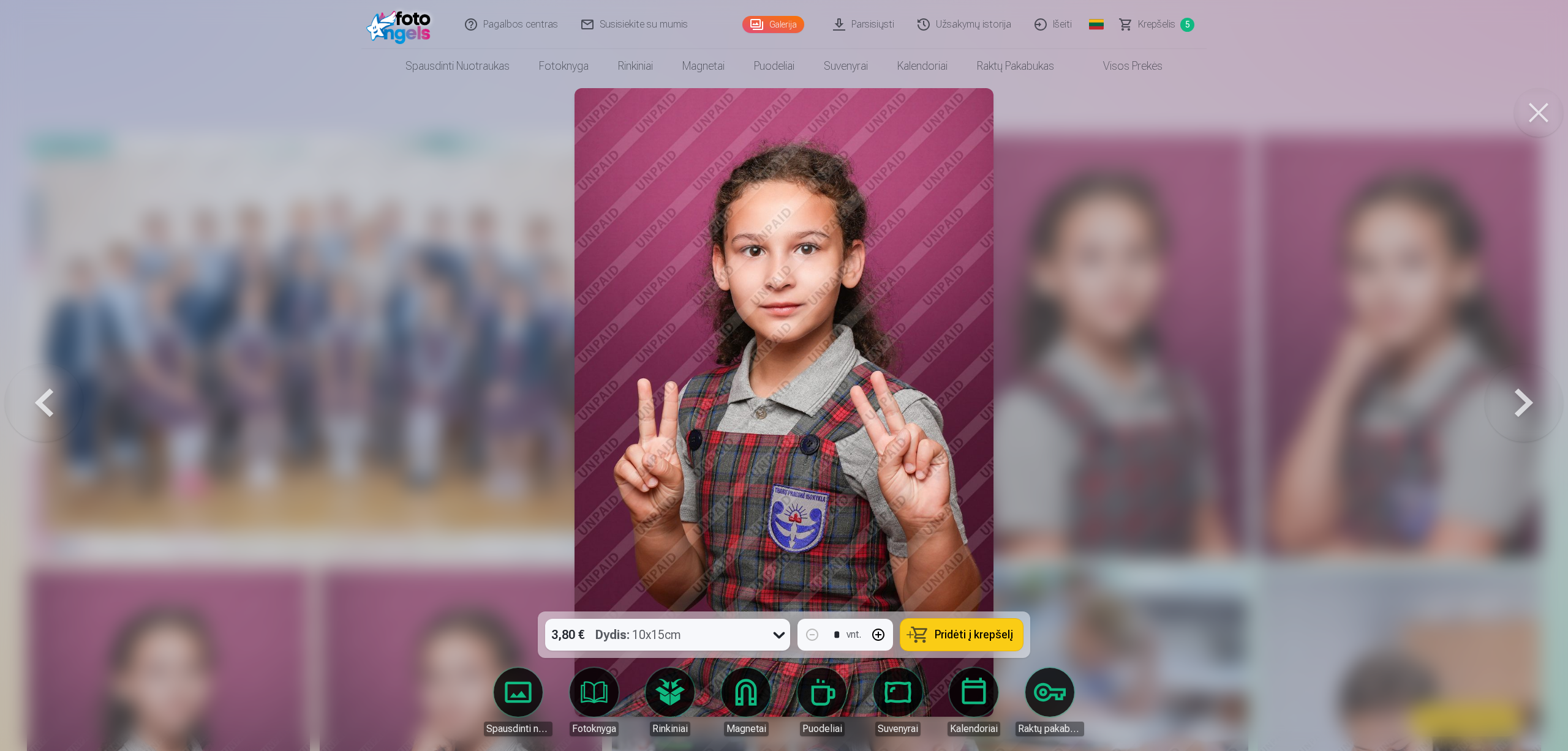
click at [1536, 402] on button at bounding box center [1523, 402] width 78 height 394
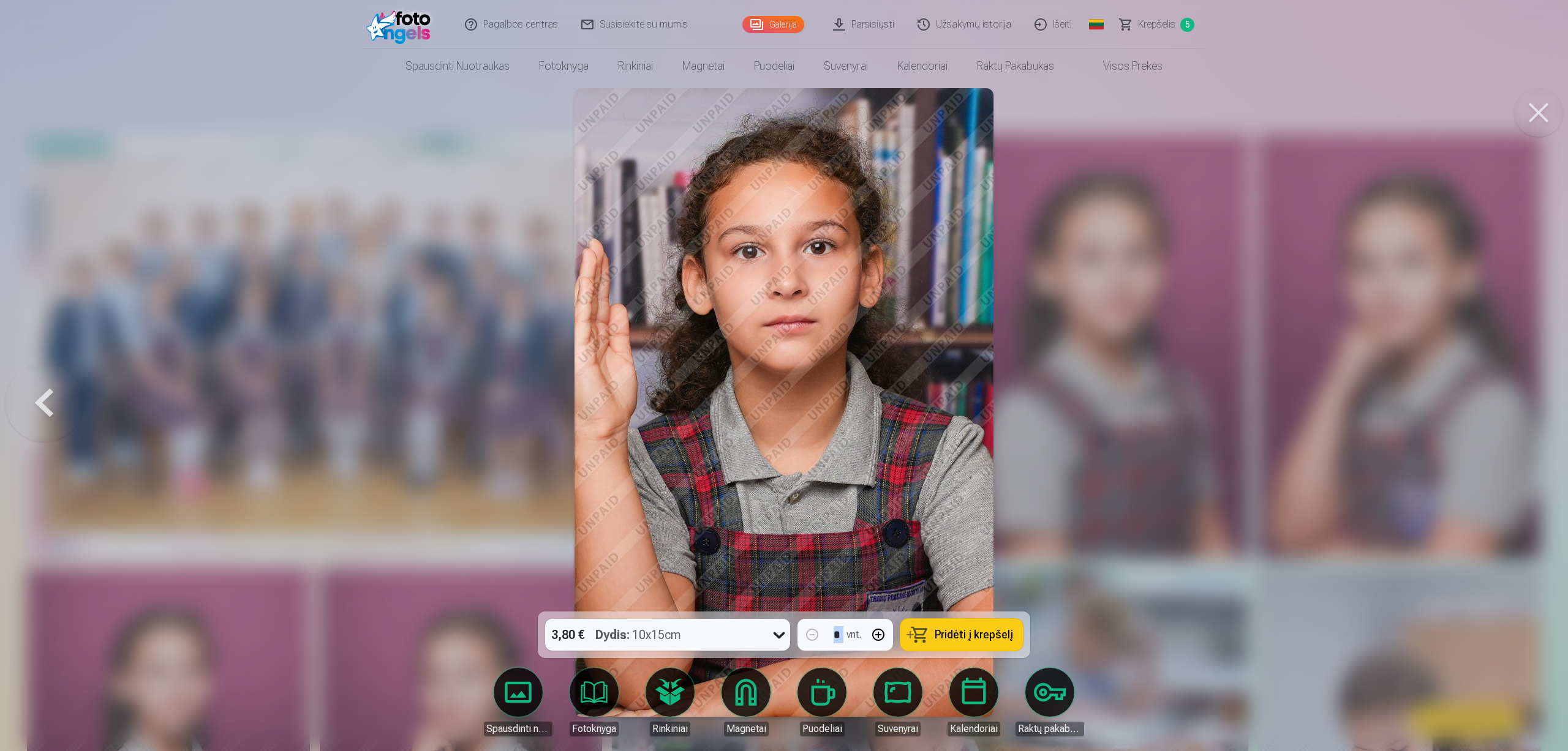
click at [1536, 402] on div at bounding box center [784, 375] width 1568 height 751
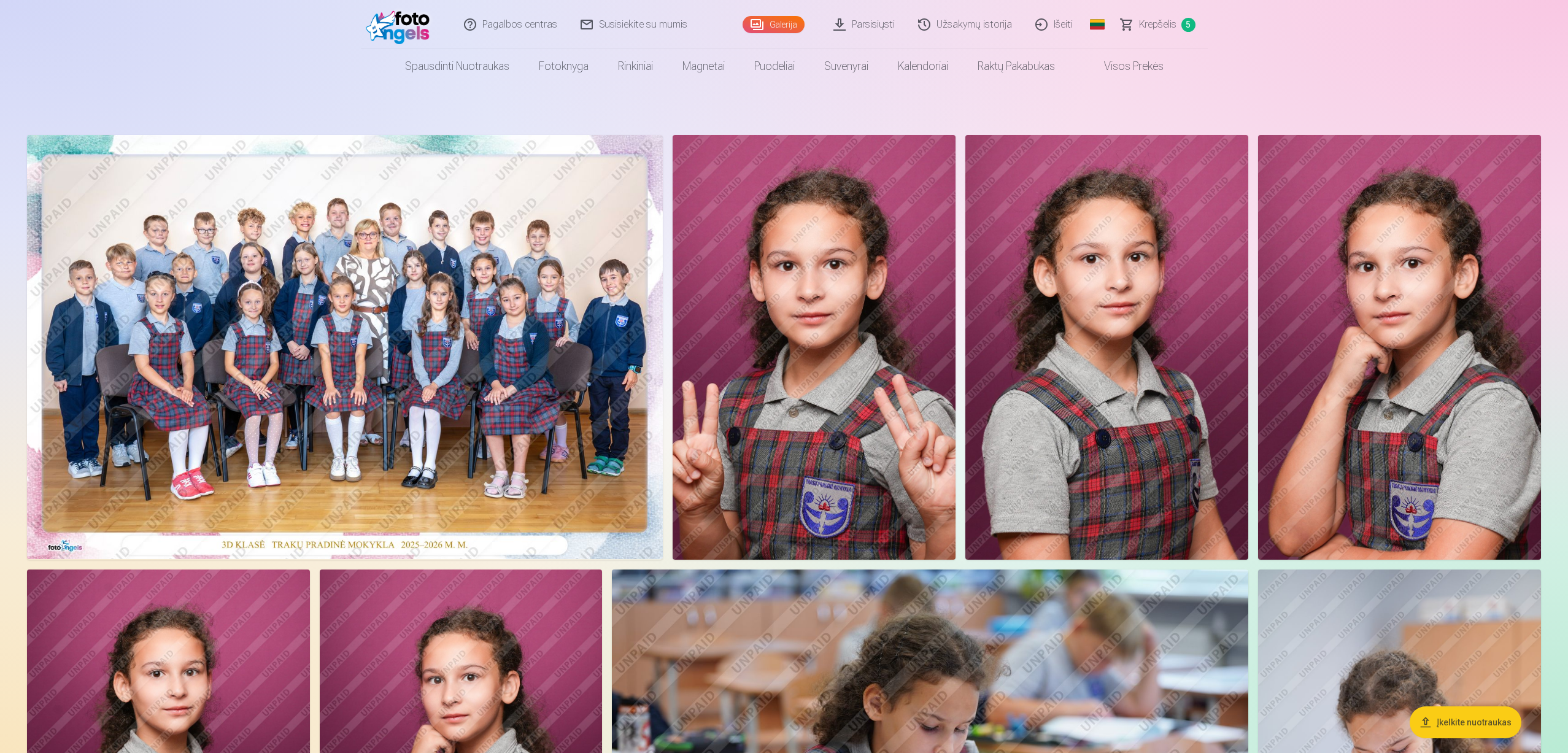
click at [1429, 322] on img at bounding box center [1399, 347] width 283 height 425
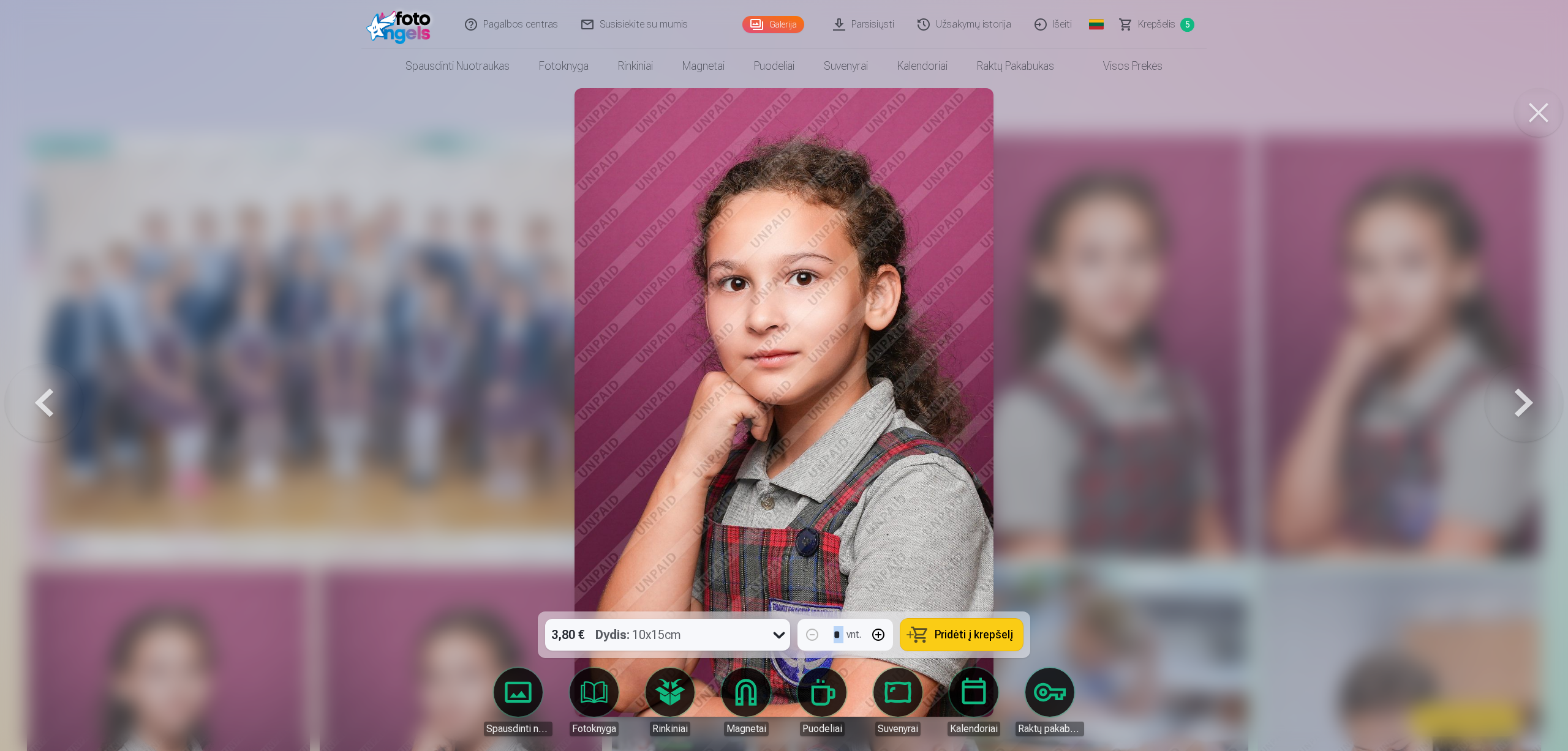
click at [1539, 120] on button at bounding box center [1538, 113] width 49 height 49
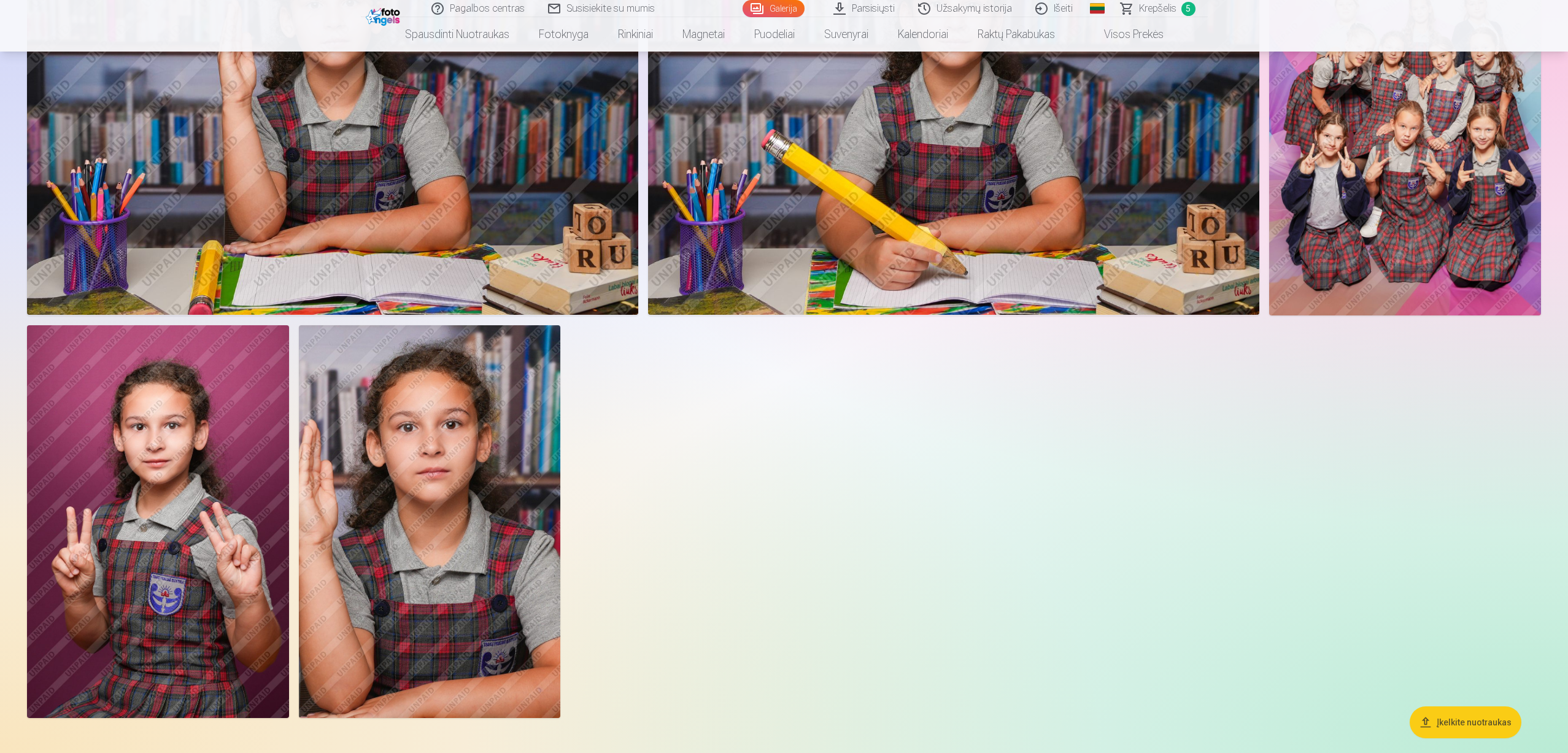
scroll to position [1535, 0]
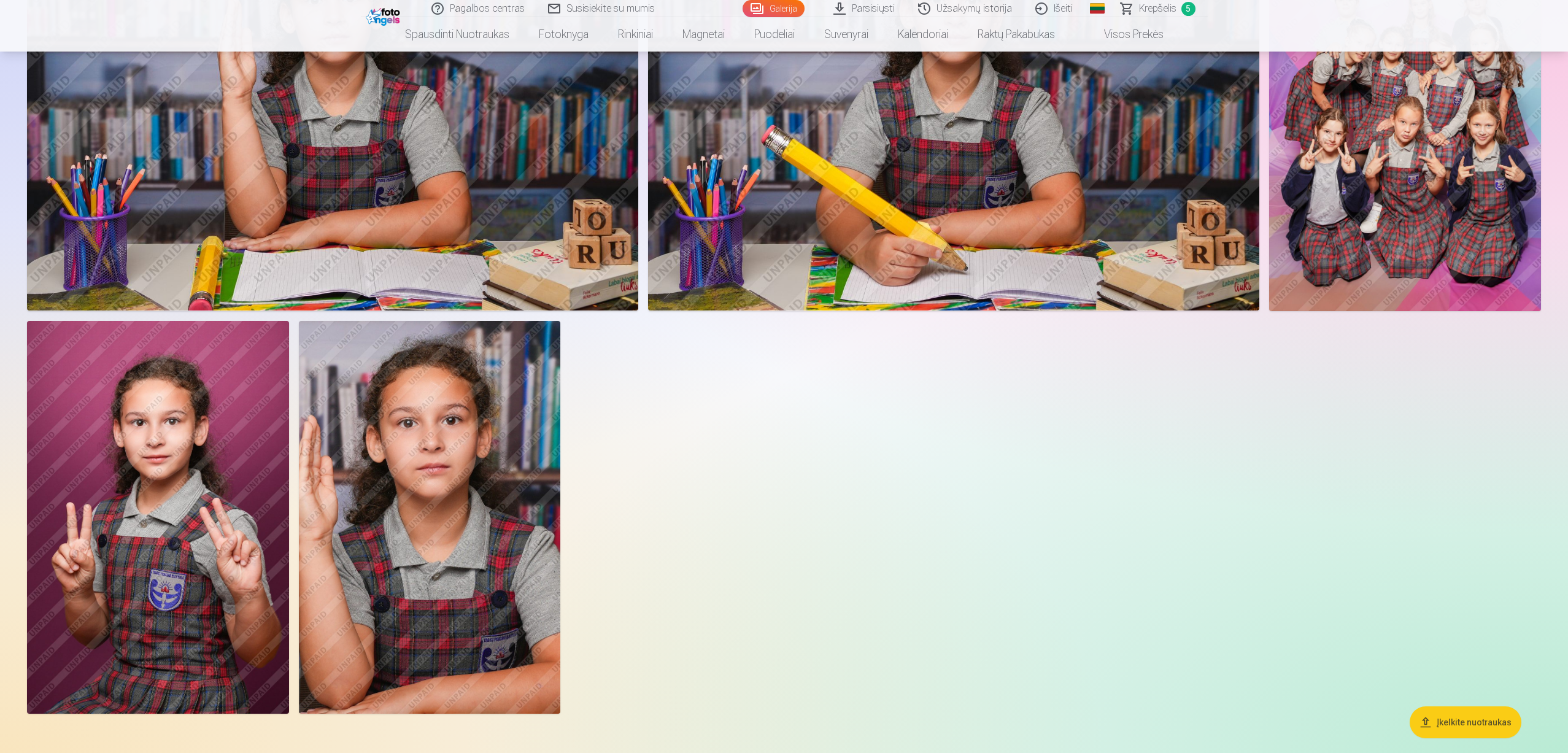
click at [219, 423] on img at bounding box center [157, 517] width 262 height 393
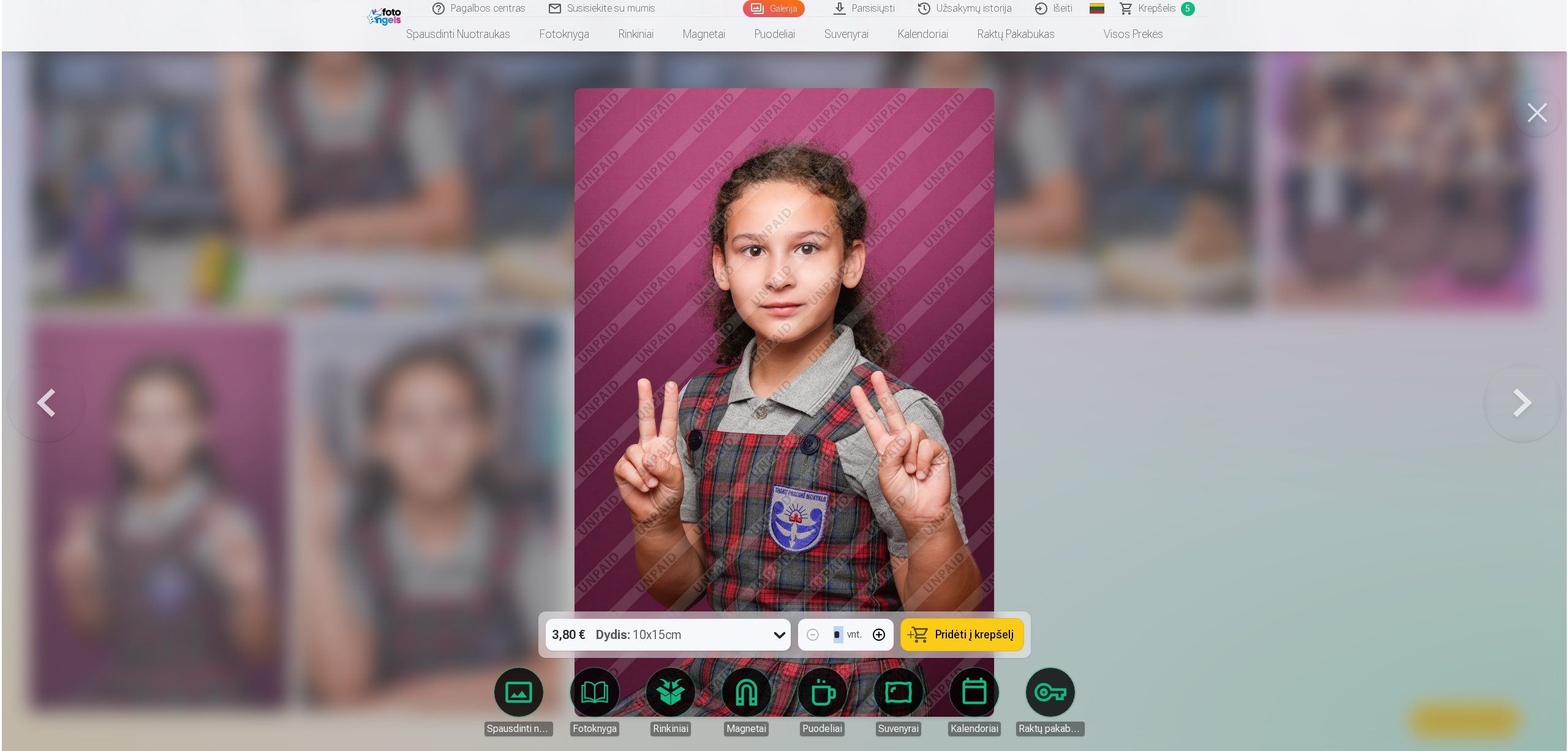
scroll to position [1533, 0]
click at [785, 9] on link "Galerija" at bounding box center [773, 9] width 62 height 17
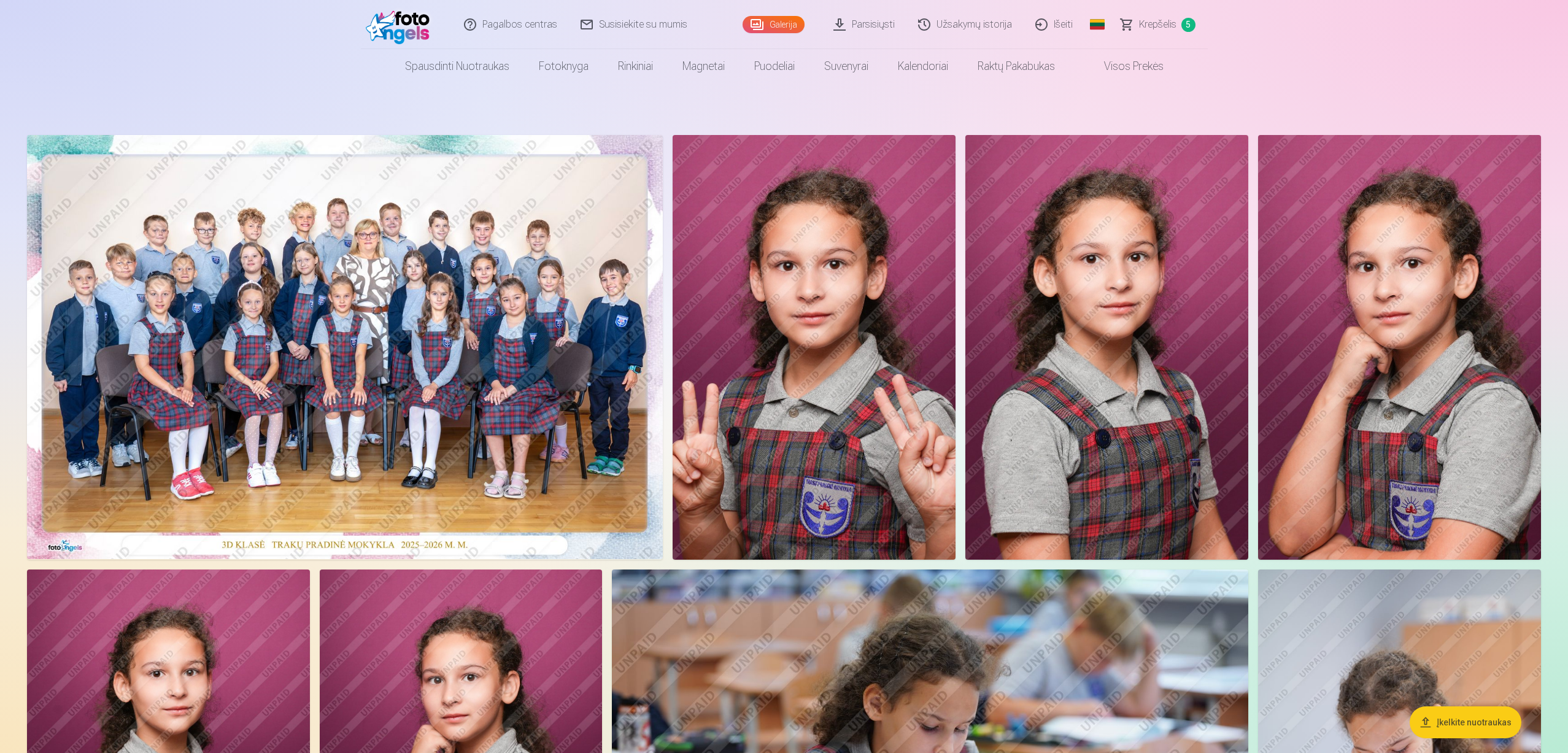
click at [1168, 24] on span "Krepšelis" at bounding box center [1158, 24] width 38 height 15
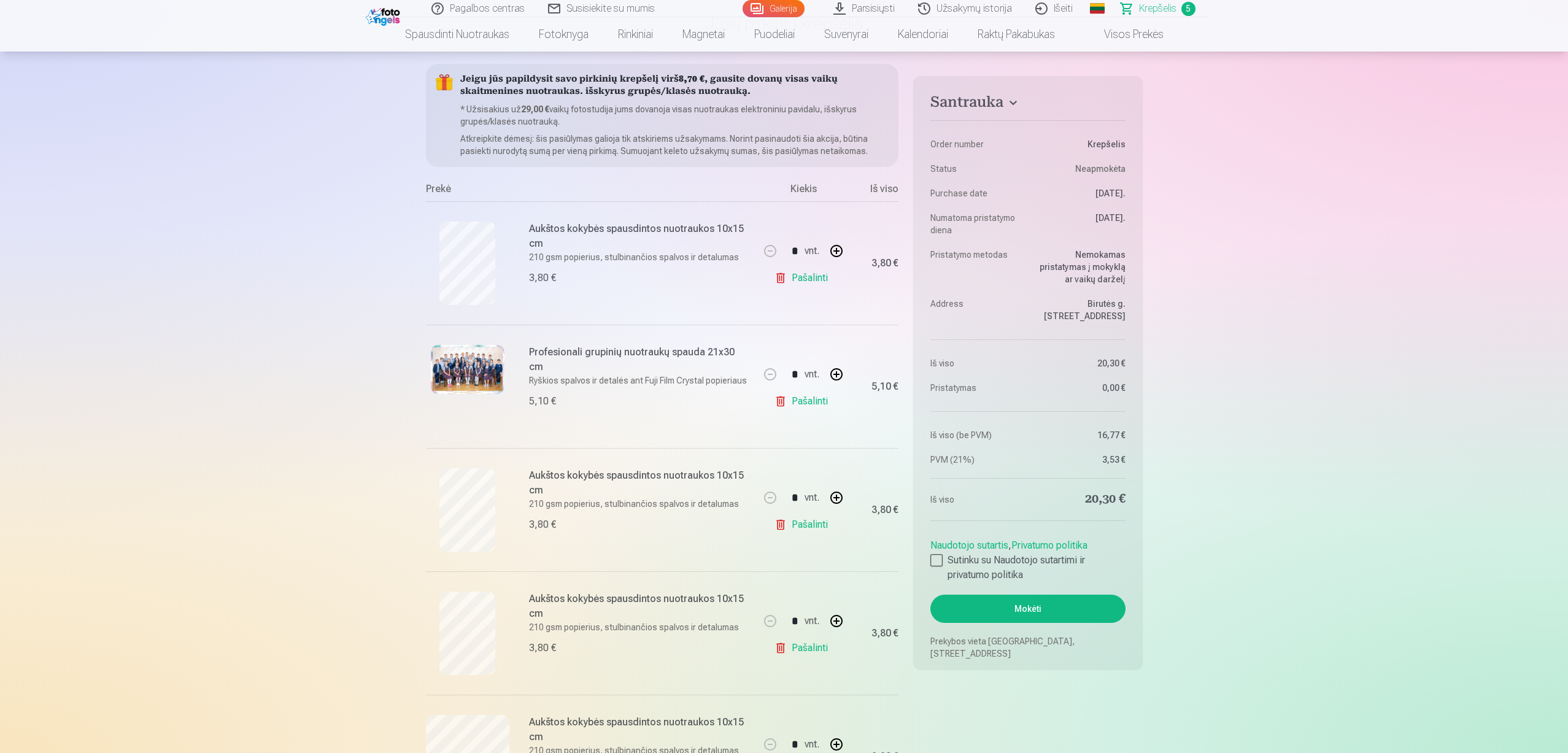
scroll to position [123, 0]
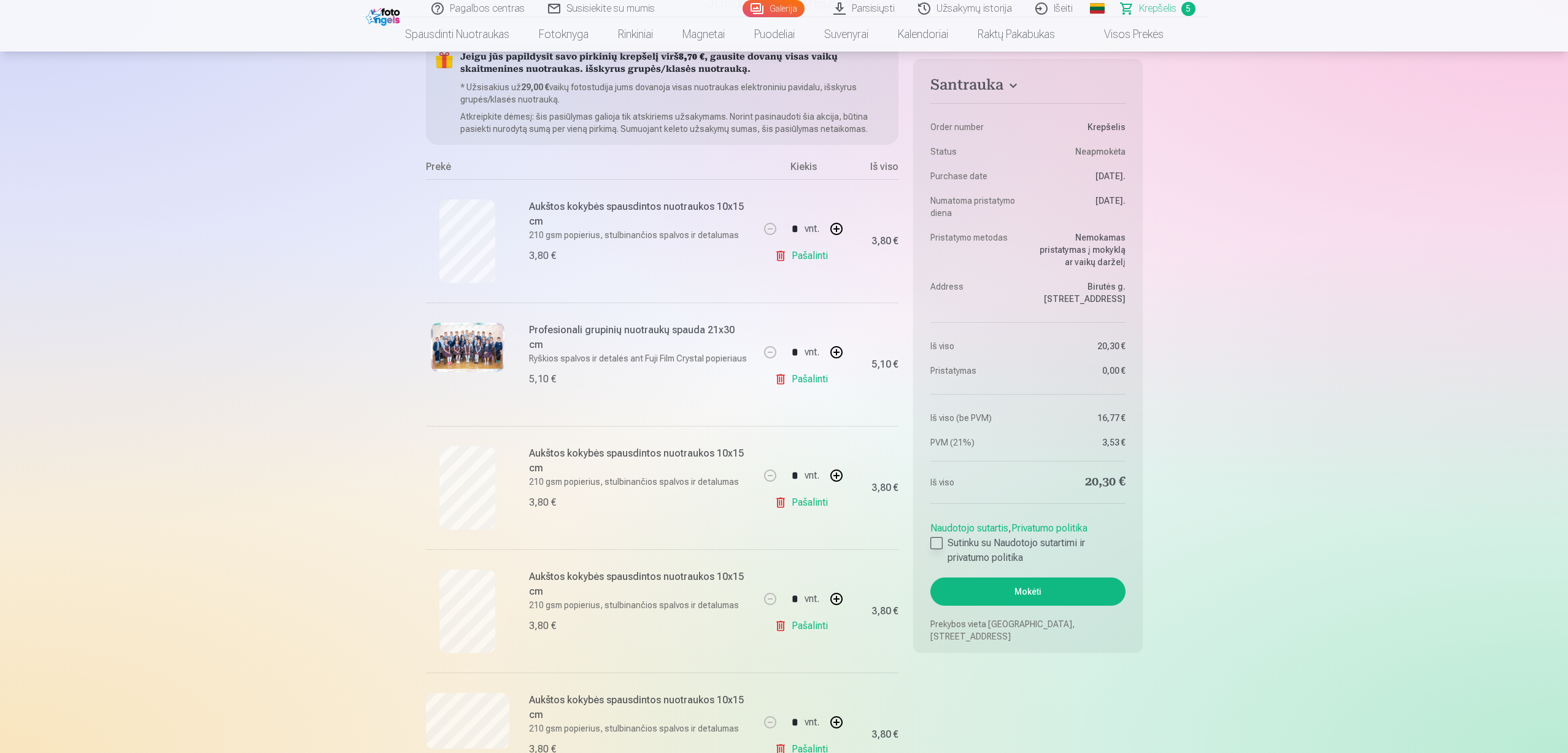
click at [941, 545] on div at bounding box center [937, 544] width 13 height 13
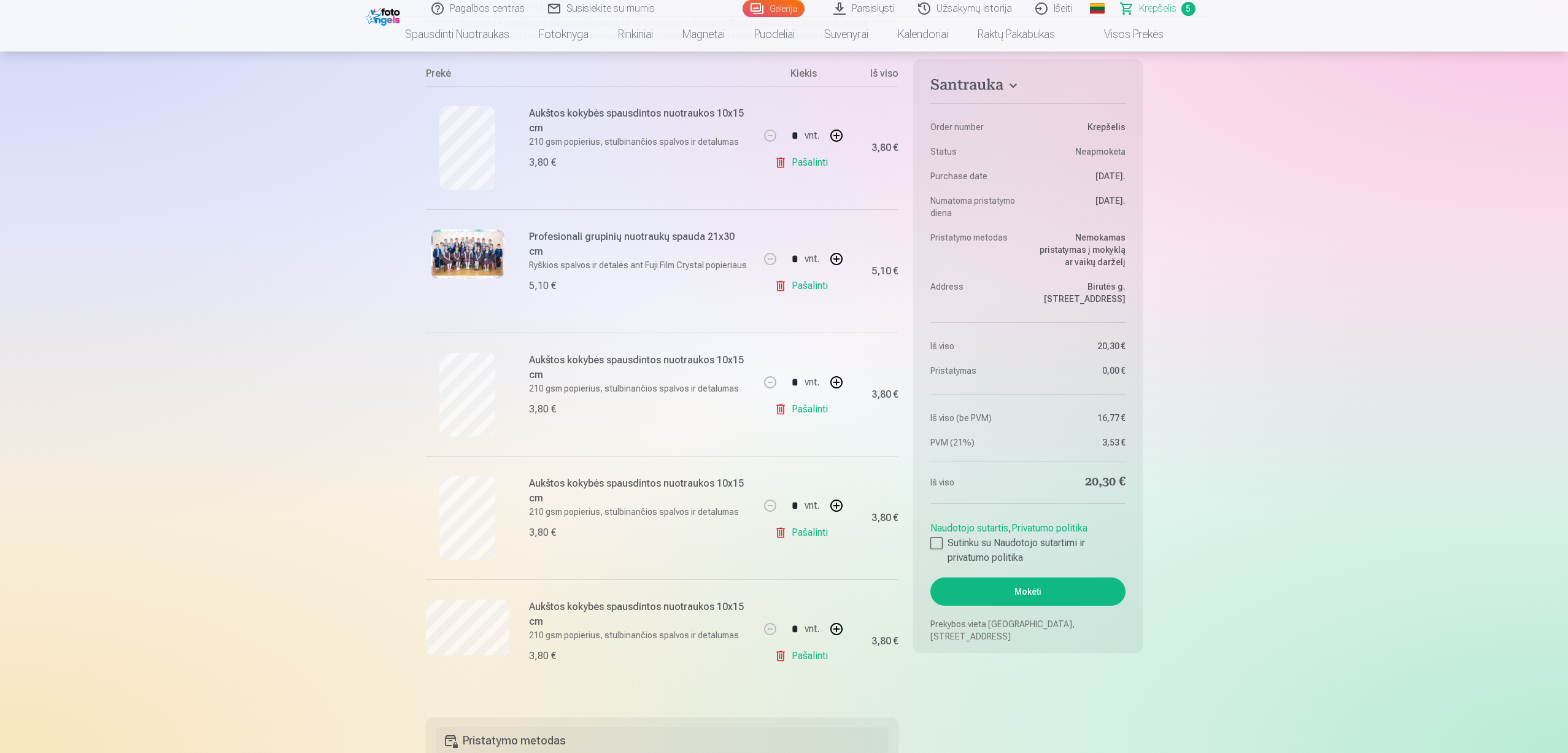
scroll to position [184, 0]
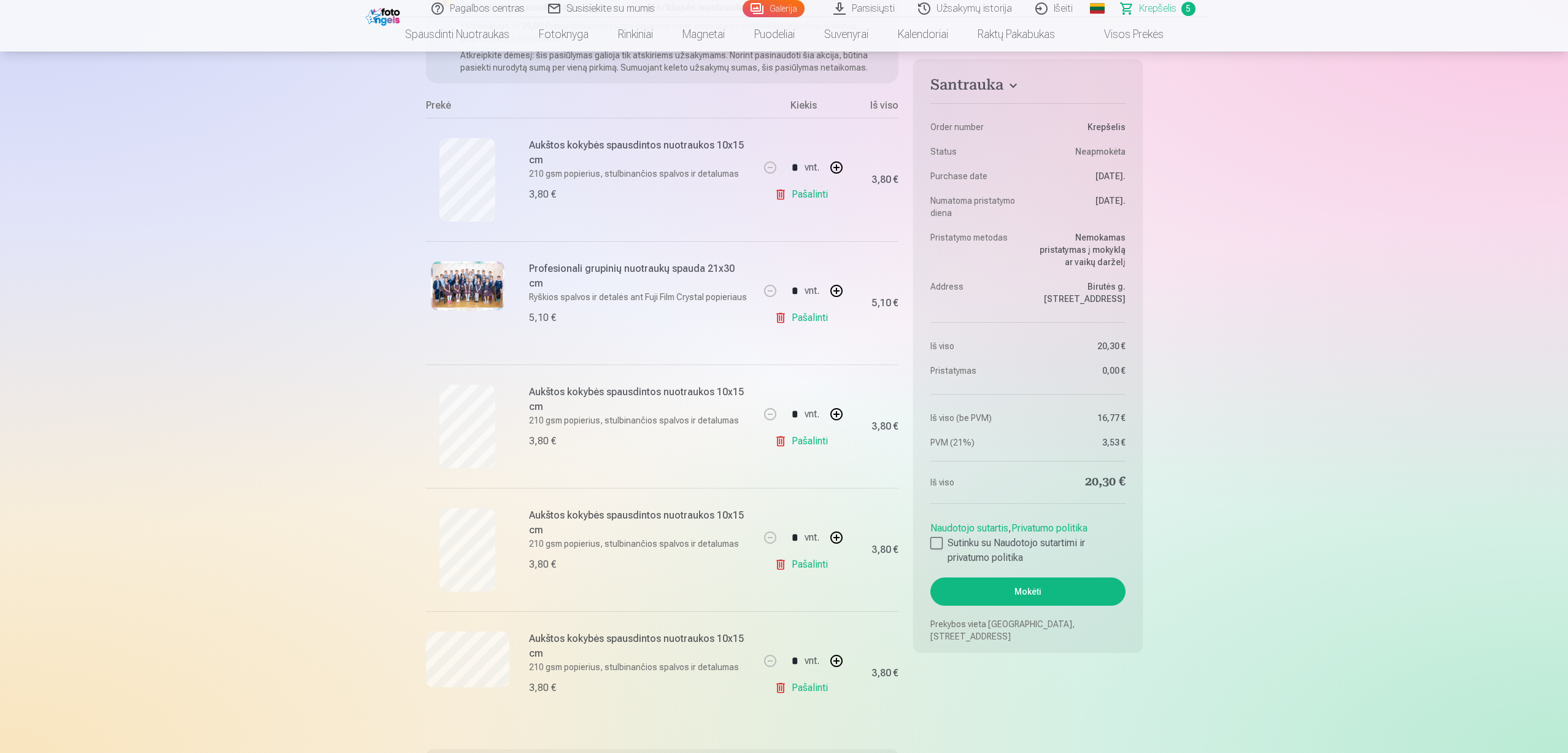
click at [1018, 593] on button "Mokėti" at bounding box center [1028, 592] width 194 height 28
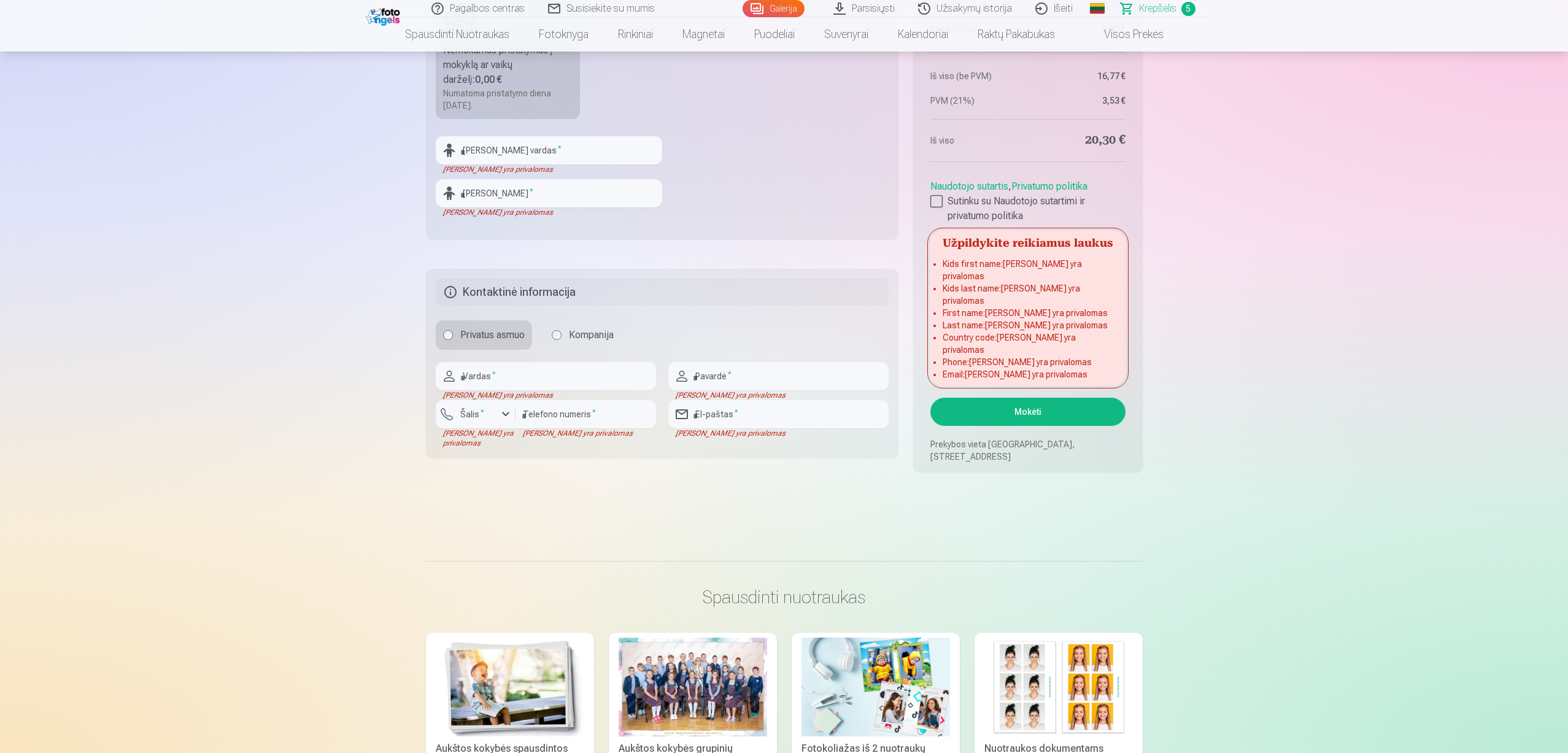
click at [775, 4] on link "Galerija" at bounding box center [773, 9] width 62 height 17
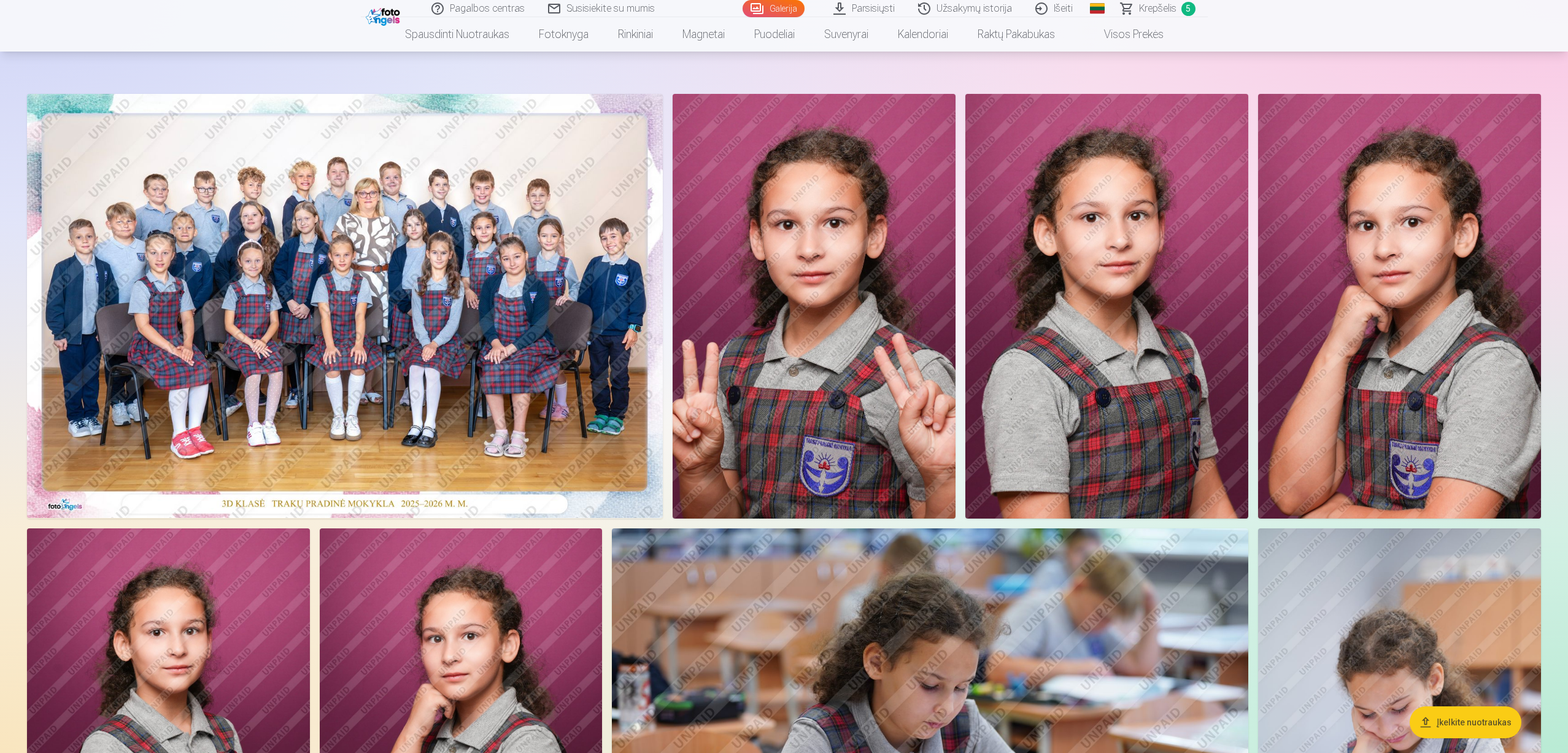
scroll to position [245, 0]
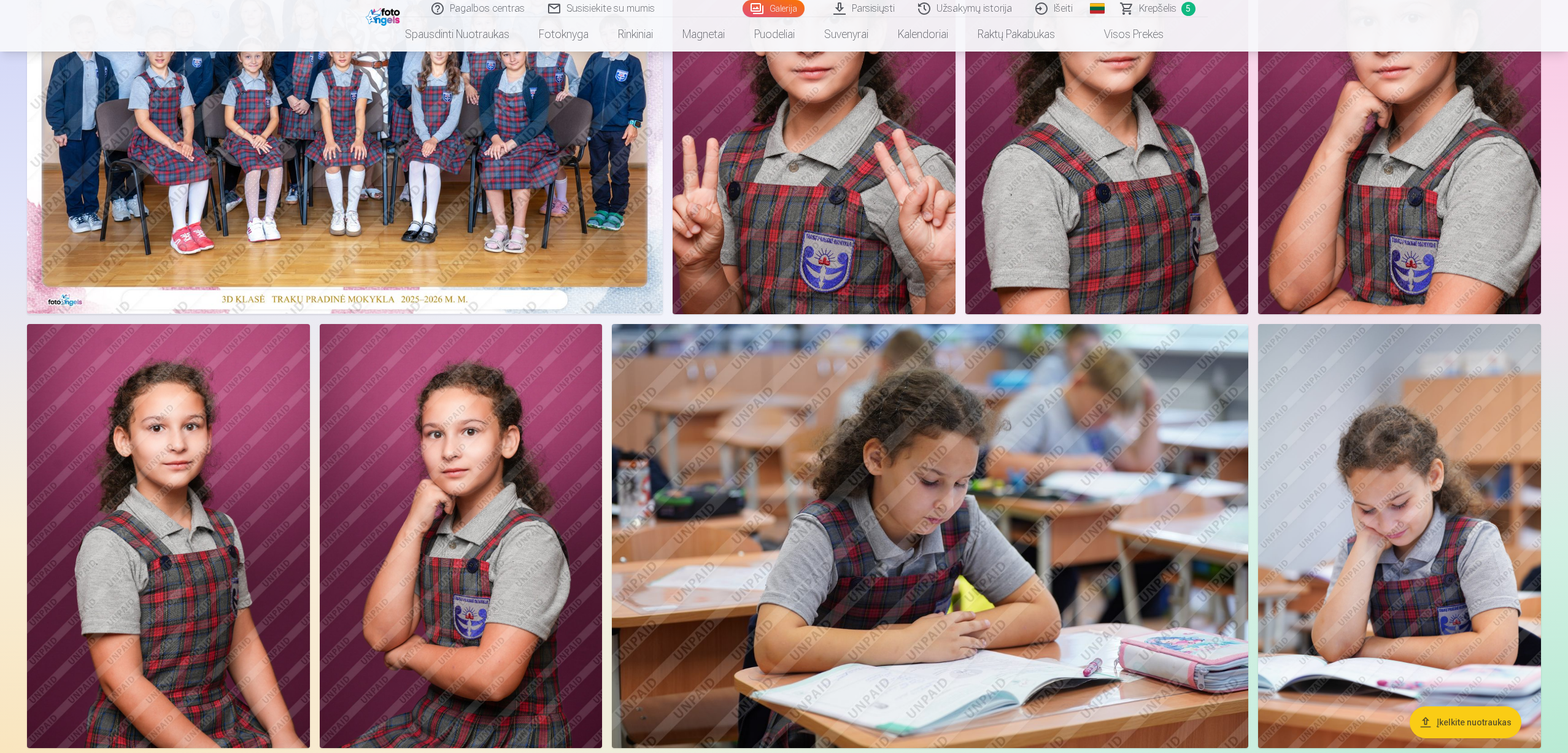
click at [785, 2] on link "Galerija" at bounding box center [773, 9] width 62 height 17
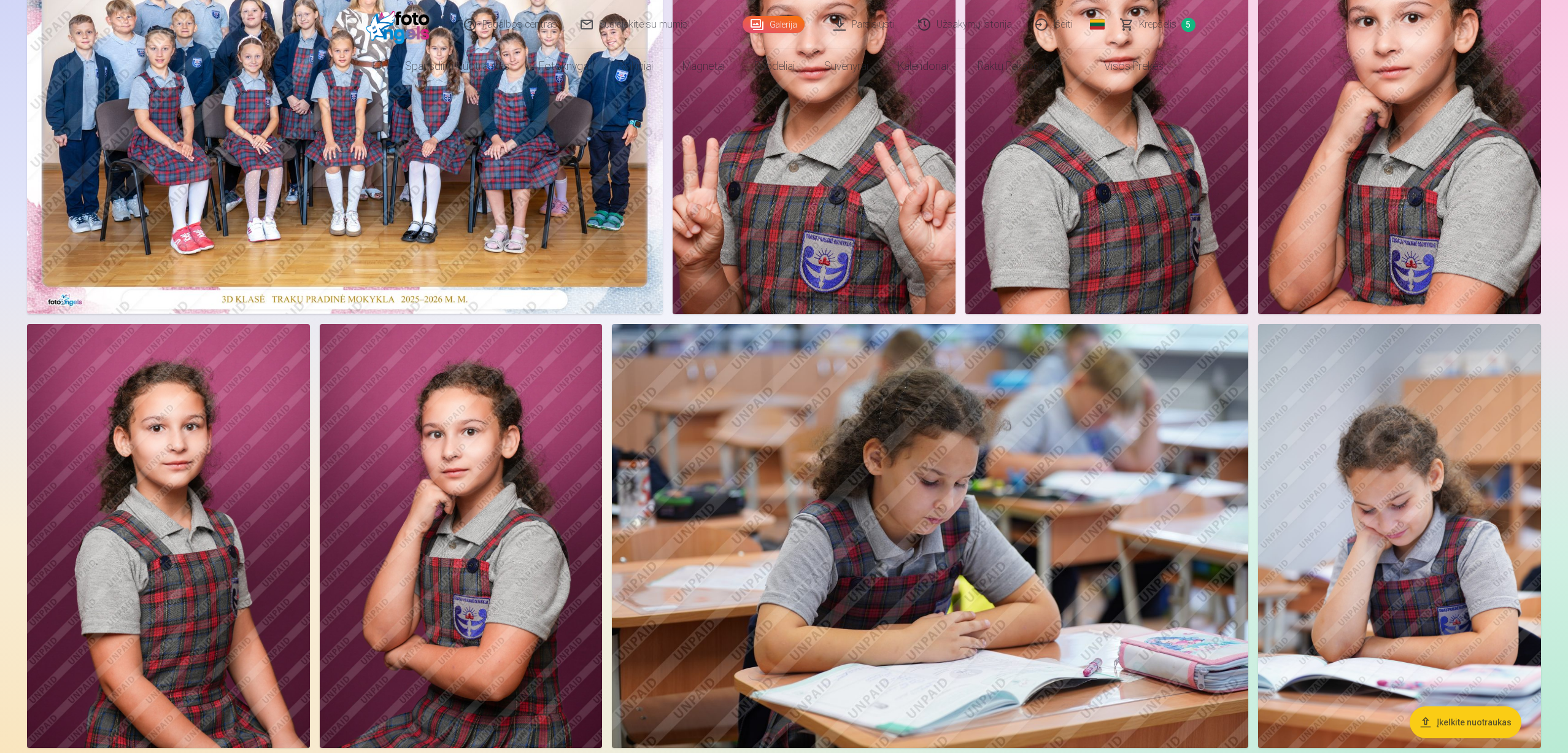
scroll to position [0, 0]
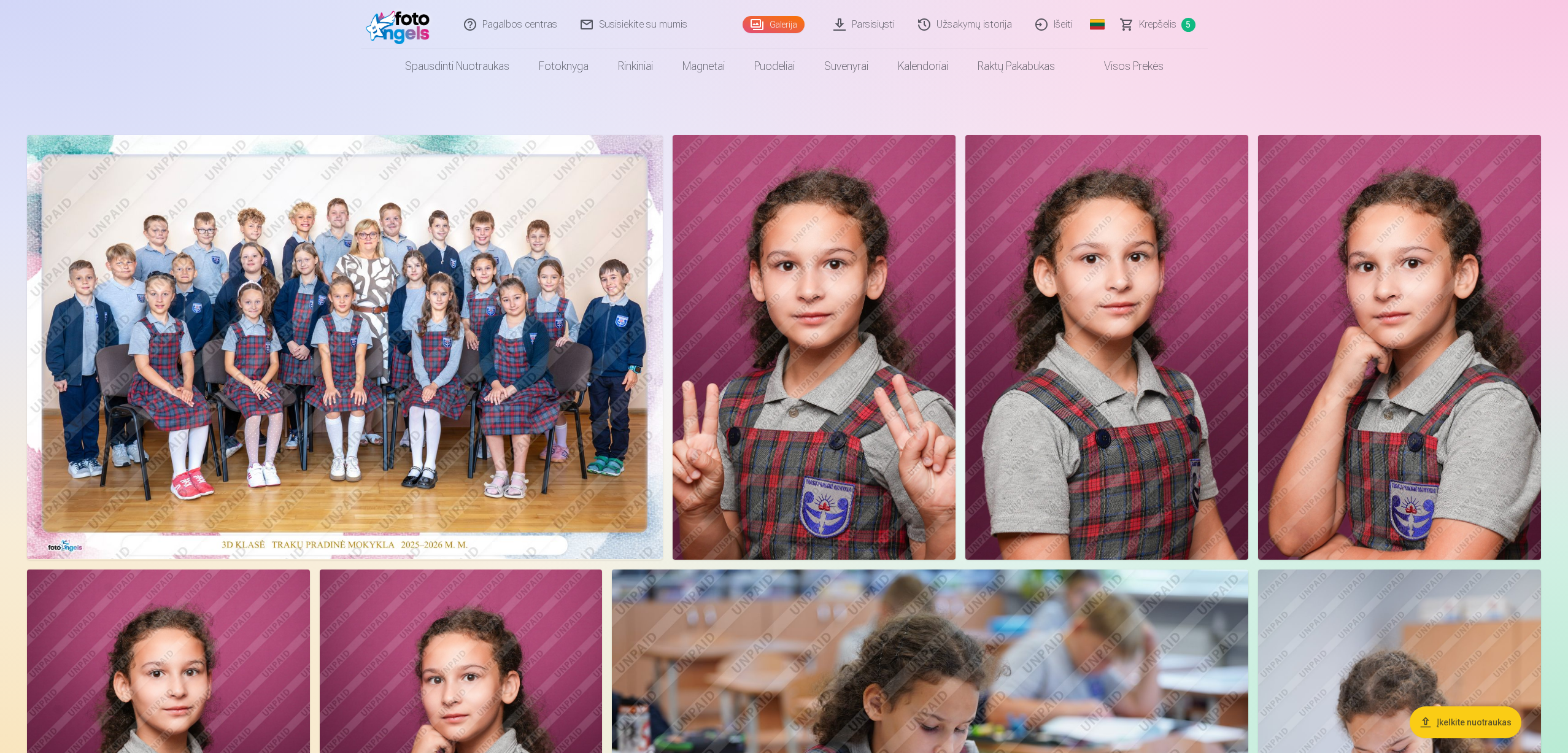
click at [1138, 30] on link "Krepšelis 5" at bounding box center [1158, 24] width 98 height 49
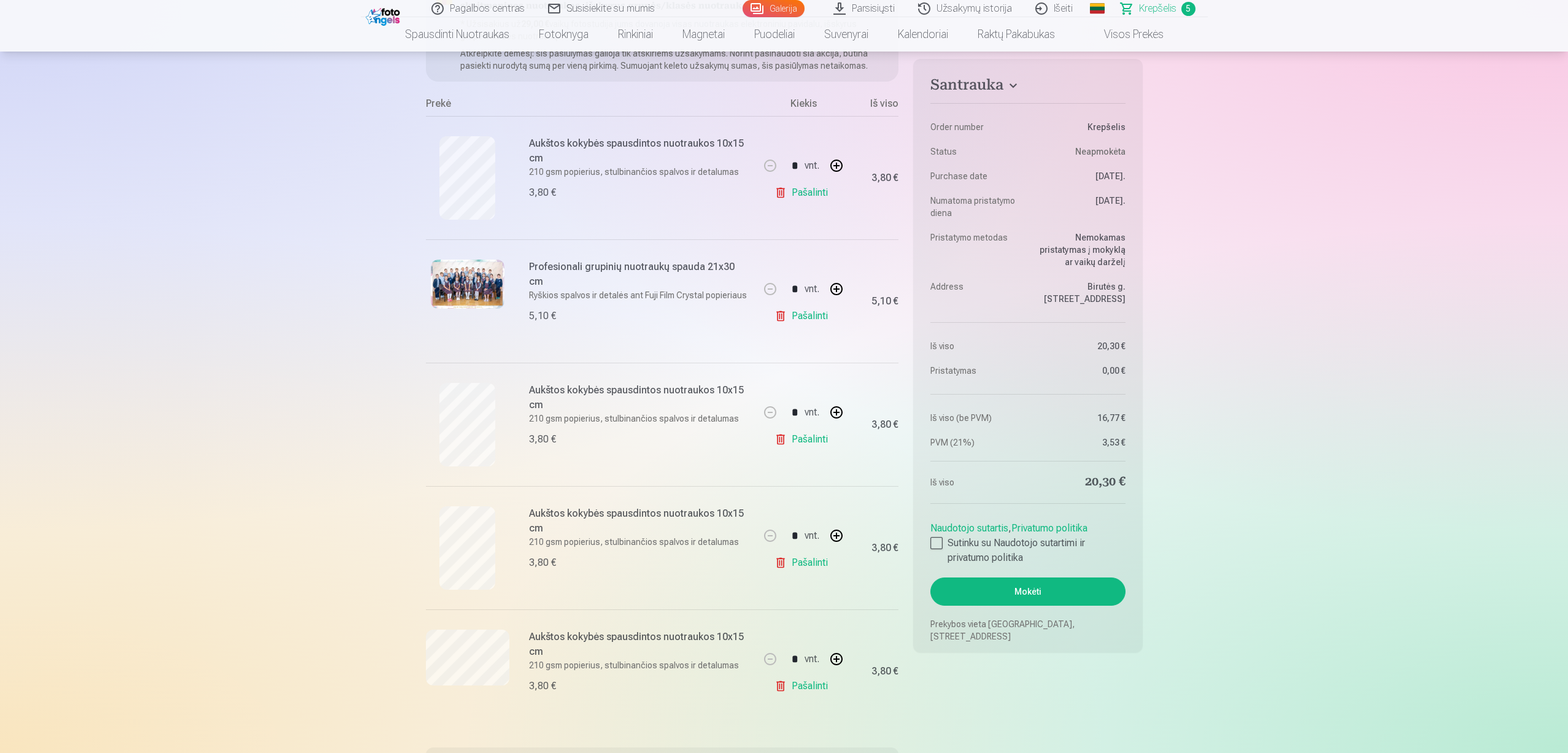
scroll to position [429, 0]
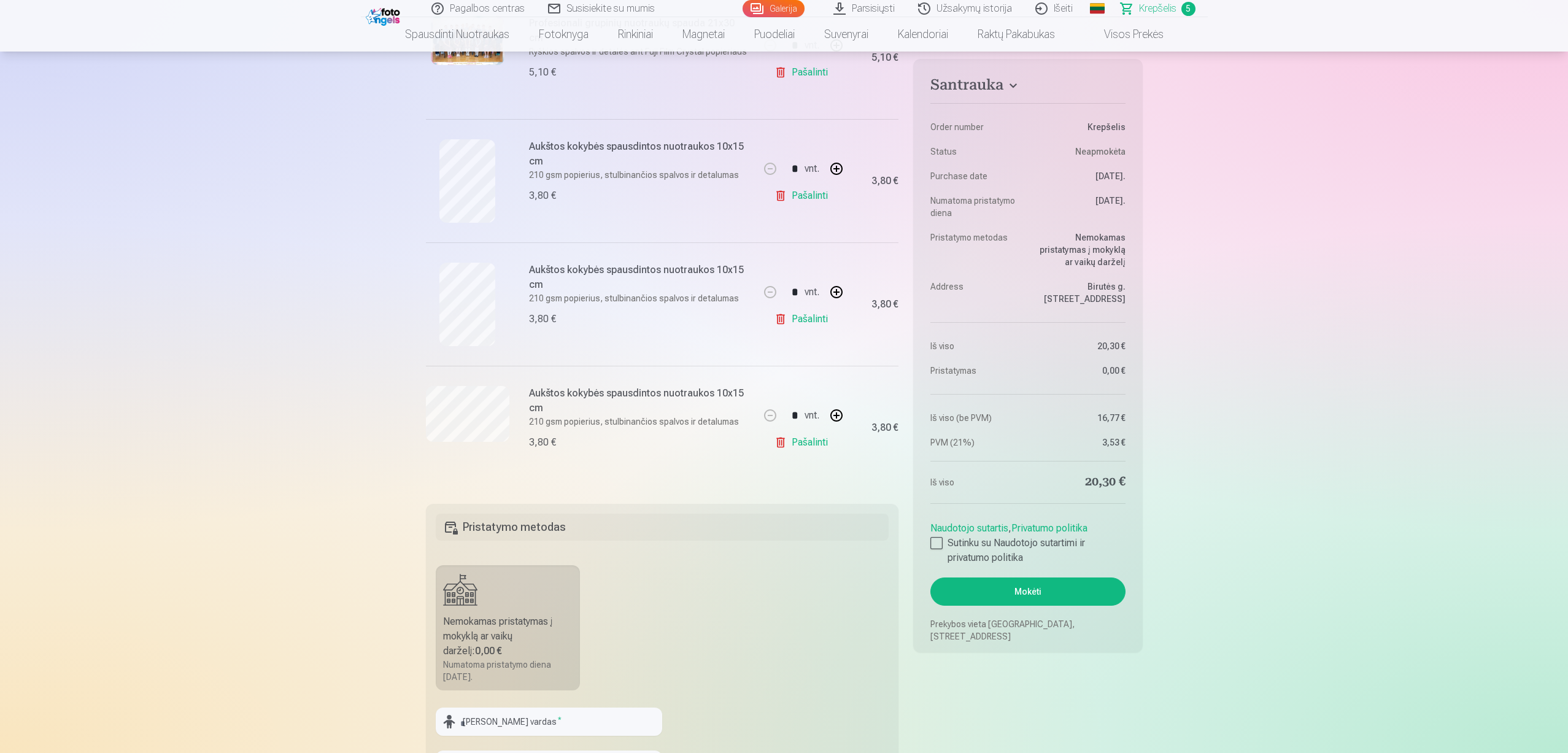
click at [786, 10] on link "Galerija" at bounding box center [773, 9] width 62 height 17
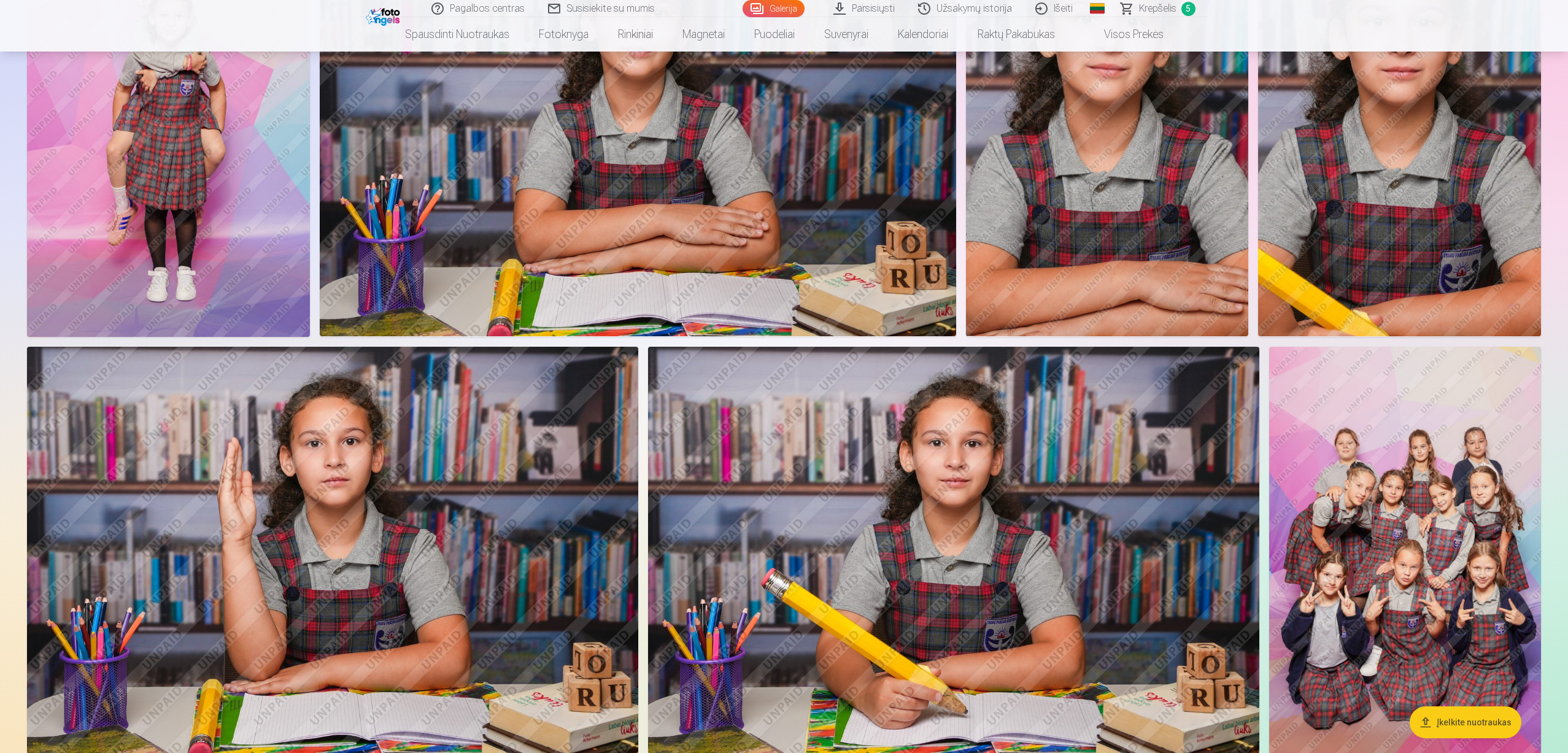
scroll to position [1167, 0]
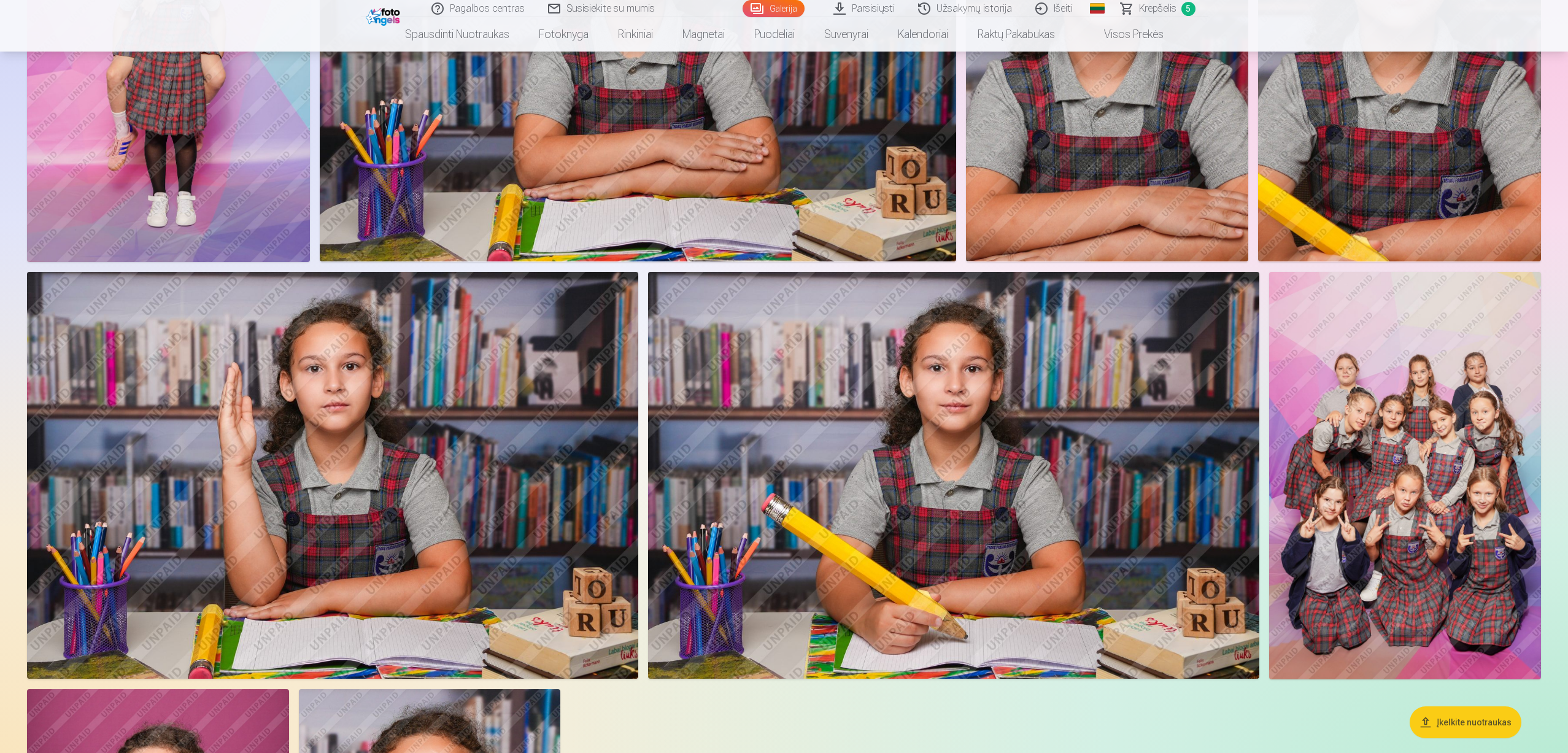
click at [1118, 373] on img at bounding box center [953, 476] width 611 height 407
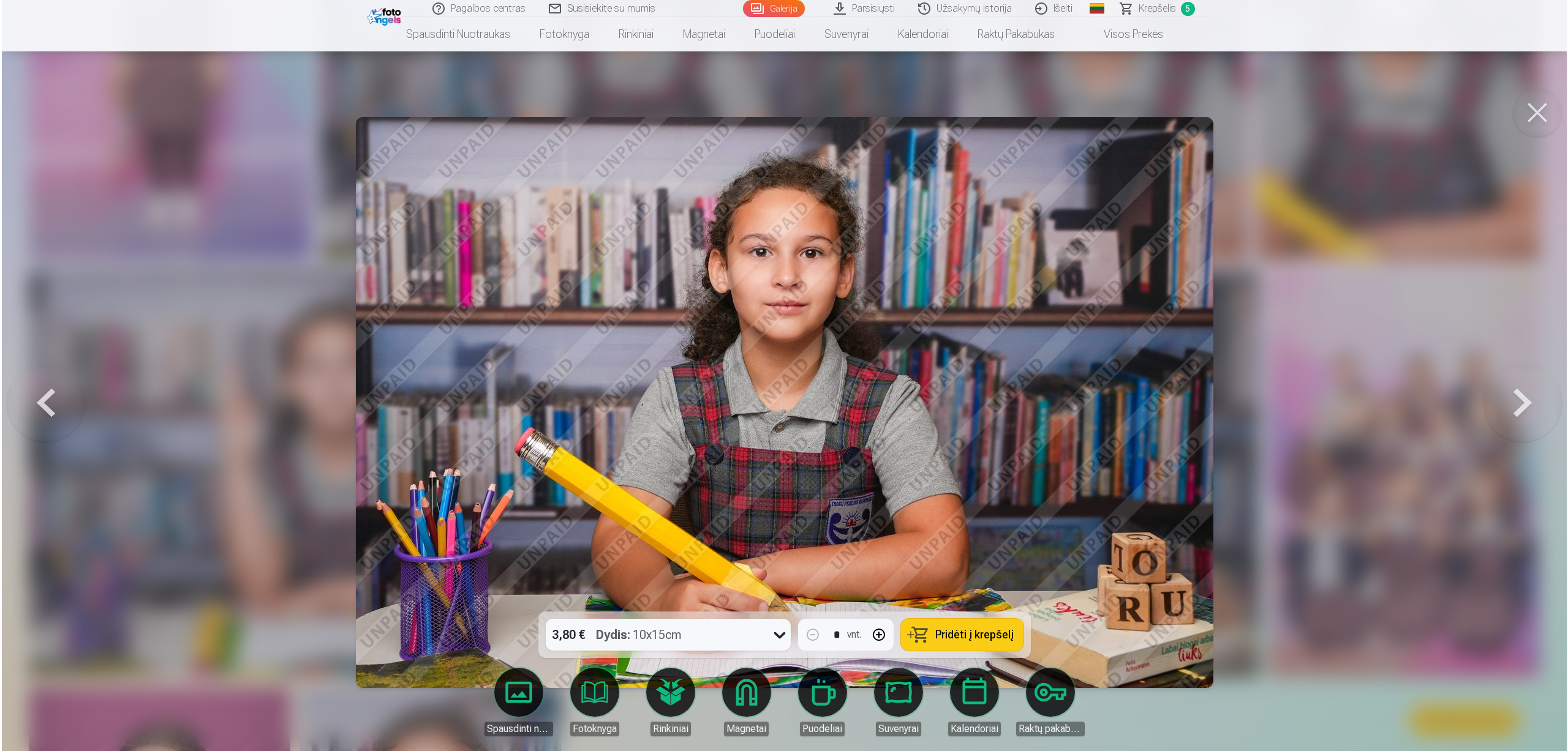
scroll to position [1165, 0]
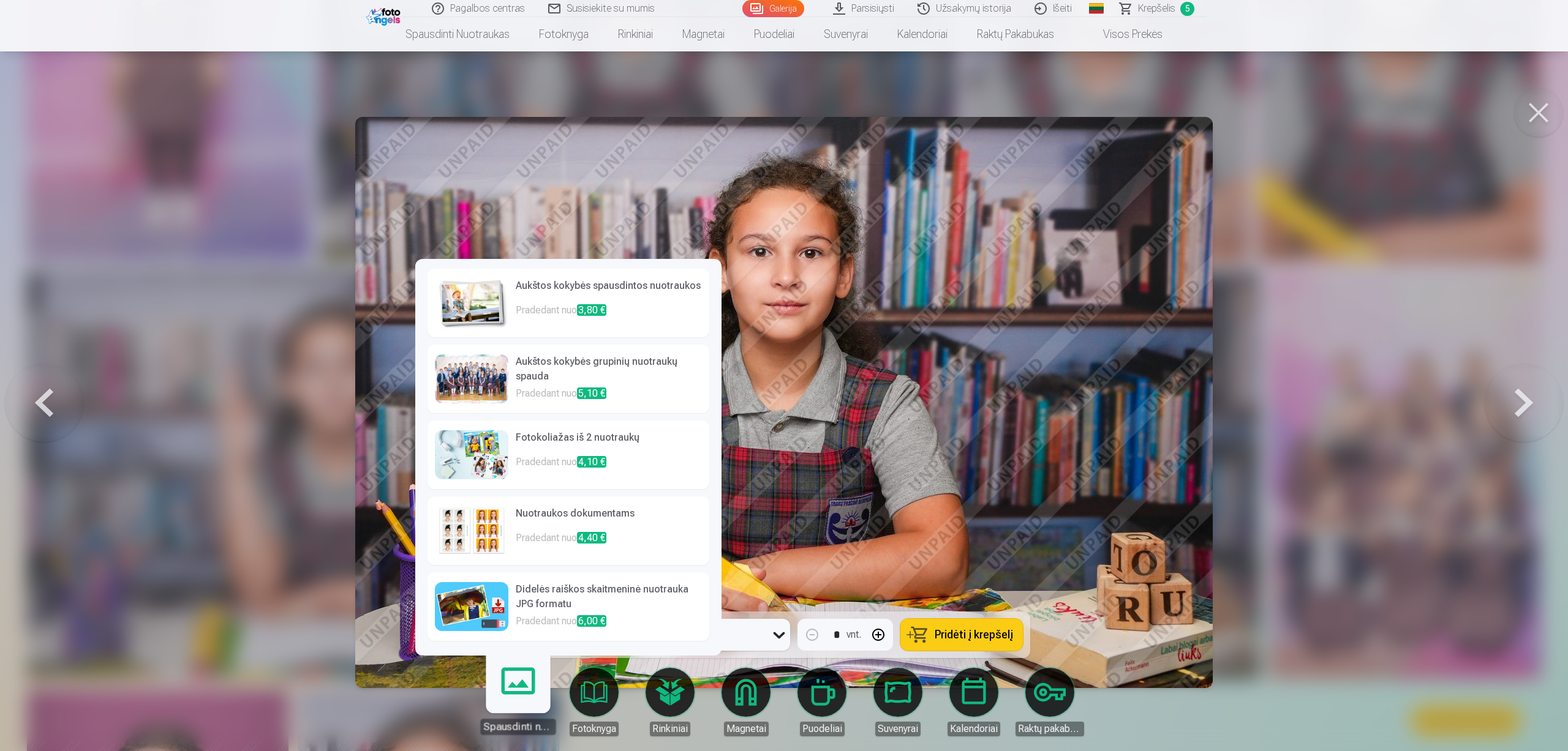
click at [539, 295] on h6 "Aukštos kokybės spausdintos nuotraukos" at bounding box center [609, 290] width 186 height 24
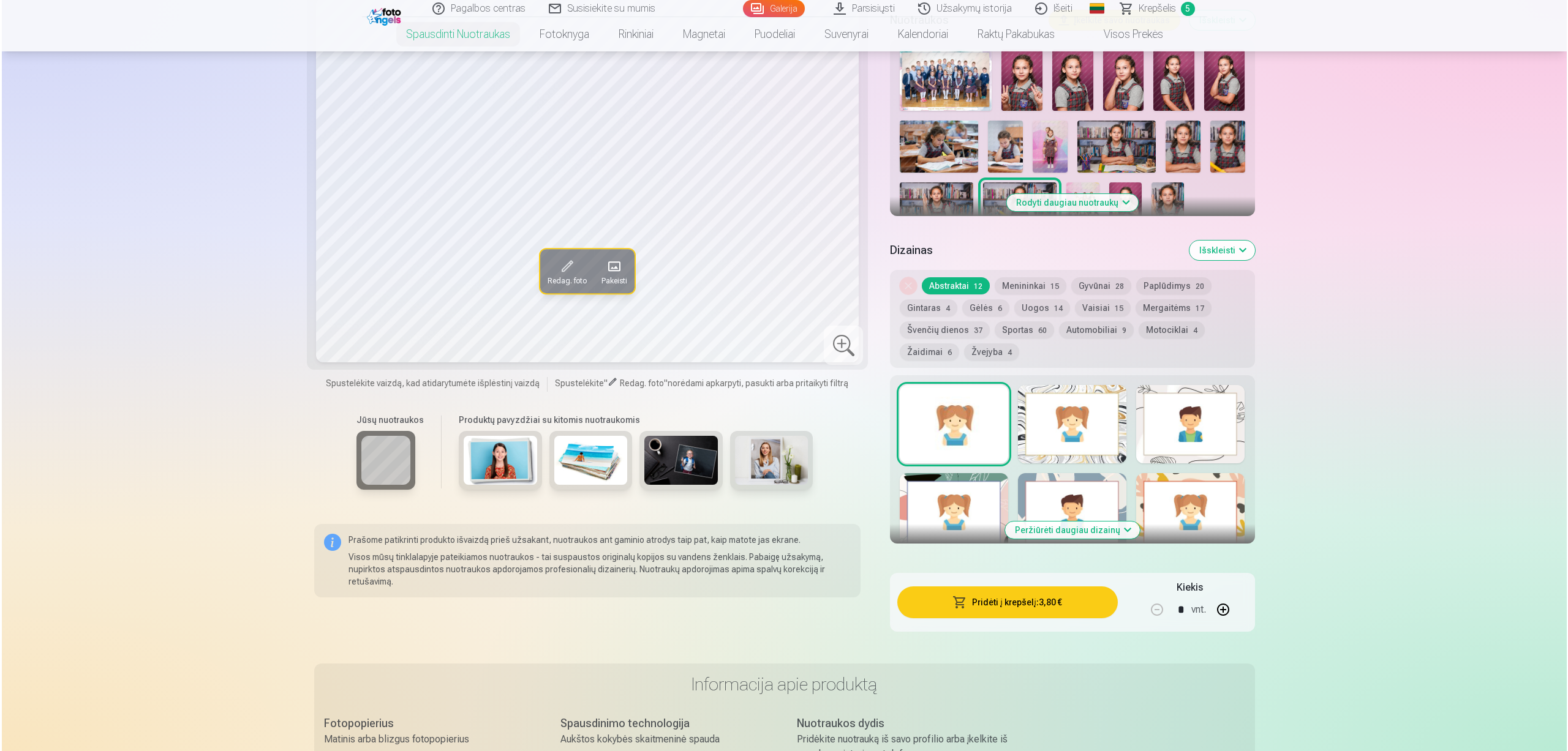
scroll to position [612, 0]
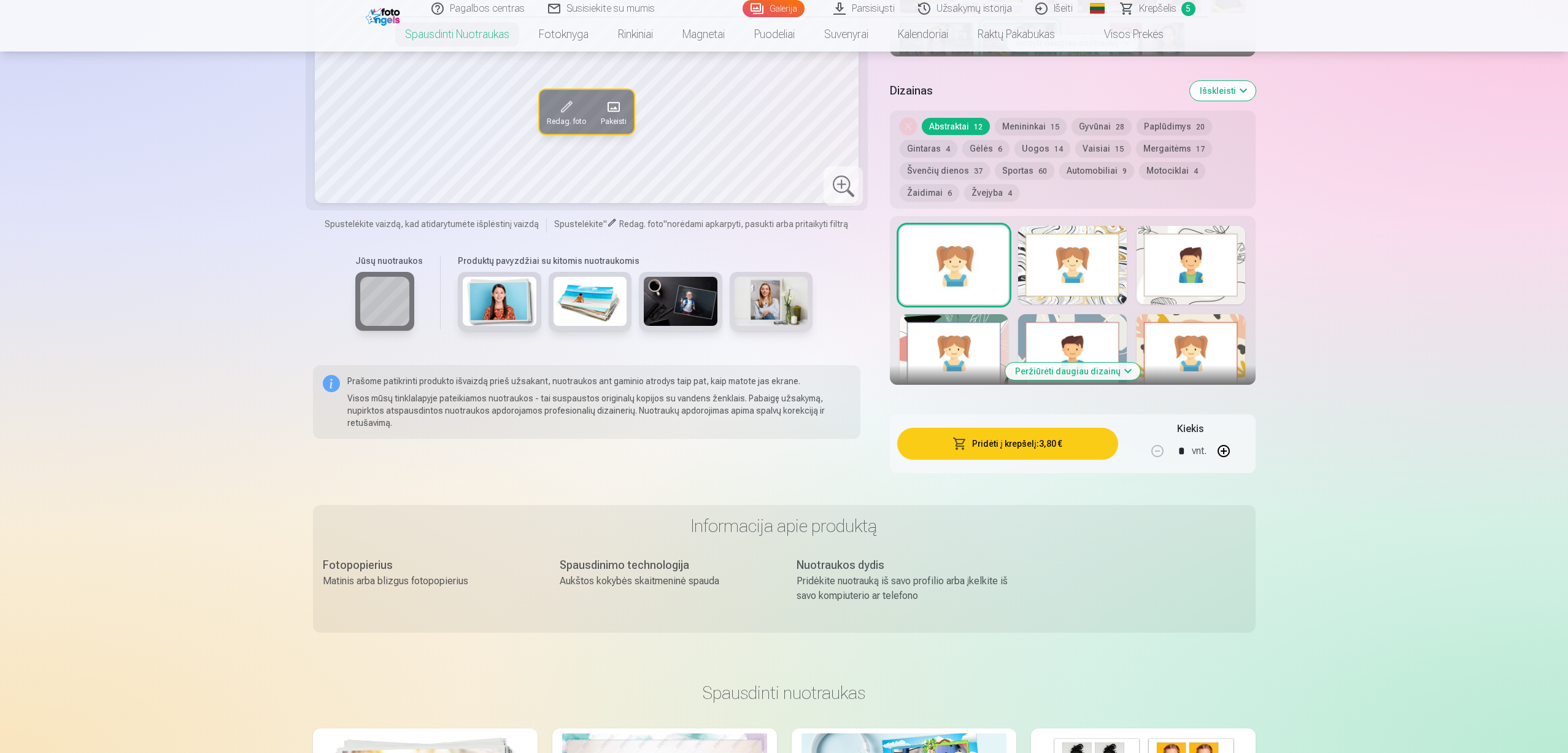
click at [1032, 447] on button "Pridėti į krepšelį : 3,80 €" at bounding box center [1006, 443] width 220 height 32
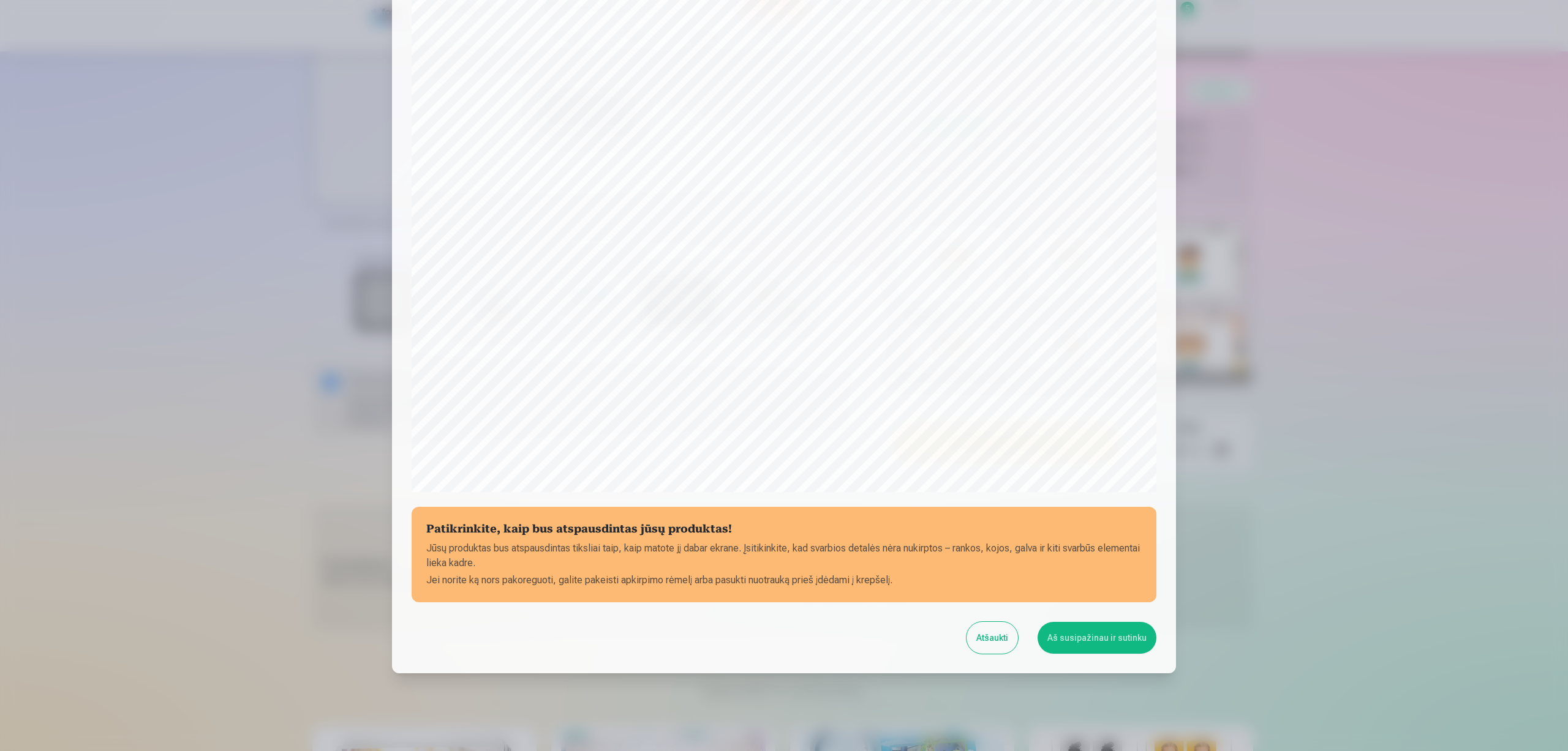
scroll to position [131, 0]
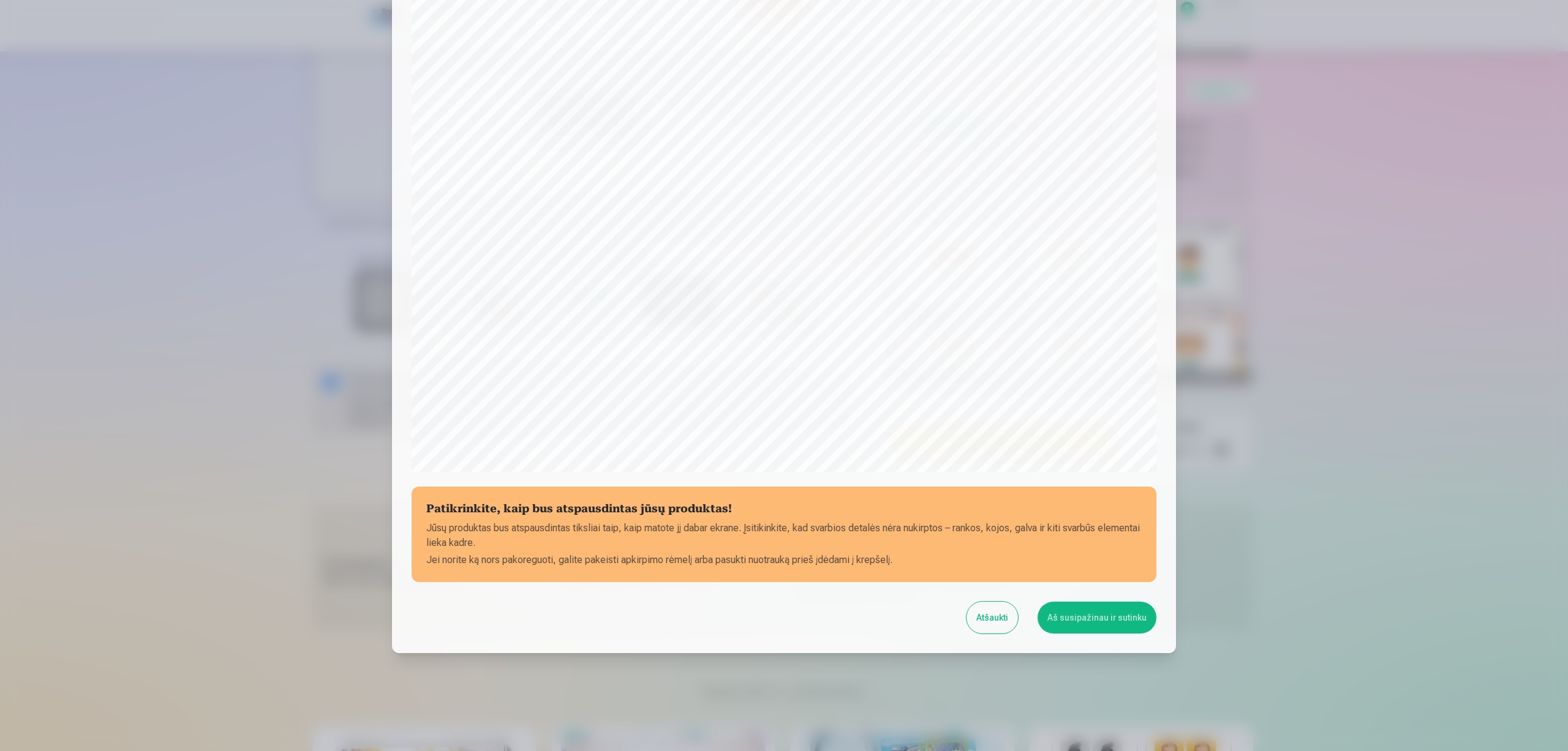
click at [1087, 617] on button "Aš susipažinau ir sutinku" at bounding box center [1097, 617] width 119 height 32
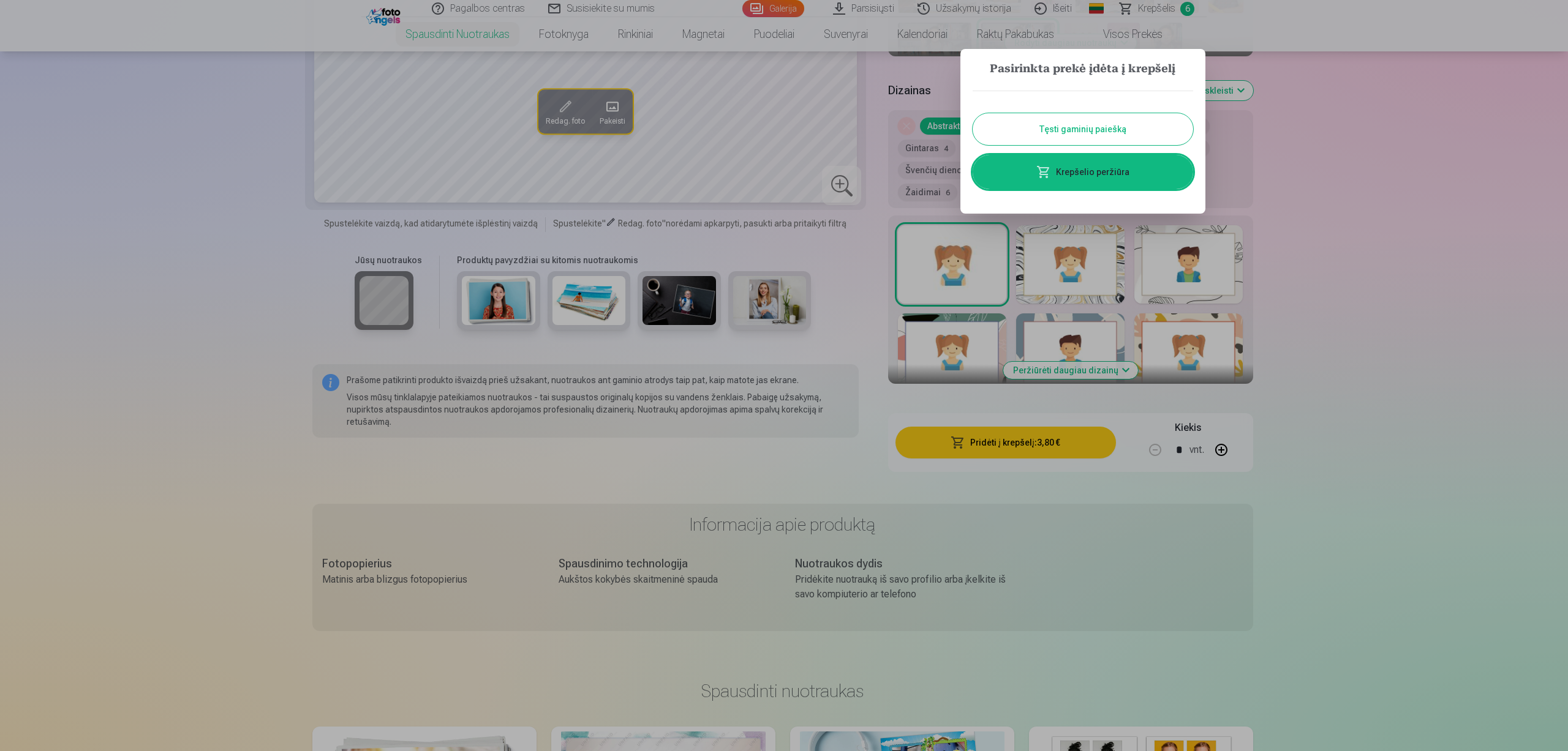
click at [1087, 173] on link "Krepšelio peržiūra" at bounding box center [1083, 172] width 220 height 34
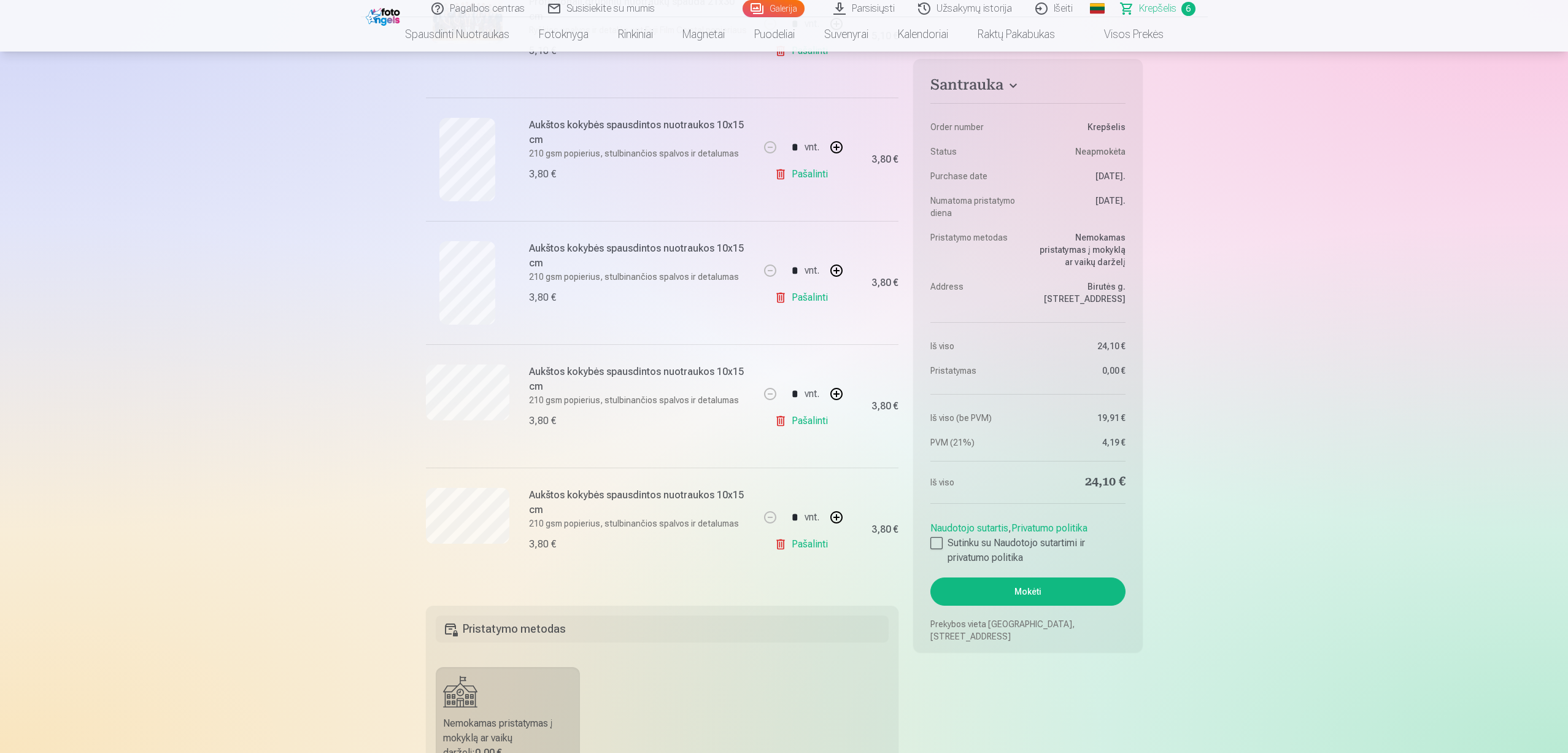
scroll to position [429, 0]
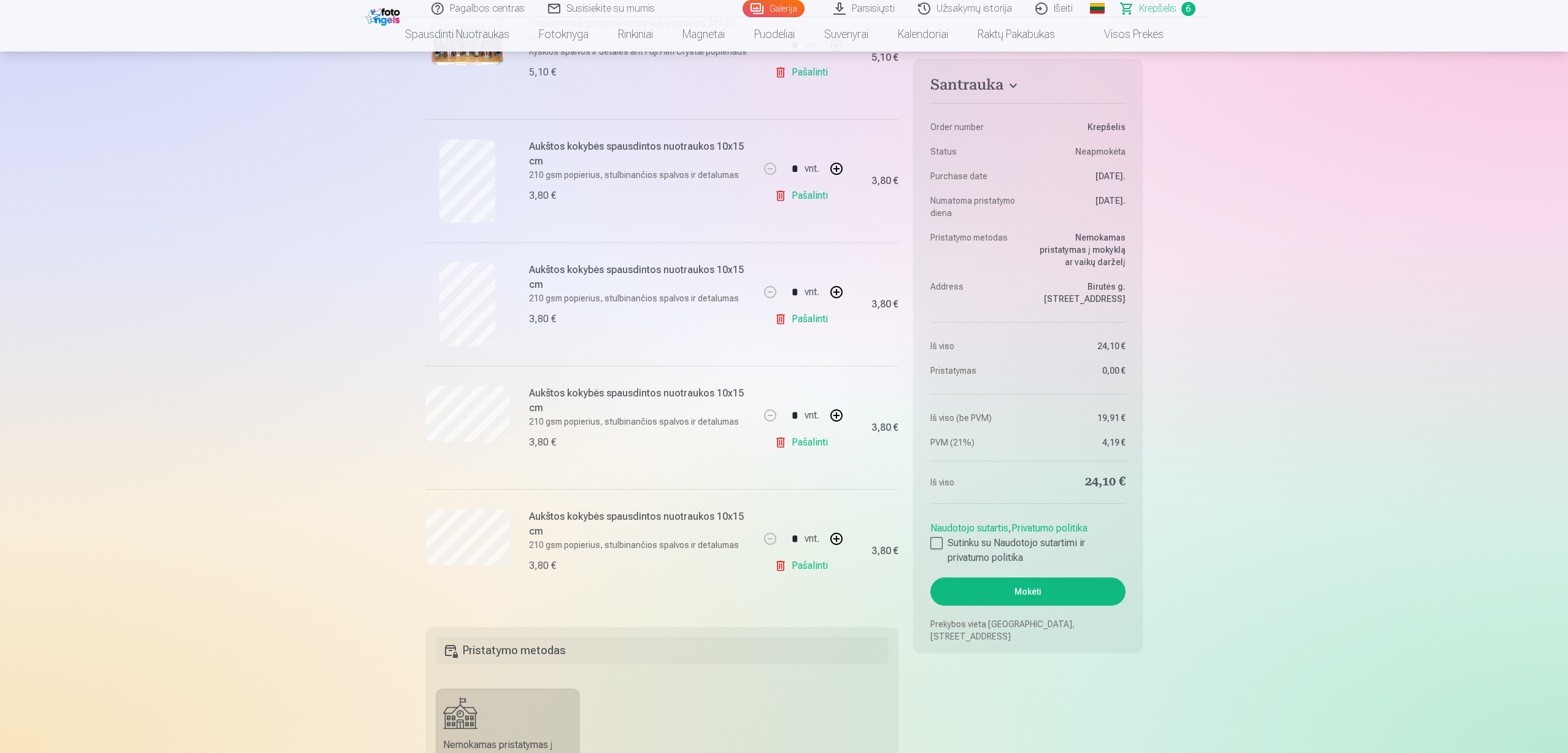
click at [836, 536] on button "button" at bounding box center [836, 539] width 30 height 30
type input "*"
click at [782, 564] on link "Pašalinti" at bounding box center [804, 566] width 58 height 24
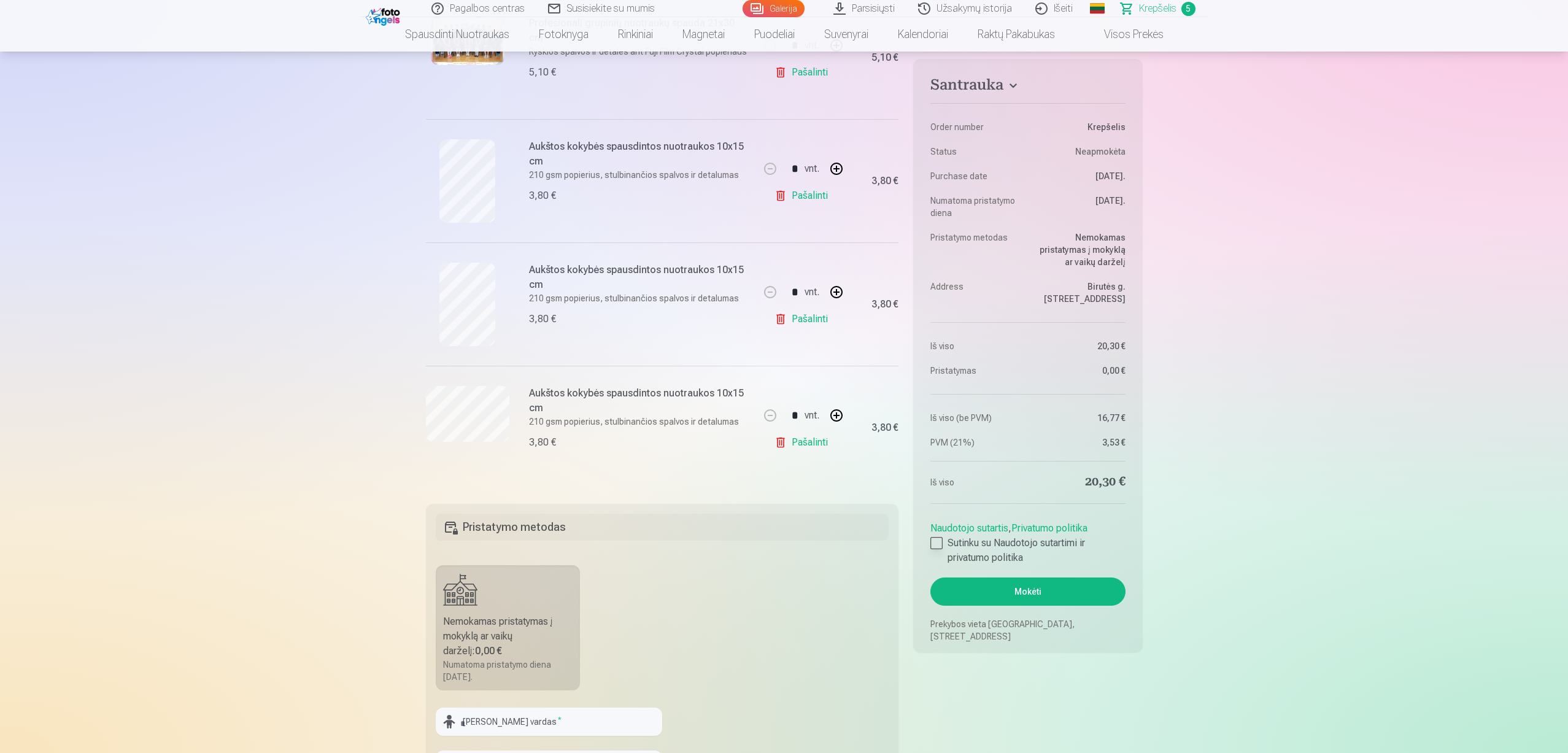
click at [932, 541] on div at bounding box center [937, 544] width 13 height 13
click at [988, 592] on button "Mokėti" at bounding box center [1028, 592] width 194 height 28
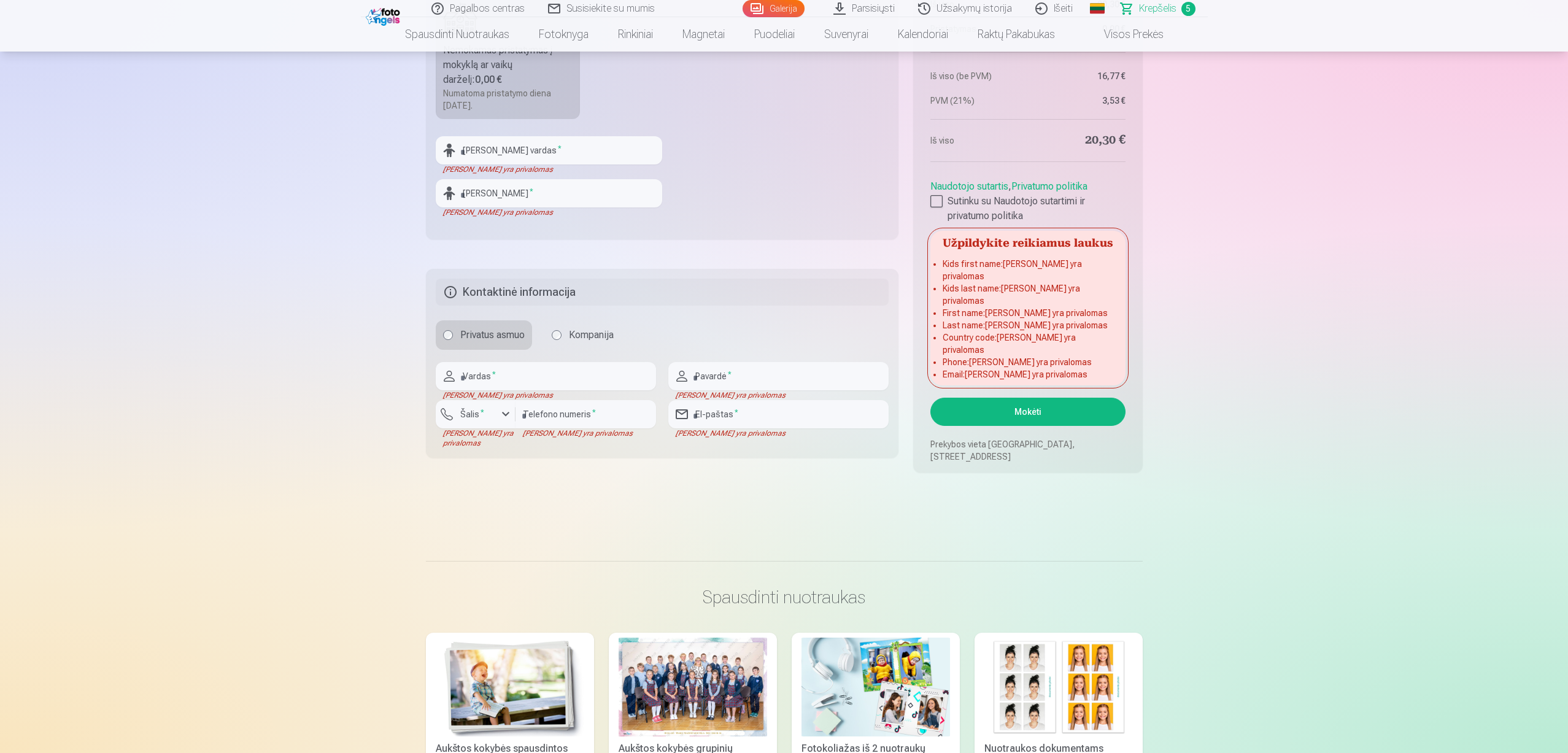
click at [572, 360] on fieldset "Kontaktinė informacija Privatus asmuo Kompanija Vardas * Laukas yra privalomas …" at bounding box center [663, 363] width 473 height 189
click at [583, 375] on input "text" at bounding box center [545, 376] width 220 height 28
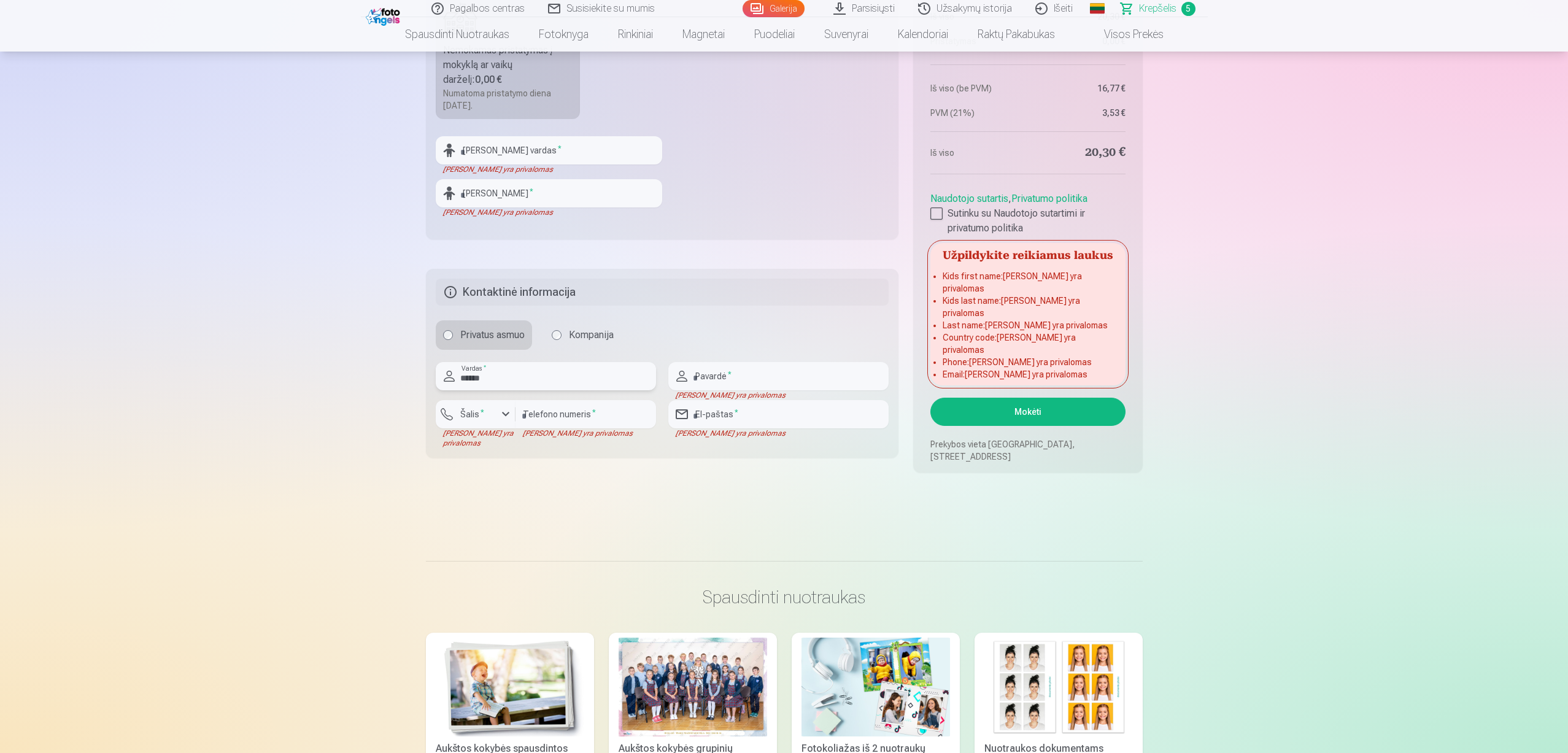
type input "******"
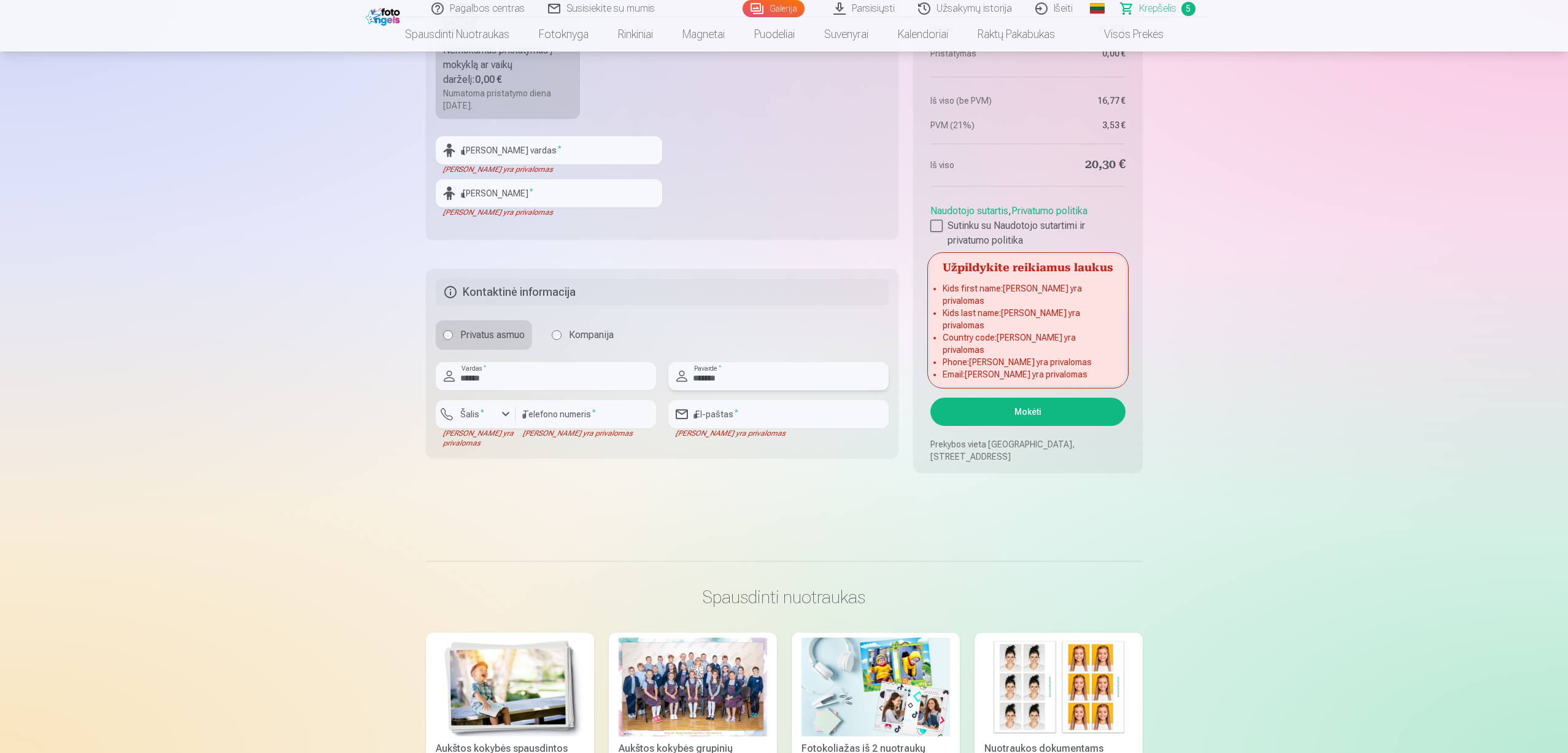
type input "*******"
click at [501, 412] on div "button" at bounding box center [505, 414] width 15 height 15
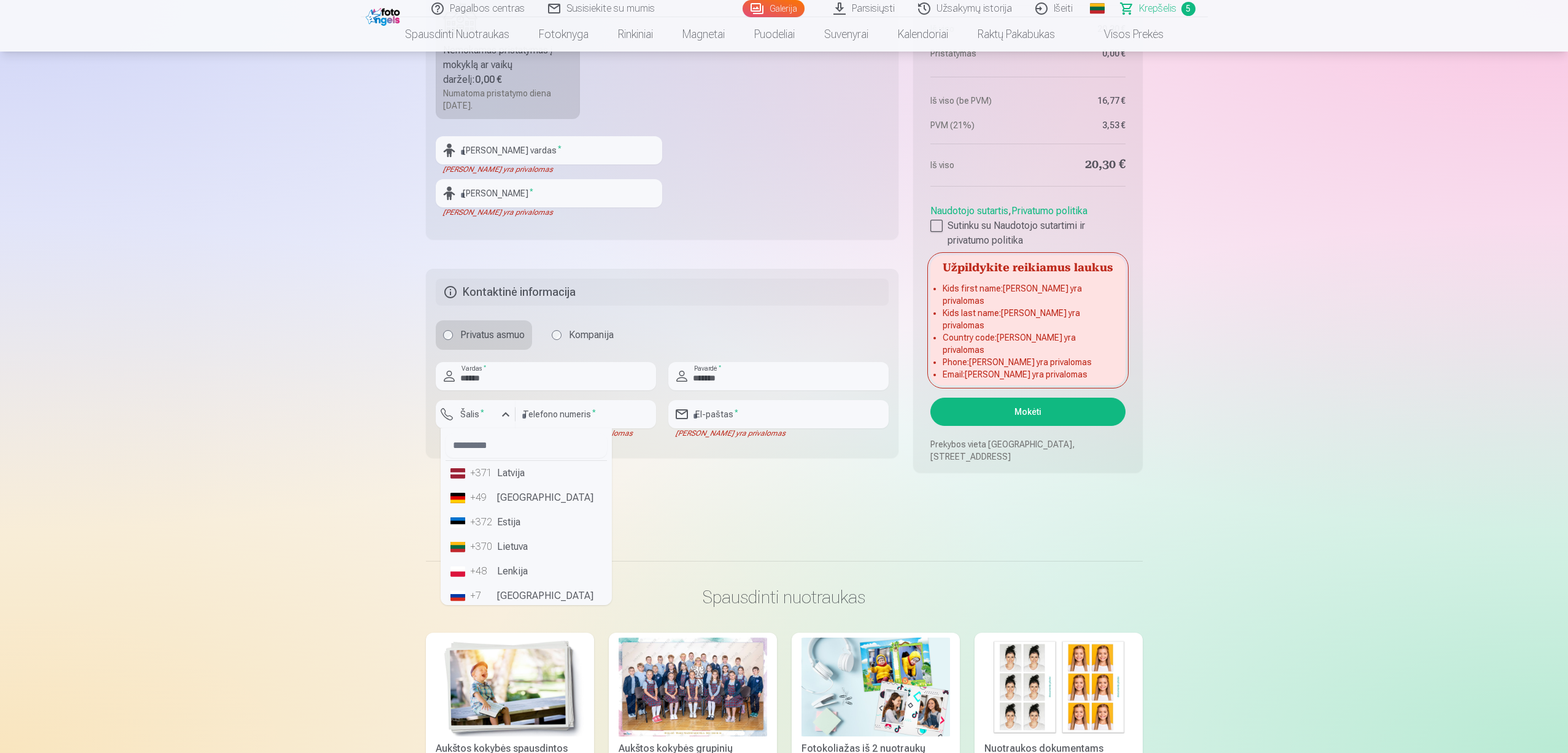
click at [511, 546] on li "+370 Lietuva" at bounding box center [526, 546] width 161 height 24
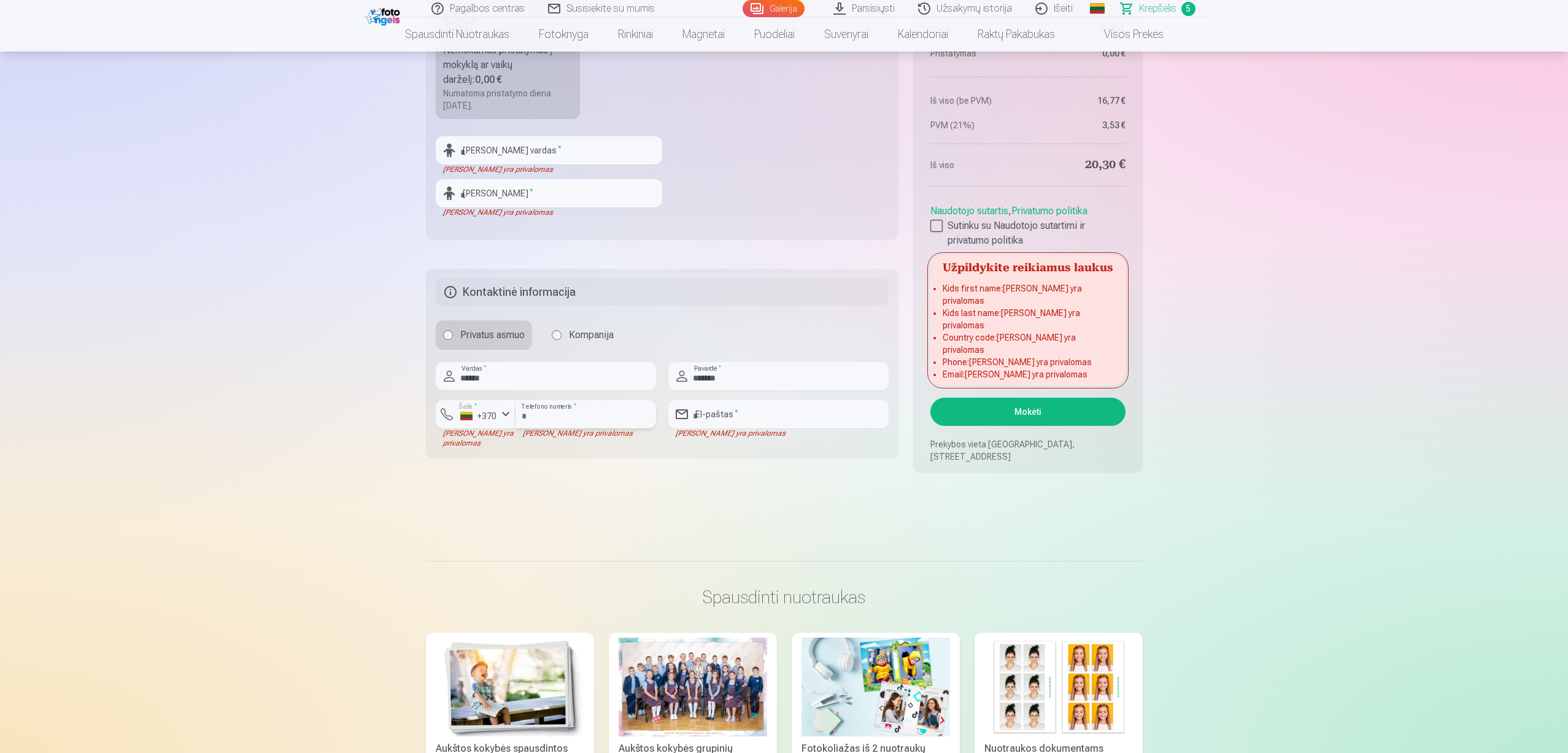
click at [569, 407] on input "number" at bounding box center [585, 415] width 140 height 28
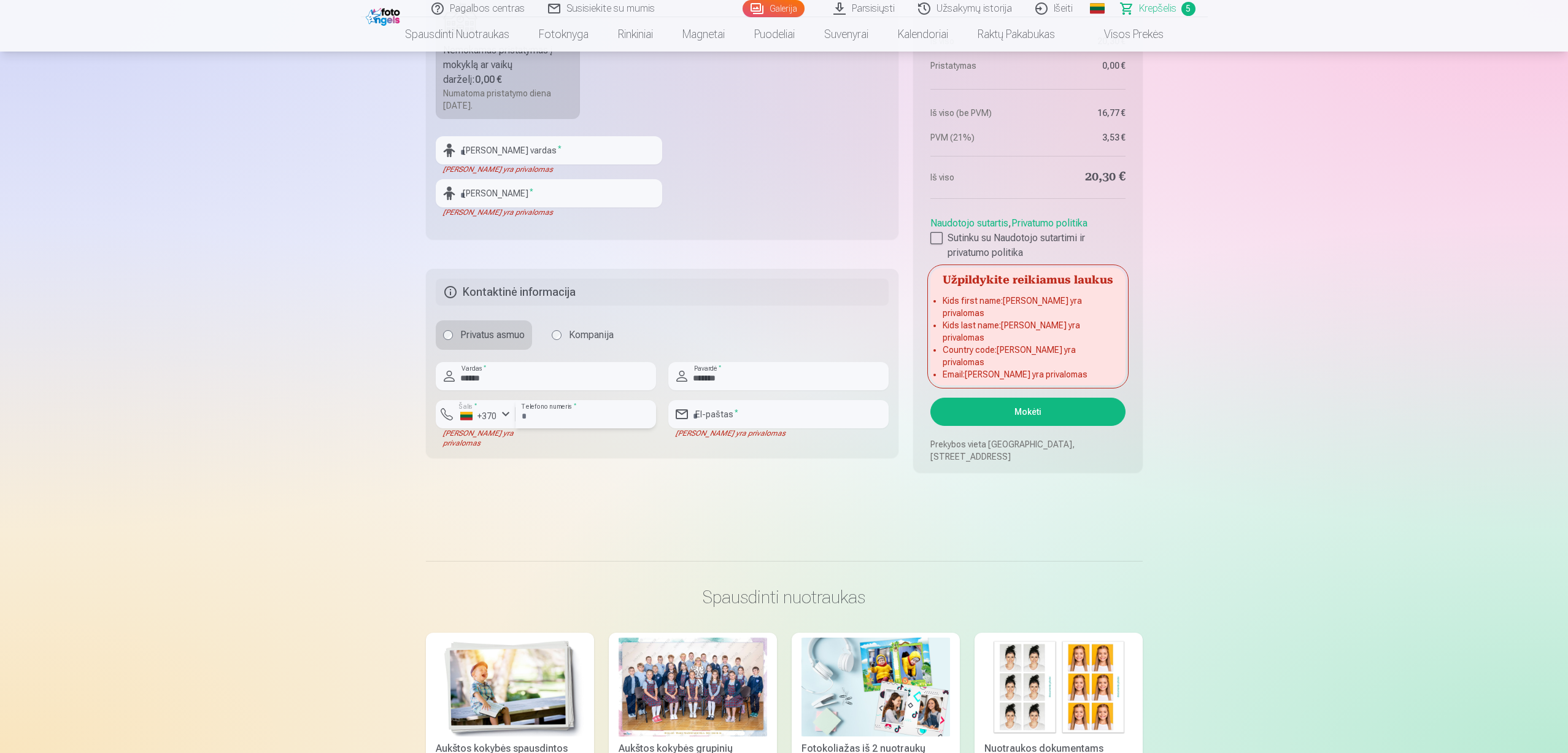
type input "********"
click at [735, 409] on input "email" at bounding box center [778, 415] width 220 height 28
type input "**********"
click at [1042, 412] on button "Mokėti" at bounding box center [1028, 412] width 194 height 28
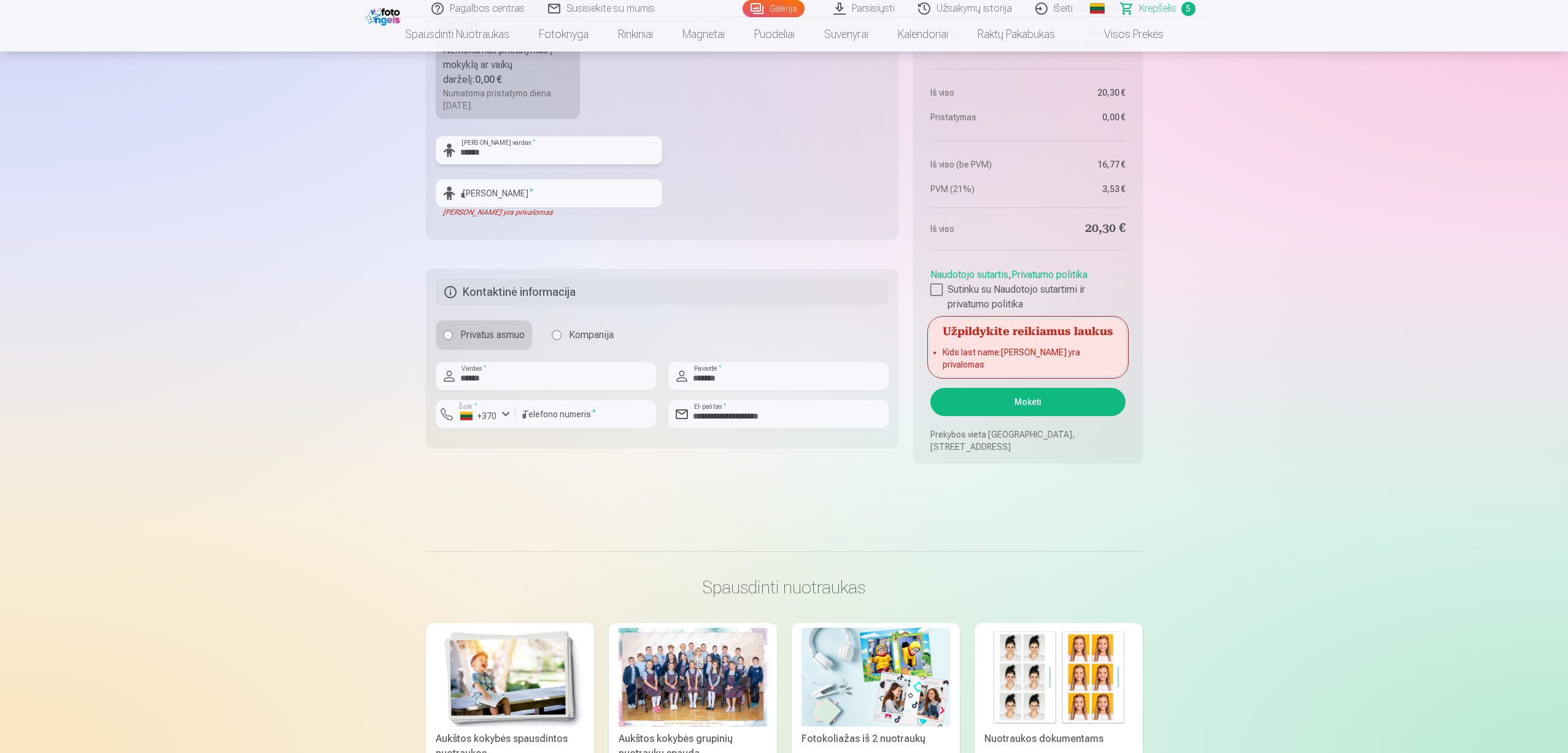
type input "******"
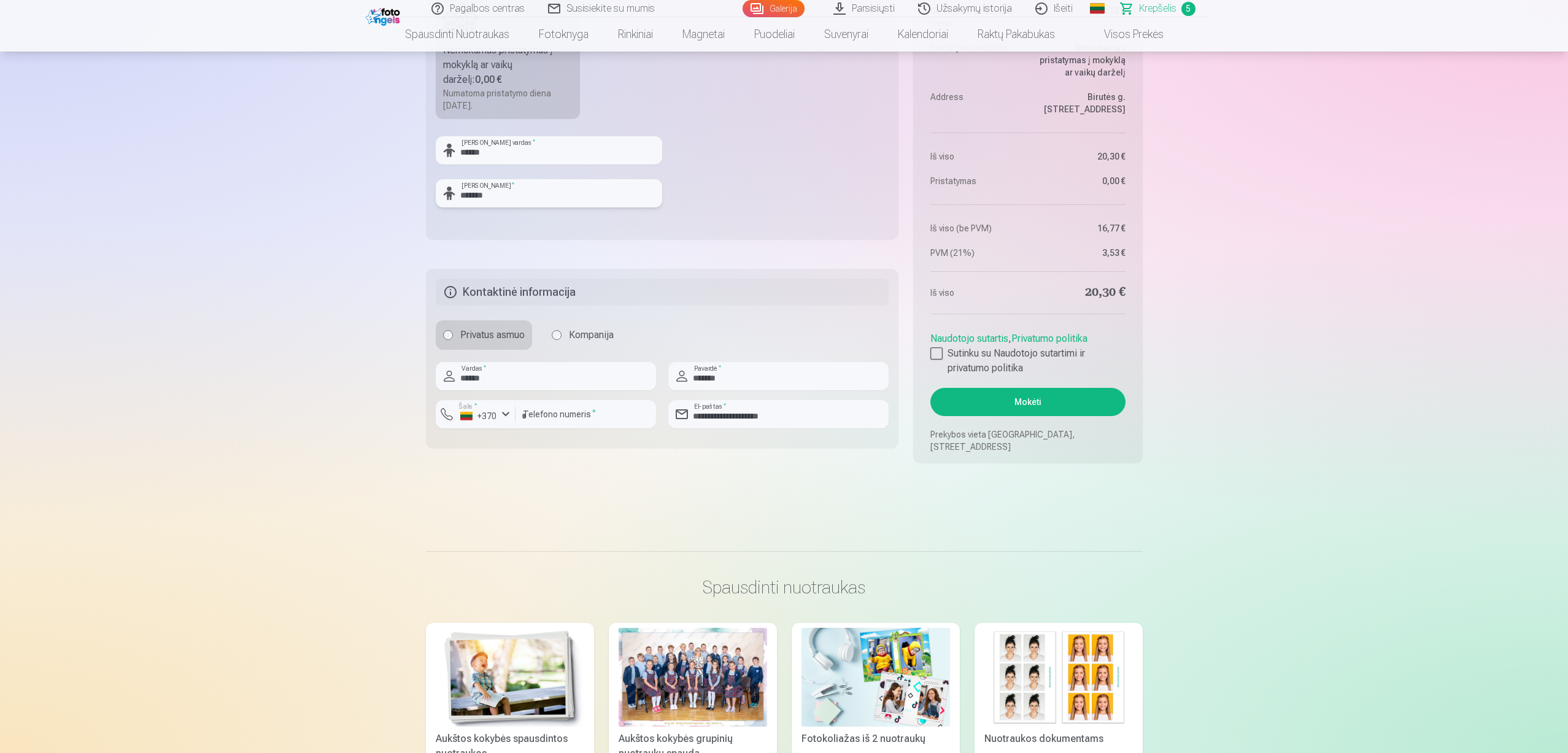
type input "*******"
click at [1042, 412] on button "Mokėti" at bounding box center [1028, 402] width 194 height 28
